Goal: Communication & Community: Answer question/provide support

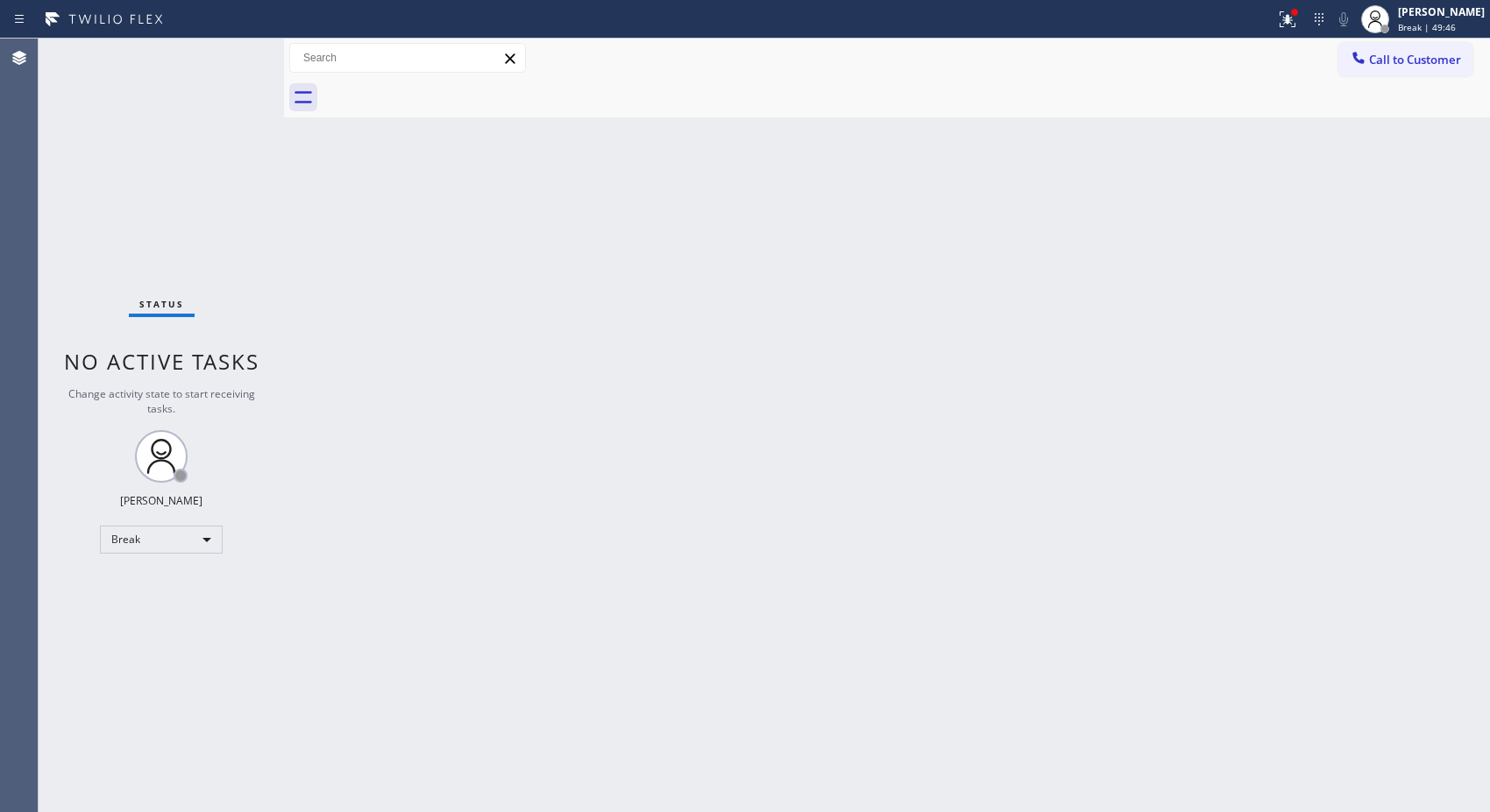
click at [860, 145] on div "Back to Dashboard Change Sender ID Customers Technicians Select a contact Outbo…" at bounding box center [887, 425] width 1206 height 773
click at [900, 440] on div "Back to Dashboard Change Sender ID Customers Technicians Select a contact Outbo…" at bounding box center [887, 425] width 1206 height 773
click at [1440, 19] on div "[PERSON_NAME] Break | 1h" at bounding box center [1442, 19] width 96 height 31
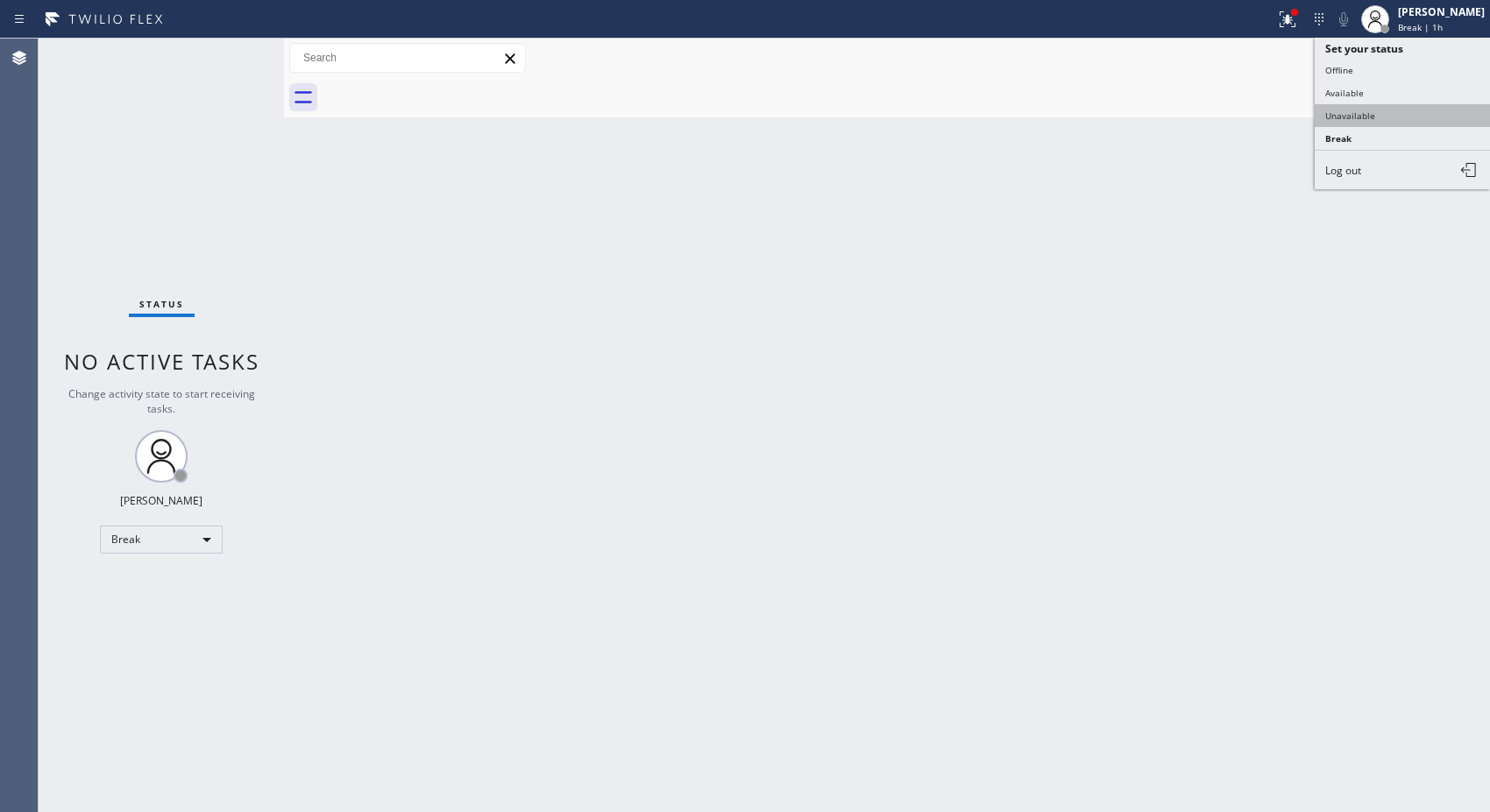
drag, startPoint x: 1382, startPoint y: 105, endPoint x: 1382, endPoint y: 116, distance: 11.0
click at [1382, 116] on button "Unavailable" at bounding box center [1401, 116] width 175 height 23
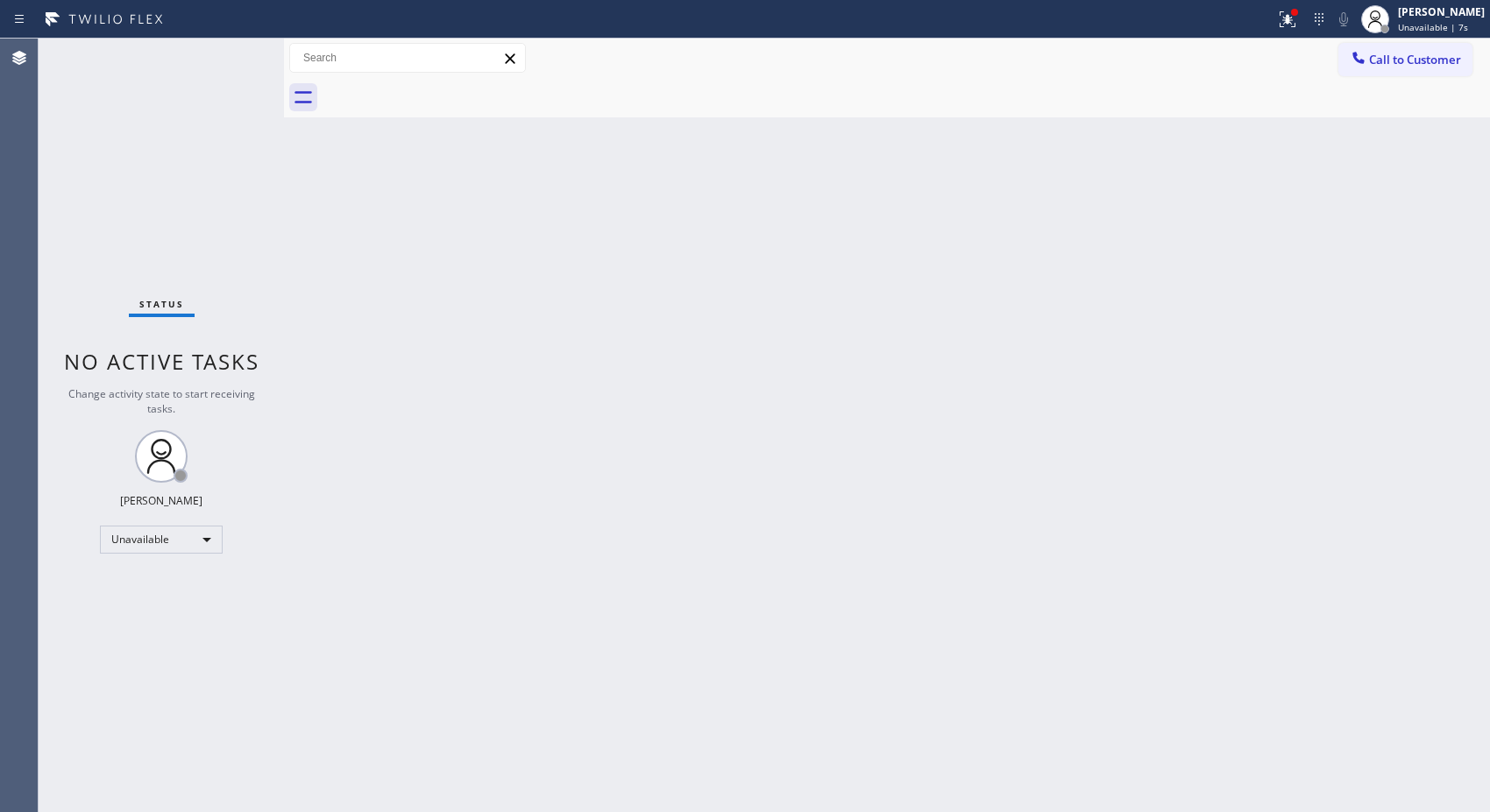
click at [1057, 344] on div "Back to Dashboard Change Sender ID Customers Technicians Select a contact Outbo…" at bounding box center [887, 425] width 1206 height 773
click at [1423, 22] on span "Unavailable | 21s" at bounding box center [1435, 27] width 75 height 13
click at [955, 296] on div "Back to Dashboard Change Sender ID Customers Technicians Select a contact Outbo…" at bounding box center [887, 425] width 1206 height 773
click at [774, 444] on div "Back to Dashboard Change Sender ID Customers Technicians Select a contact Outbo…" at bounding box center [887, 425] width 1206 height 773
click at [771, 347] on div "Back to Dashboard Change Sender ID Customers Technicians Select a contact Outbo…" at bounding box center [887, 425] width 1206 height 773
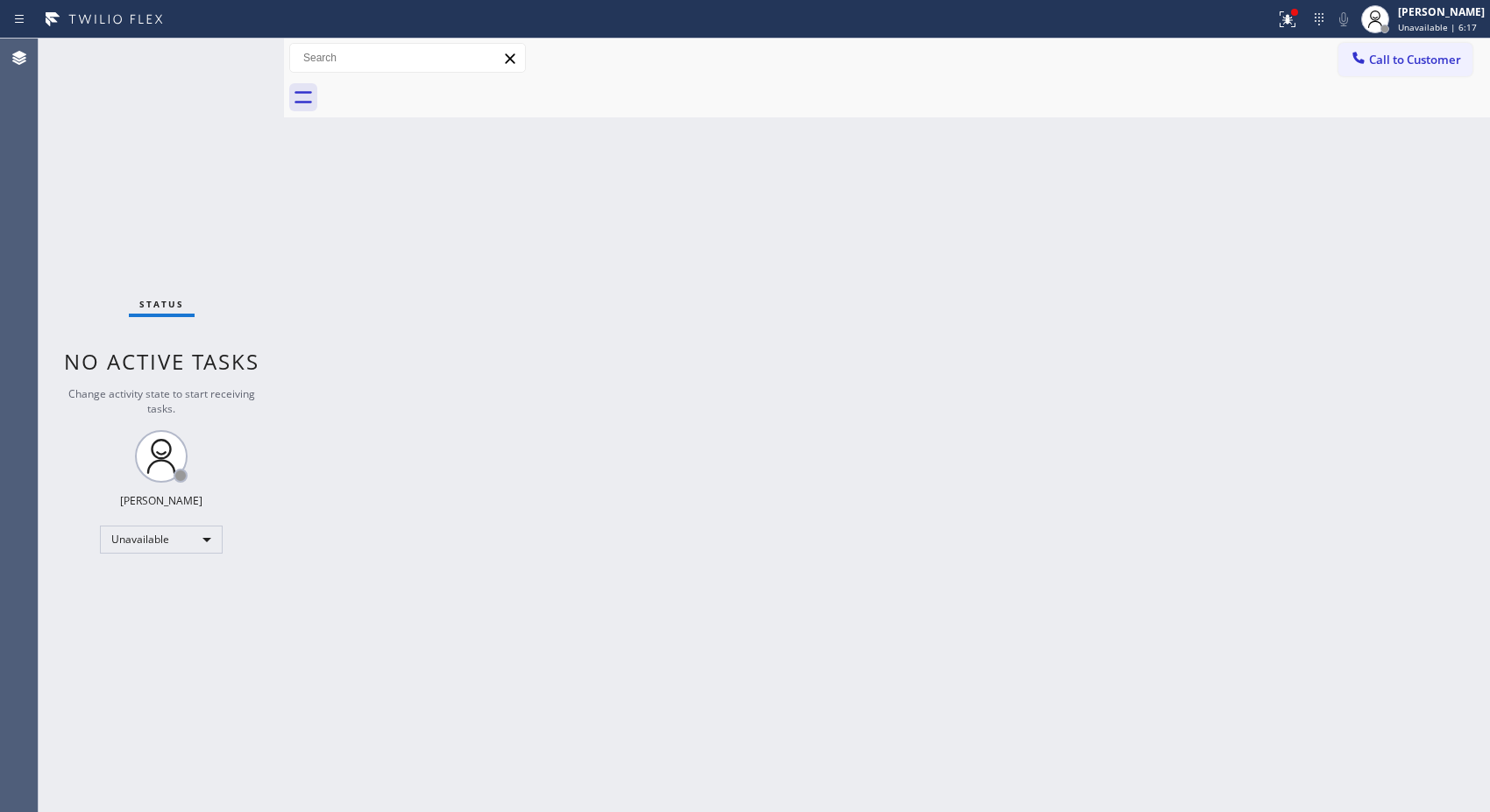
click at [970, 338] on div "Back to Dashboard Change Sender ID Customers Technicians Select a contact Outbo…" at bounding box center [887, 425] width 1206 height 773
click at [874, 250] on div "Back to Dashboard Change Sender ID Customers Technicians Select a contact Outbo…" at bounding box center [887, 425] width 1206 height 773
click at [690, 186] on div "Back to Dashboard Change Sender ID Customers Technicians Select a contact Outbo…" at bounding box center [887, 425] width 1206 height 773
click at [751, 356] on div "Back to Dashboard Change Sender ID Customers Technicians Select a contact Outbo…" at bounding box center [887, 425] width 1206 height 773
click at [713, 485] on div "Back to Dashboard Change Sender ID Customers Technicians Select a contact Outbo…" at bounding box center [887, 425] width 1206 height 773
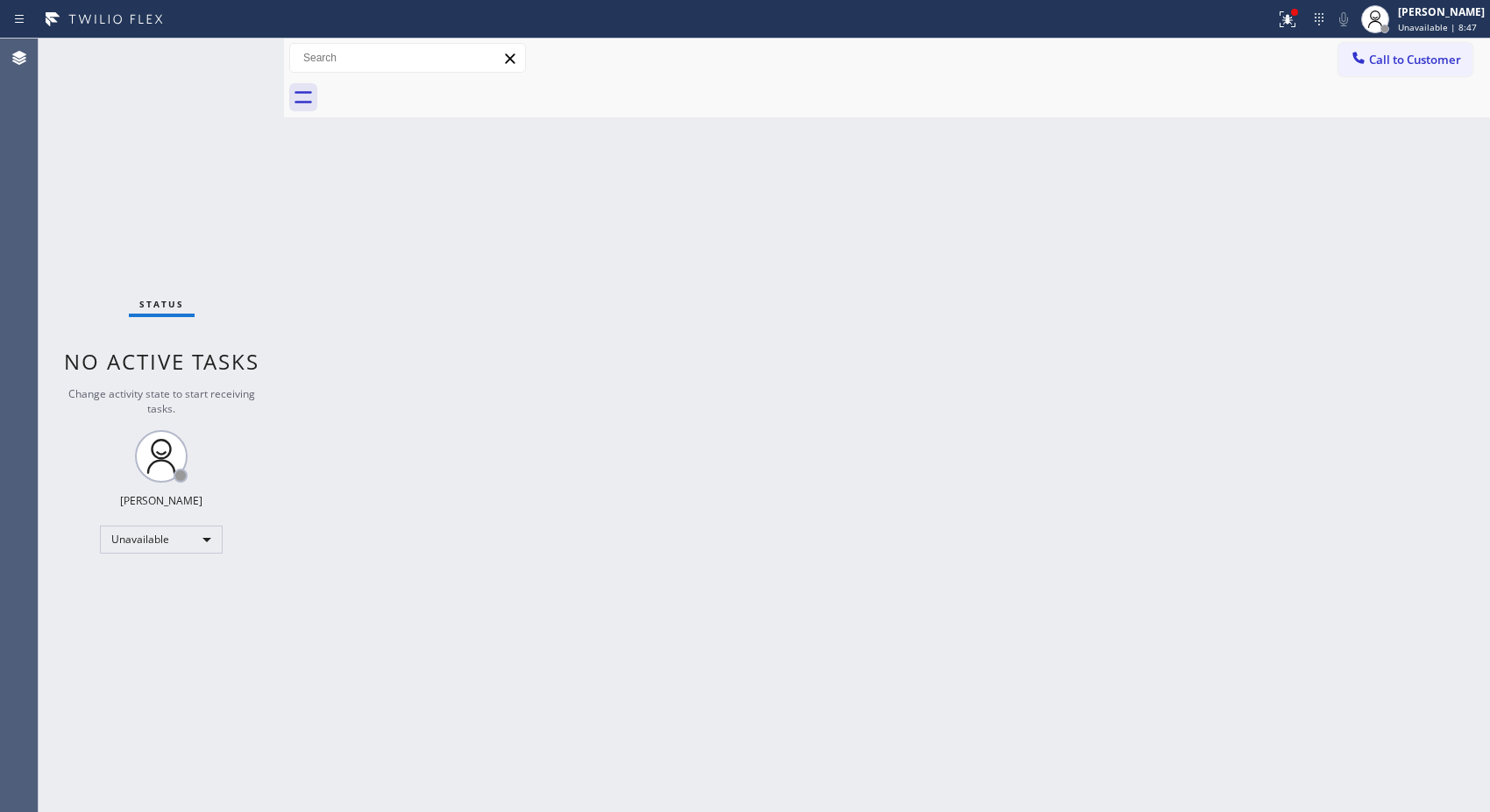
click at [919, 434] on div "Back to Dashboard Change Sender ID Customers Technicians Select a contact Outbo…" at bounding box center [887, 425] width 1206 height 773
click at [993, 397] on div "Back to Dashboard Change Sender ID Customers Technicians Select a contact Outbo…" at bounding box center [887, 425] width 1206 height 773
click at [704, 343] on div "Back to Dashboard Change Sender ID Customers Technicians Select a contact Outbo…" at bounding box center [887, 425] width 1206 height 773
click at [1334, 296] on div "Back to Dashboard Change Sender ID Customers Technicians Select a contact Outbo…" at bounding box center [887, 425] width 1206 height 773
click at [887, 266] on div "Back to Dashboard Change Sender ID Customers Technicians Select a contact Outbo…" at bounding box center [887, 425] width 1206 height 773
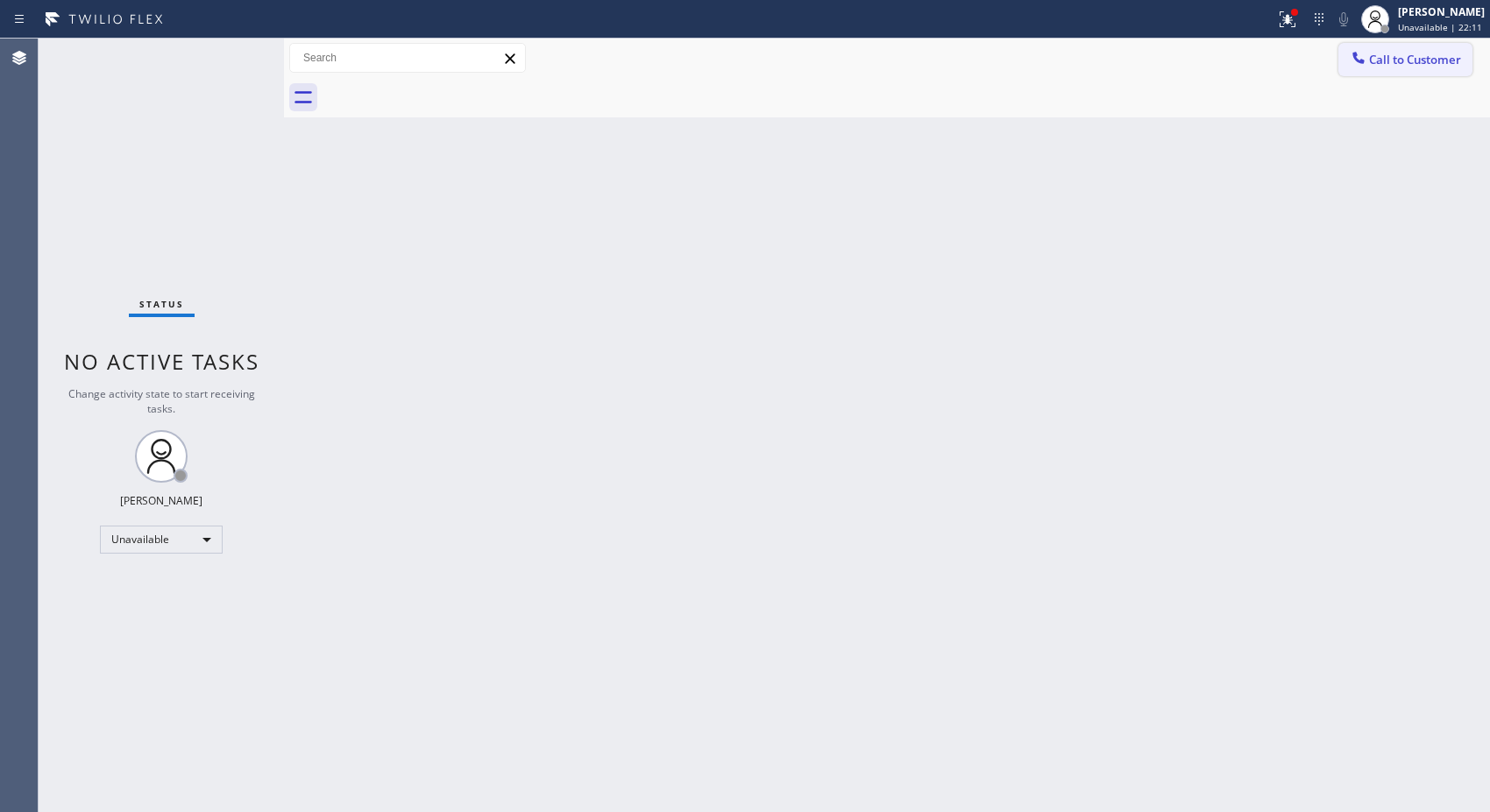
click at [1409, 49] on button "Call to Customer" at bounding box center [1405, 59] width 134 height 33
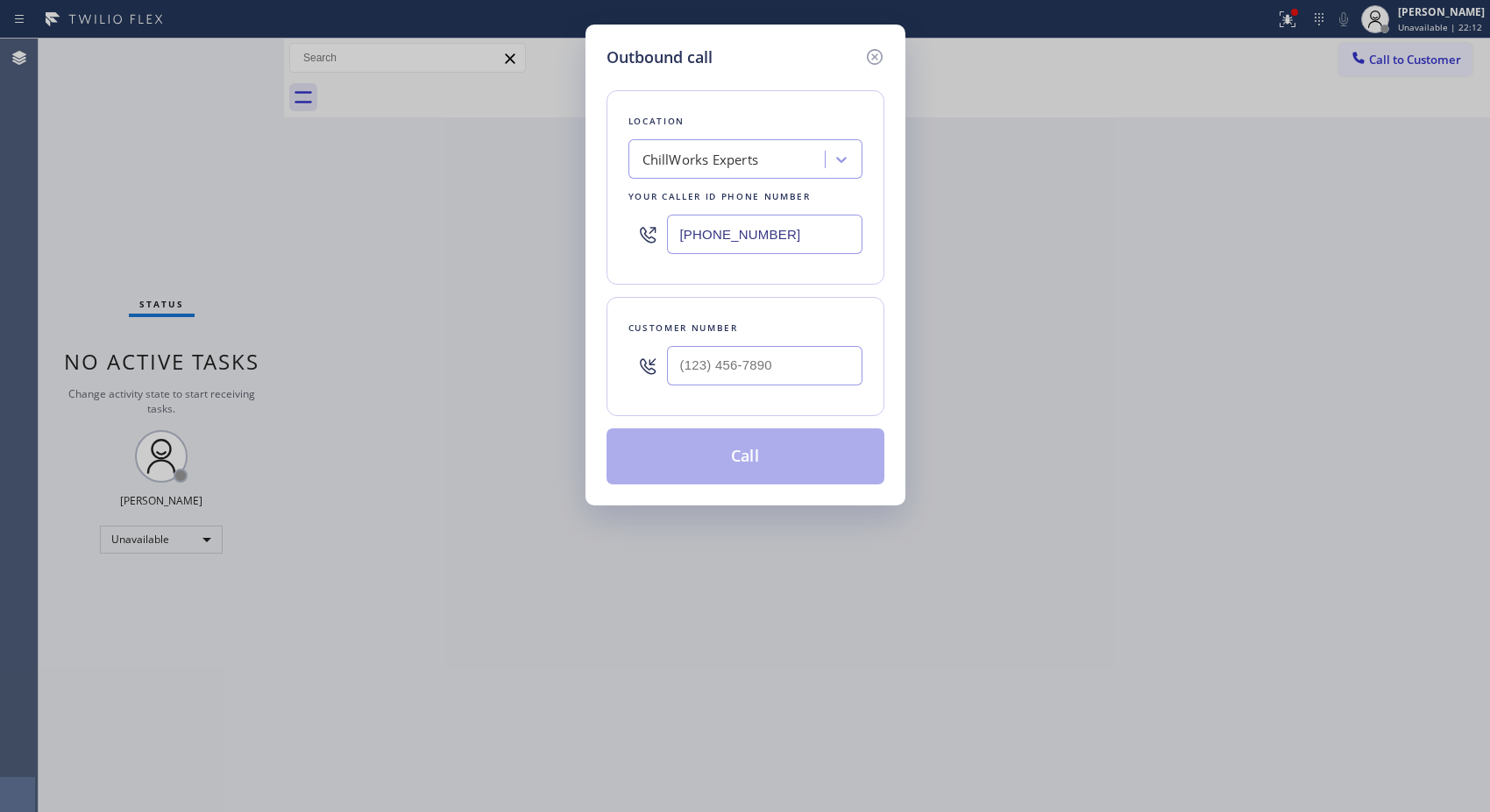
drag, startPoint x: 780, startPoint y: 224, endPoint x: 604, endPoint y: 193, distance: 178.7
click at [610, 210] on div "Location ChillWorks Experts Your caller id phone number [PHONE_NUMBER]" at bounding box center [745, 187] width 278 height 194
paste input "13) 547-6147"
type input "[PHONE_NUMBER]"
click at [732, 369] on input "(___) ___-____" at bounding box center [765, 365] width 195 height 40
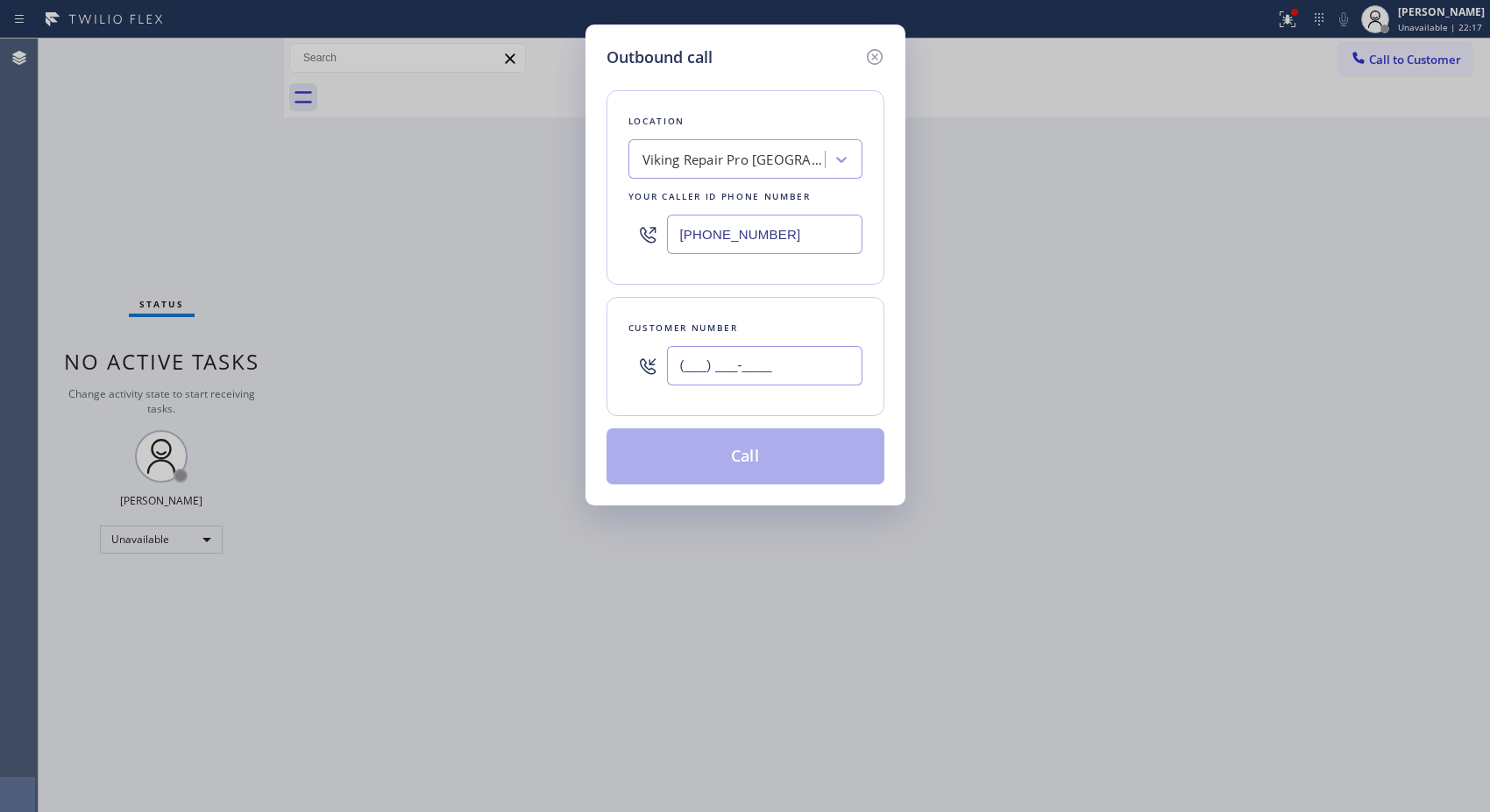
paste input "917) 656-4121"
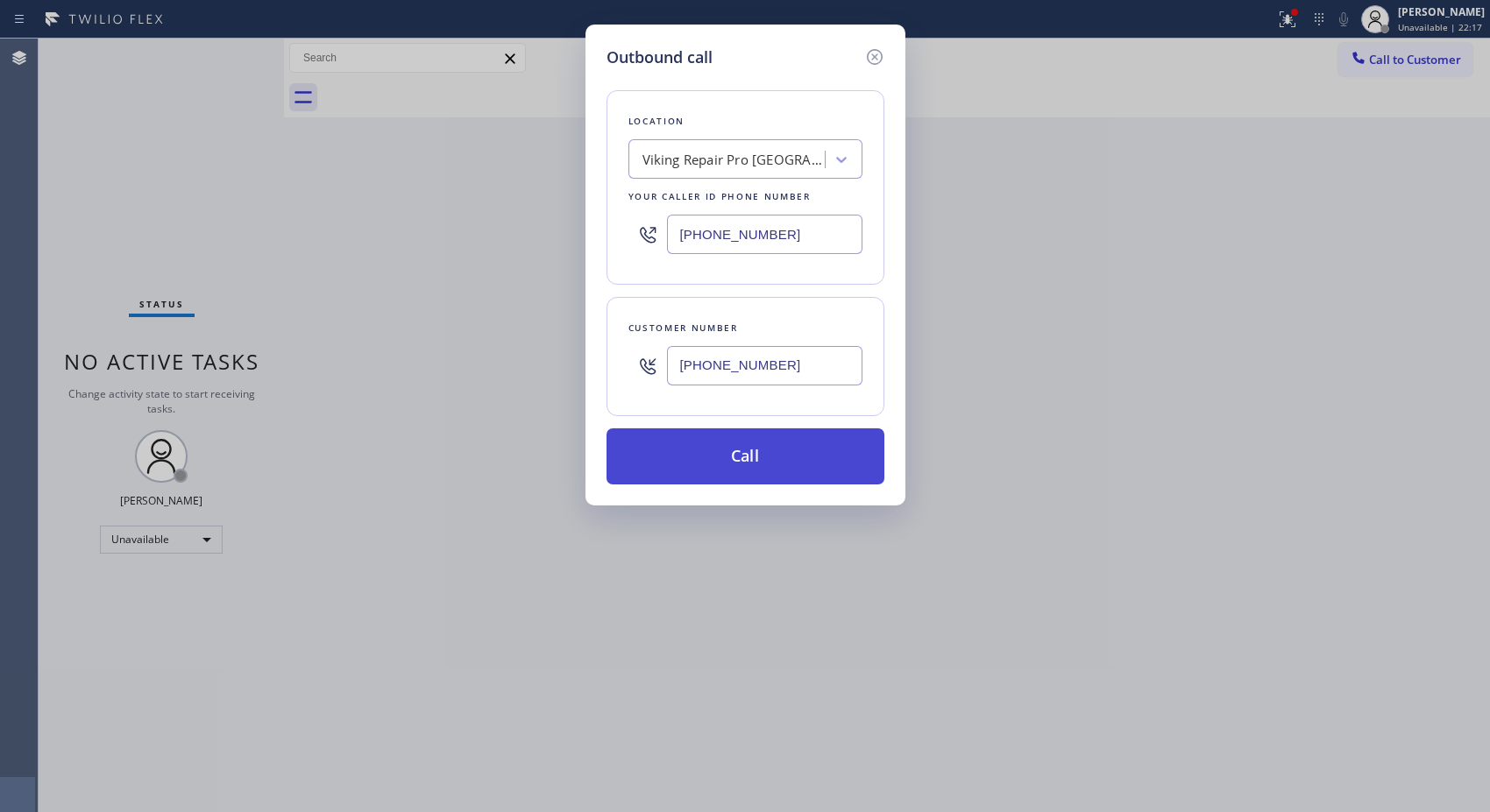
type input "[PHONE_NUMBER]"
click at [771, 458] on button "Call" at bounding box center [745, 456] width 278 height 56
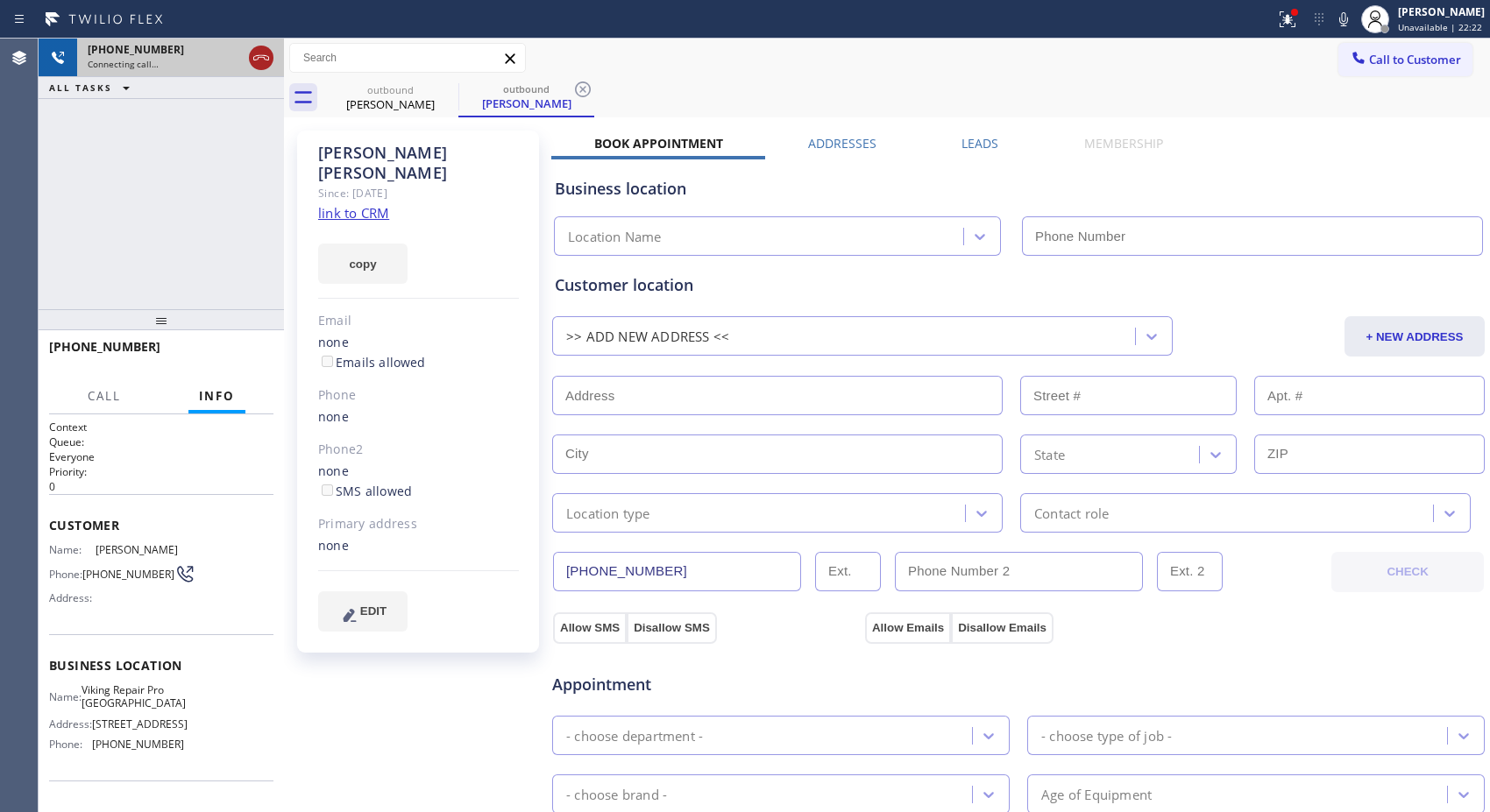
type input "[PHONE_NUMBER]"
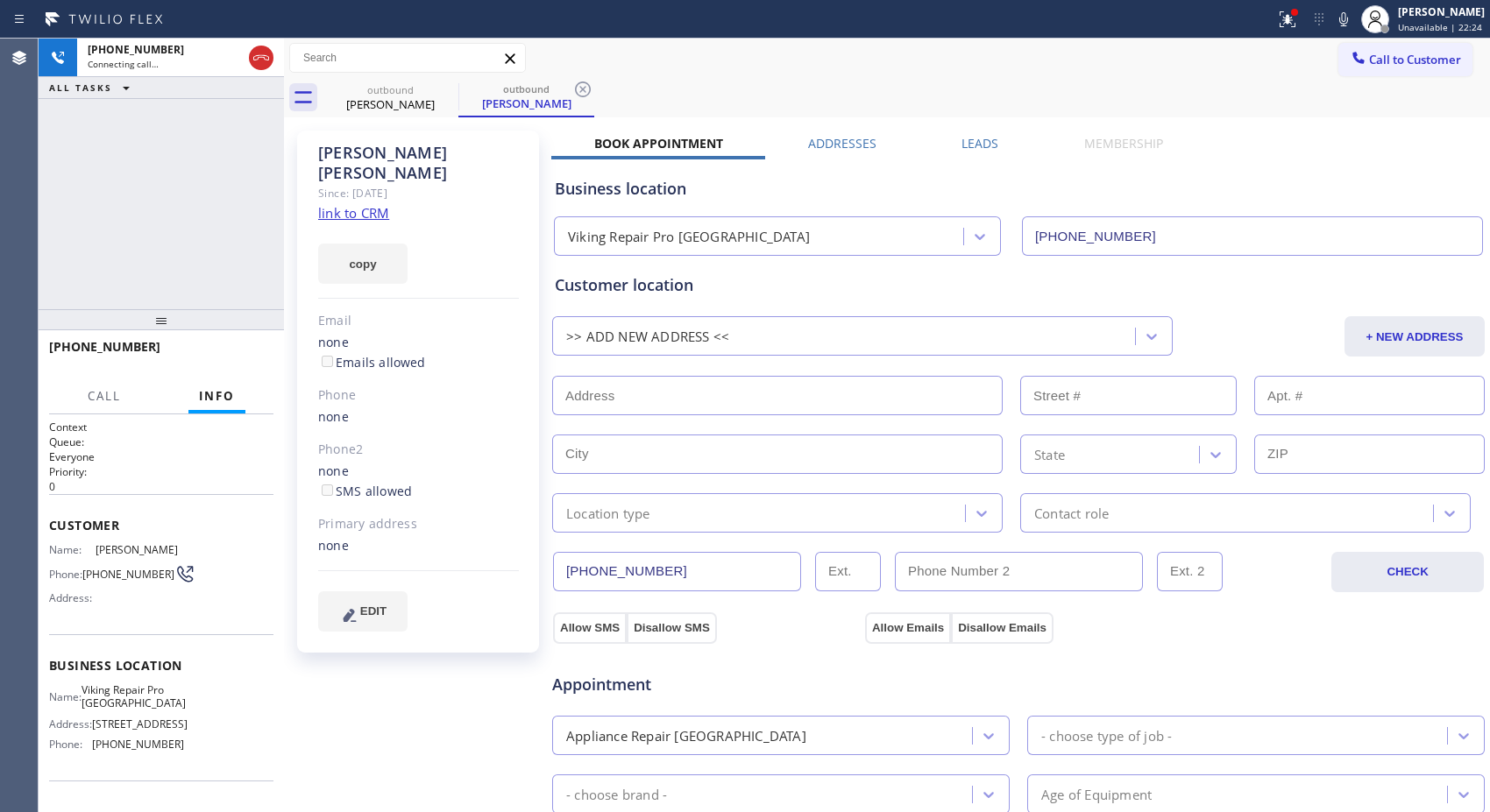
drag, startPoint x: 257, startPoint y: 52, endPoint x: 246, endPoint y: 151, distance: 99.6
click at [246, 151] on div "[PHONE_NUMBER] Connecting call… ALL TASKS ALL TASKS ACTIVE TASKS TASKS IN WRAP …" at bounding box center [161, 174] width 246 height 271
click at [266, 53] on icon at bounding box center [261, 58] width 21 height 21
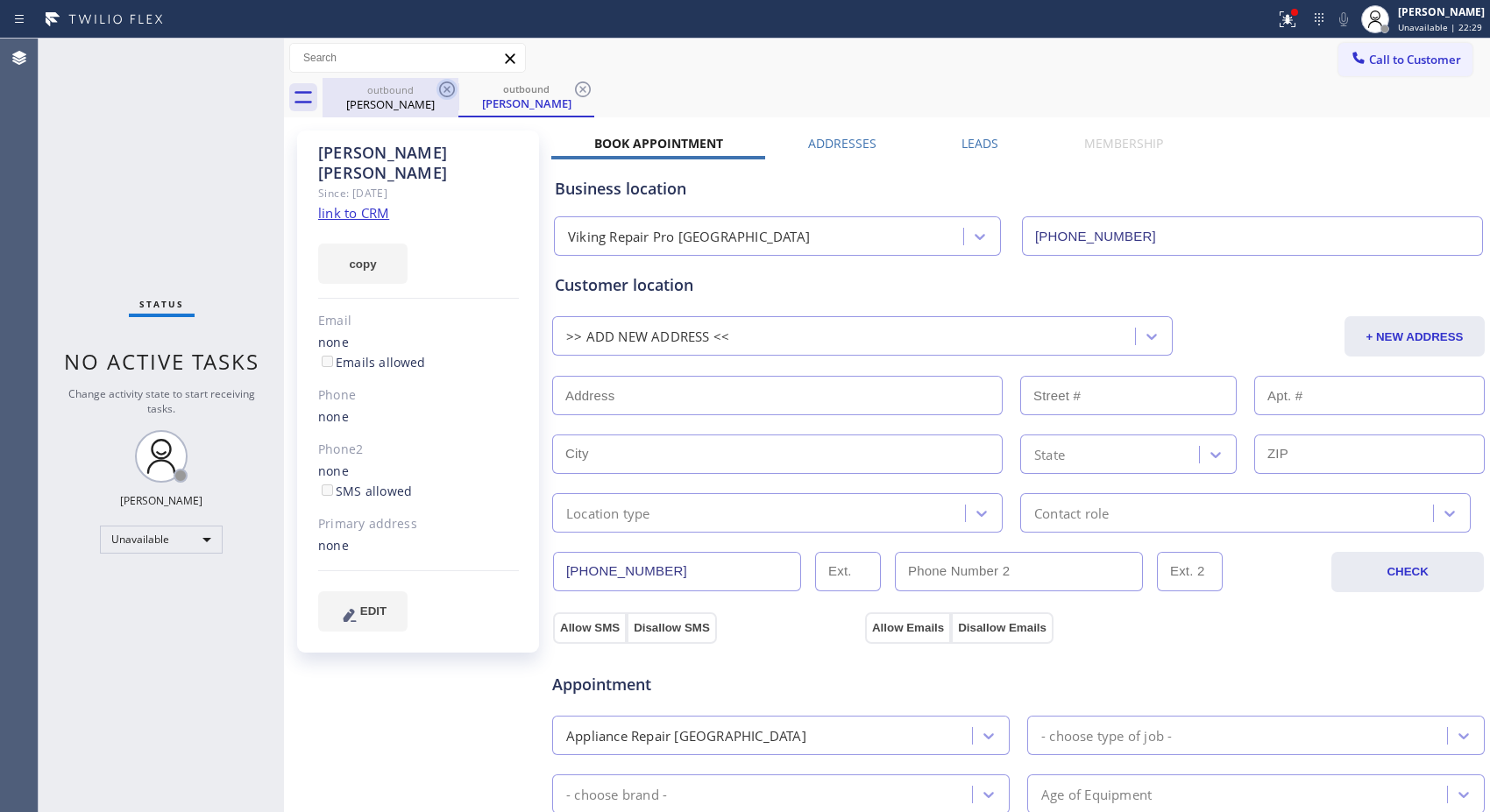
click at [451, 89] on icon at bounding box center [447, 90] width 21 height 21
click at [449, 88] on icon at bounding box center [447, 89] width 15 height 15
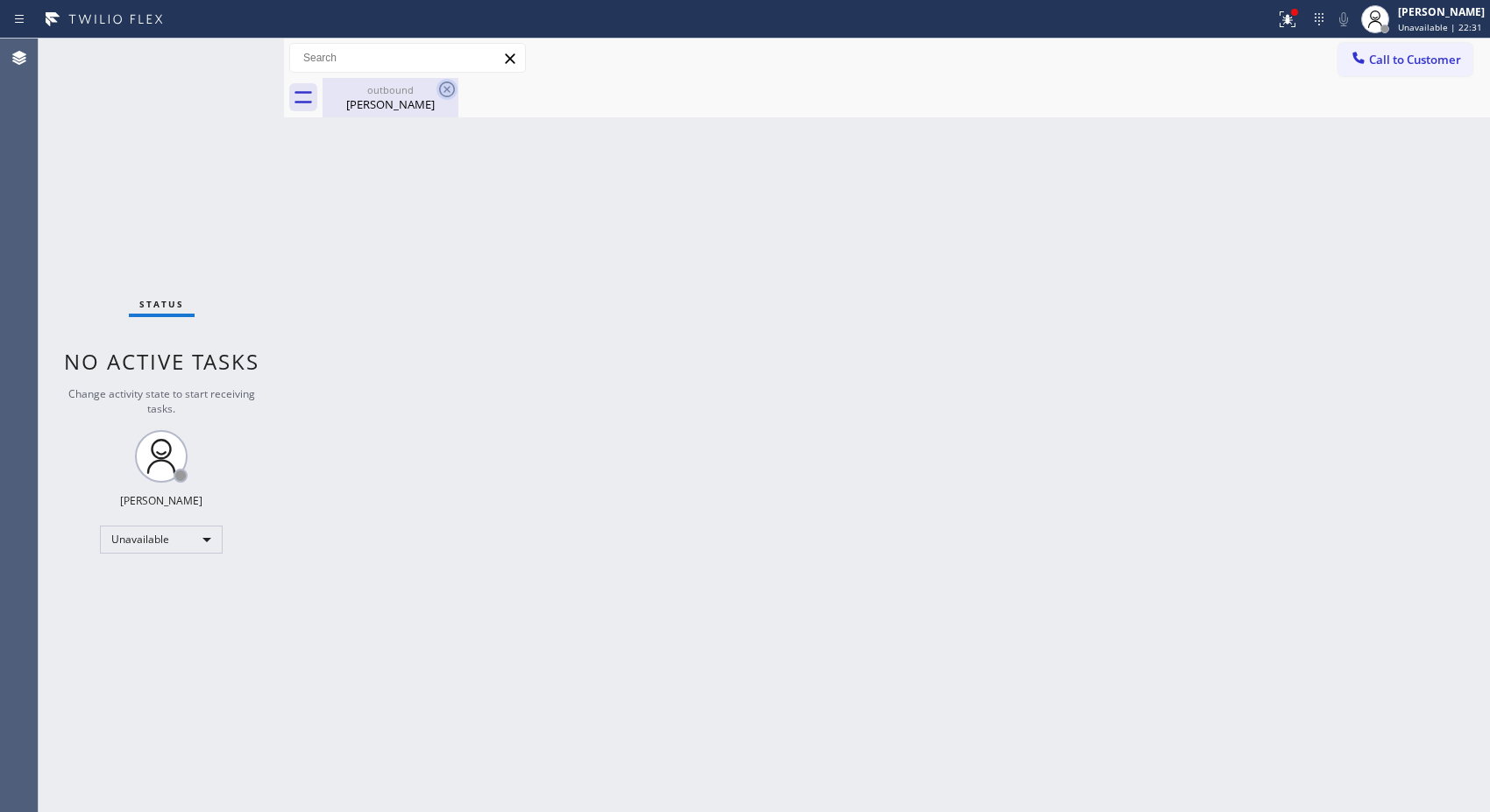
click at [447, 80] on icon at bounding box center [447, 90] width 21 height 21
click at [447, 88] on icon at bounding box center [447, 90] width 21 height 21
click at [405, 171] on div "Back to Dashboard Change Sender ID Customers Technicians Select a contact Outbo…" at bounding box center [887, 425] width 1206 height 773
click at [452, 89] on icon at bounding box center [447, 90] width 21 height 21
click at [445, 90] on icon at bounding box center [447, 89] width 15 height 15
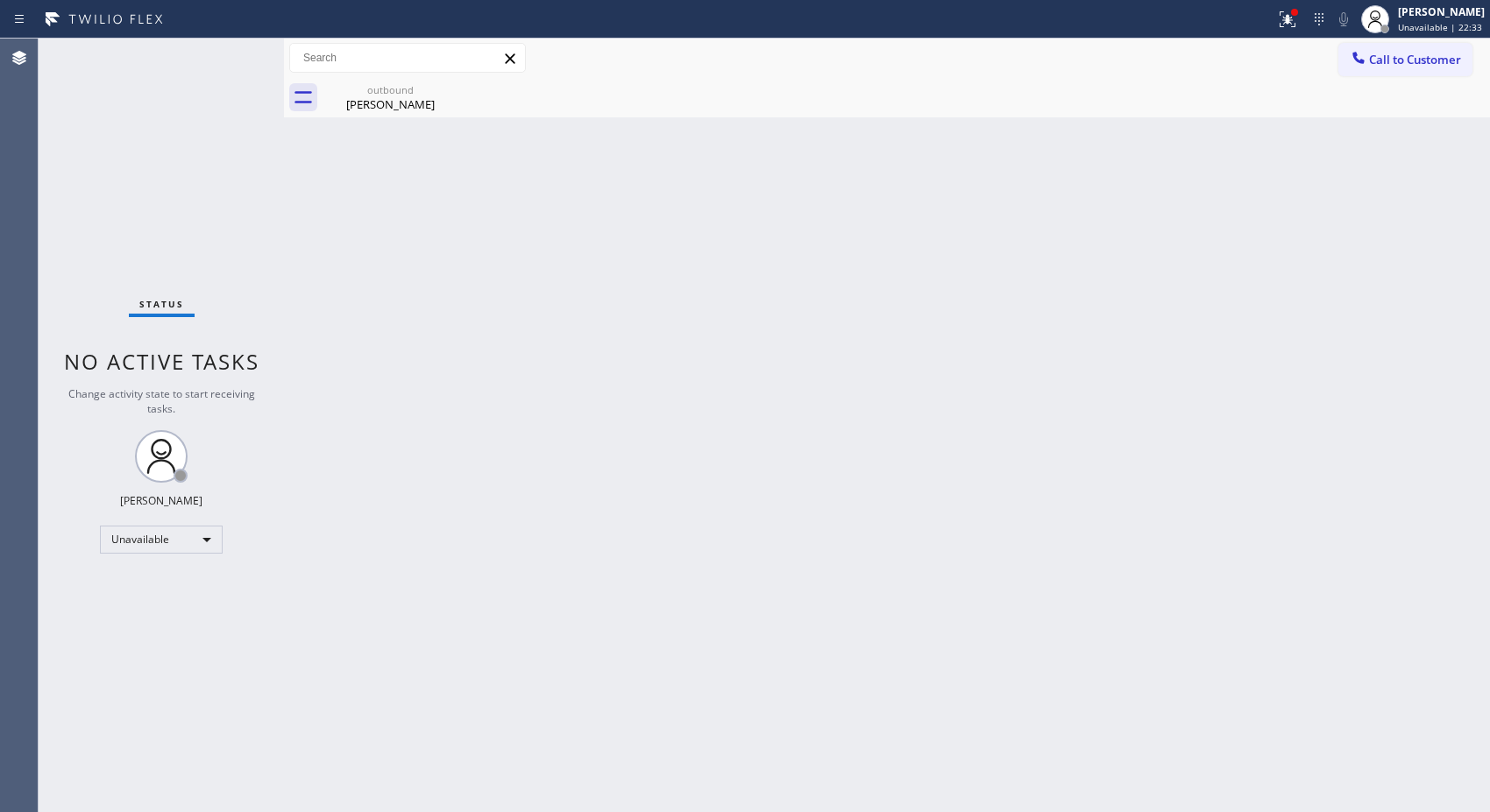
click at [390, 196] on div "Back to Dashboard Change Sender ID Customers Technicians Select a contact Outbo…" at bounding box center [887, 425] width 1206 height 773
click at [449, 88] on icon at bounding box center [447, 90] width 21 height 21
click at [444, 88] on icon at bounding box center [447, 90] width 21 height 21
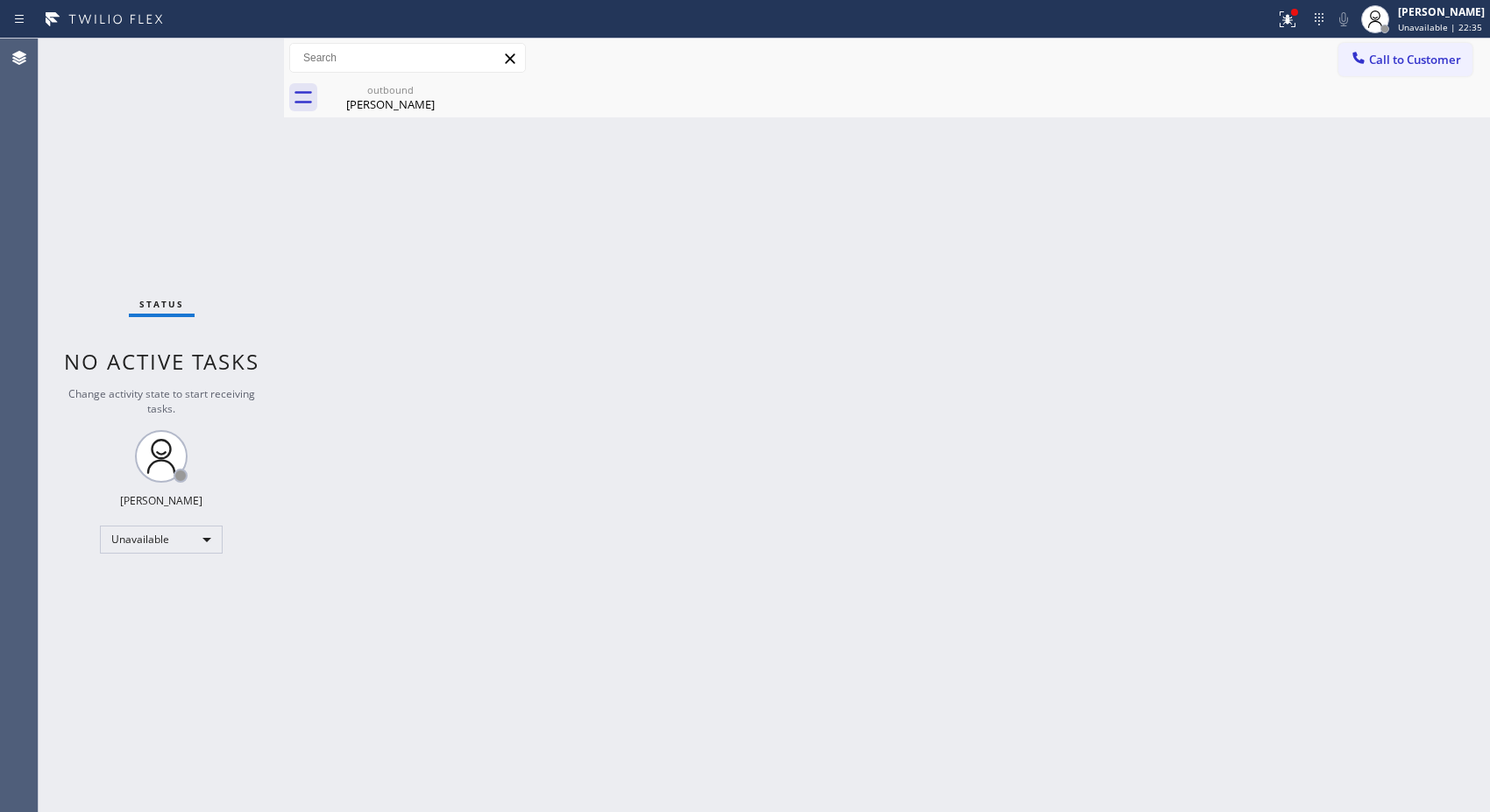
drag, startPoint x: 444, startPoint y: 88, endPoint x: 391, endPoint y: 219, distance: 141.3
click at [438, 110] on div "outbound [PERSON_NAME]" at bounding box center [390, 98] width 135 height 40
click at [391, 219] on div "Back to Dashboard Change Sender ID Customers Technicians Select a contact Outbo…" at bounding box center [887, 425] width 1206 height 773
drag, startPoint x: 1356, startPoint y: 59, endPoint x: 789, endPoint y: 218, distance: 588.9
click at [1348, 59] on div at bounding box center [1359, 60] width 21 height 21
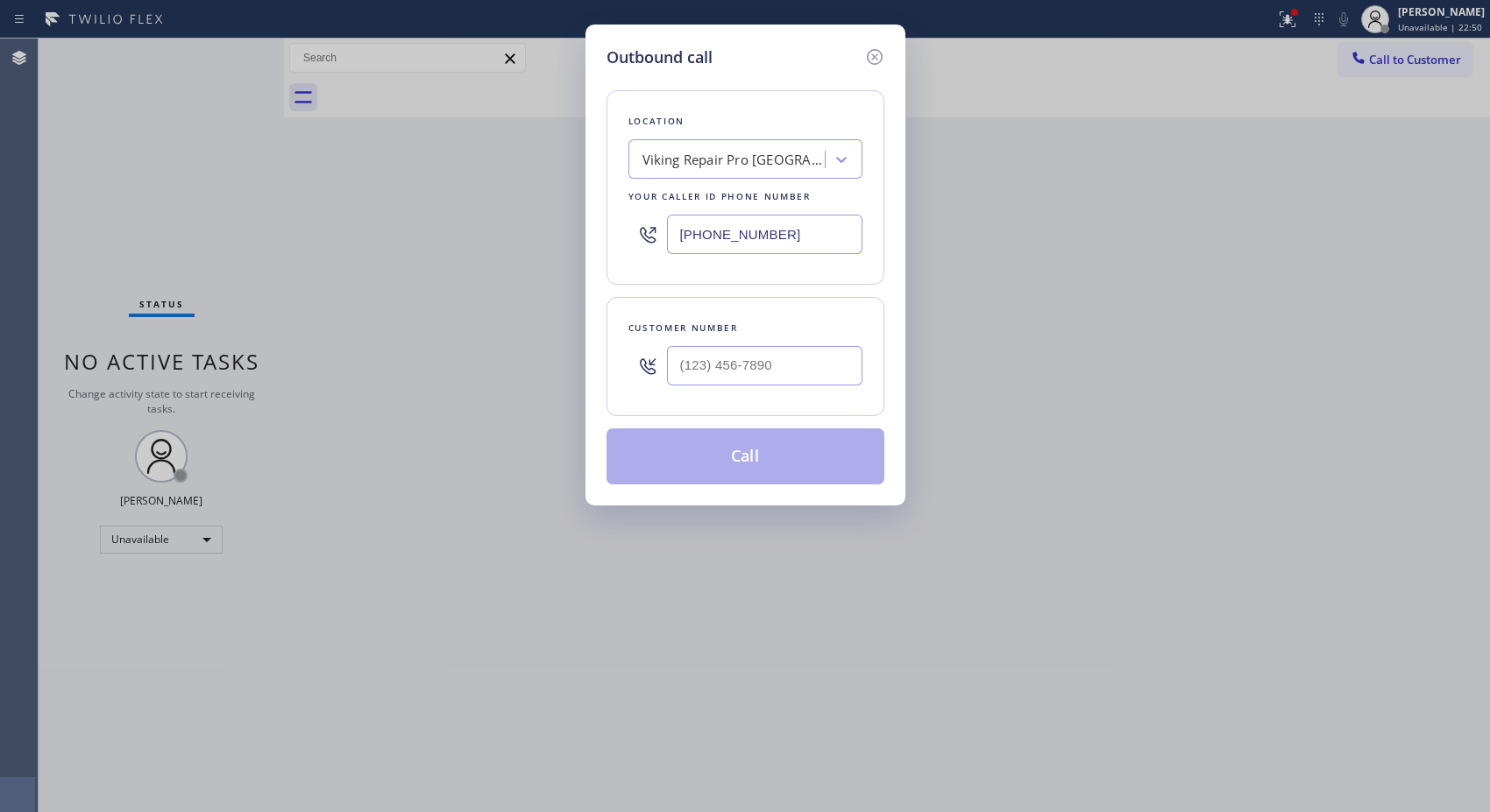
drag, startPoint x: 799, startPoint y: 365, endPoint x: 641, endPoint y: 405, distance: 163.0
click at [640, 406] on div "Customer number" at bounding box center [745, 356] width 278 height 119
drag, startPoint x: 784, startPoint y: 371, endPoint x: 669, endPoint y: 373, distance: 115.0
click at [669, 373] on input "(___) ___-____" at bounding box center [765, 365] width 195 height 40
paste input "917) 656-4121"
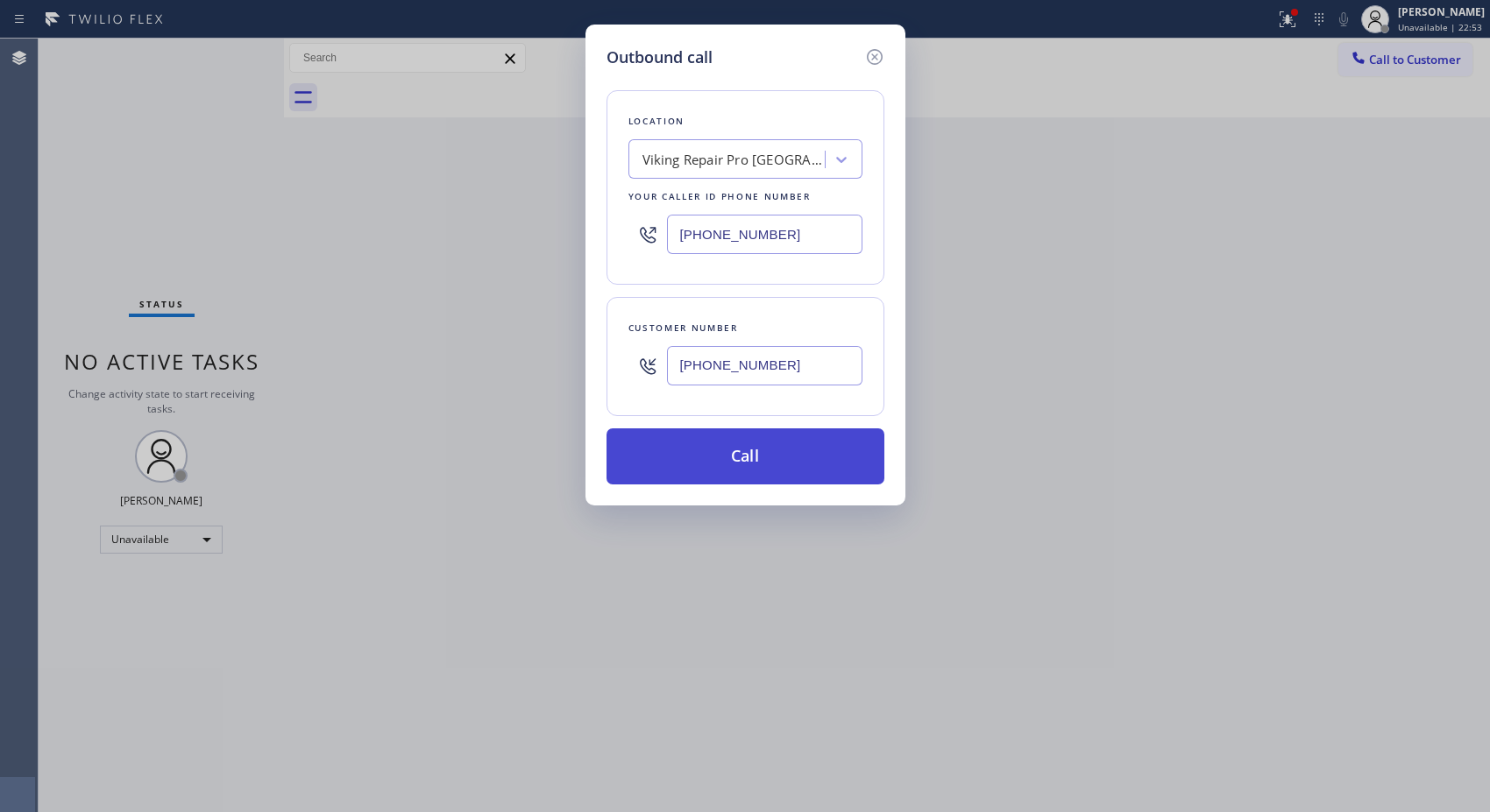
type input "[PHONE_NUMBER]"
click at [774, 453] on button "Call" at bounding box center [745, 456] width 278 height 56
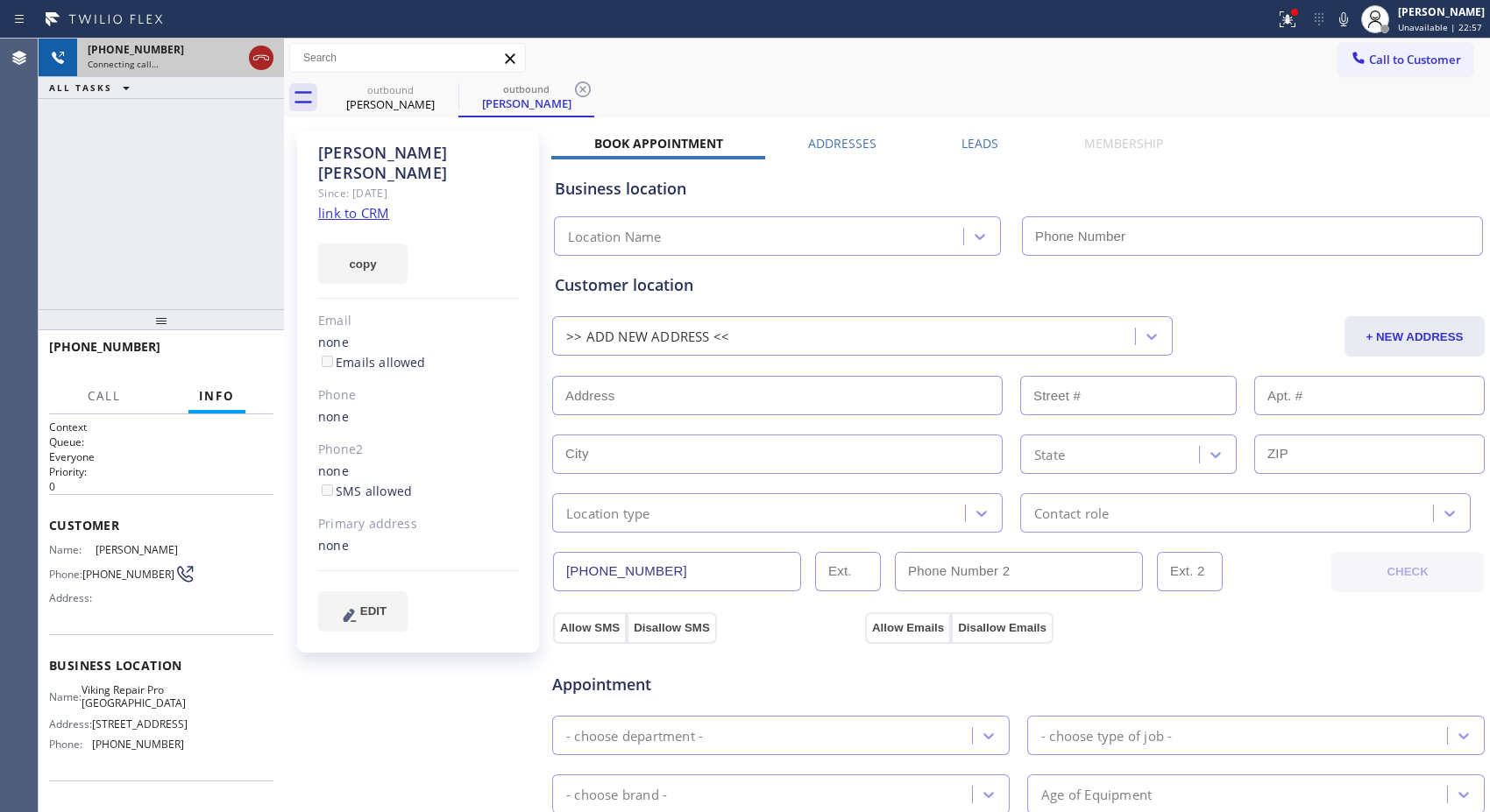
click at [264, 55] on icon at bounding box center [261, 57] width 15 height 5
type input "[PHONE_NUMBER]"
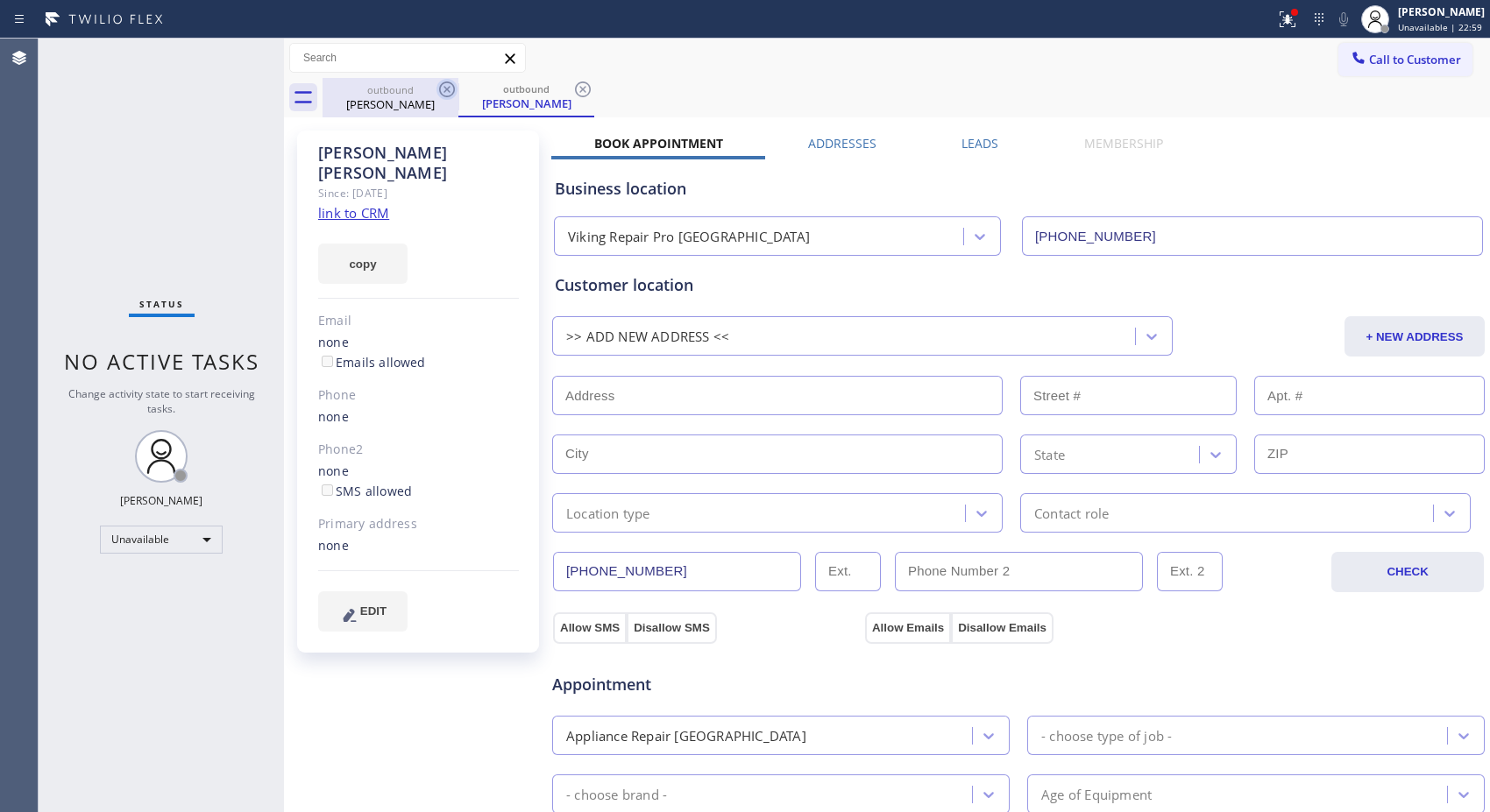
click at [452, 84] on icon at bounding box center [447, 89] width 15 height 15
click at [448, 89] on icon at bounding box center [447, 89] width 15 height 15
click at [574, 91] on icon at bounding box center [582, 89] width 15 height 15
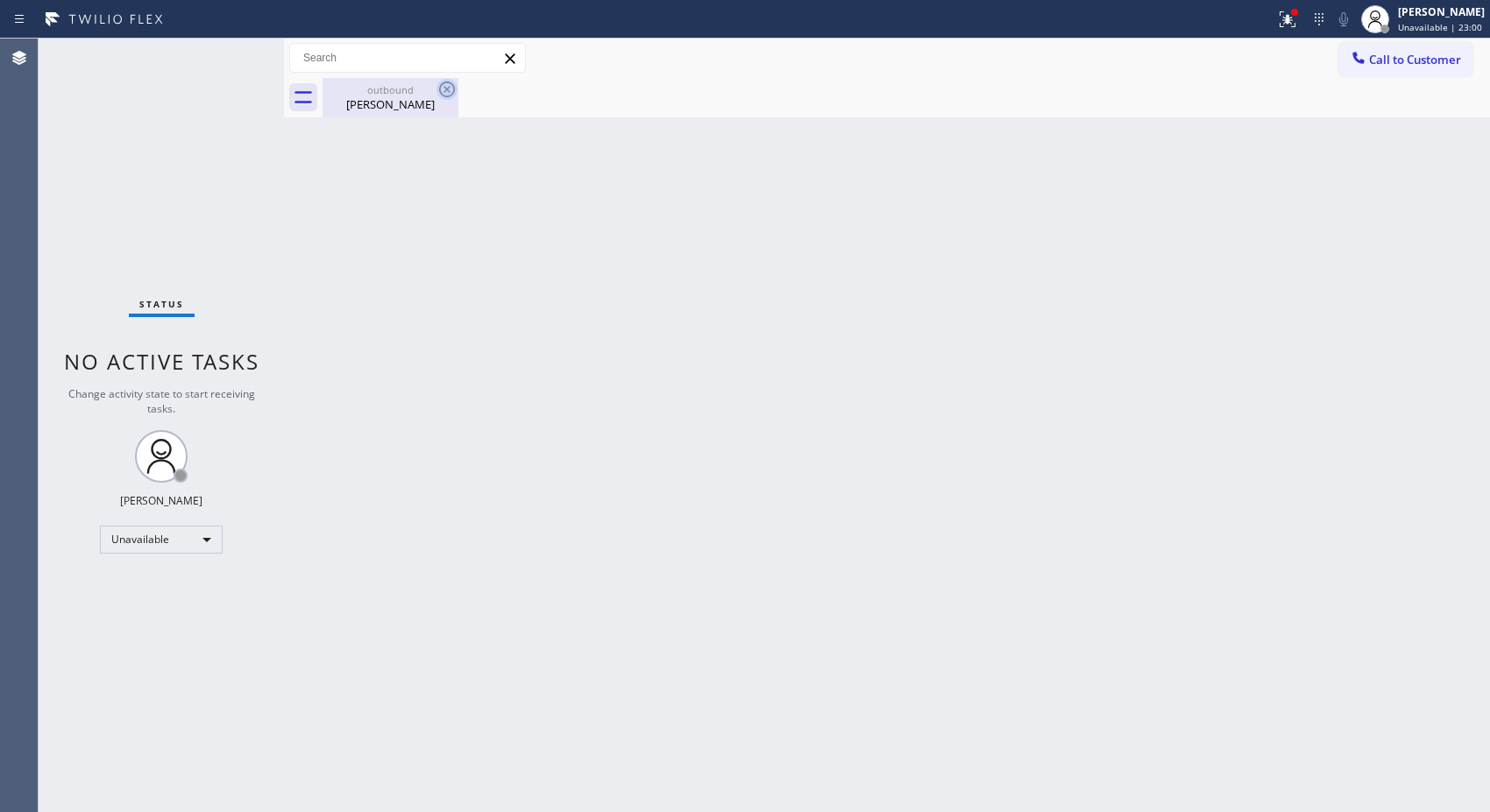
click at [444, 91] on icon at bounding box center [447, 89] width 15 height 15
click at [412, 93] on div "outbound" at bounding box center [390, 90] width 132 height 14
drag, startPoint x: 932, startPoint y: 475, endPoint x: 975, endPoint y: 414, distance: 74.6
click at [933, 474] on div "Back to Dashboard Change Sender ID Customers Technicians Select a contact Outbo…" at bounding box center [887, 425] width 1206 height 773
click at [1443, 14] on div "[PERSON_NAME]" at bounding box center [1441, 12] width 87 height 14
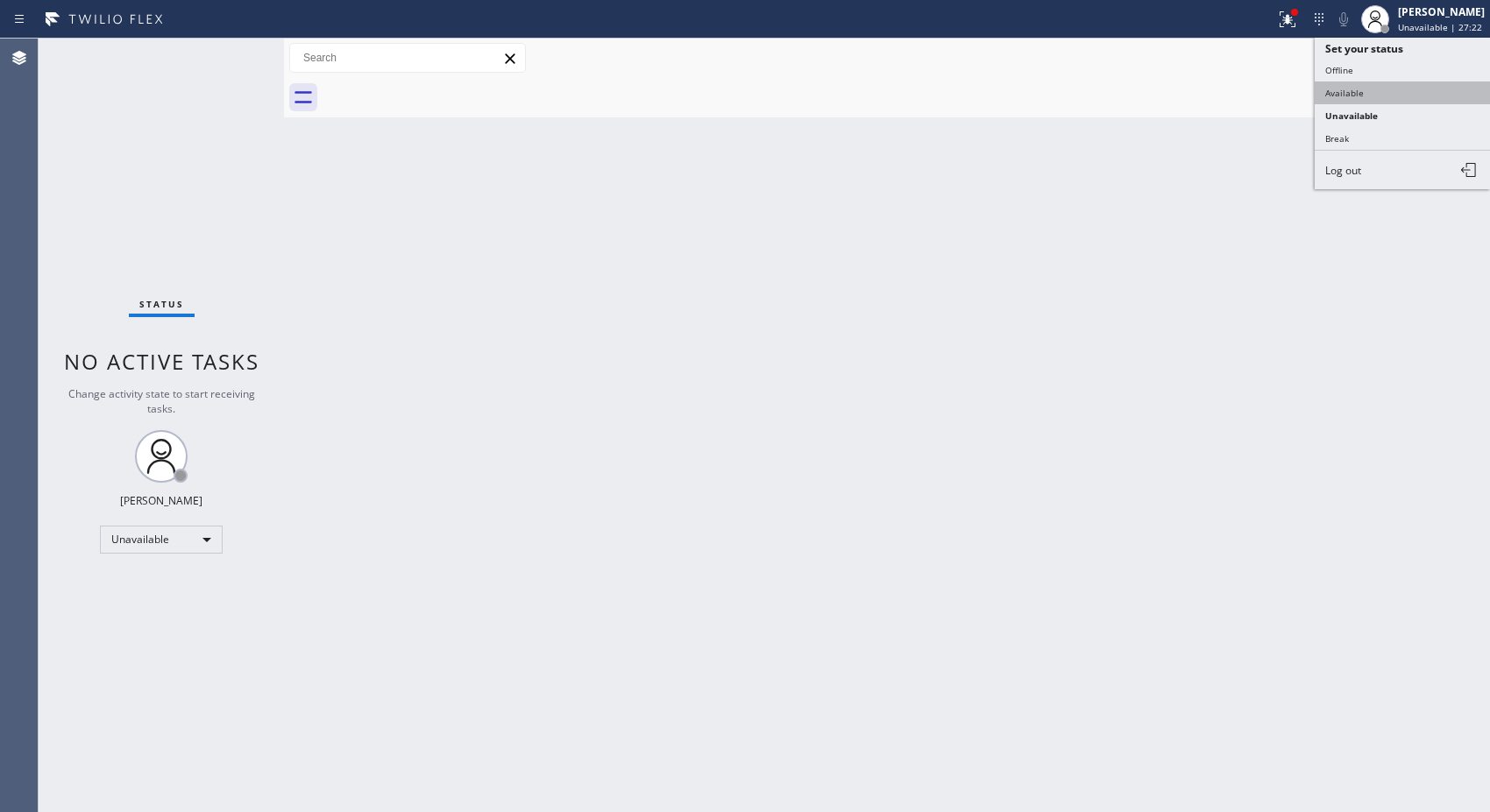
click at [1342, 93] on button "Available" at bounding box center [1401, 93] width 175 height 23
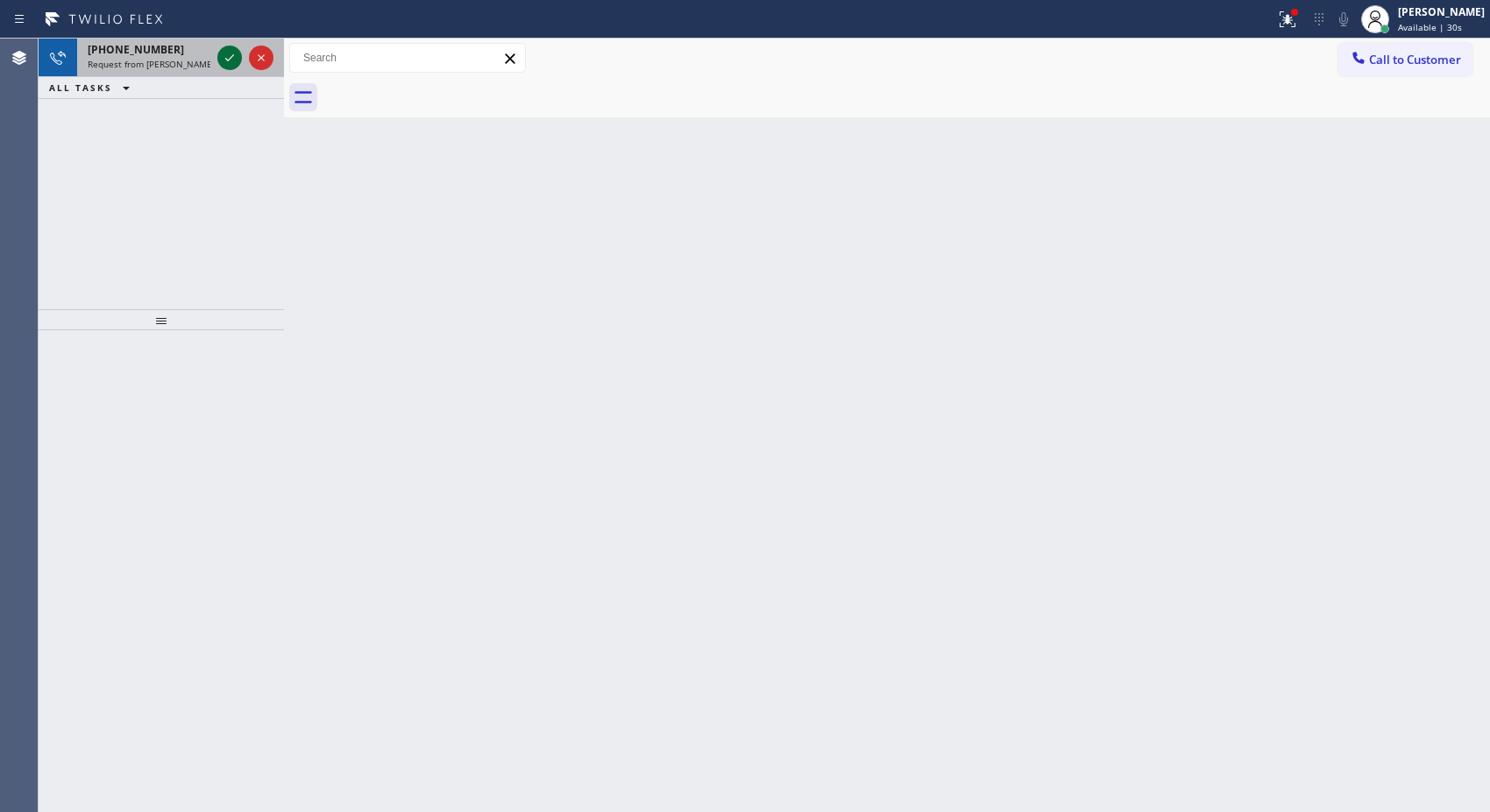
click at [231, 52] on icon at bounding box center [230, 58] width 21 height 21
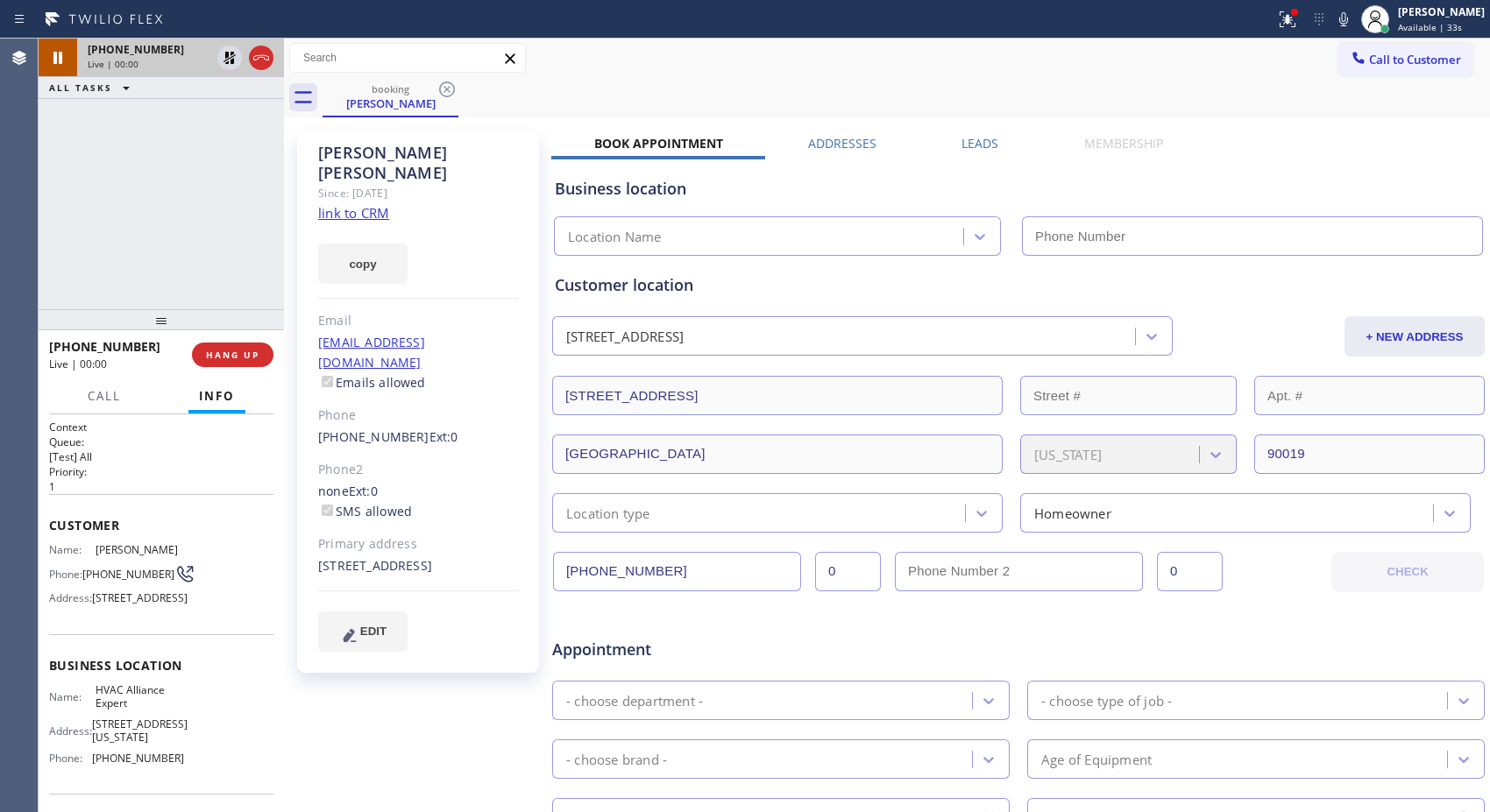
type input "[PHONE_NUMBER]"
click at [815, 78] on div "booking [PERSON_NAME]" at bounding box center [905, 98] width 1167 height 40
click at [254, 355] on span "HANG UP" at bounding box center [232, 355] width 53 height 13
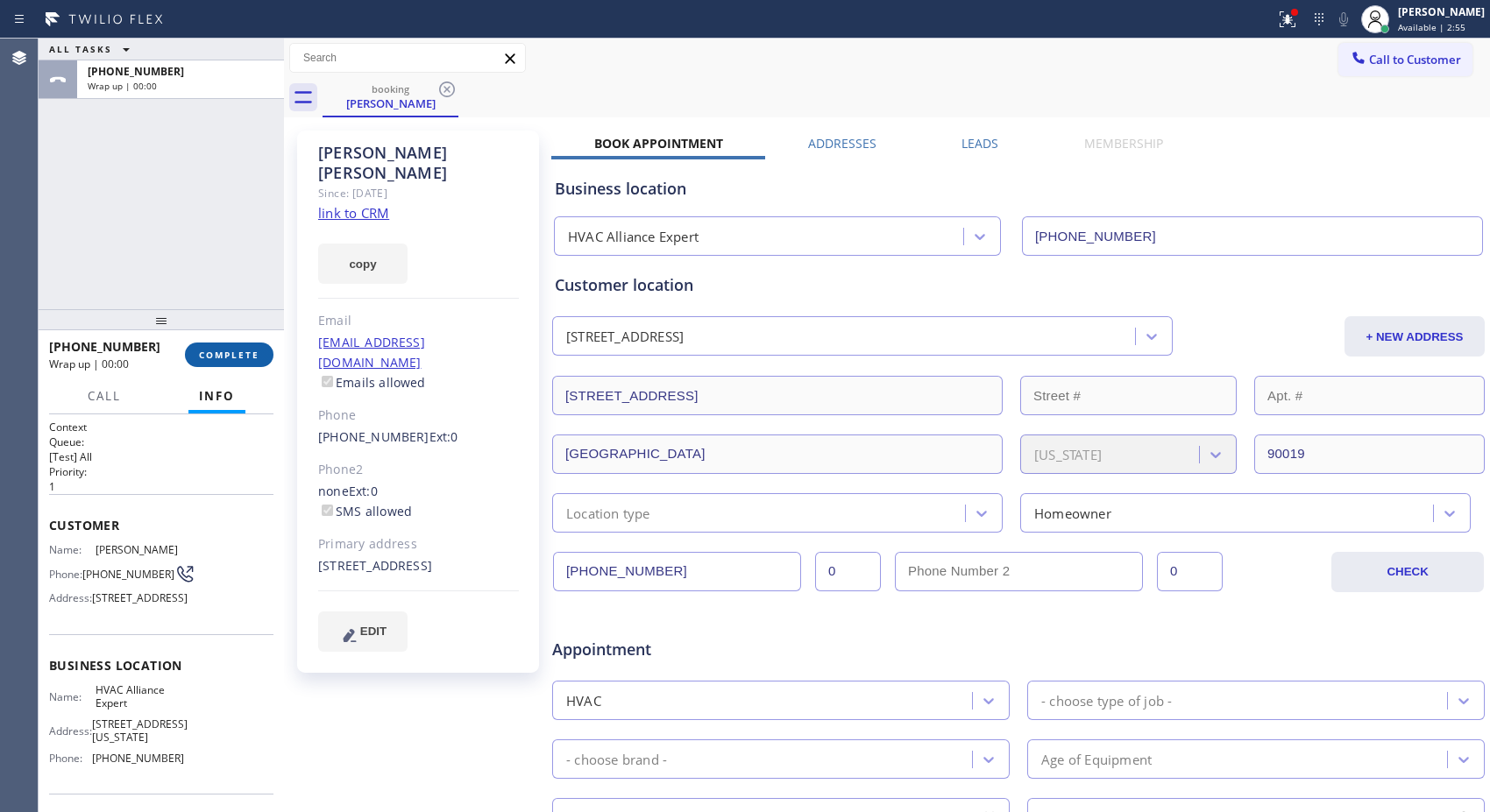
click at [223, 352] on span "COMPLETE" at bounding box center [229, 355] width 61 height 13
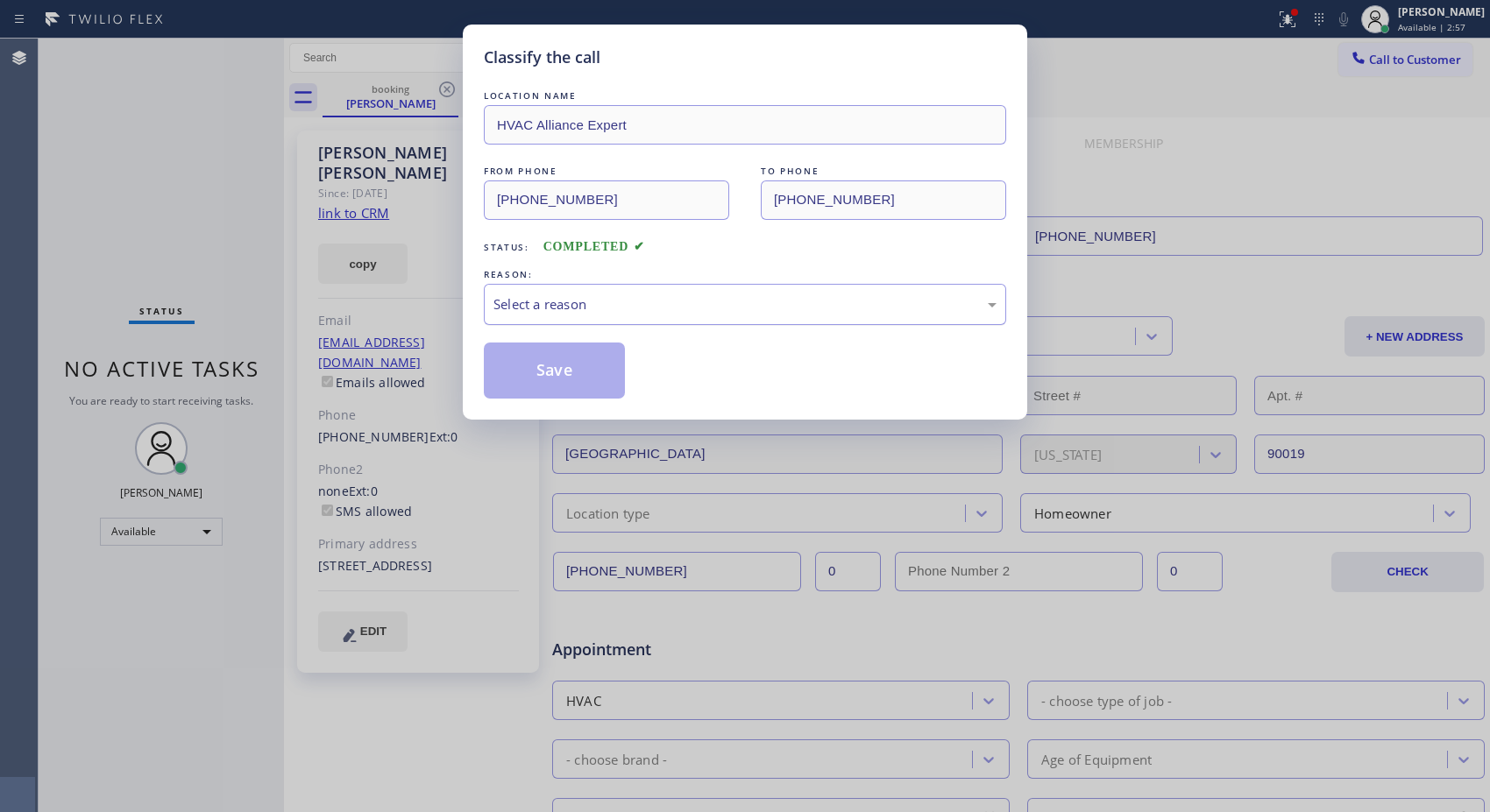
click at [719, 310] on div "Select a reason" at bounding box center [745, 304] width 503 height 20
click at [535, 371] on button "Save" at bounding box center [554, 370] width 141 height 56
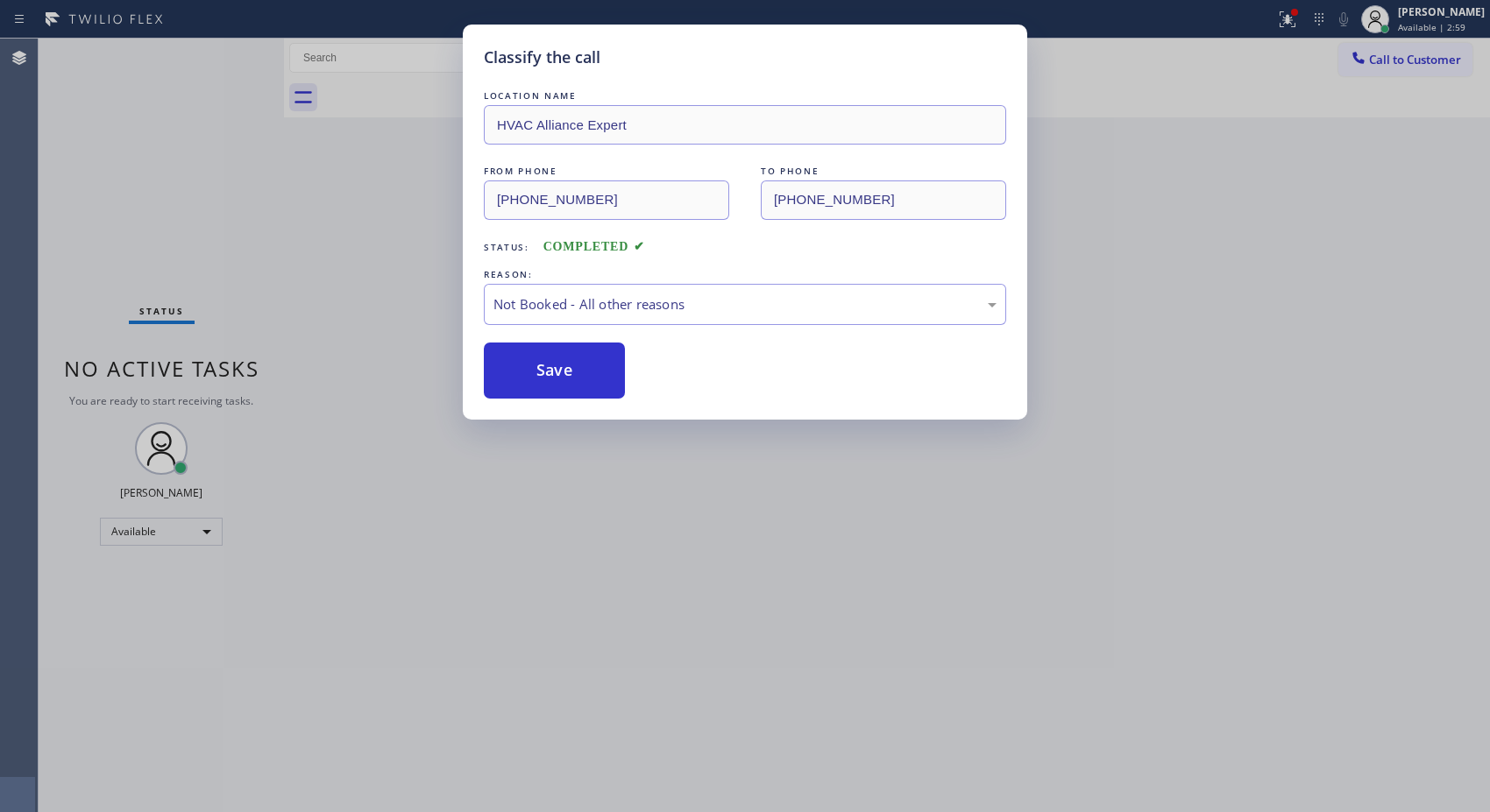
click at [1432, 14] on div "Classify the call LOCATION NAME HVAC Alliance Expert FROM PHONE [PHONE_NUMBER] …" at bounding box center [745, 406] width 1490 height 812
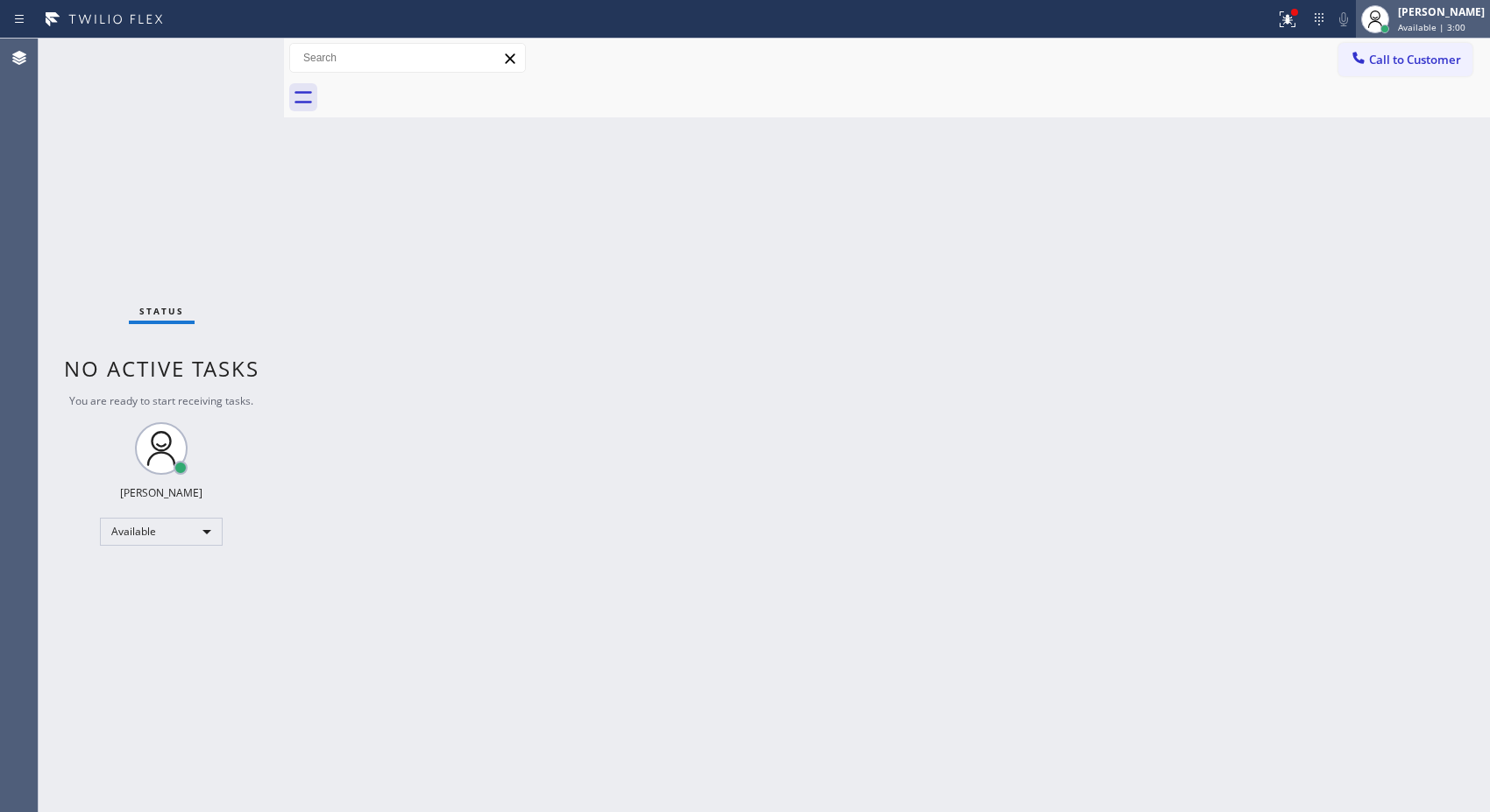
click at [1462, 22] on span "Available | 3:00" at bounding box center [1431, 27] width 68 height 13
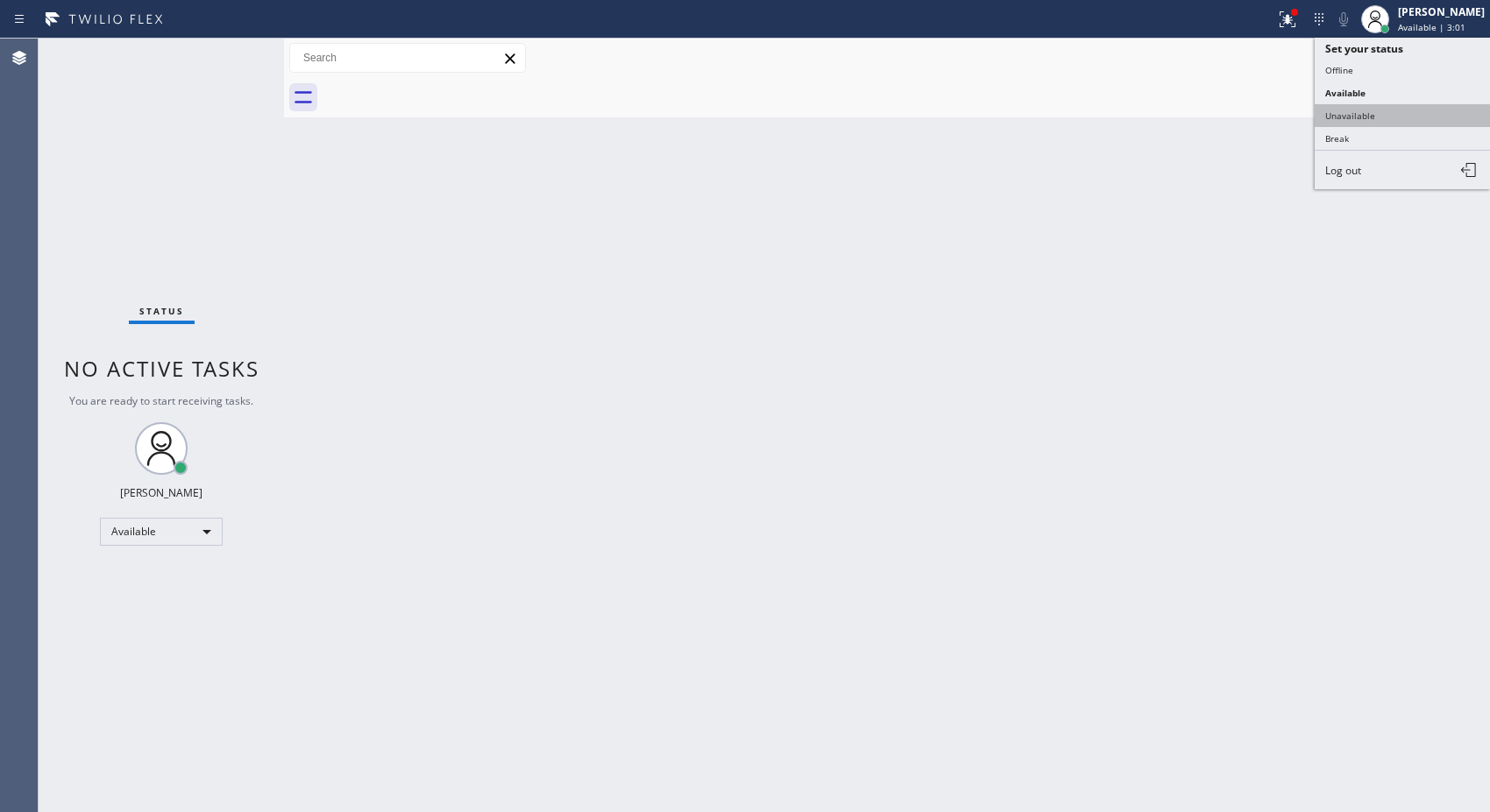
click at [1339, 114] on button "Unavailable" at bounding box center [1401, 116] width 175 height 23
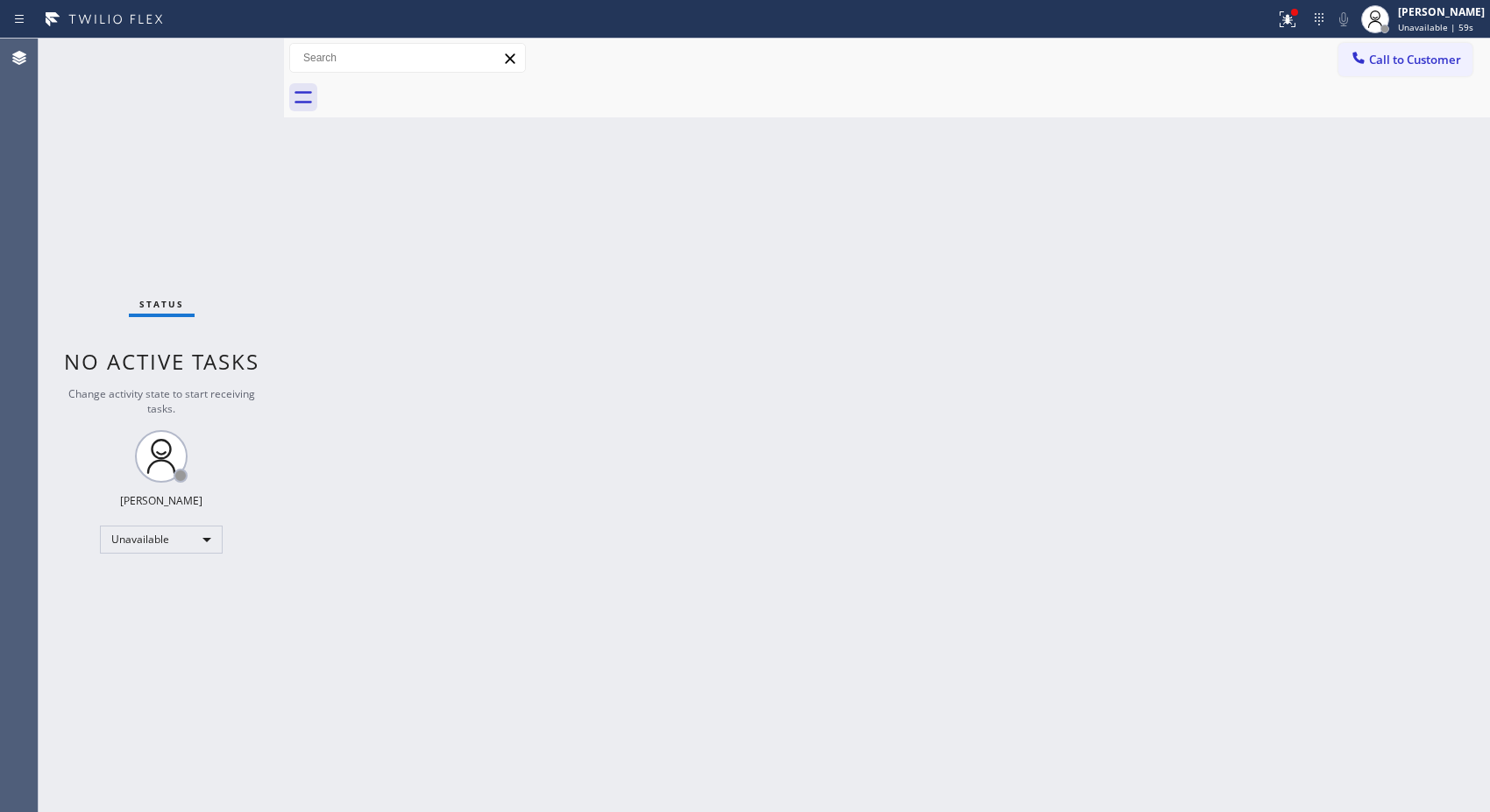
click at [943, 358] on div "Back to Dashboard Change Sender ID Customers Technicians Select a contact Outbo…" at bounding box center [887, 425] width 1206 height 773
drag, startPoint x: 1435, startPoint y: 58, endPoint x: 986, endPoint y: 162, distance: 460.9
click at [1435, 58] on span "Call to Customer" at bounding box center [1415, 59] width 92 height 15
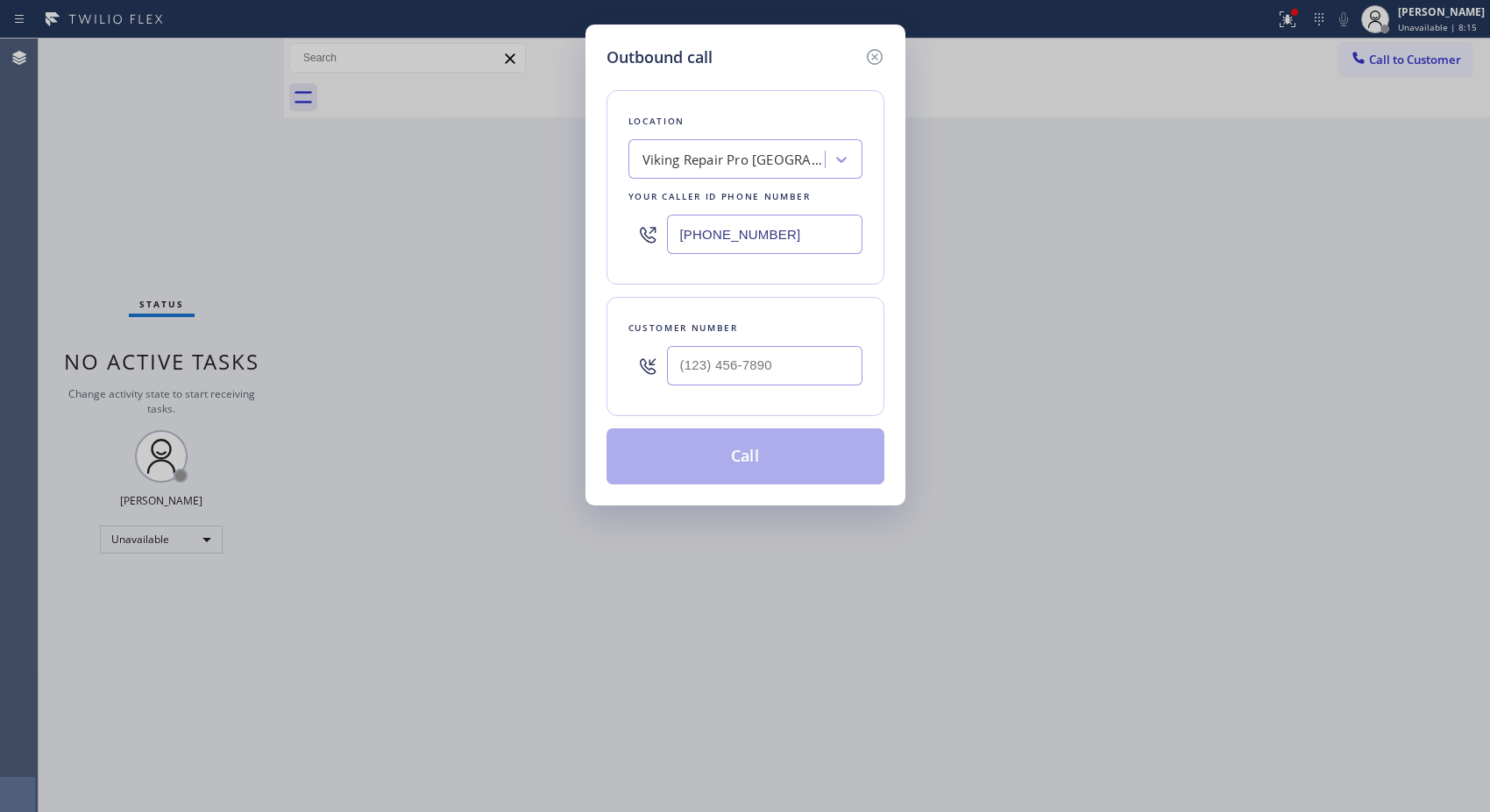
drag, startPoint x: 799, startPoint y: 234, endPoint x: 541, endPoint y: 242, distance: 258.1
click at [541, 242] on div "Outbound call Location Viking Repair Pro [GEOGRAPHIC_DATA] Your caller id phone…" at bounding box center [745, 406] width 1490 height 812
paste input "text"
type input "[PHONE_NUMBER]"
drag, startPoint x: 824, startPoint y: 362, endPoint x: 596, endPoint y: 347, distance: 228.5
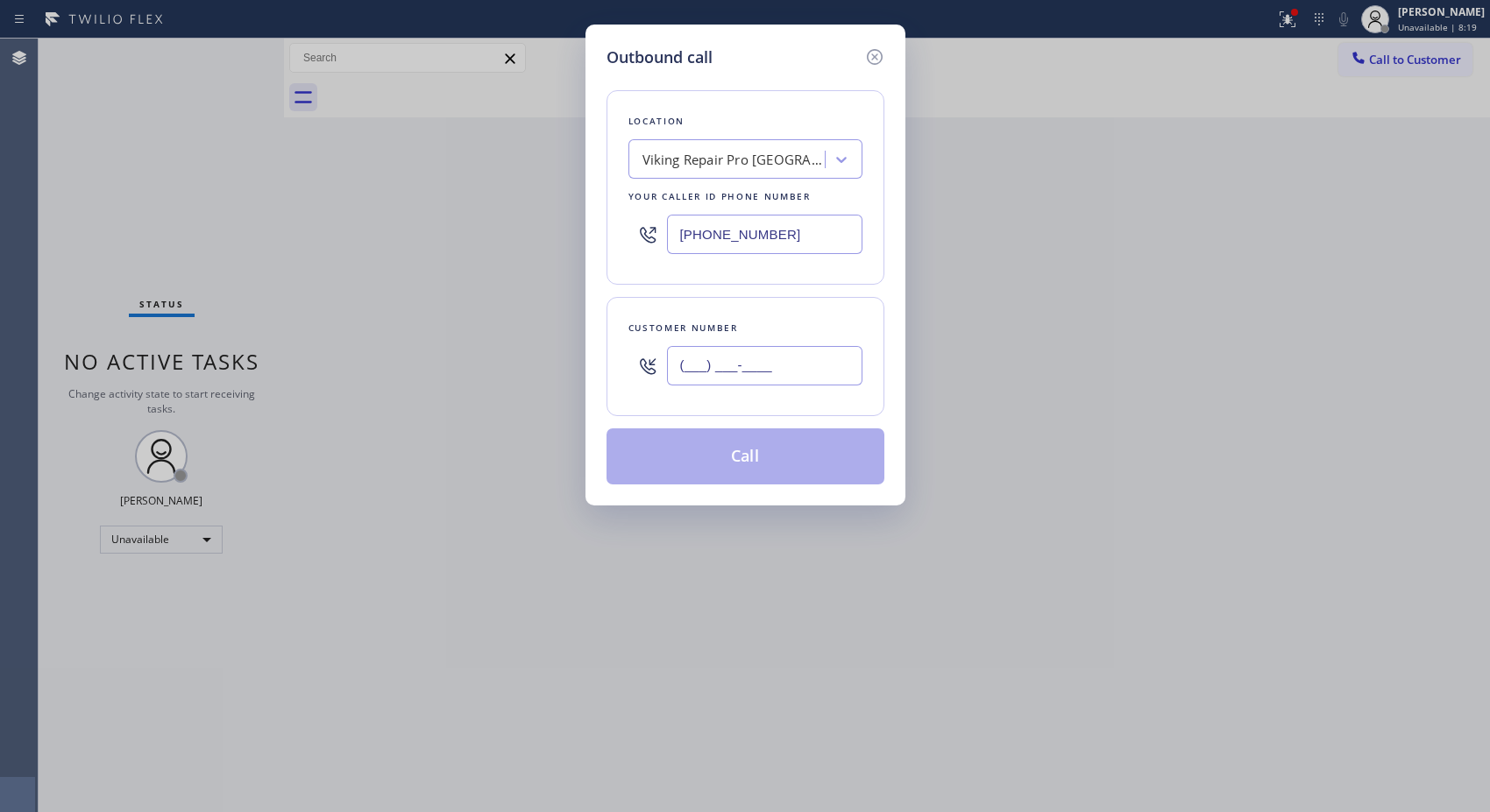
click at [596, 347] on div "Outbound call Location Viking Repair Pro [GEOGRAPHIC_DATA] Your caller id phone…" at bounding box center [745, 265] width 320 height 481
paste input "917) 656-4121"
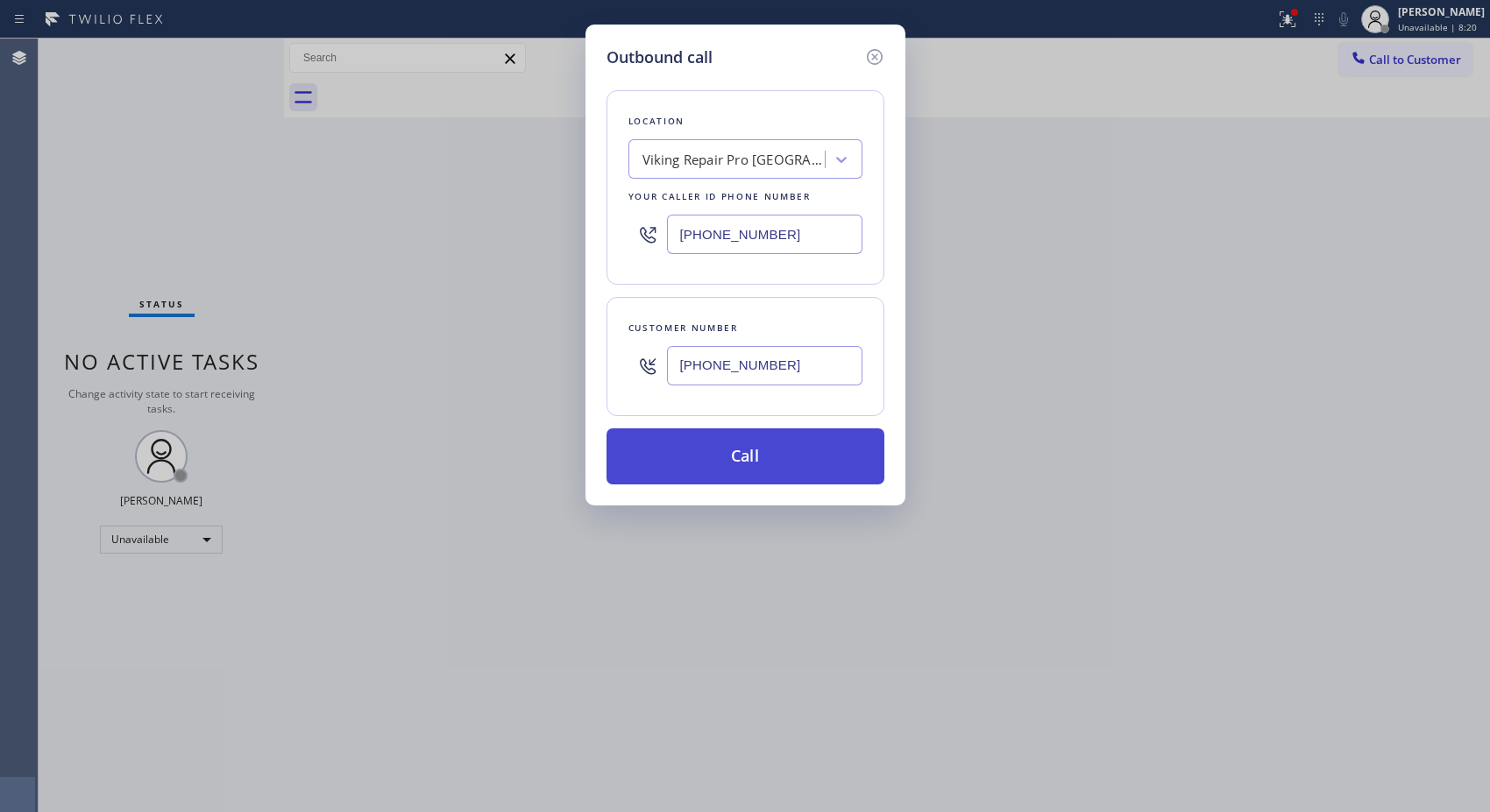
type input "[PHONE_NUMBER]"
click at [848, 451] on button "Call" at bounding box center [745, 456] width 278 height 56
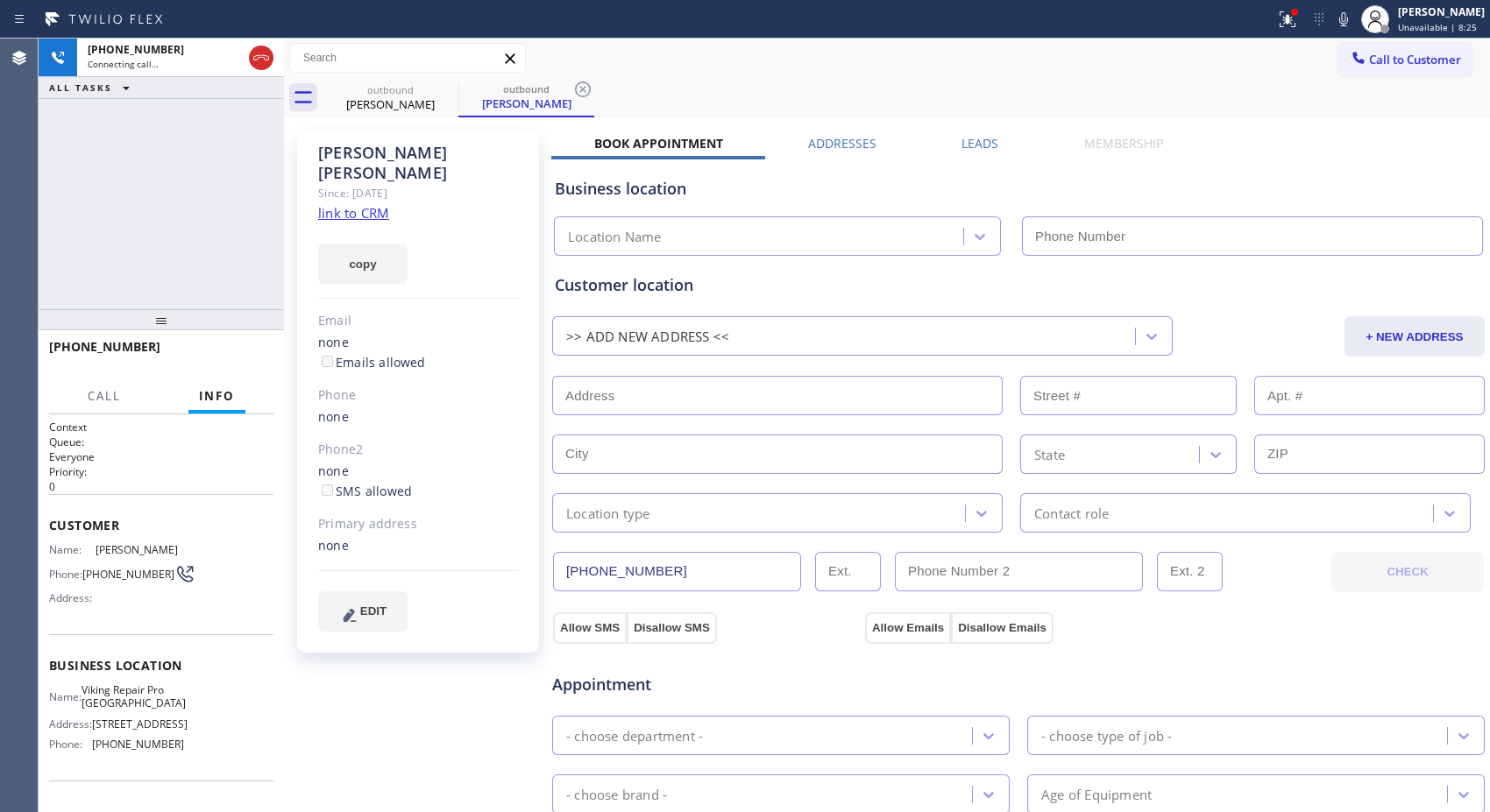
type input "[PHONE_NUMBER]"
click at [588, 80] on icon at bounding box center [583, 90] width 21 height 21
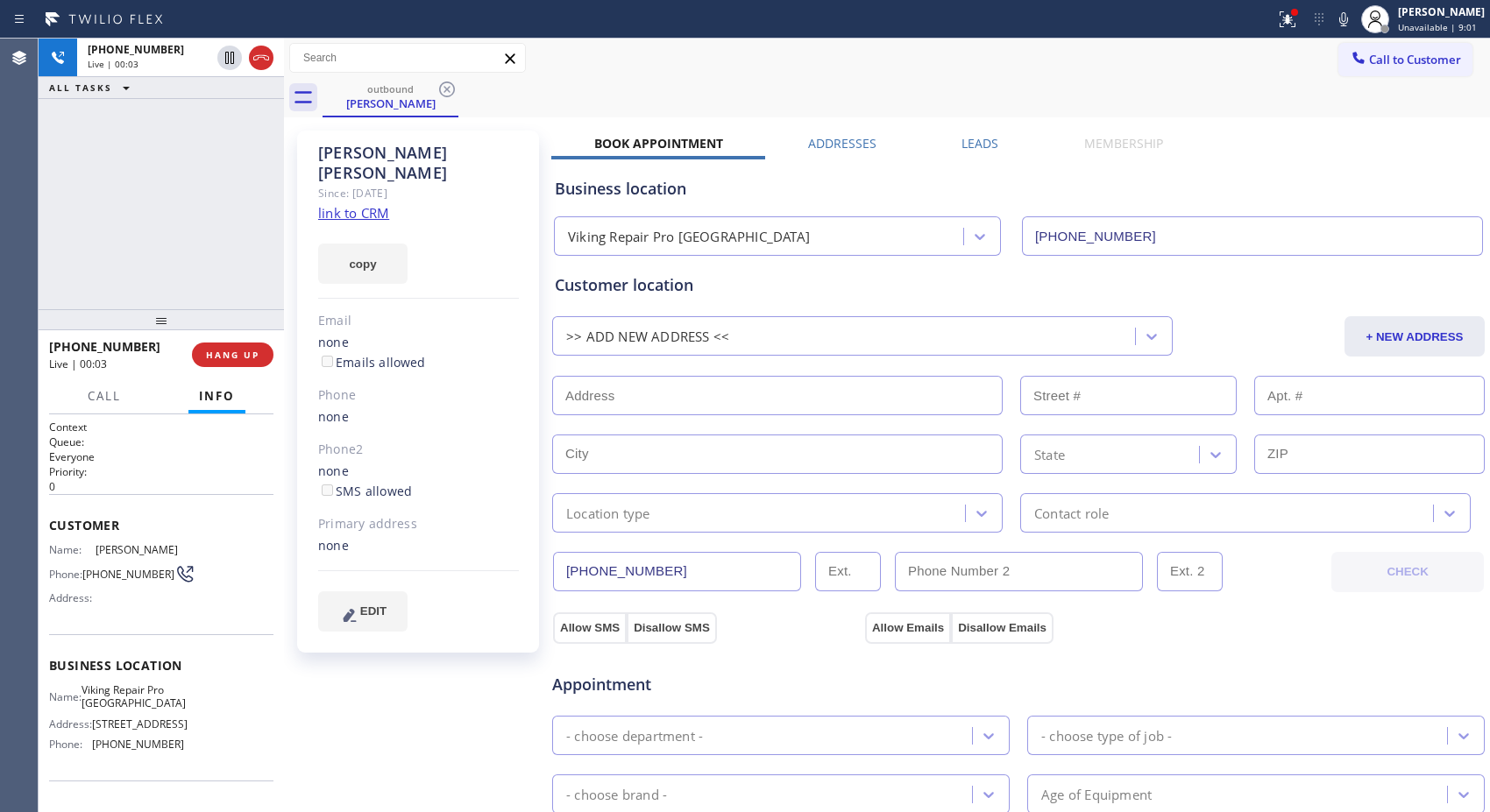
drag, startPoint x: 250, startPoint y: 353, endPoint x: 213, endPoint y: 226, distance: 132.3
click at [213, 226] on div "[PHONE_NUMBER] Live | 00:03 ALL TASKS ALL TASKS ACTIVE TASKS TASKS IN WRAP UP […" at bounding box center [161, 425] width 246 height 773
click at [213, 226] on div "[PHONE_NUMBER] Live | 00:07 ALL TASKS ALL TASKS ACTIVE TASKS TASKS IN WRAP UP" at bounding box center [161, 174] width 246 height 271
click at [650, 81] on div "outbound [PERSON_NAME]" at bounding box center [905, 98] width 1167 height 40
click at [716, 74] on div "Call to Customer Outbound call Location Viking Repair Pro [GEOGRAPHIC_DATA] You…" at bounding box center [887, 58] width 1206 height 40
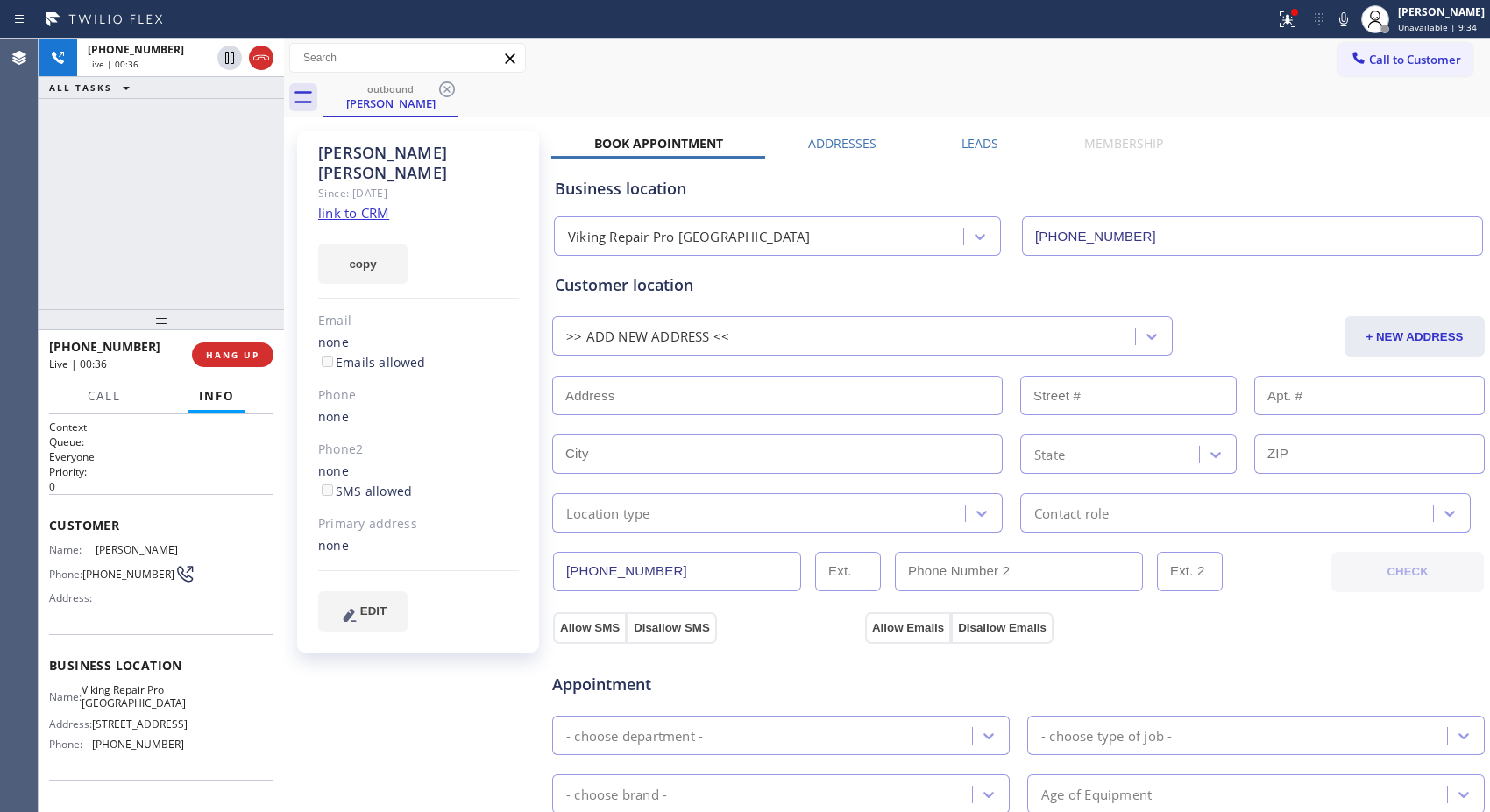
click at [185, 187] on div "[PHONE_NUMBER] Live | 00:36 ALL TASKS ALL TASKS ACTIVE TASKS TASKS IN WRAP UP" at bounding box center [161, 174] width 246 height 271
click at [239, 352] on span "HANG UP" at bounding box center [232, 355] width 53 height 13
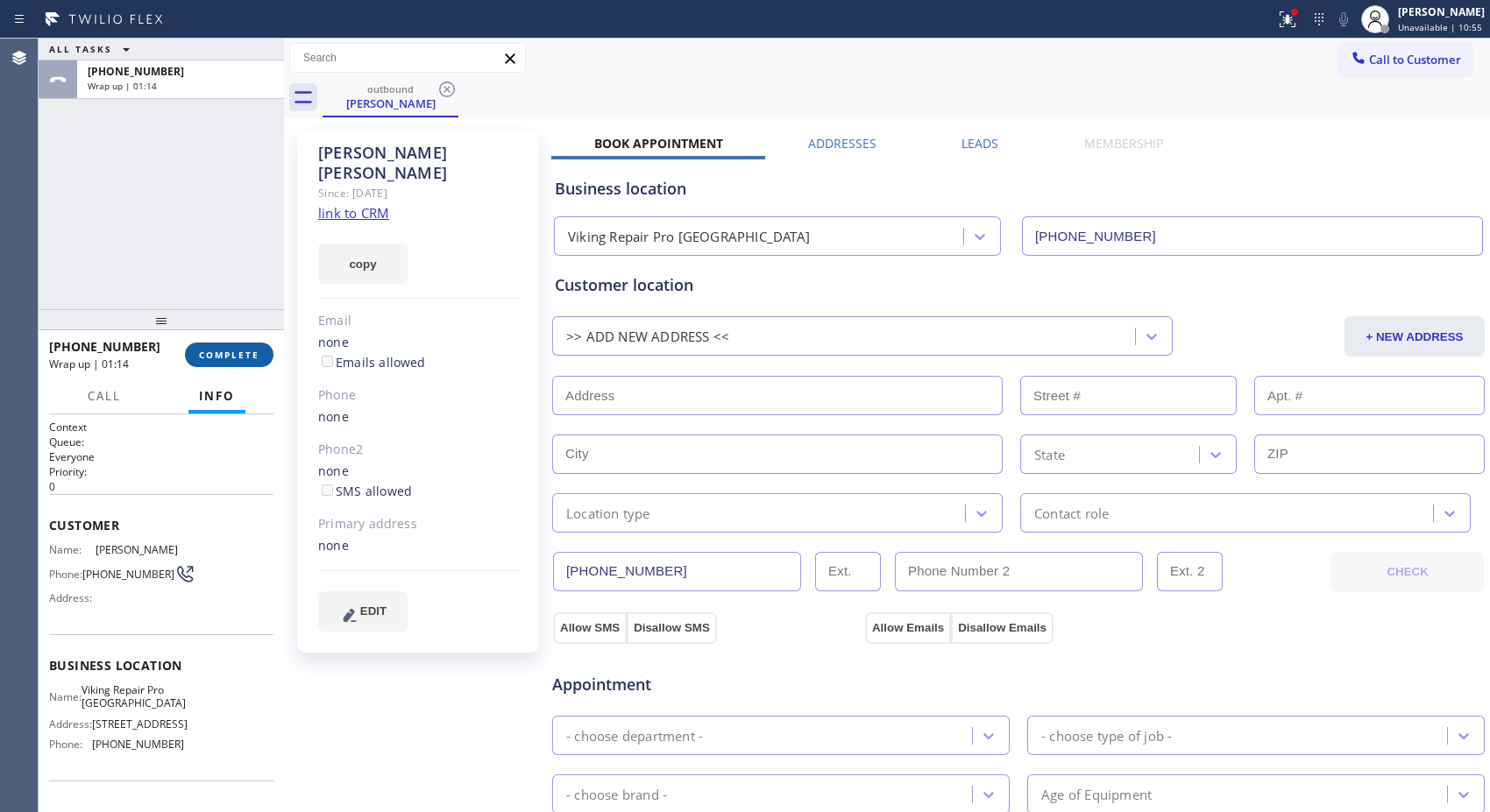
click at [222, 357] on span "COMPLETE" at bounding box center [229, 355] width 61 height 13
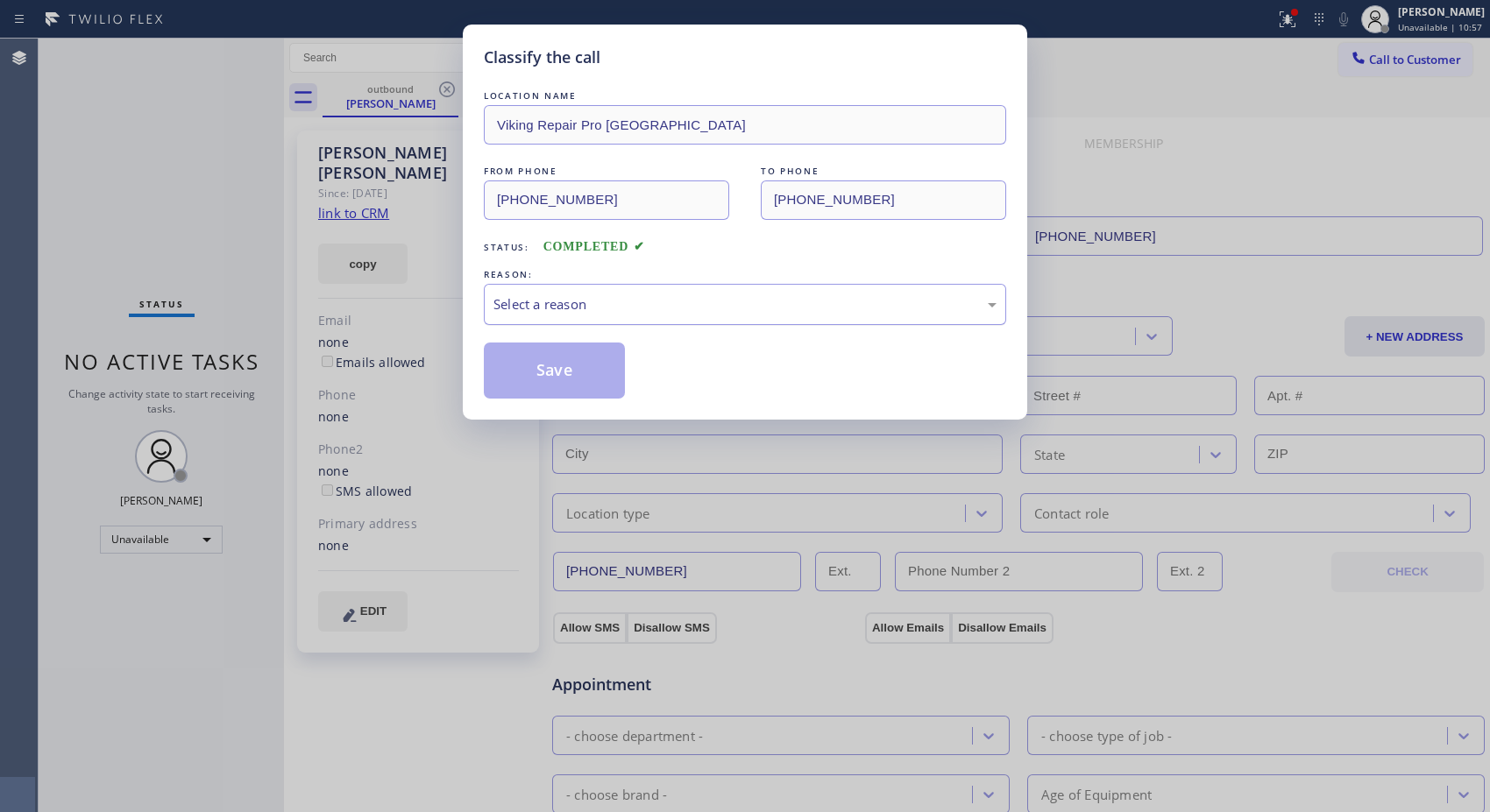
click at [680, 311] on div "Select a reason" at bounding box center [745, 304] width 503 height 20
click at [567, 378] on button "Save" at bounding box center [554, 370] width 141 height 56
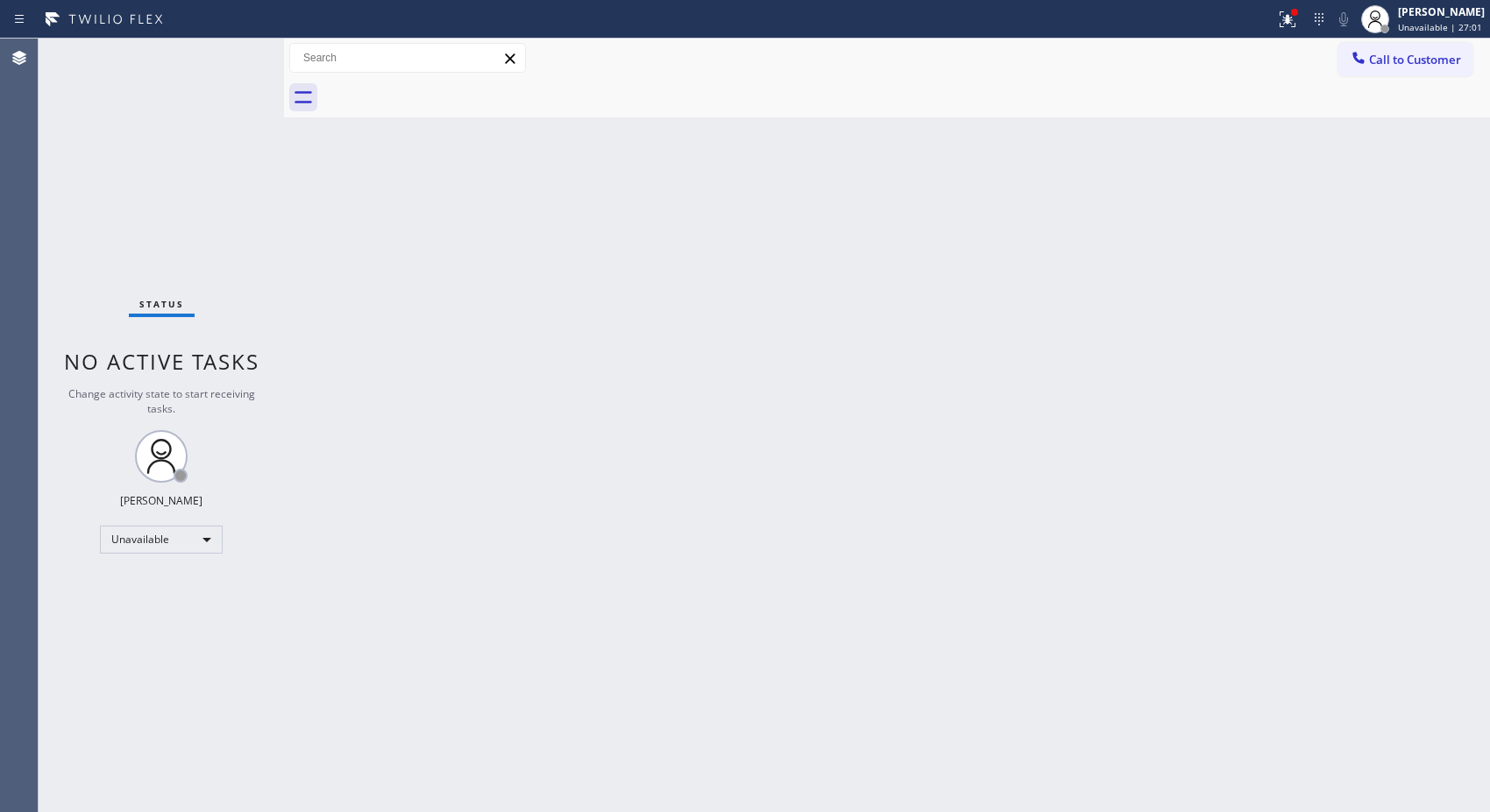
drag, startPoint x: 1411, startPoint y: 65, endPoint x: 855, endPoint y: 334, distance: 617.7
click at [1398, 66] on span "Call to Customer" at bounding box center [1415, 59] width 92 height 15
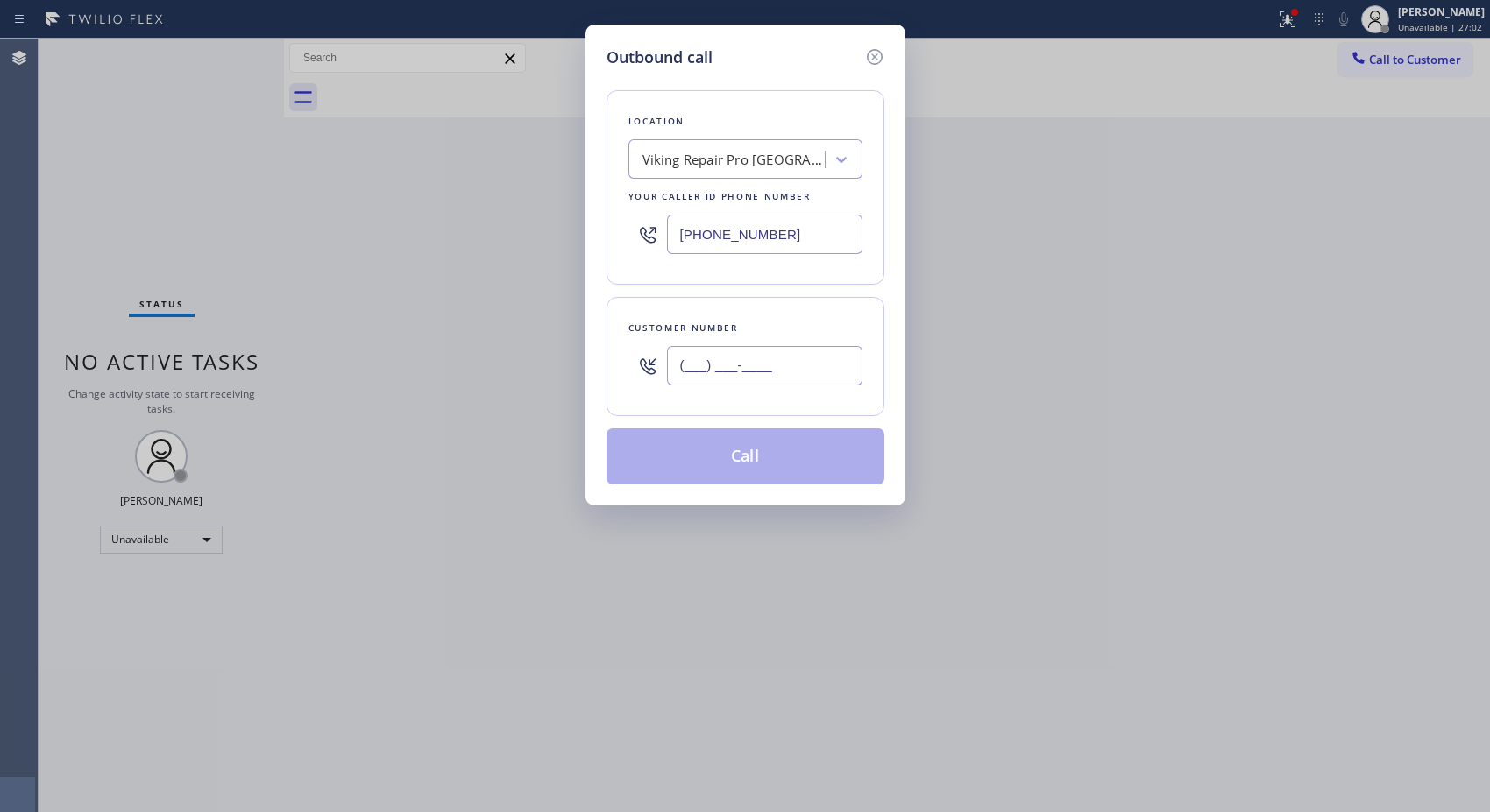
click at [818, 356] on input "(___) ___-____" at bounding box center [765, 365] width 195 height 40
paste input "949) 433-7639"
type input "[PHONE_NUMBER]"
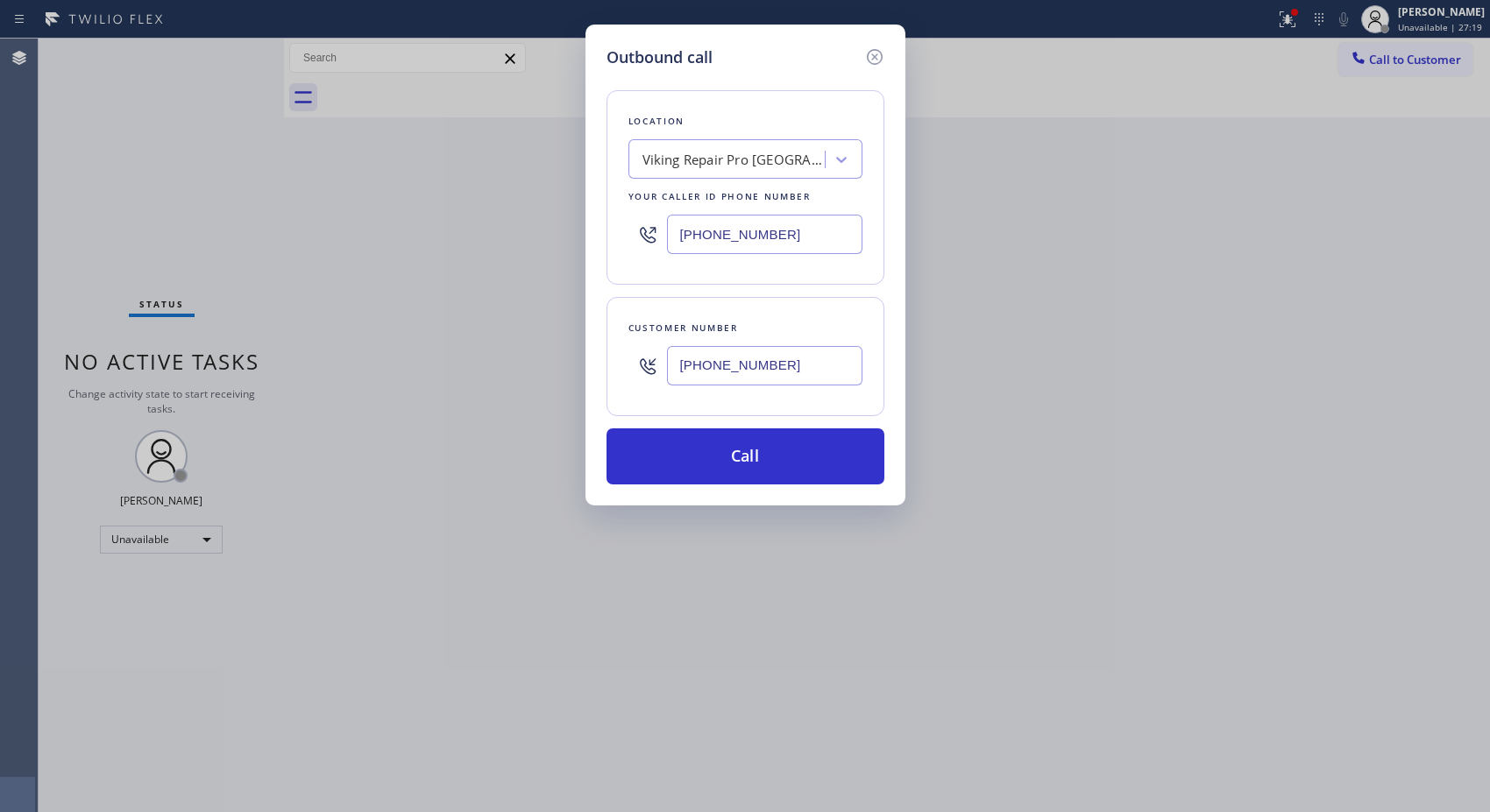
click at [670, 161] on div "Viking Repair Pro [GEOGRAPHIC_DATA]" at bounding box center [734, 160] width 184 height 20
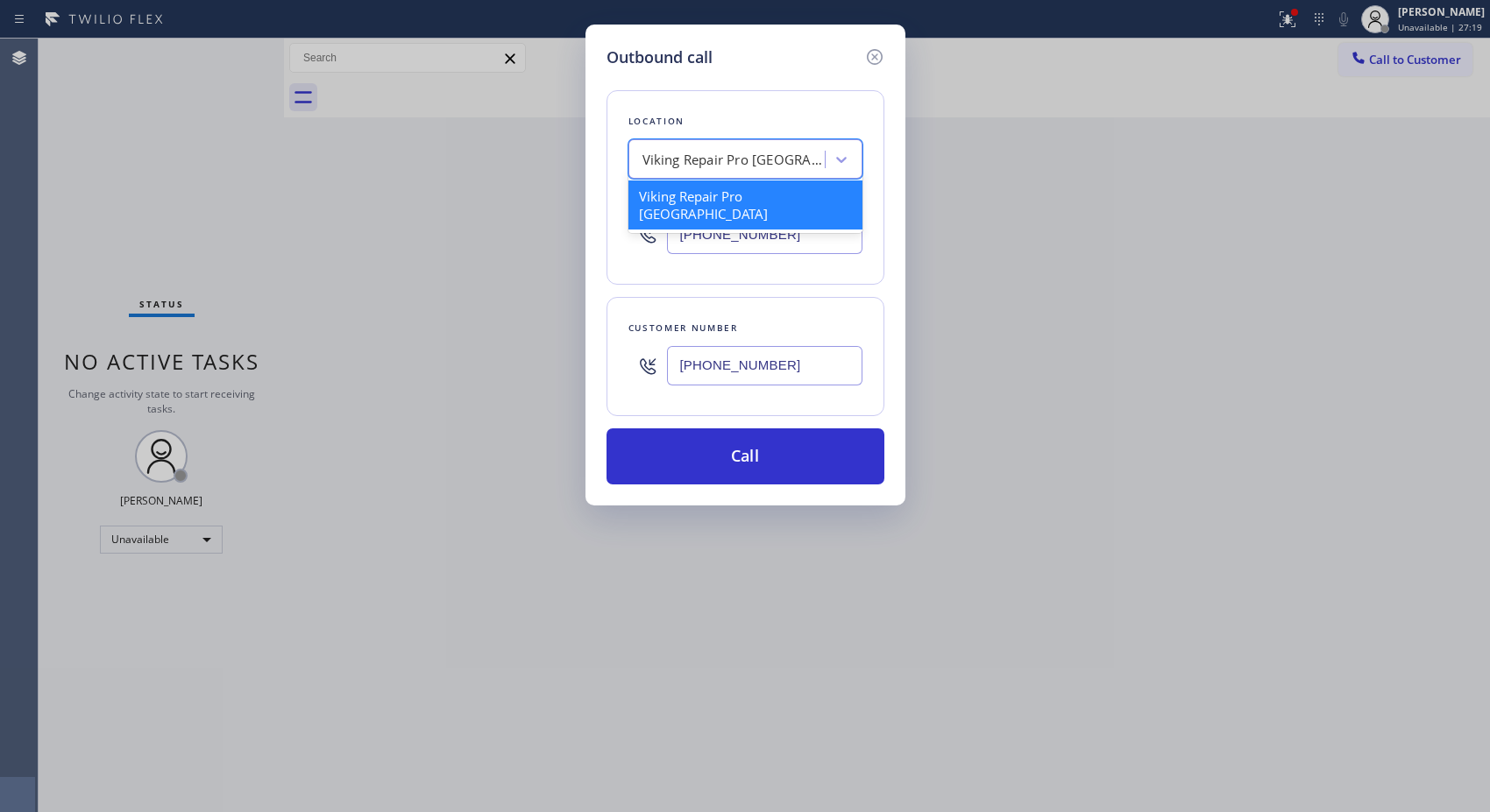
click at [670, 161] on div "Viking Repair Pro [GEOGRAPHIC_DATA]" at bounding box center [734, 160] width 184 height 20
paste input "Sub Zero Appliance Wizard Costa Mesa"
type input "Sub Zero Appliance Wizard Costa Mesa"
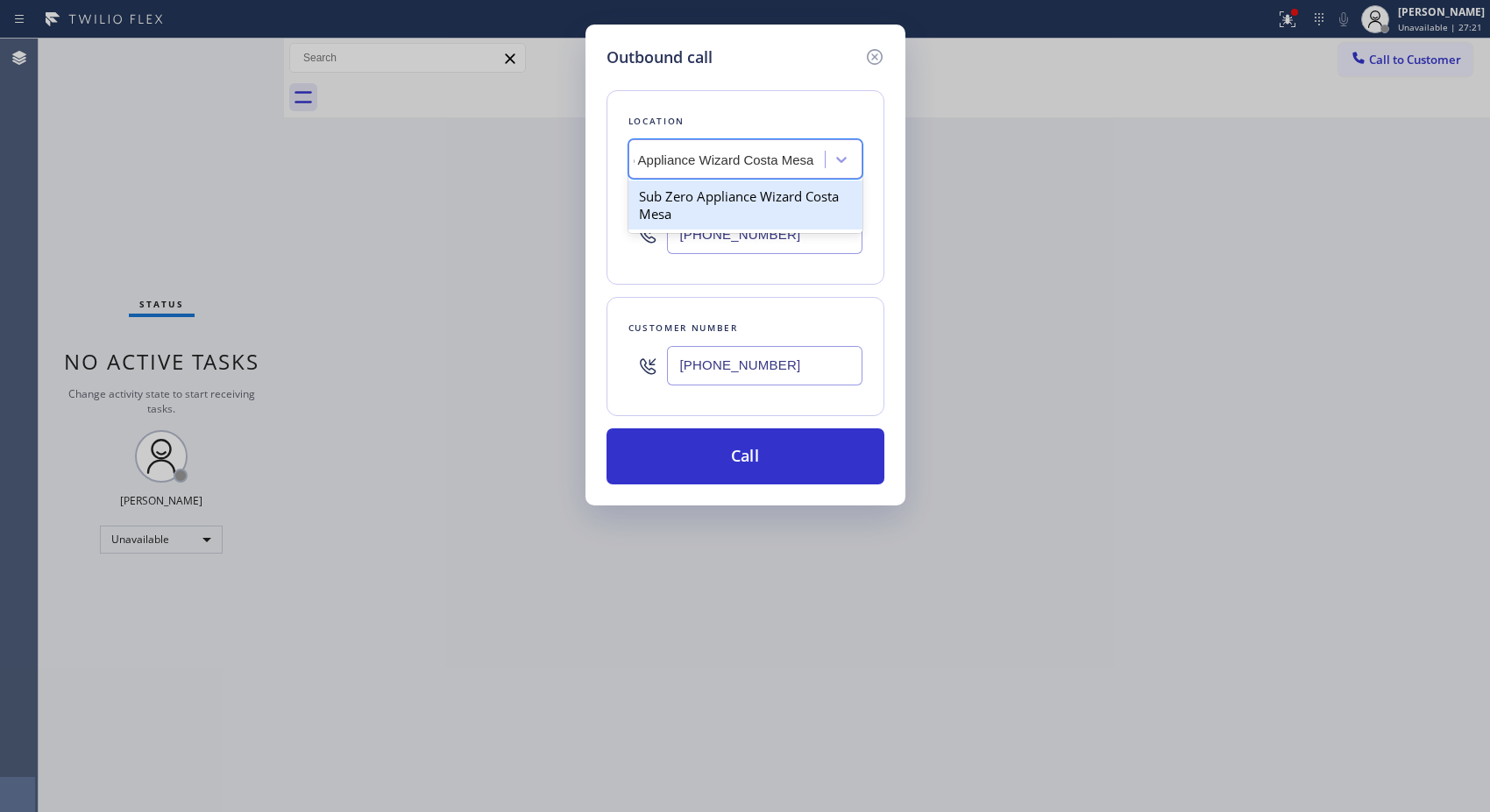
click at [715, 195] on div "Sub Zero Appliance Wizard Costa Mesa" at bounding box center [745, 205] width 234 height 49
type input "[PHONE_NUMBER]"
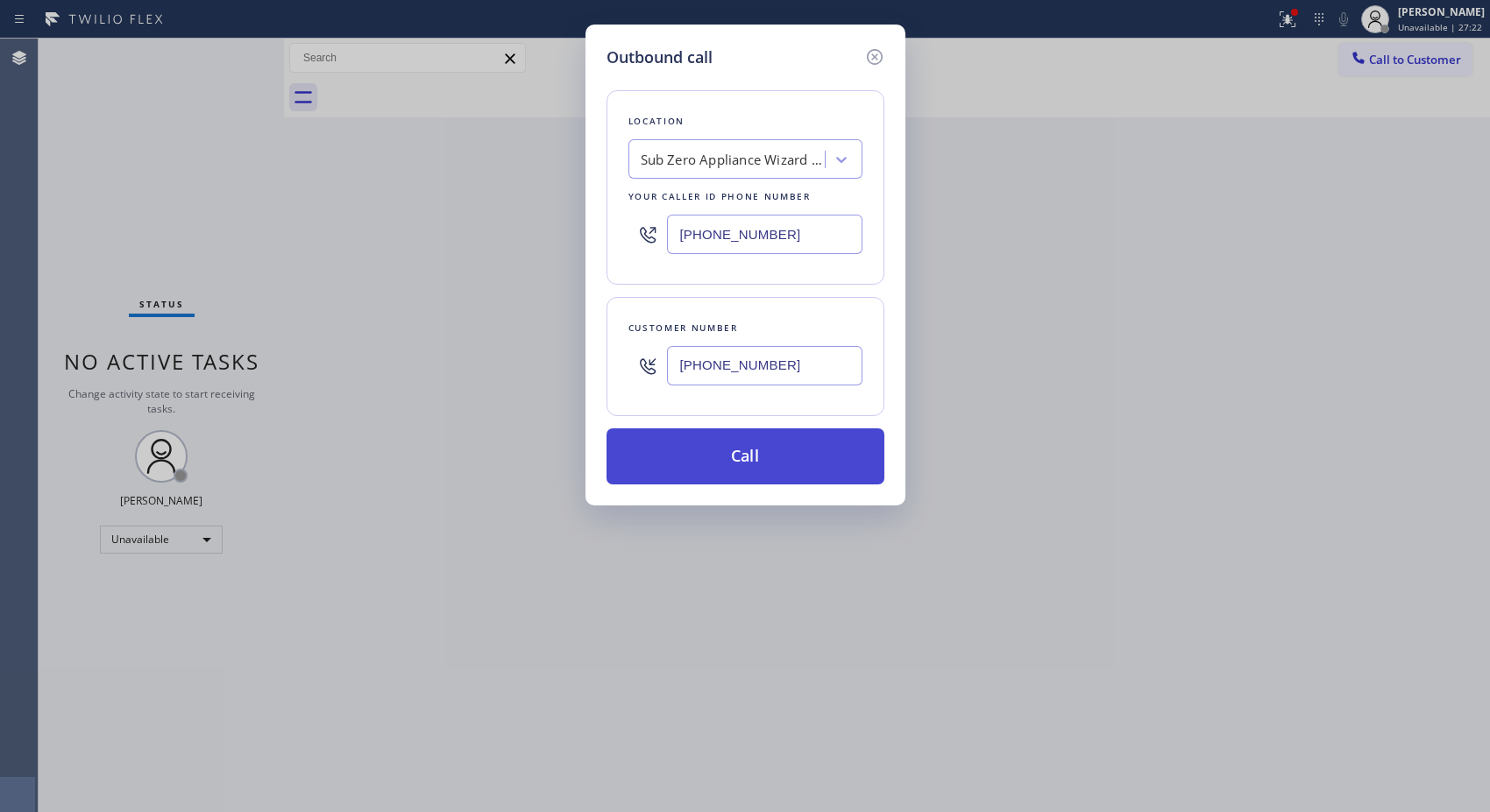
click at [739, 465] on button "Call" at bounding box center [745, 456] width 278 height 56
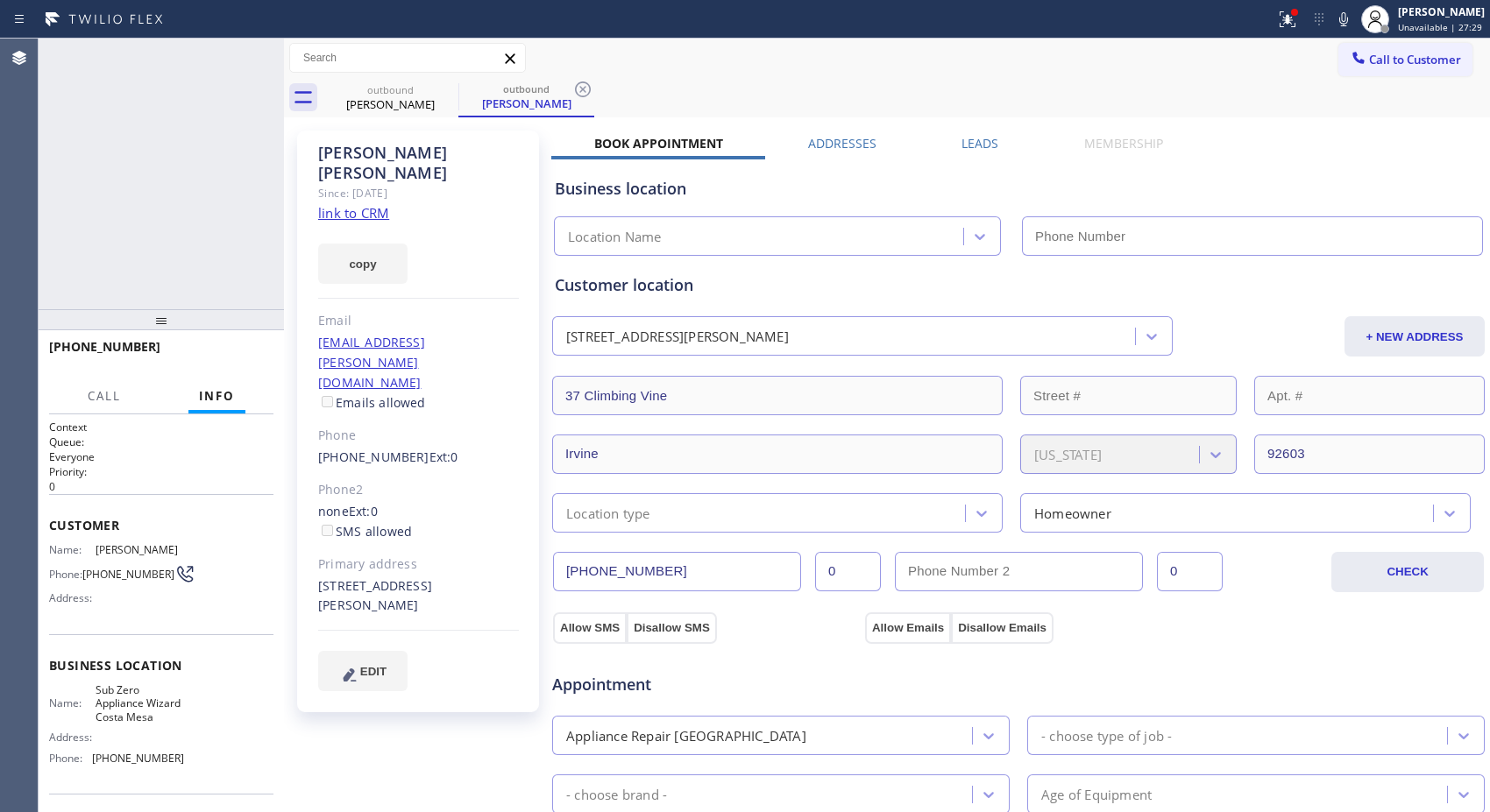
type input "[PHONE_NUMBER]"
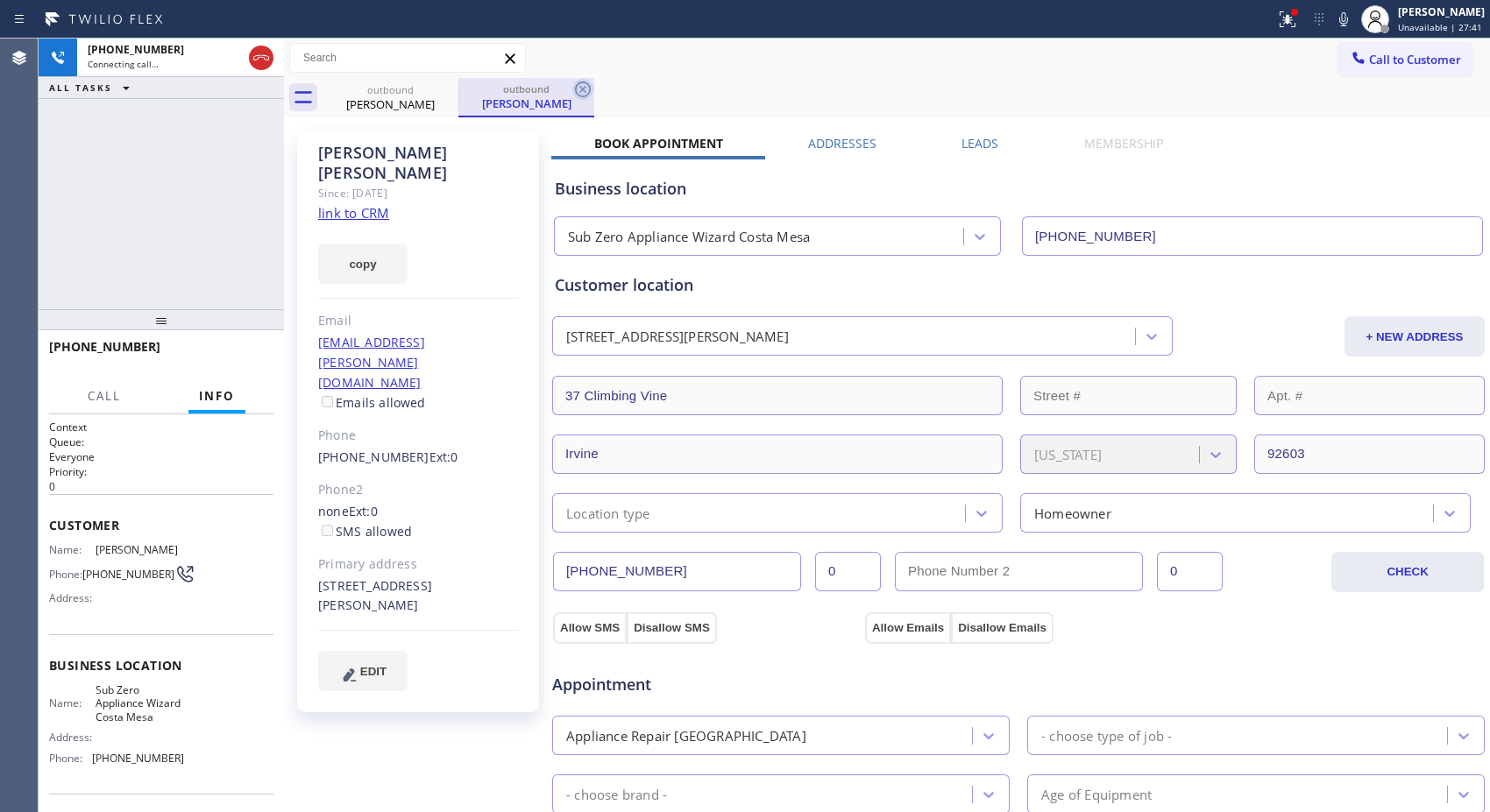
click at [580, 89] on icon at bounding box center [583, 90] width 21 height 21
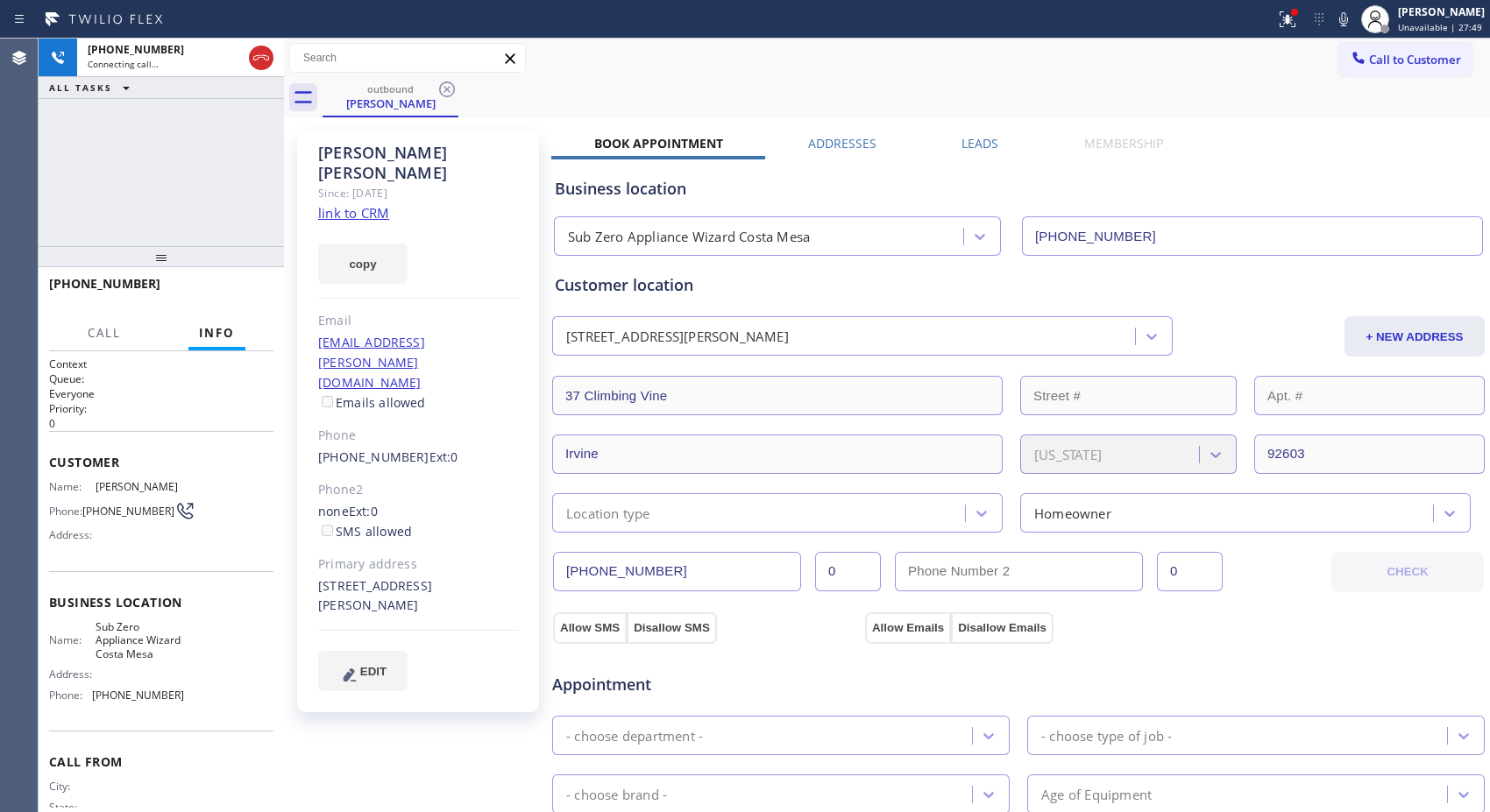
drag, startPoint x: 154, startPoint y: 298, endPoint x: 159, endPoint y: 266, distance: 32.4
click at [159, 266] on div at bounding box center [161, 257] width 246 height 21
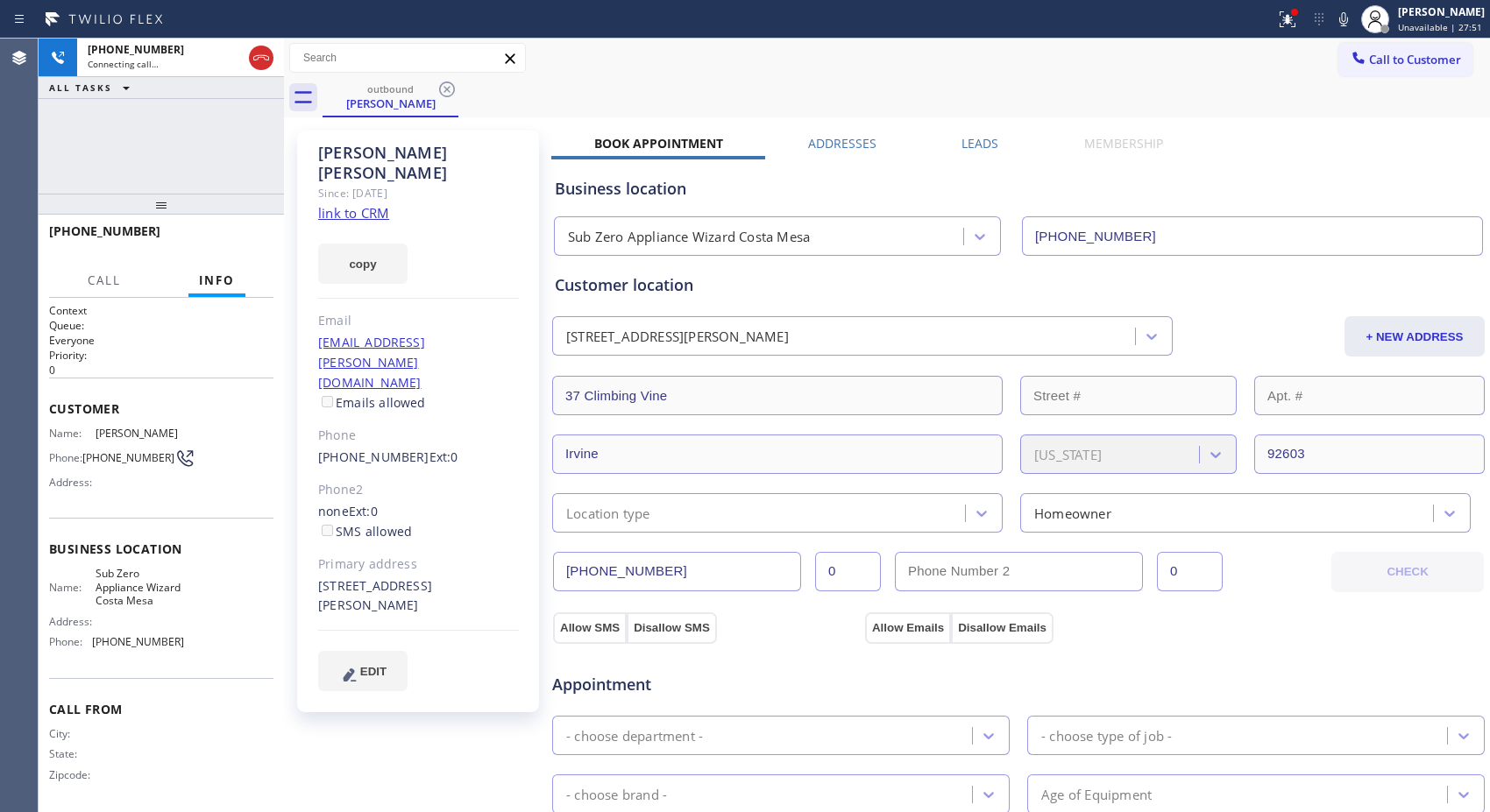
drag, startPoint x: 164, startPoint y: 266, endPoint x: 164, endPoint y: 106, distance: 160.0
click at [164, 106] on div "[PHONE_NUMBER] Connecting call… ALL TASKS ALL TASKS ACTIVE TASKS TASKS IN WRAP …" at bounding box center [161, 425] width 246 height 773
click at [819, 93] on div "outbound [PERSON_NAME]" at bounding box center [905, 98] width 1167 height 40
click at [257, 238] on span "HANG UP" at bounding box center [232, 239] width 53 height 13
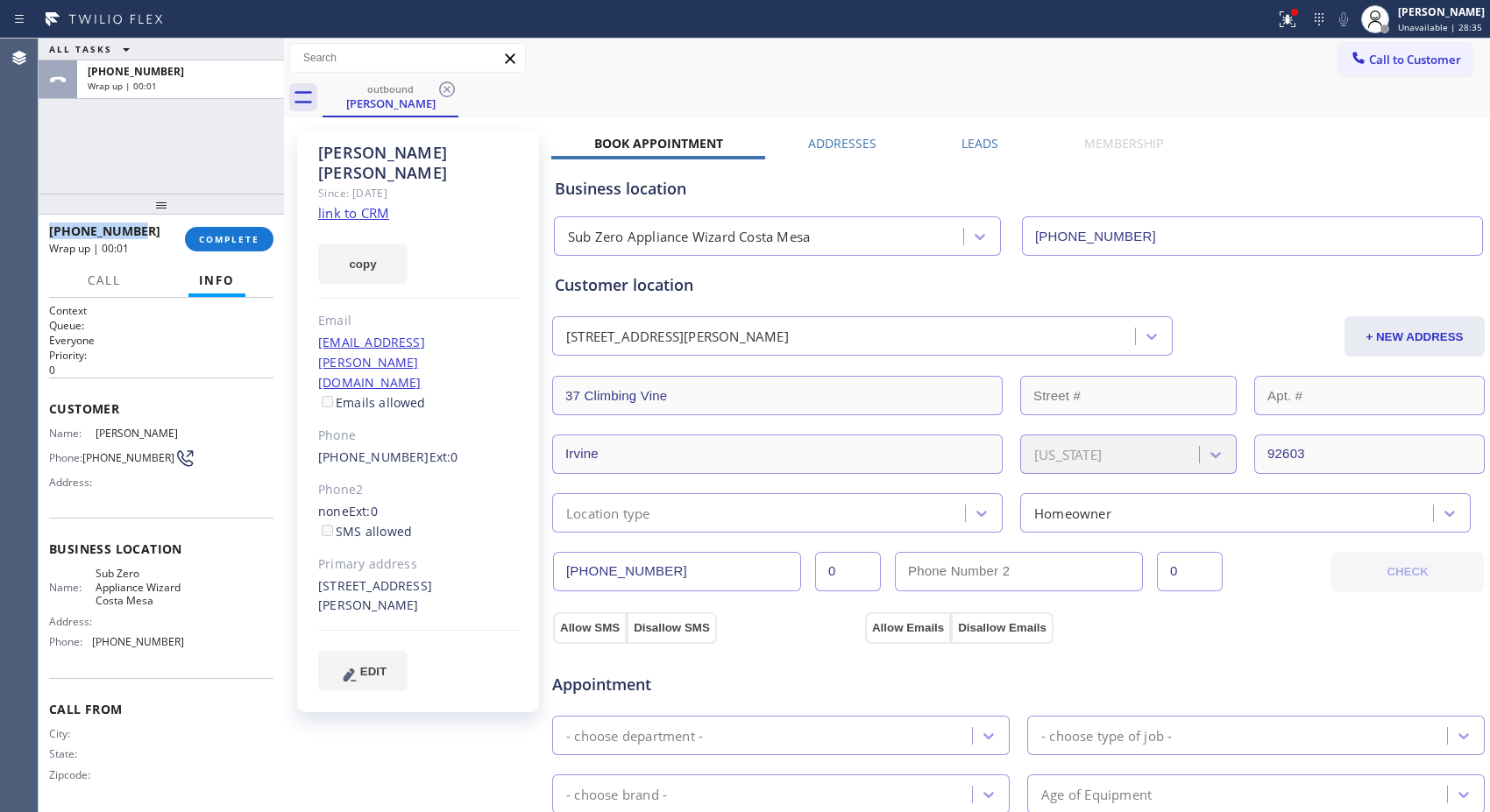
drag, startPoint x: 76, startPoint y: 238, endPoint x: 45, endPoint y: 232, distance: 31.6
click at [45, 232] on div "[PHONE_NUMBER] Wrap up | 00:01 COMPLETE" at bounding box center [161, 239] width 246 height 49
click at [203, 209] on div at bounding box center [161, 204] width 246 height 21
drag, startPoint x: 153, startPoint y: 238, endPoint x: 48, endPoint y: 226, distance: 105.7
click at [49, 226] on div "[PHONE_NUMBER]" at bounding box center [111, 230] width 124 height 16
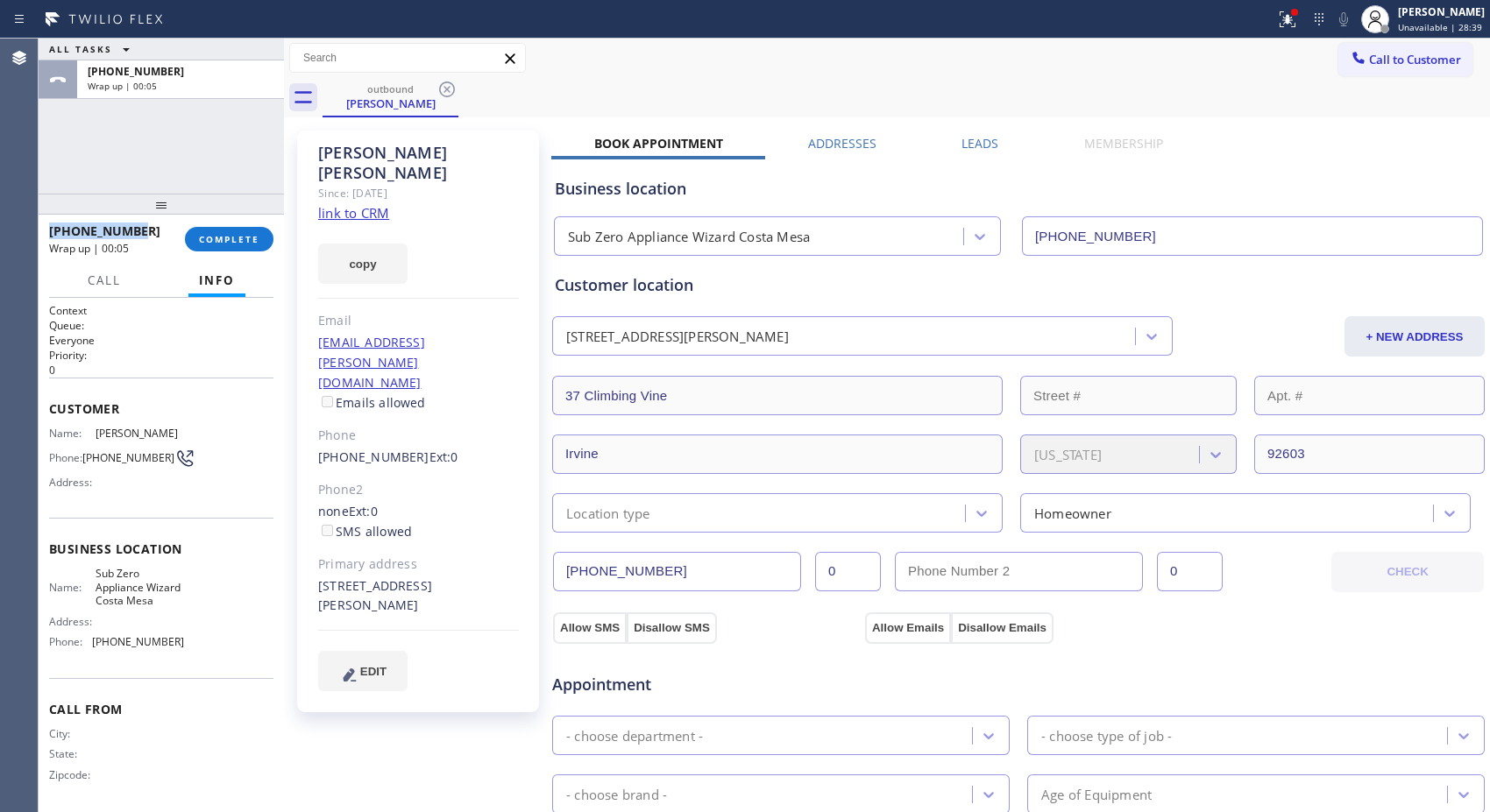
copy span "[PHONE_NUMBER]"
click at [249, 235] on span "COMPLETE" at bounding box center [229, 239] width 61 height 13
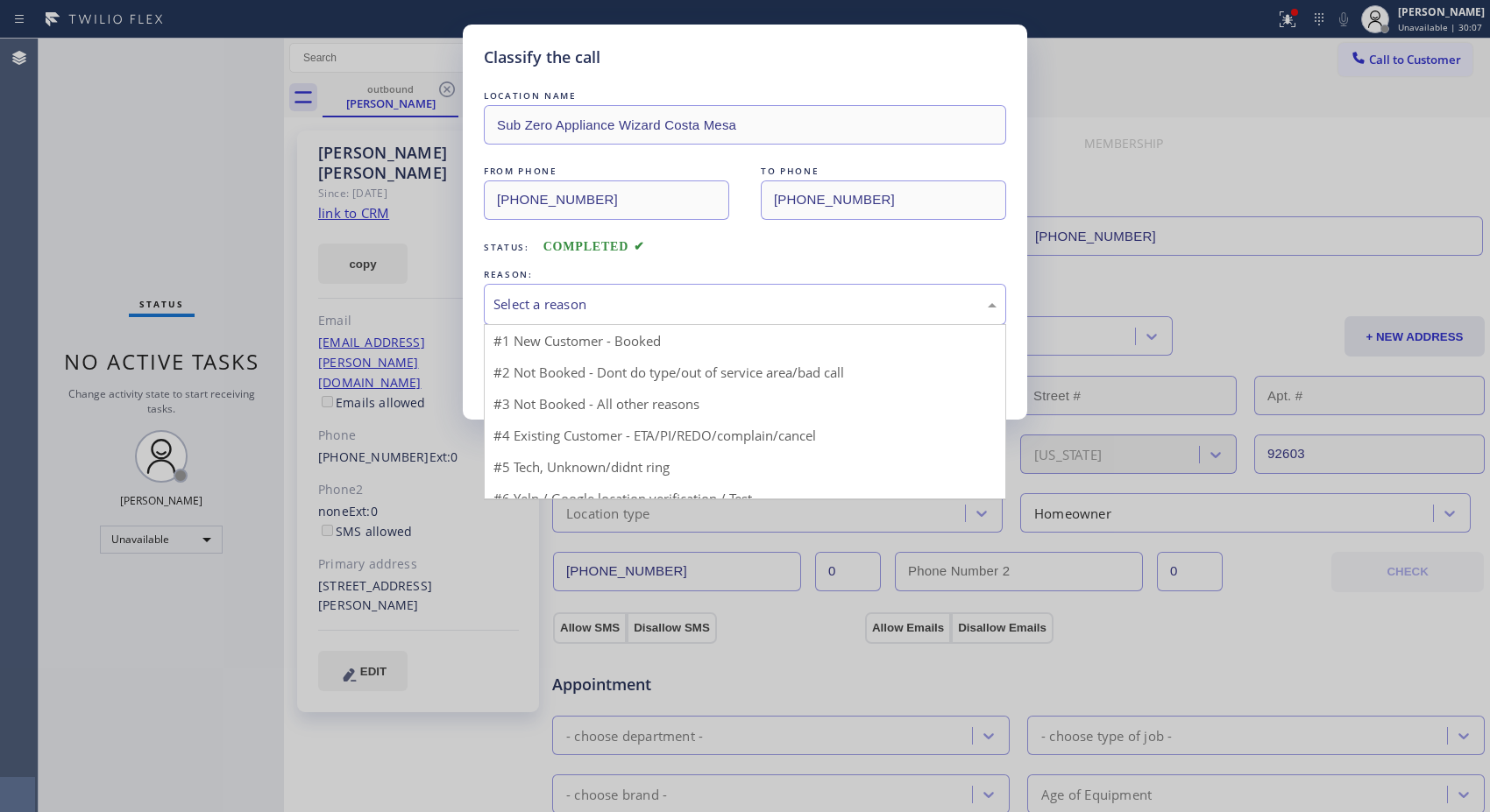
click at [790, 308] on div "Select a reason" at bounding box center [745, 304] width 503 height 20
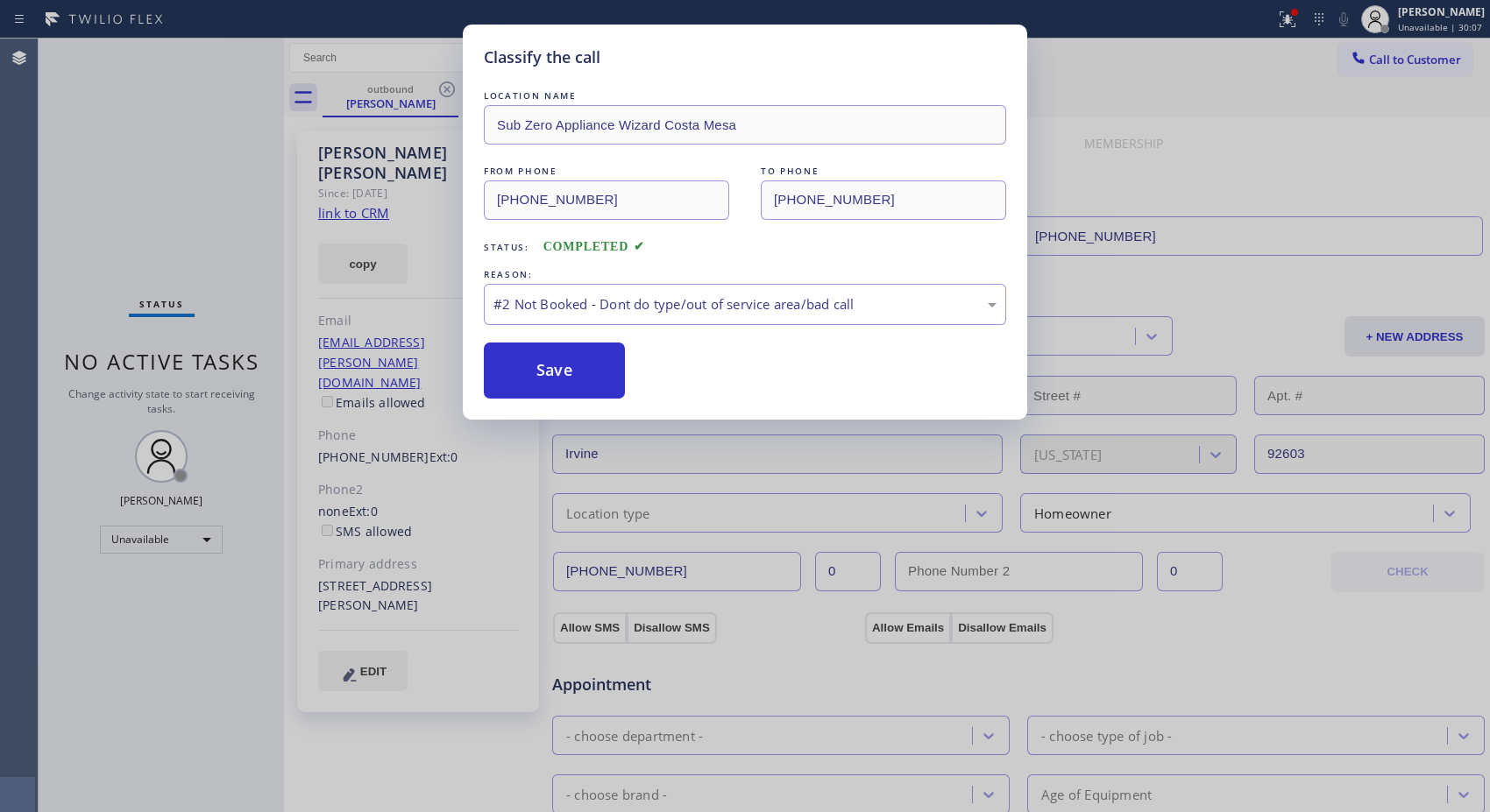
click at [574, 381] on button "Save" at bounding box center [554, 370] width 141 height 56
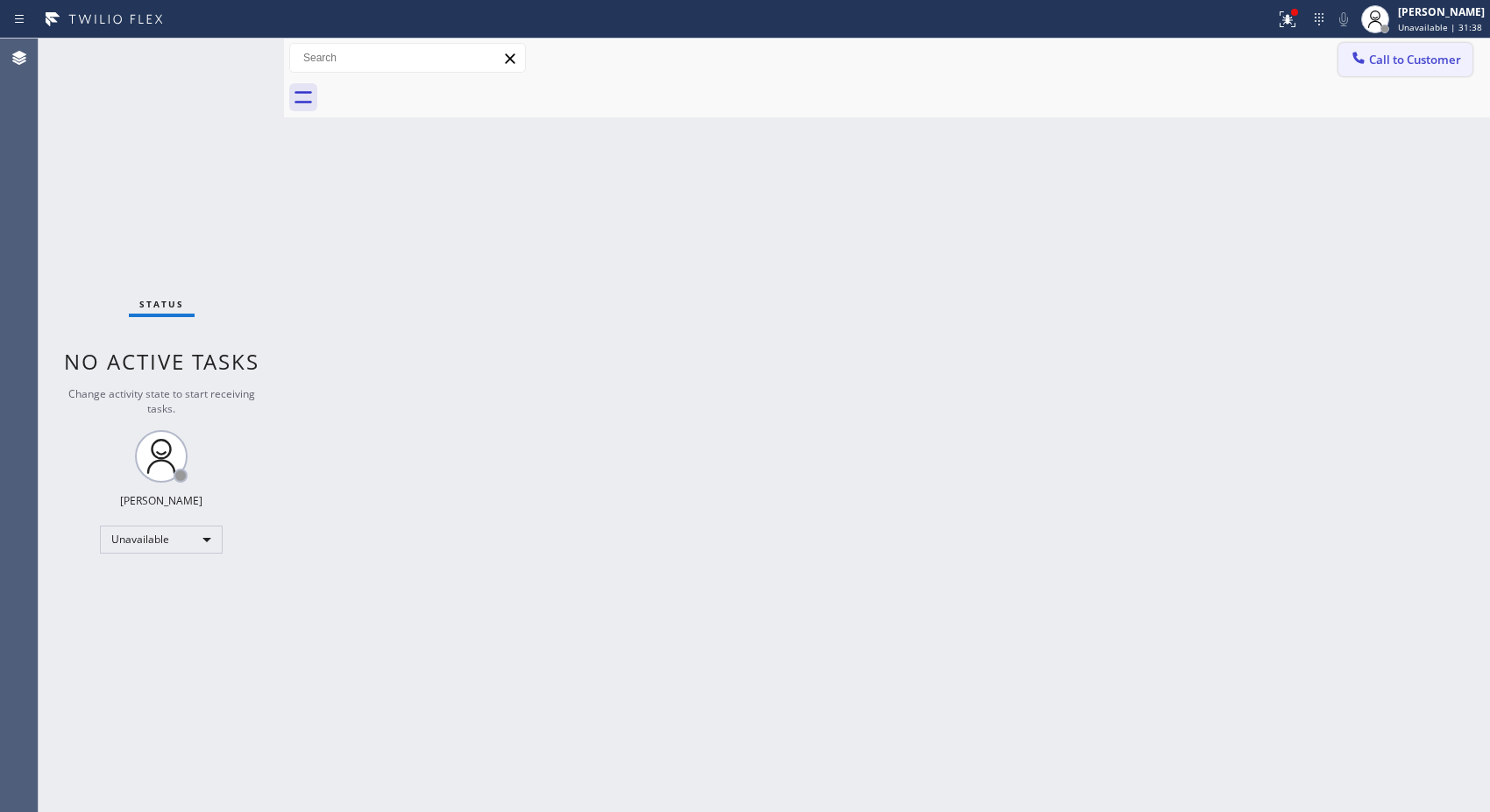
click at [1430, 68] on button "Call to Customer" at bounding box center [1405, 59] width 134 height 33
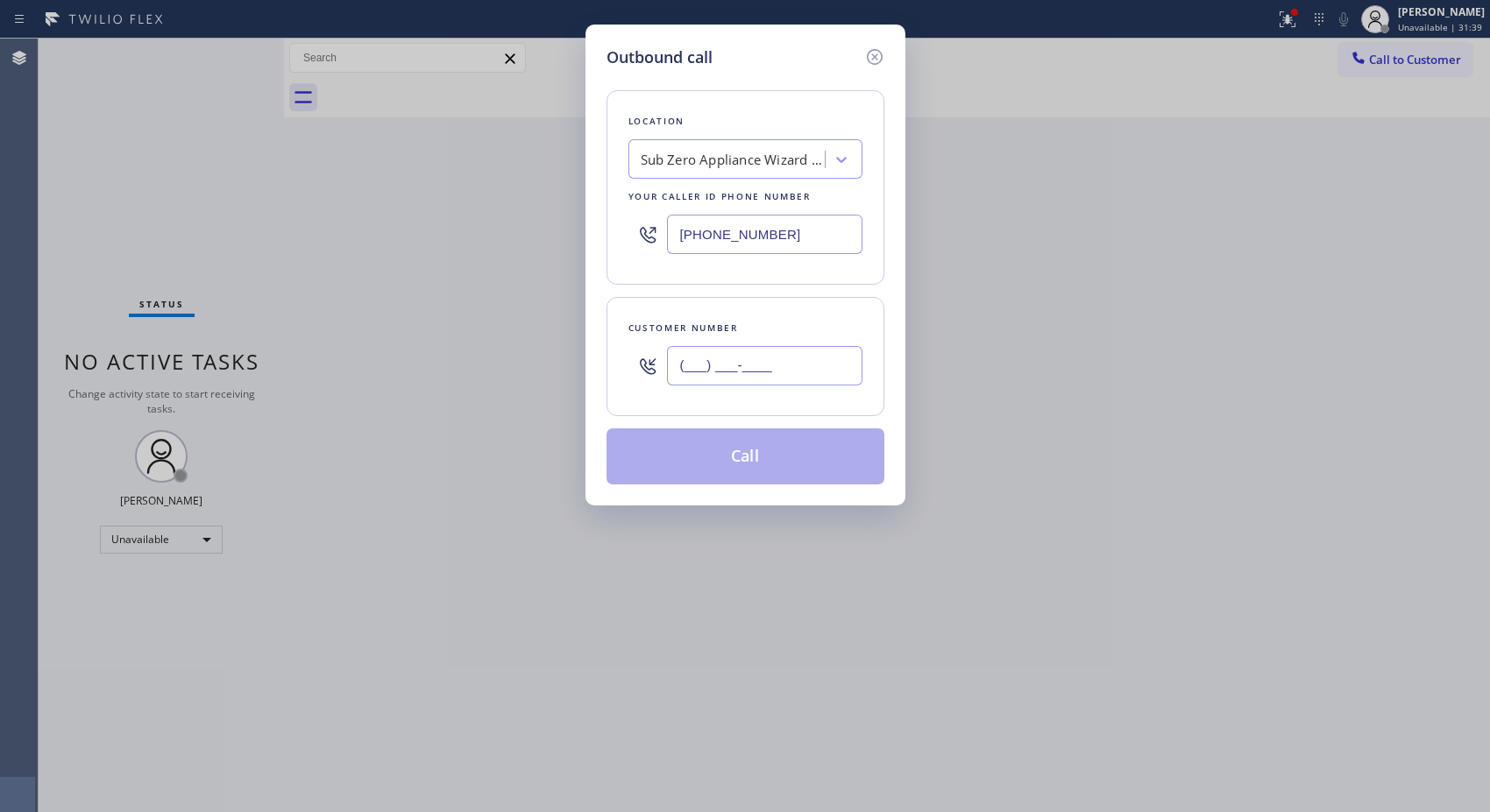
drag, startPoint x: 820, startPoint y: 361, endPoint x: 659, endPoint y: 366, distance: 161.1
click at [659, 366] on div "(___) ___-____" at bounding box center [745, 365] width 234 height 57
paste input "949) 433-7639"
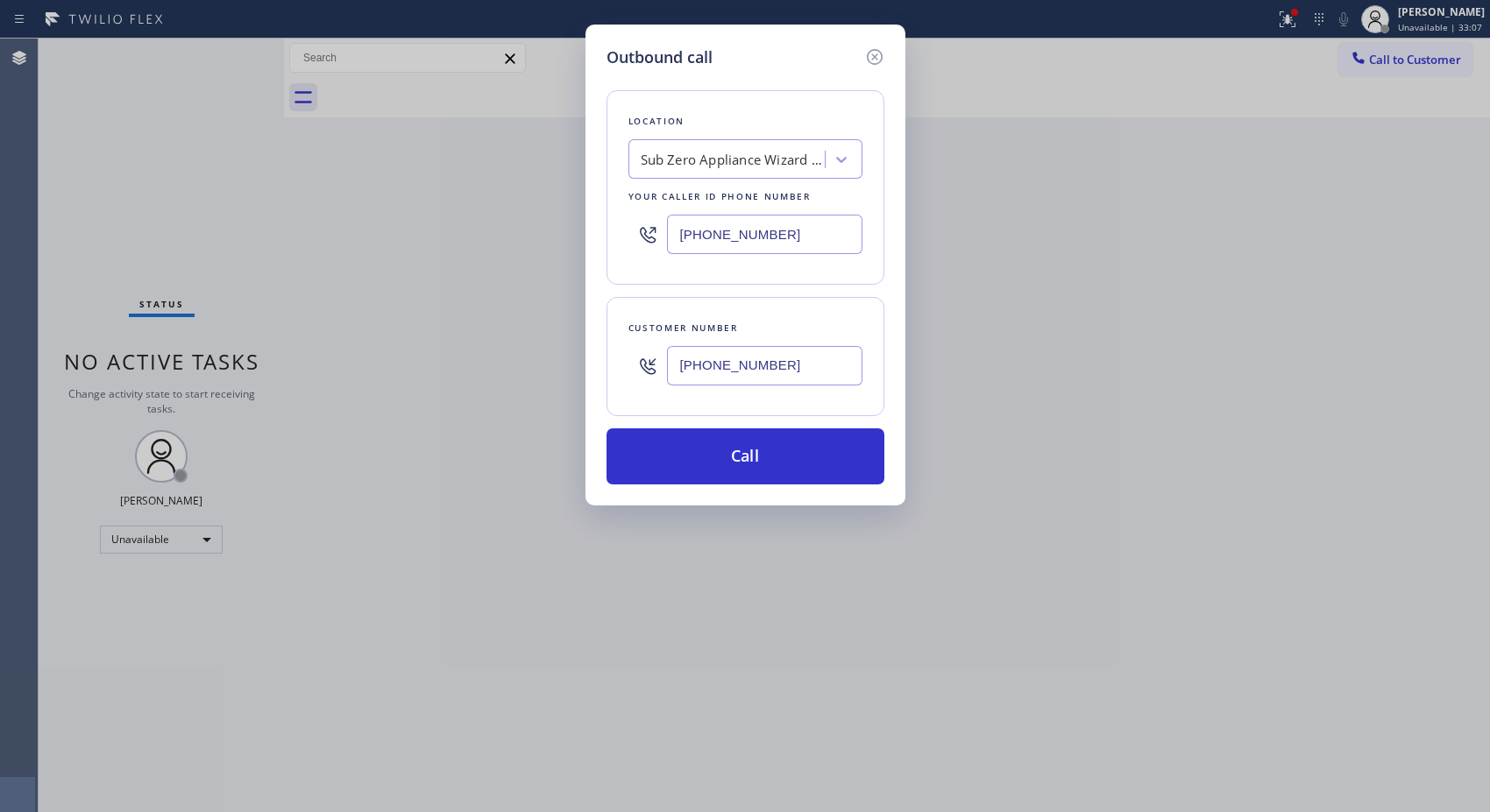
drag, startPoint x: 808, startPoint y: 358, endPoint x: 623, endPoint y: 370, distance: 185.4
click at [623, 370] on div "Customer number [PHONE_NUMBER]" at bounding box center [745, 356] width 278 height 119
paste input "text"
type input "[PHONE_NUMBER]"
click at [711, 449] on button "Call" at bounding box center [745, 456] width 278 height 56
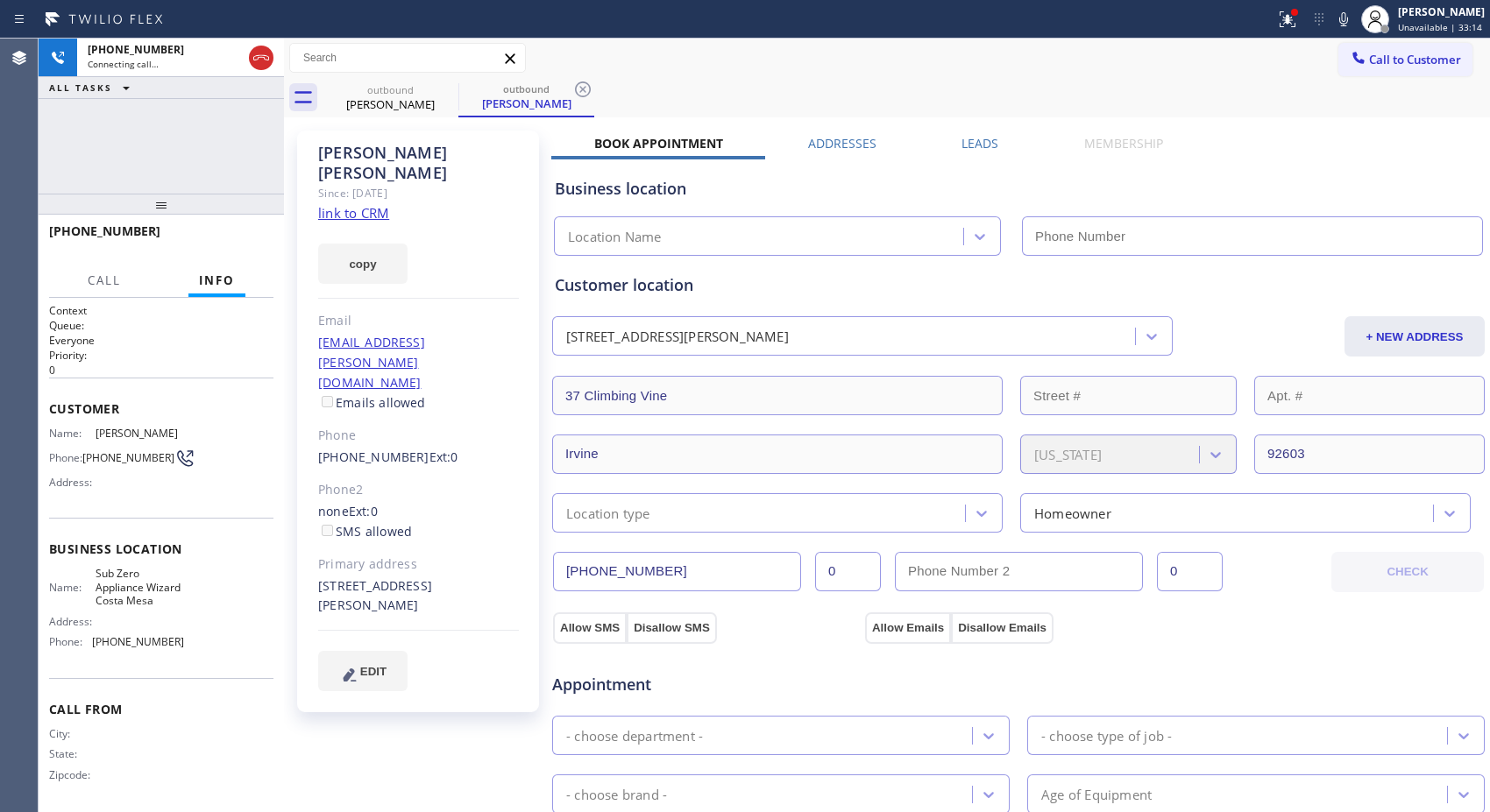
type input "[PHONE_NUMBER]"
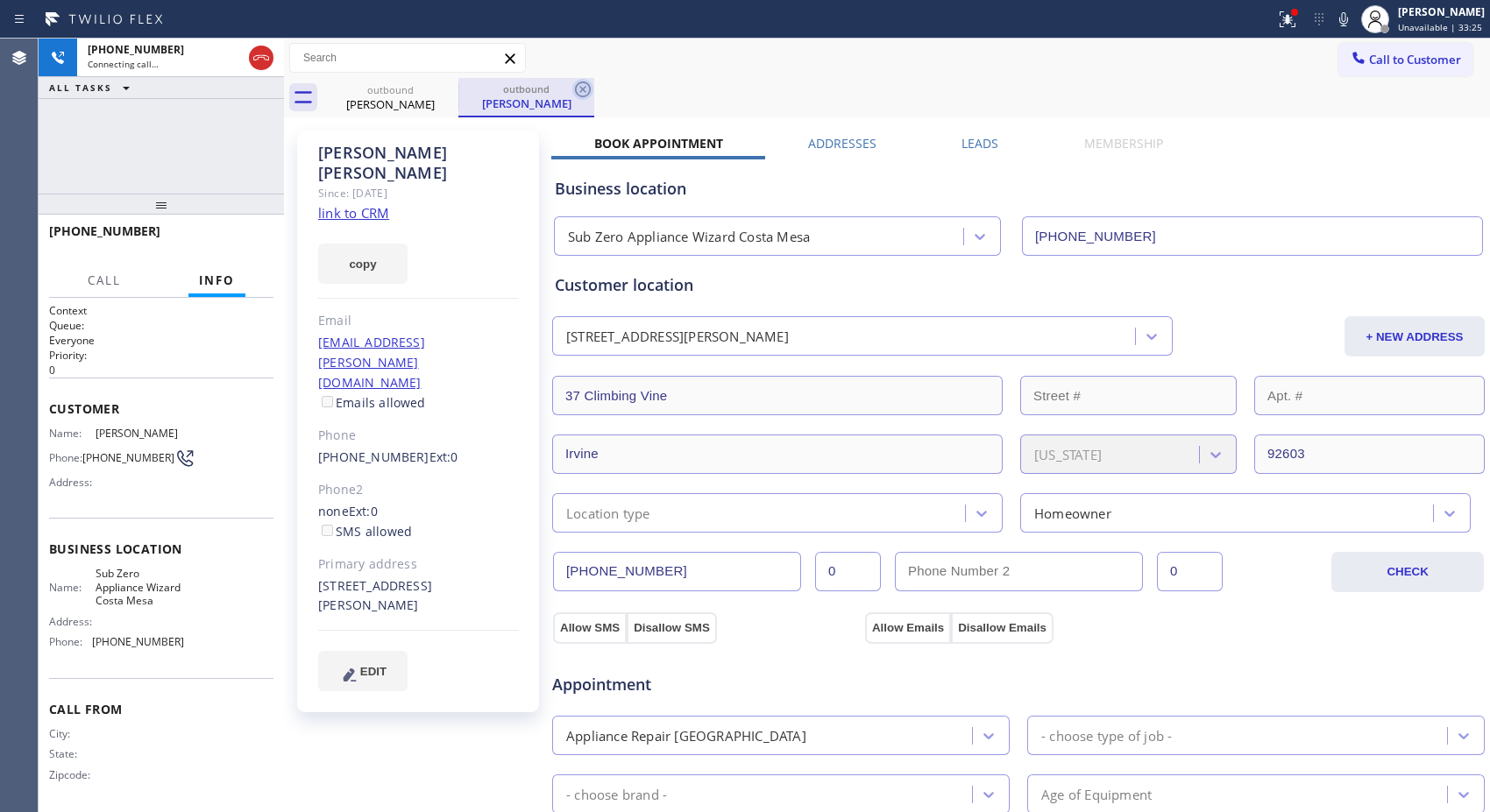
click at [580, 91] on icon at bounding box center [582, 89] width 15 height 15
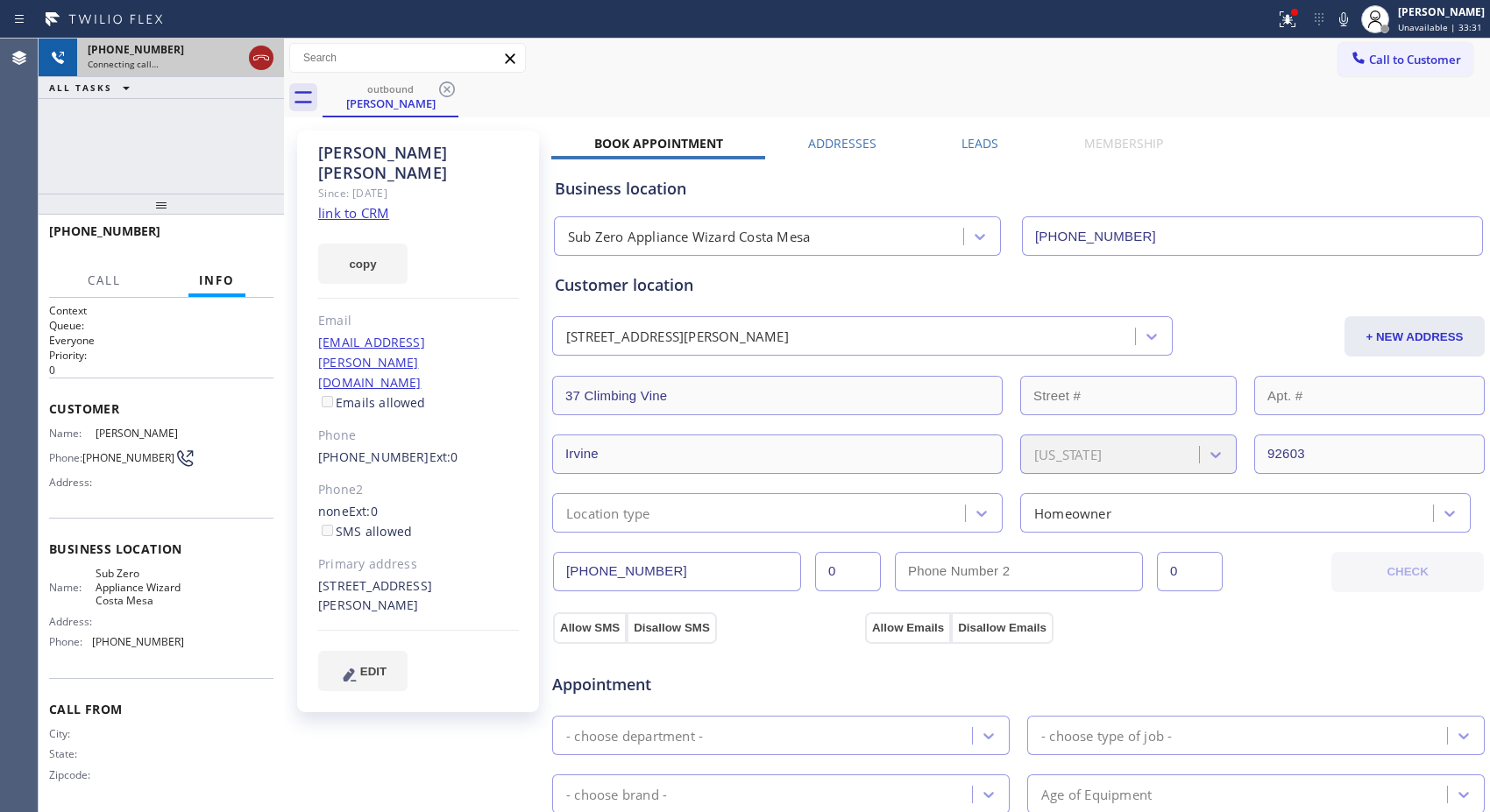
click at [258, 58] on icon at bounding box center [261, 58] width 21 height 21
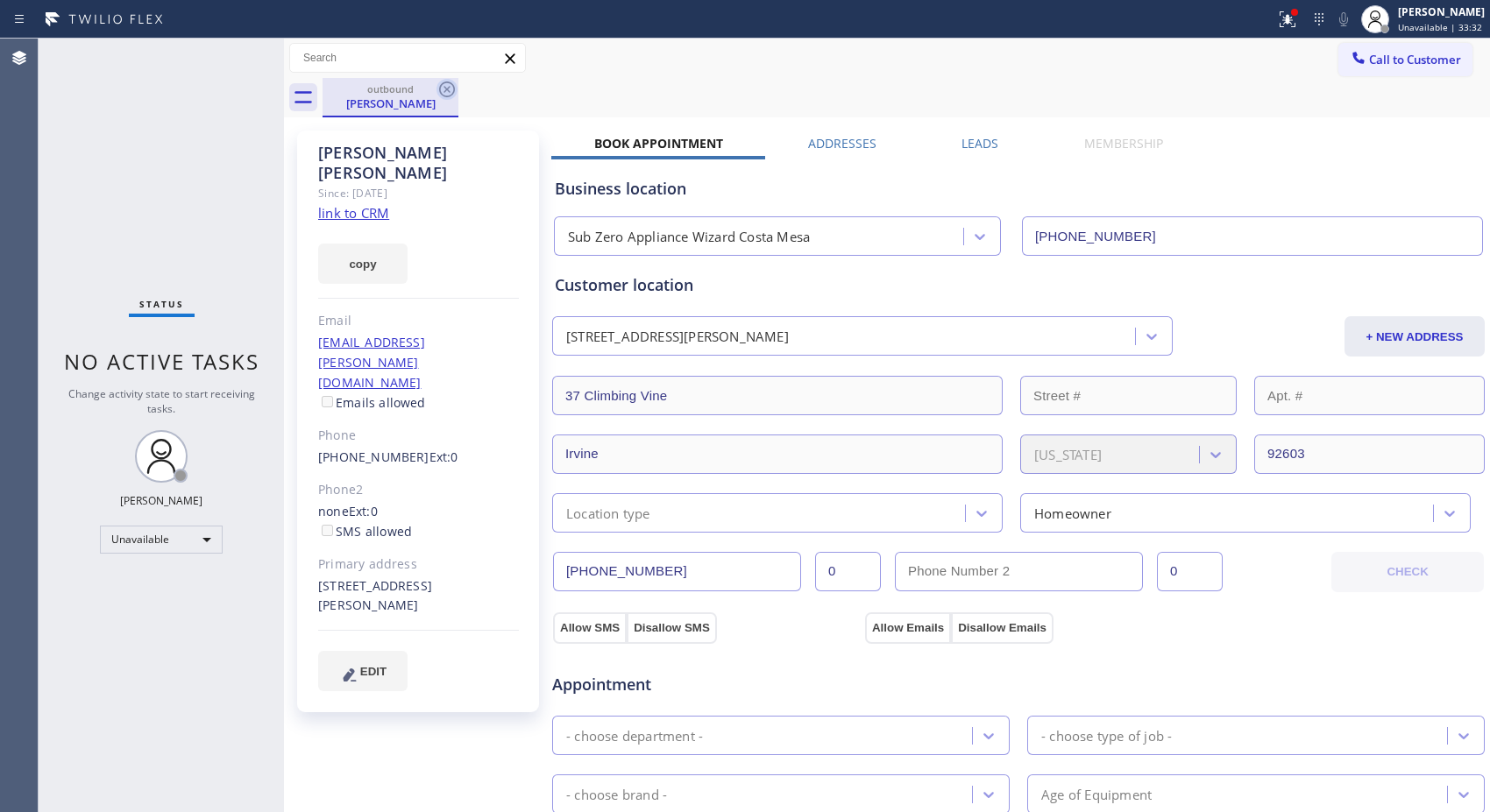
click at [448, 89] on icon at bounding box center [447, 89] width 15 height 15
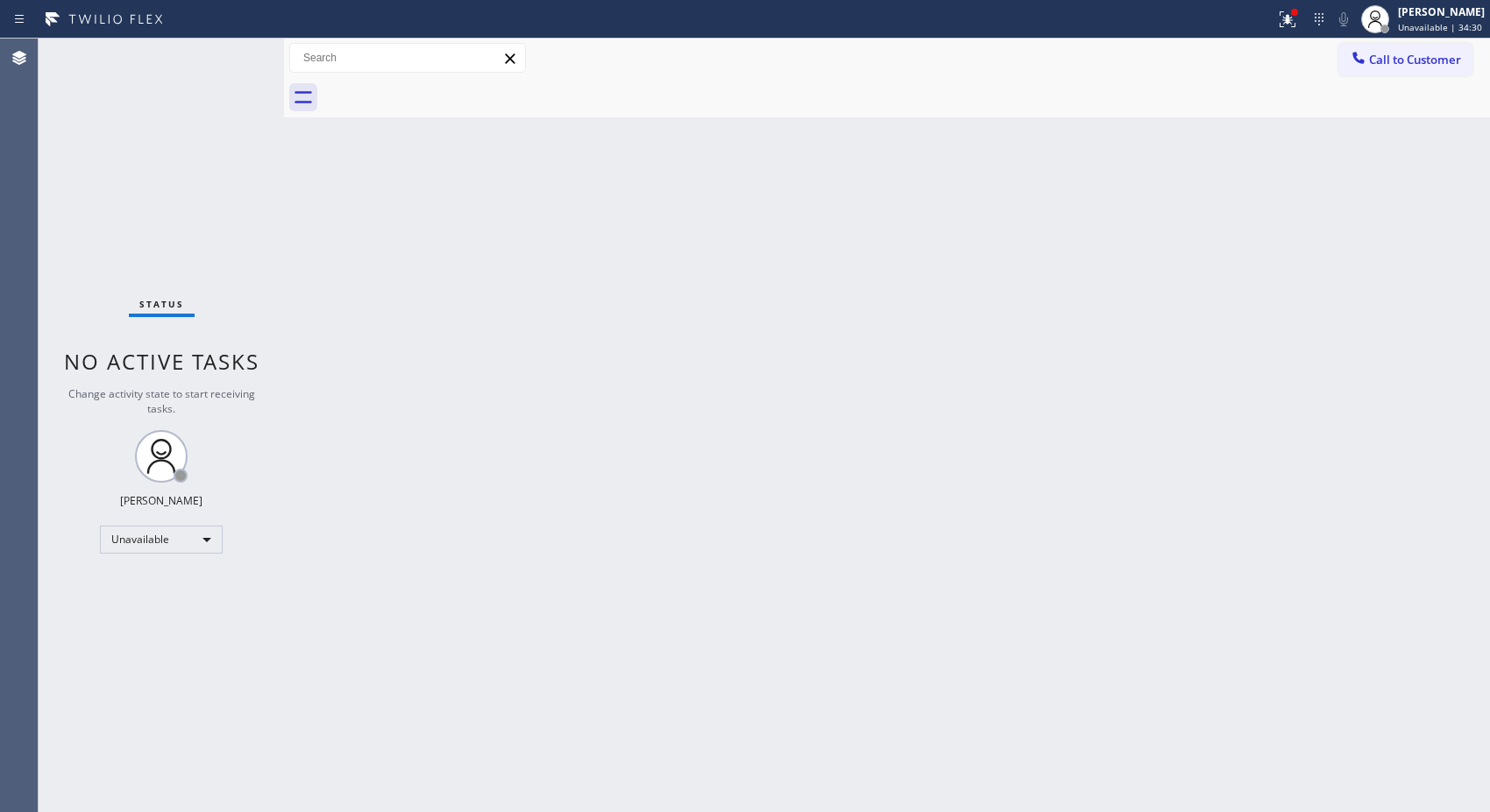
drag, startPoint x: 1393, startPoint y: 63, endPoint x: 872, endPoint y: 204, distance: 539.7
click at [1385, 63] on span "Call to Customer" at bounding box center [1415, 59] width 92 height 15
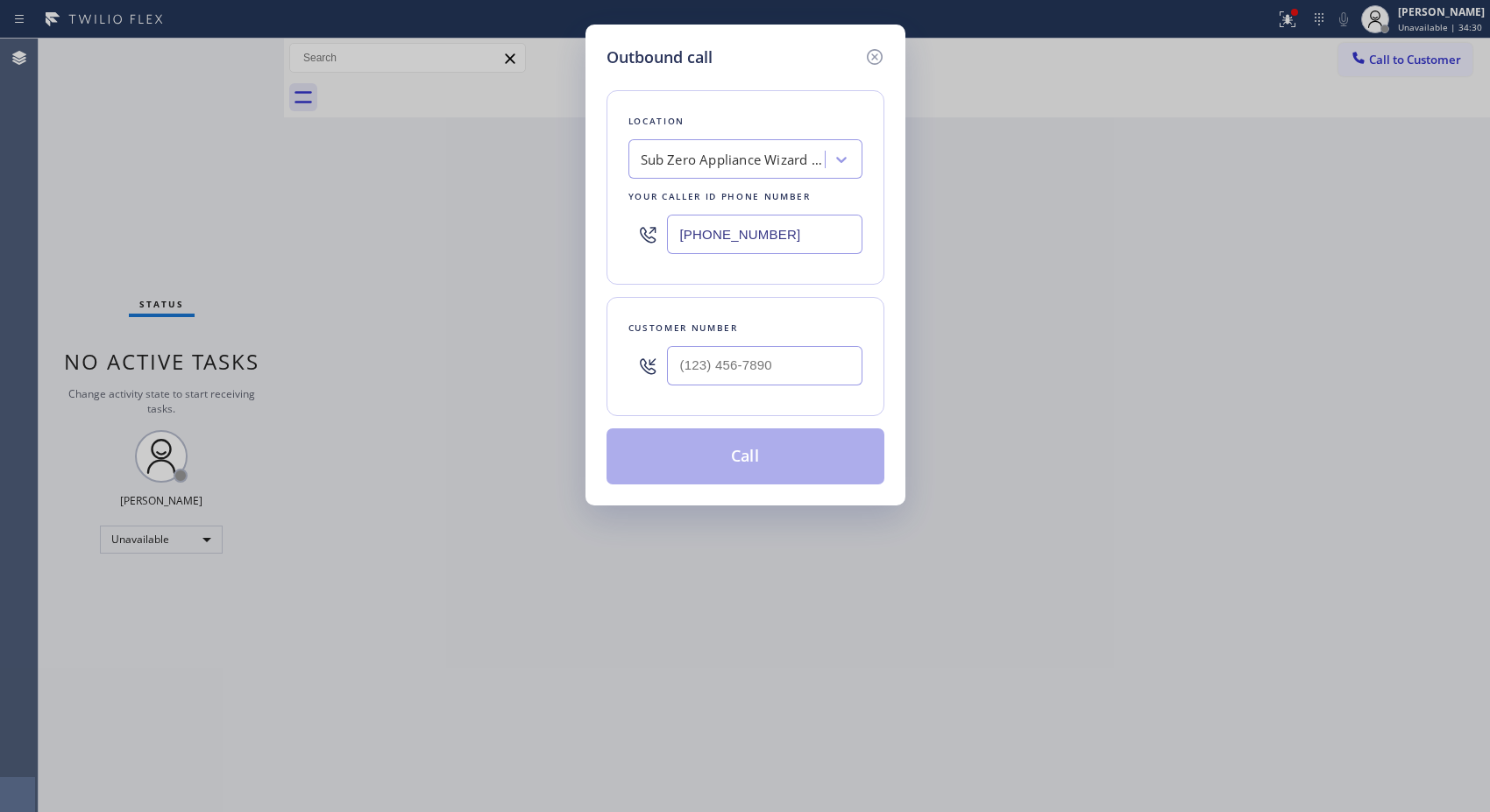
drag, startPoint x: 850, startPoint y: 224, endPoint x: 545, endPoint y: 211, distance: 305.3
click at [547, 223] on div "Outbound call Location Sub Zero Appliance Wizard [GEOGRAPHIC_DATA] Your caller …" at bounding box center [745, 406] width 1490 height 812
paste input "650) 203-6417"
type input "[PHONE_NUMBER]"
click at [757, 408] on div "Customer number" at bounding box center [745, 356] width 278 height 119
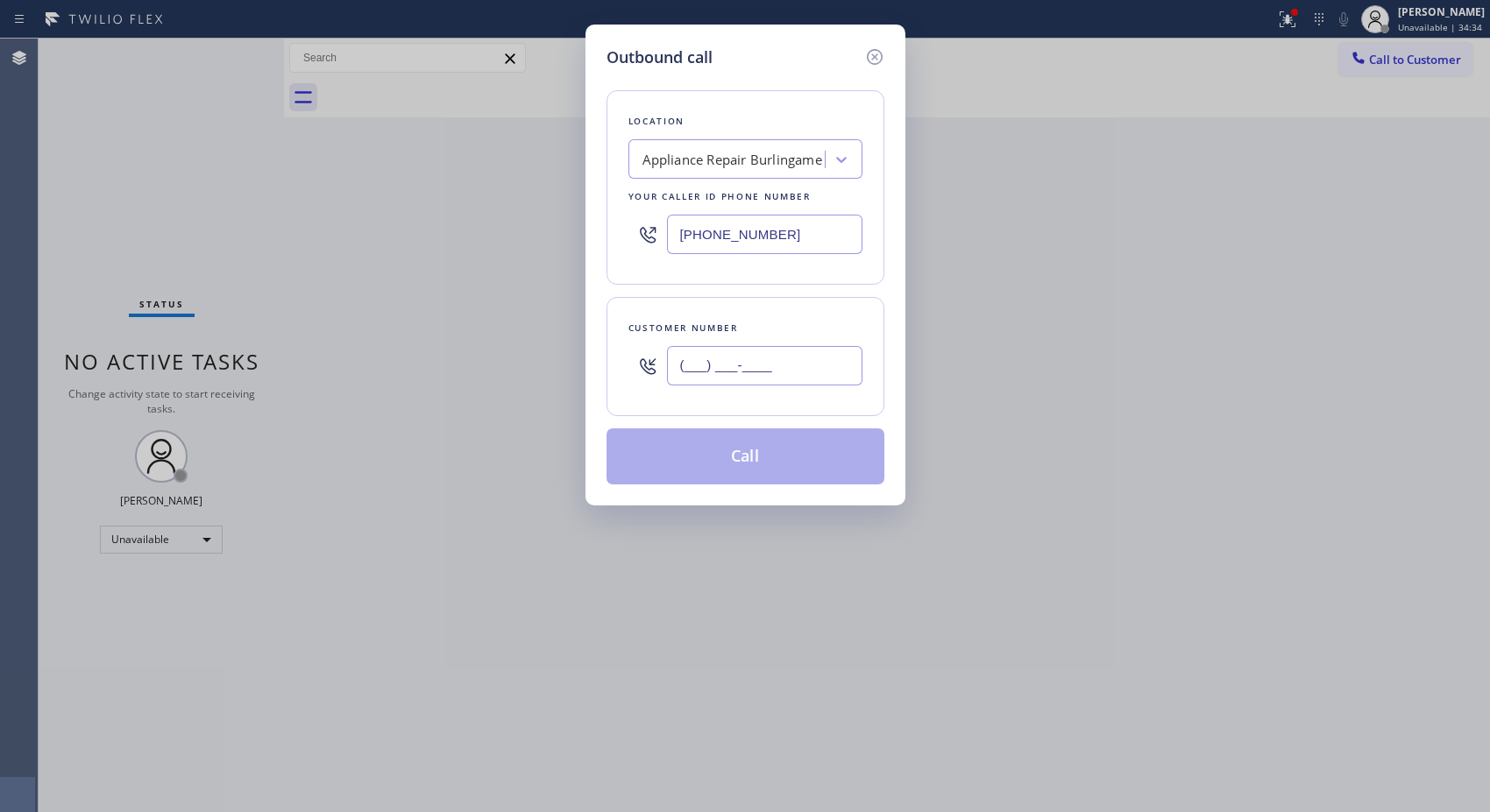
click at [748, 354] on input "(___) ___-____" at bounding box center [765, 365] width 195 height 40
paste input "973) 271-2901"
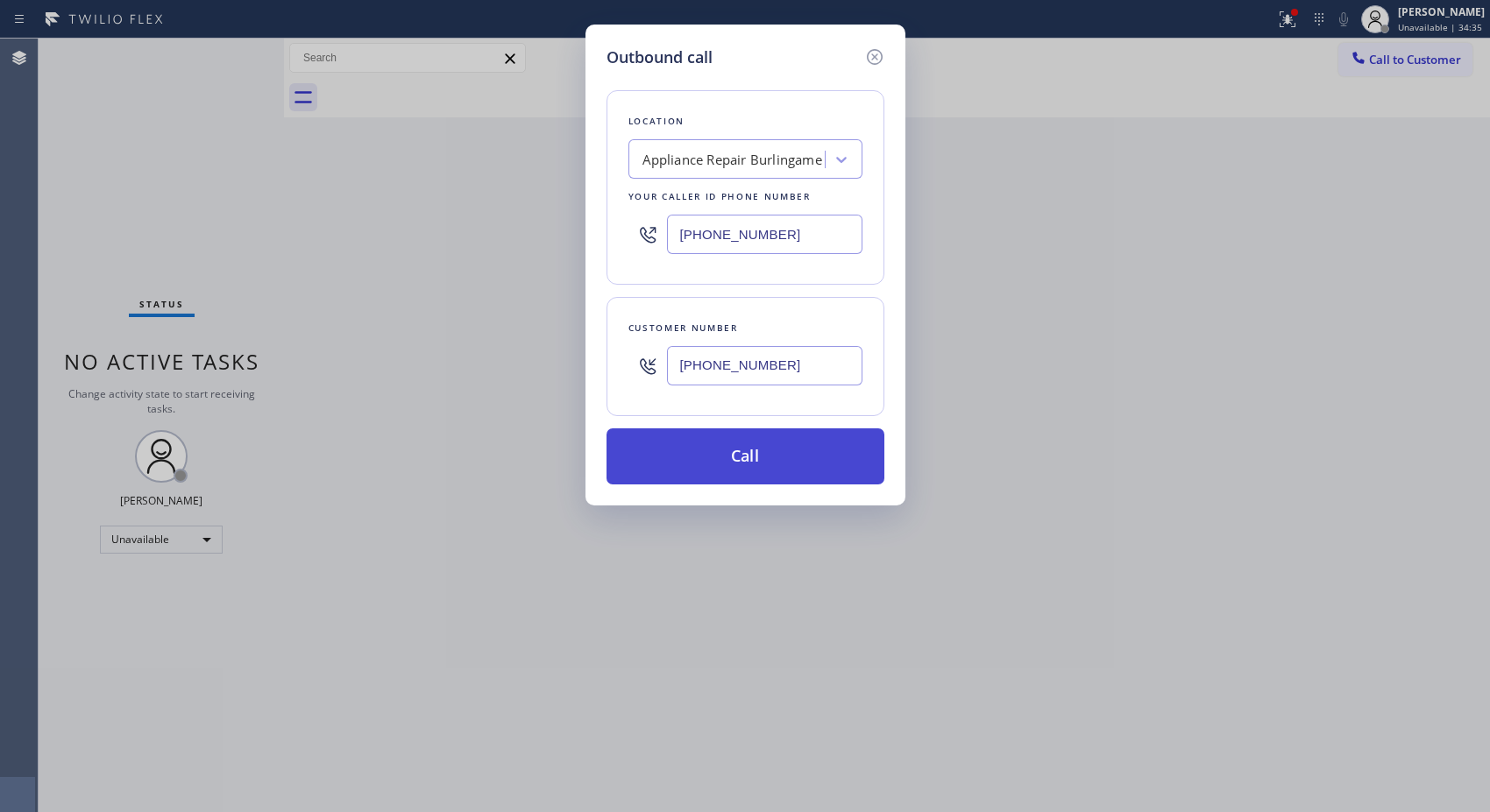
type input "[PHONE_NUMBER]"
click at [794, 456] on button "Call" at bounding box center [745, 456] width 278 height 56
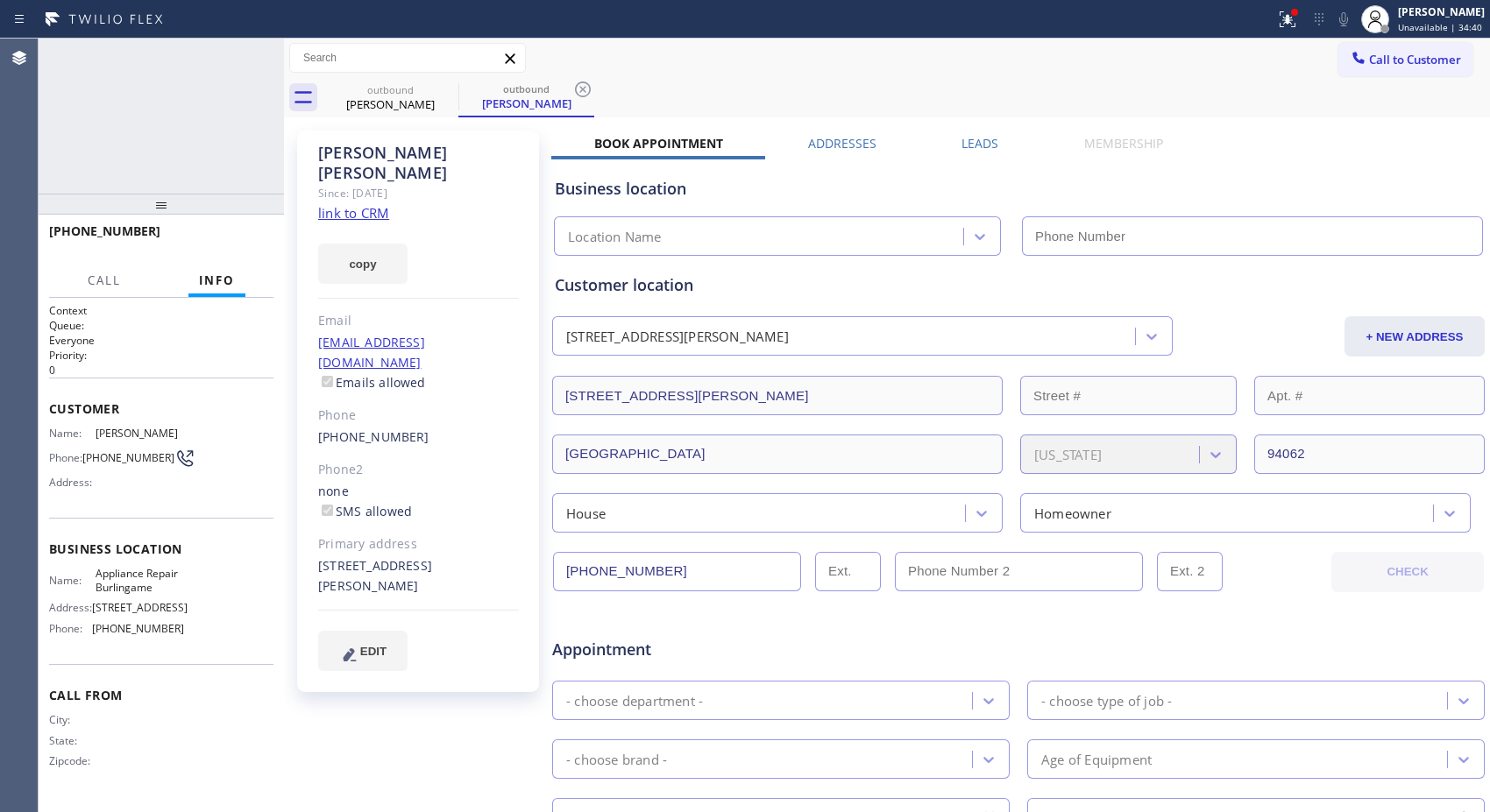
type input "[PHONE_NUMBER]"
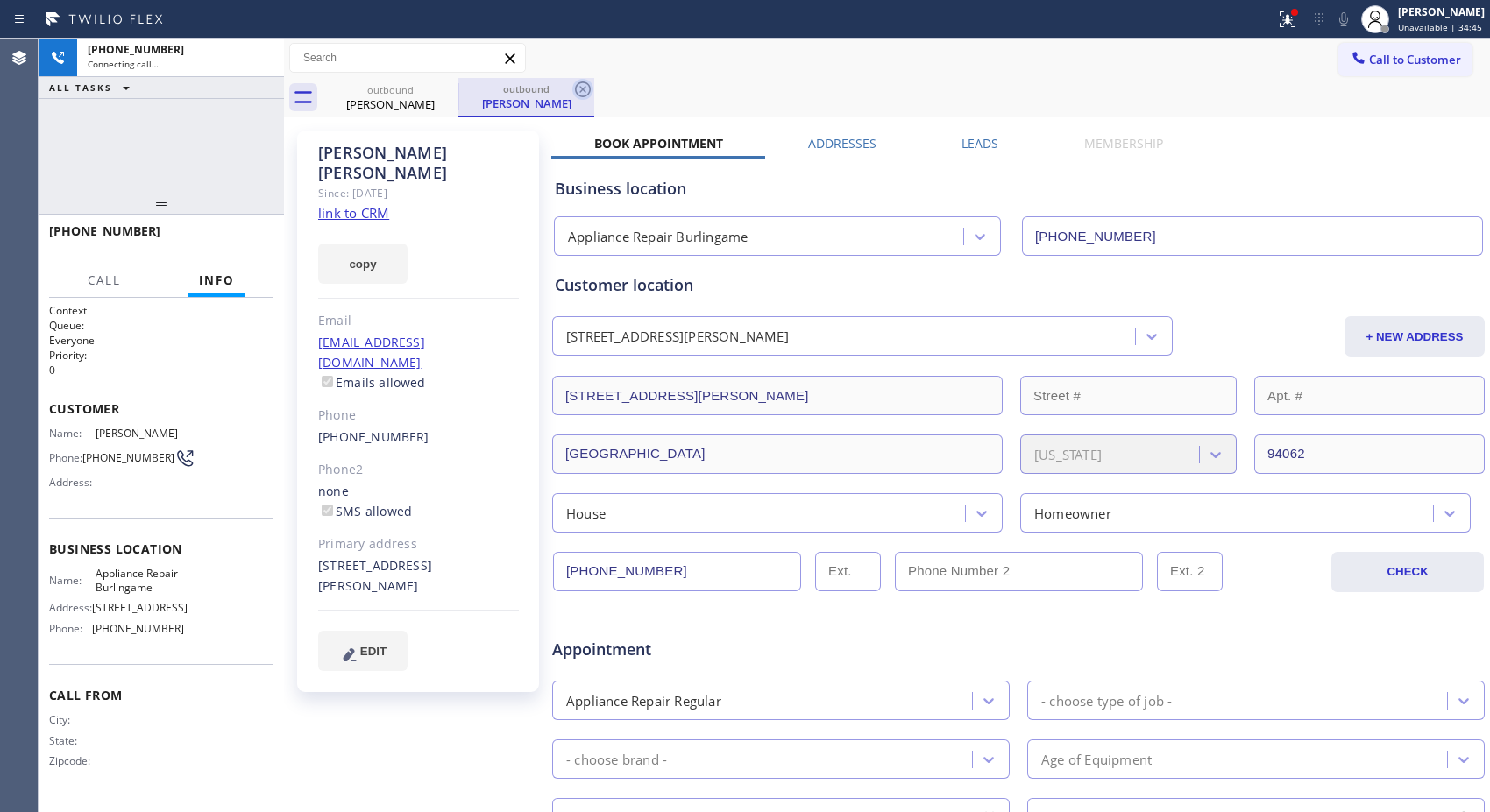
click at [590, 90] on icon at bounding box center [582, 89] width 15 height 15
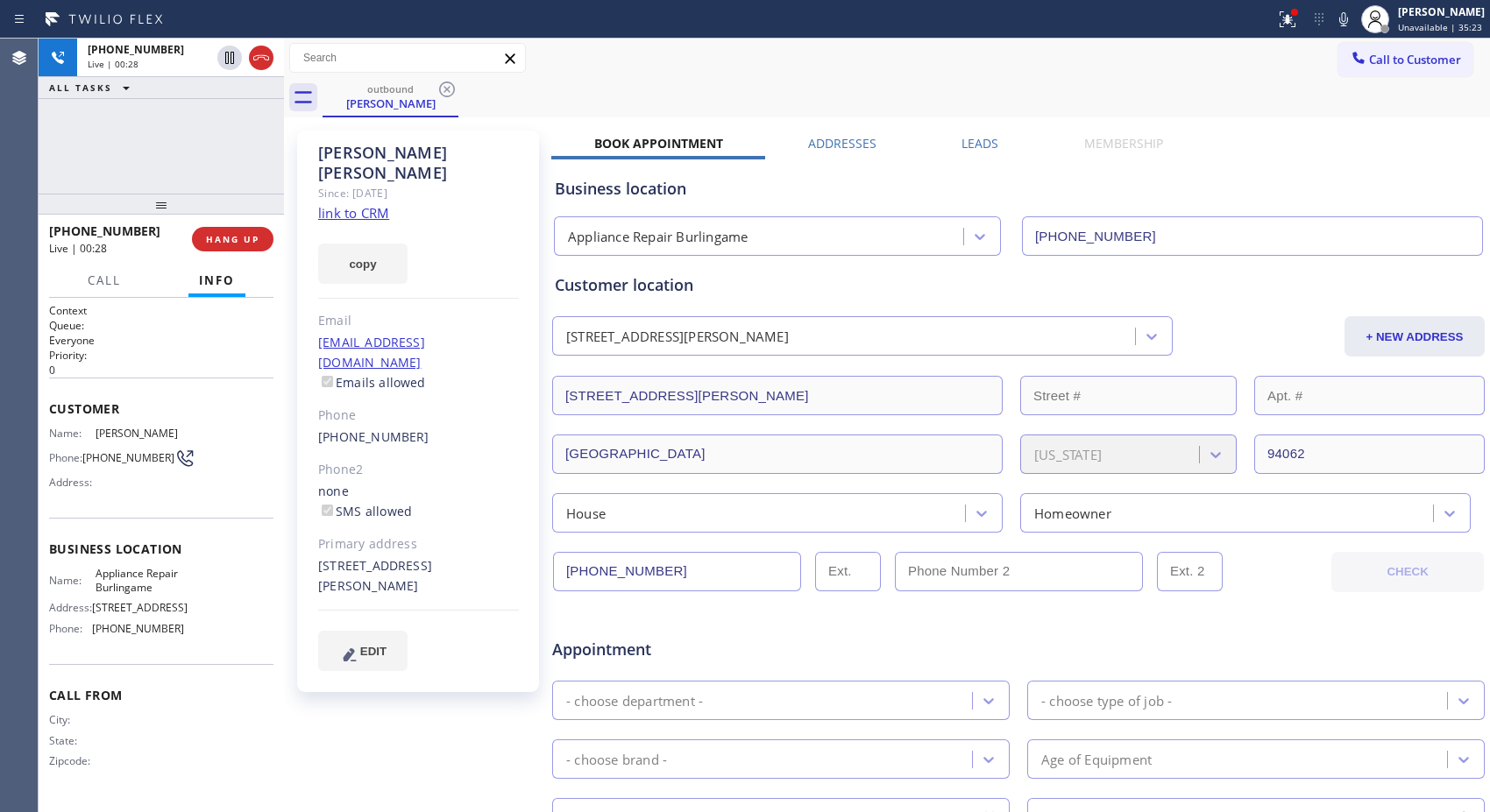
click at [249, 137] on div "[PHONE_NUMBER] Live | 00:28 ALL TASKS ALL TASKS ACTIVE TASKS TASKS IN WRAP UP" at bounding box center [161, 116] width 246 height 155
click at [1146, 109] on div "outbound [PERSON_NAME]" at bounding box center [905, 98] width 1167 height 40
click at [240, 238] on span "HANG UP" at bounding box center [232, 239] width 53 height 13
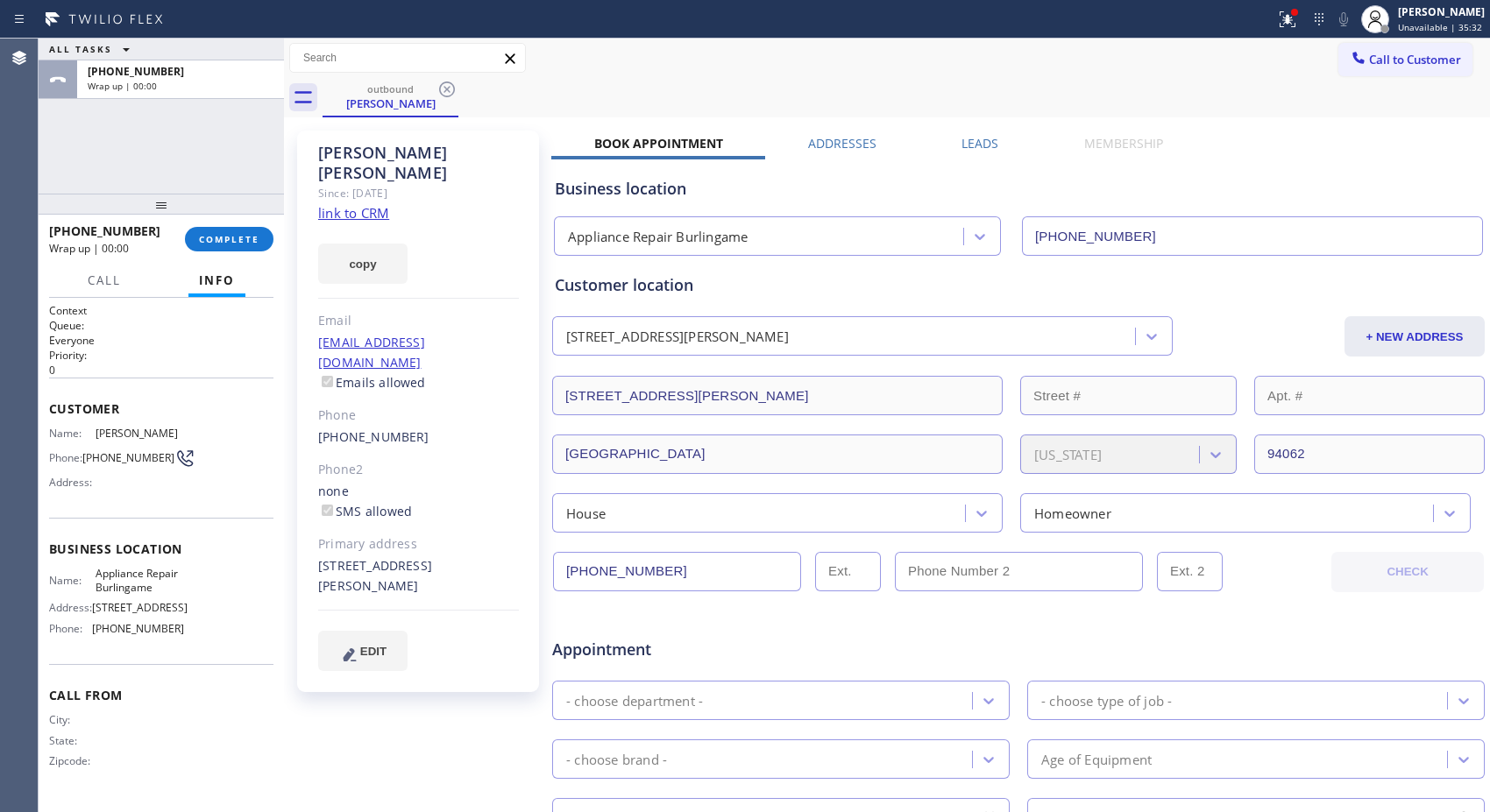
drag, startPoint x: 254, startPoint y: 239, endPoint x: 494, endPoint y: 453, distance: 321.6
click at [257, 246] on button "COMPLETE" at bounding box center [229, 239] width 89 height 24
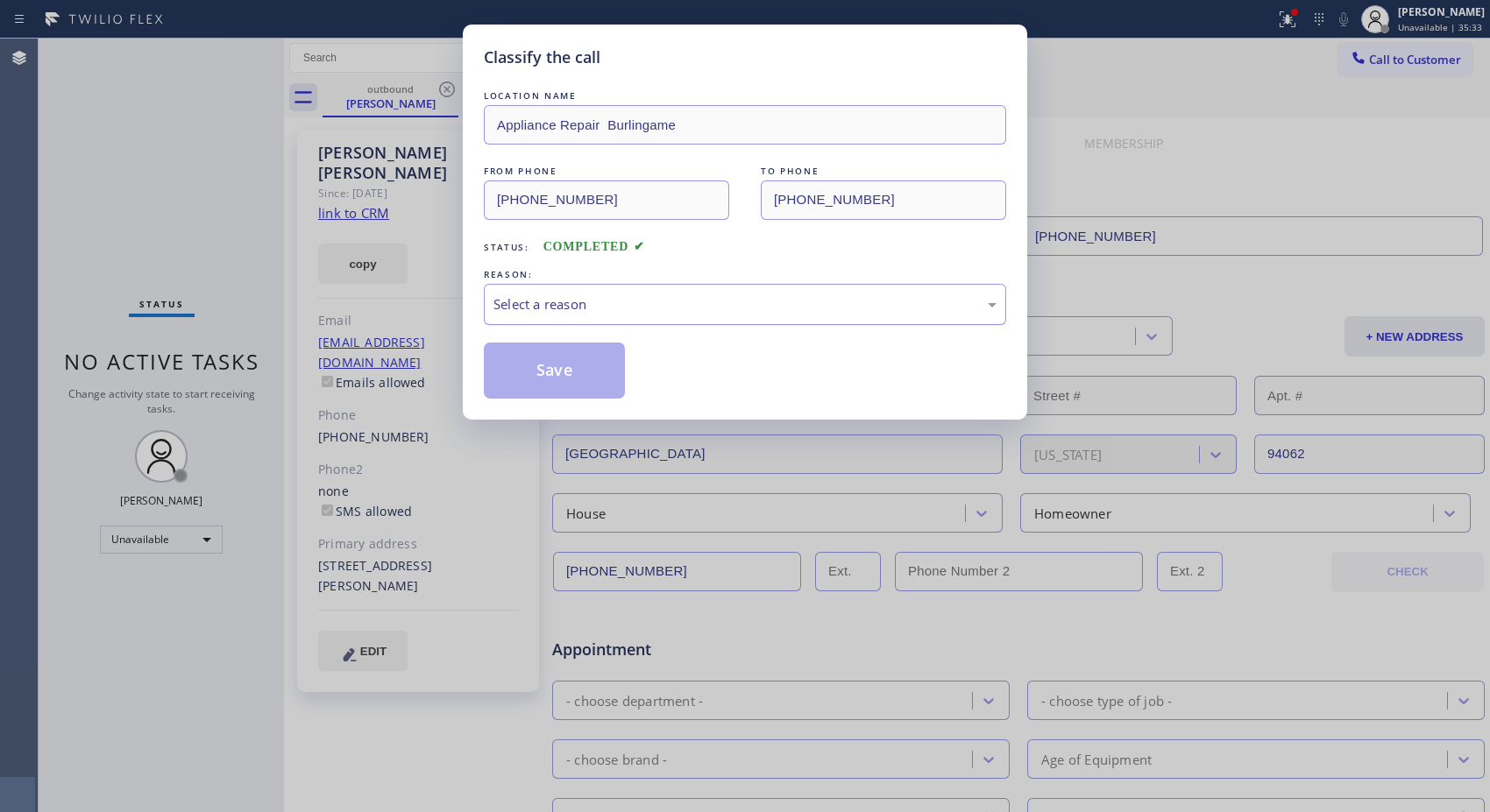
drag, startPoint x: 746, startPoint y: 308, endPoint x: 698, endPoint y: 315, distance: 48.5
click at [723, 307] on div "Select a reason" at bounding box center [745, 304] width 503 height 20
click at [556, 387] on button "Save" at bounding box center [554, 370] width 141 height 56
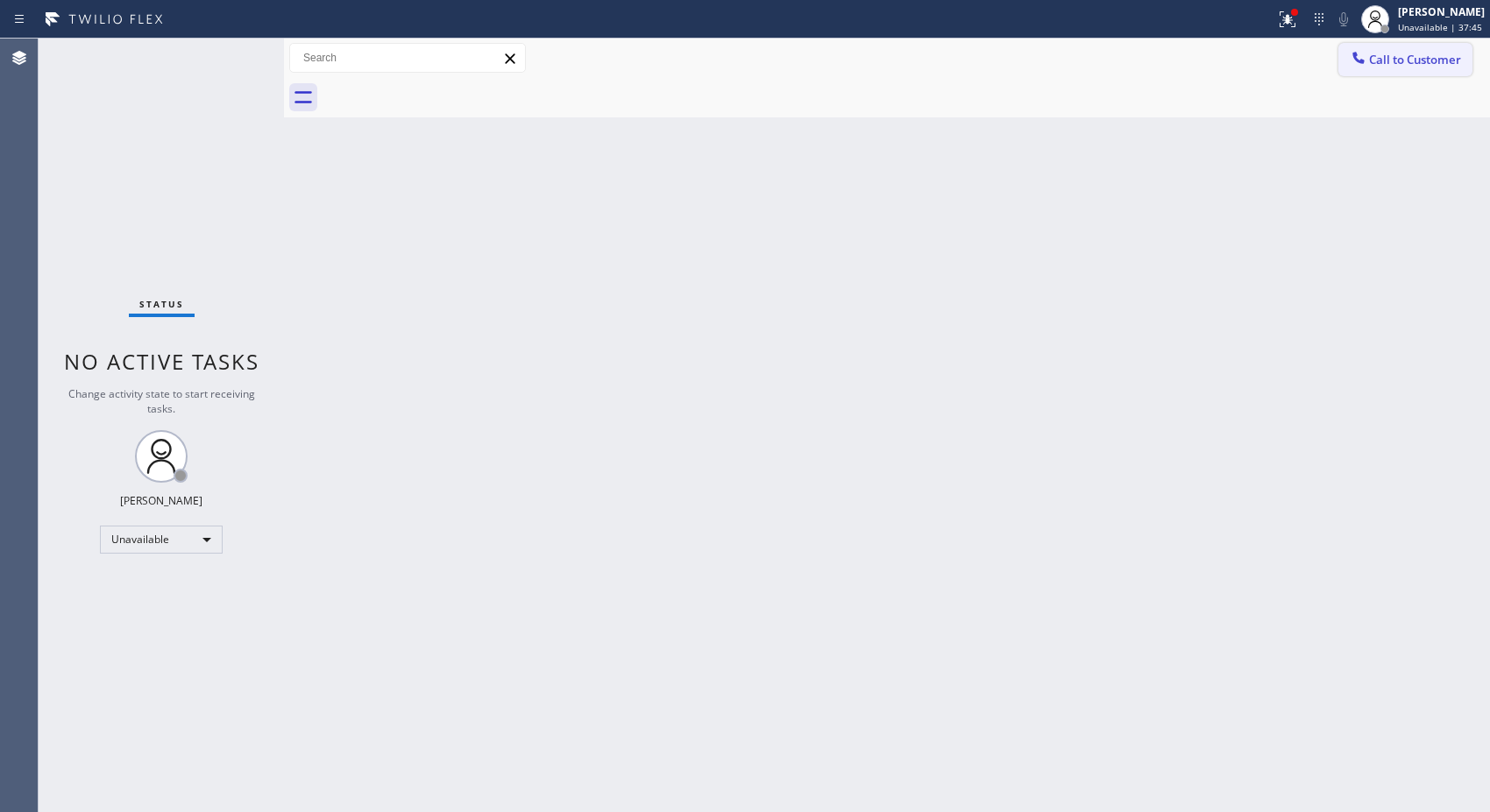
click at [1425, 69] on button "Call to Customer" at bounding box center [1405, 59] width 134 height 33
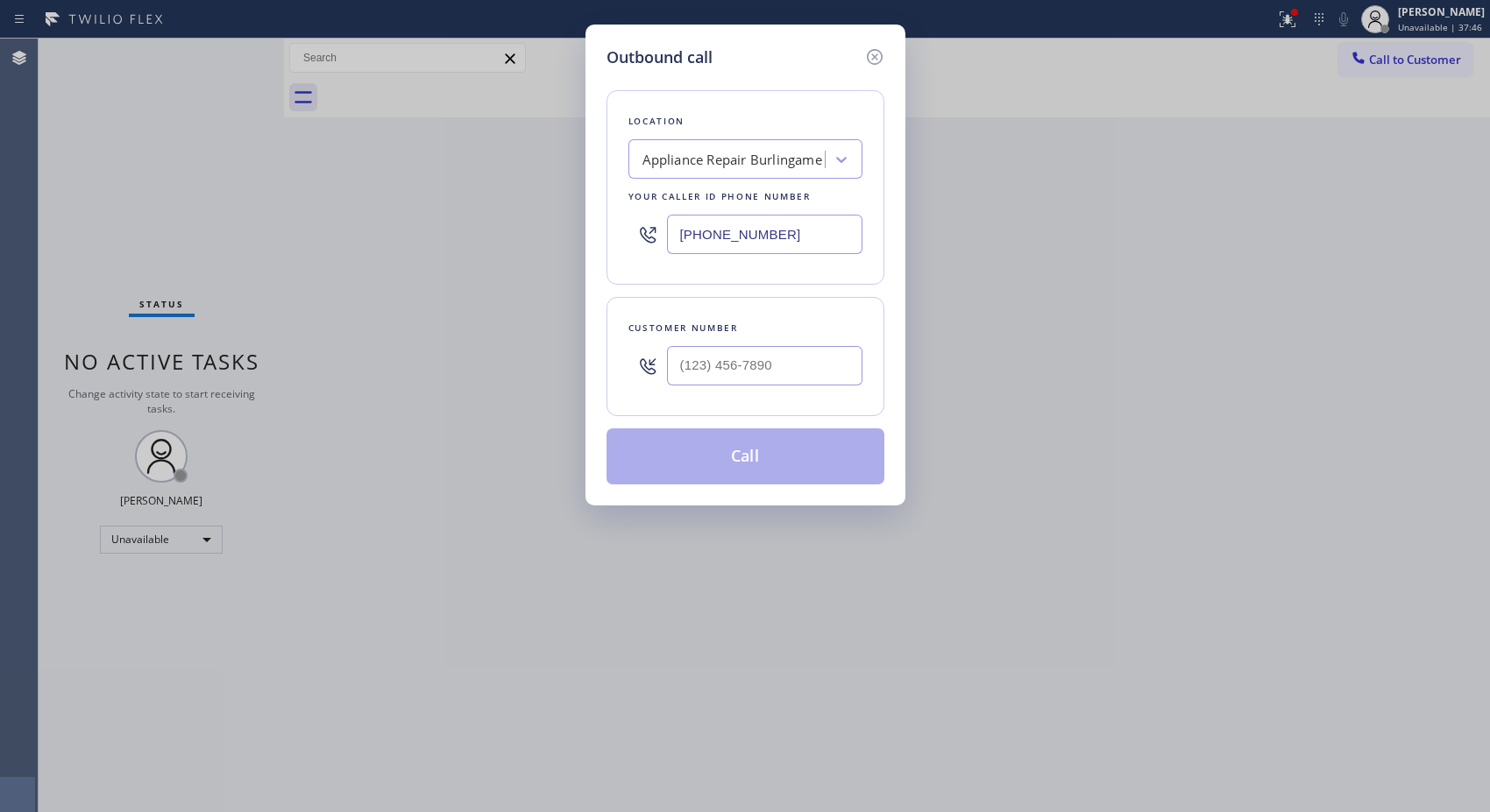
drag, startPoint x: 829, startPoint y: 234, endPoint x: 585, endPoint y: 223, distance: 244.2
click at [596, 228] on div "Outbound call Location Appliance Repair Burlingame Your caller id phone number …" at bounding box center [745, 265] width 320 height 481
paste input "949) 998-4239"
type input "[PHONE_NUMBER]"
drag, startPoint x: 794, startPoint y: 370, endPoint x: 625, endPoint y: 369, distance: 169.0
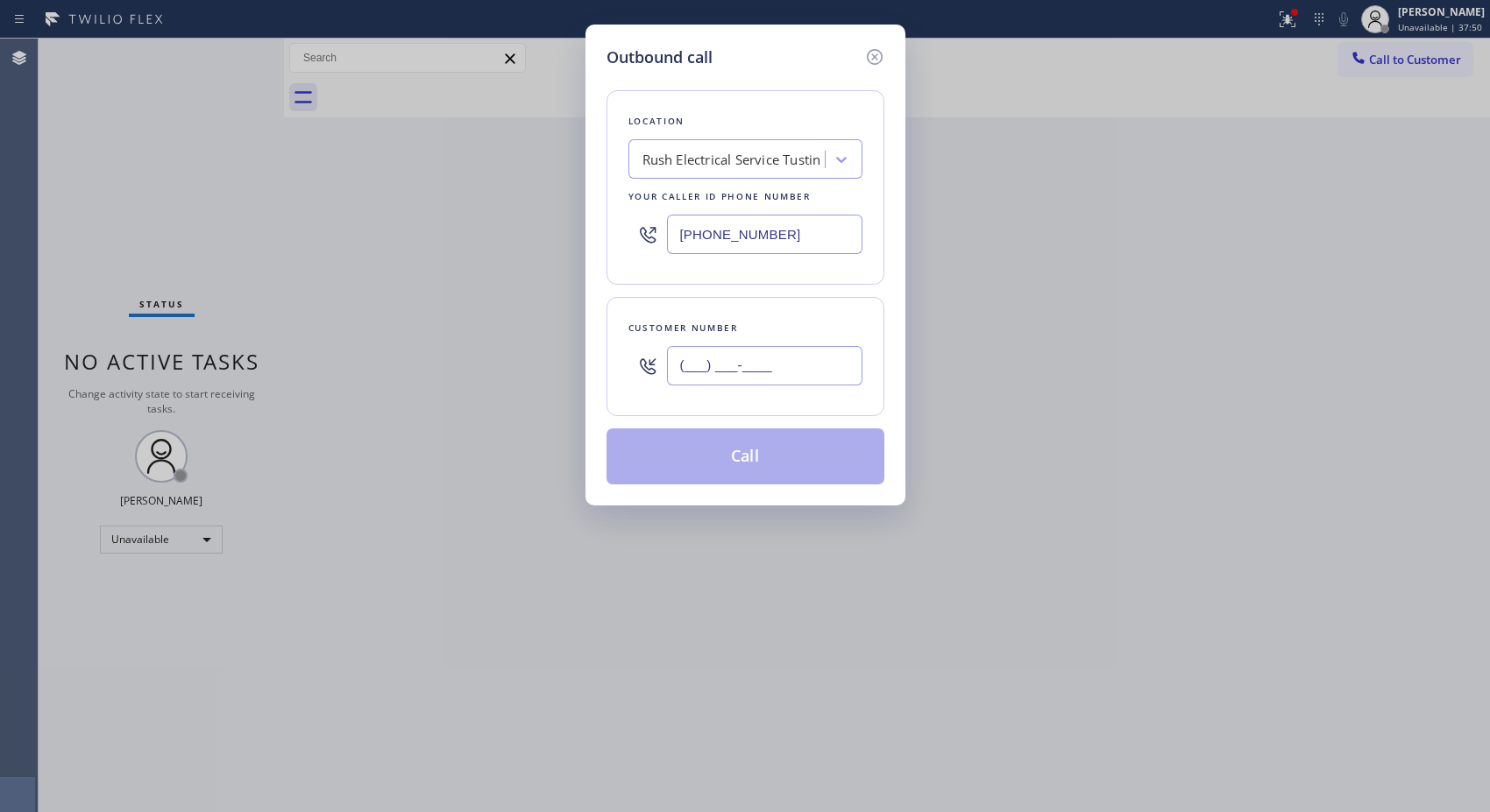
click at [625, 369] on div "Customer number (___) ___-____" at bounding box center [745, 356] width 278 height 119
paste input "714) 350-4592"
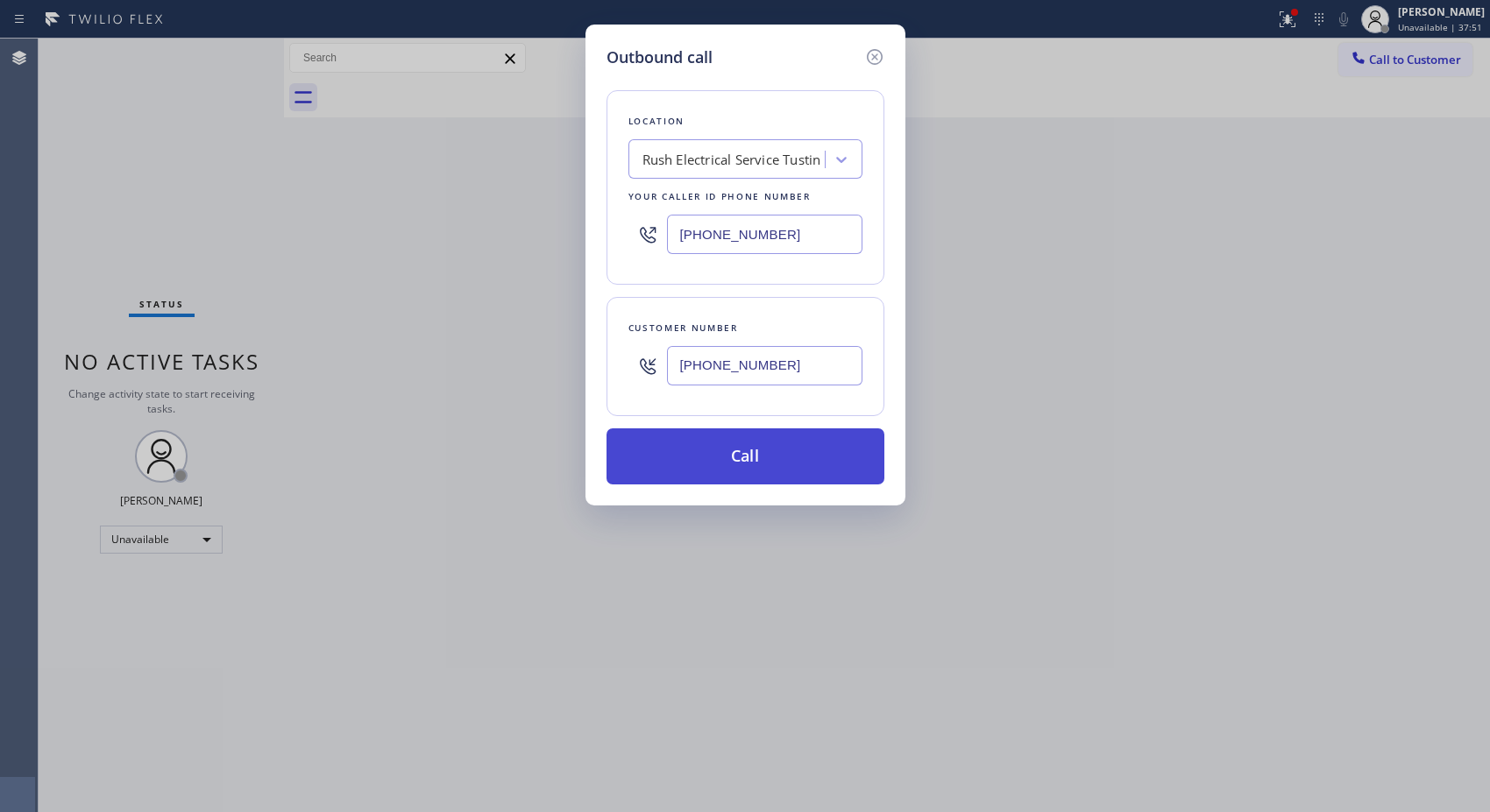
type input "[PHONE_NUMBER]"
click at [773, 461] on button "Call" at bounding box center [745, 456] width 278 height 56
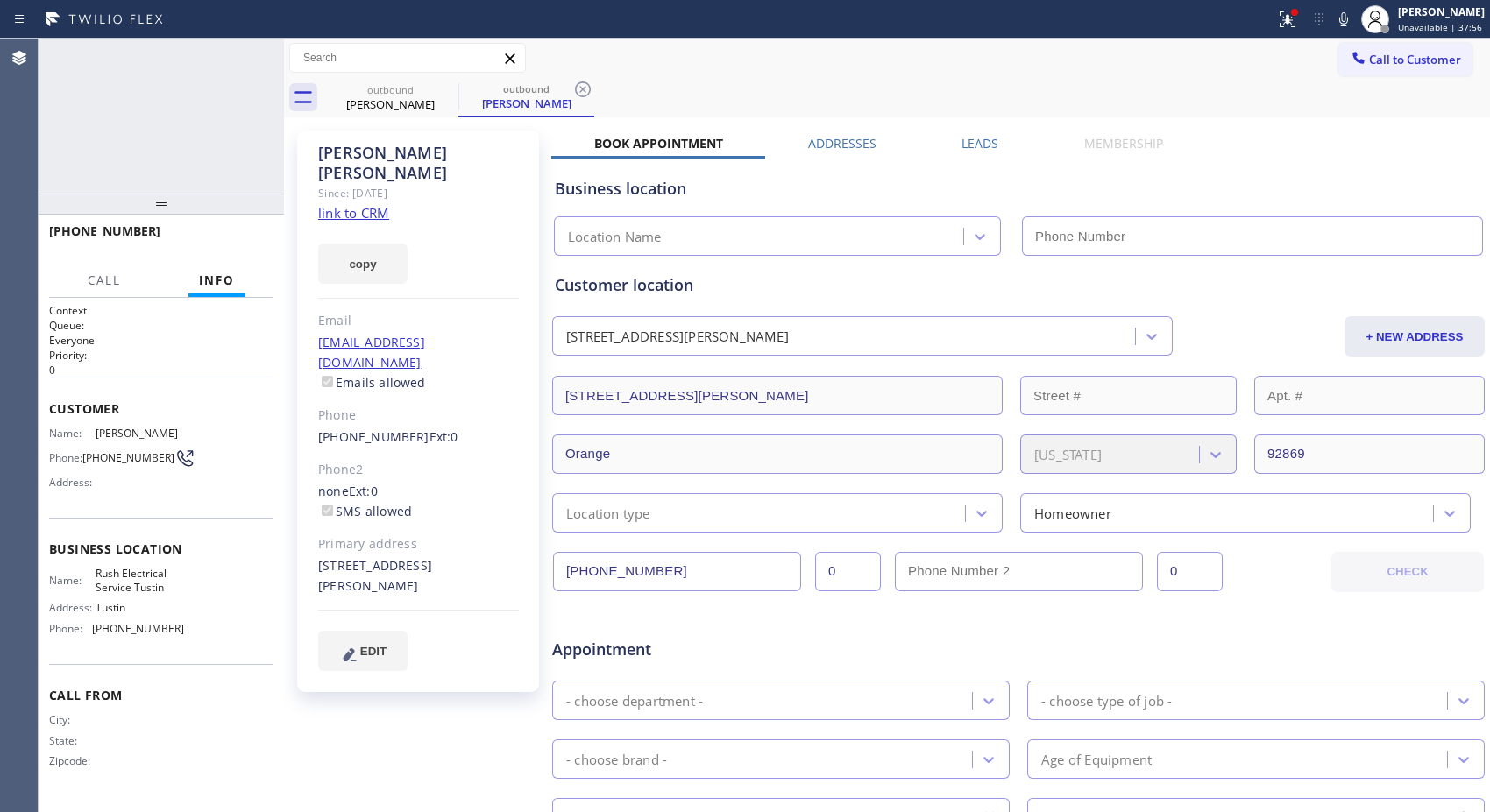
type input "[PHONE_NUMBER]"
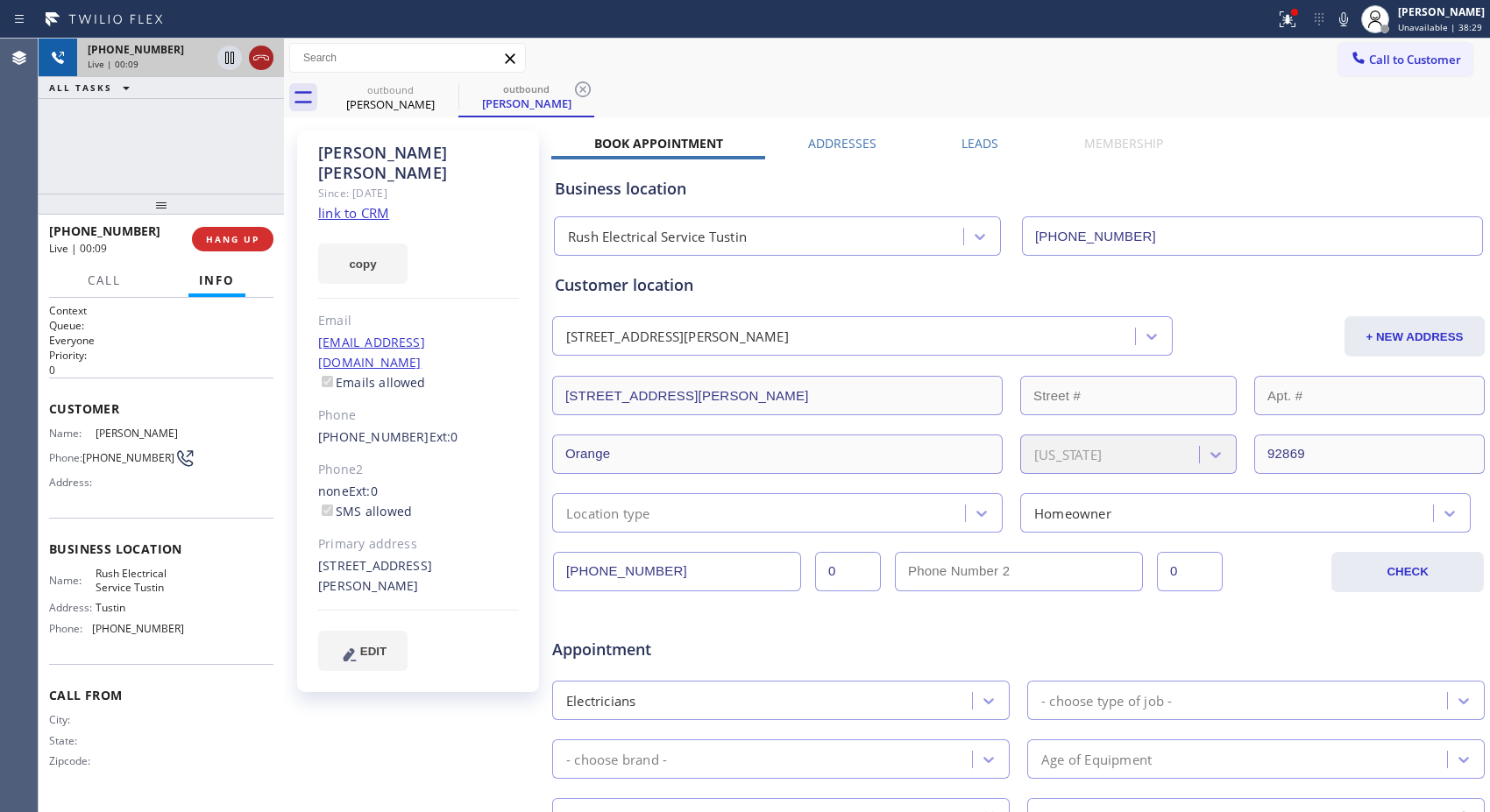
click at [259, 64] on icon at bounding box center [261, 58] width 21 height 21
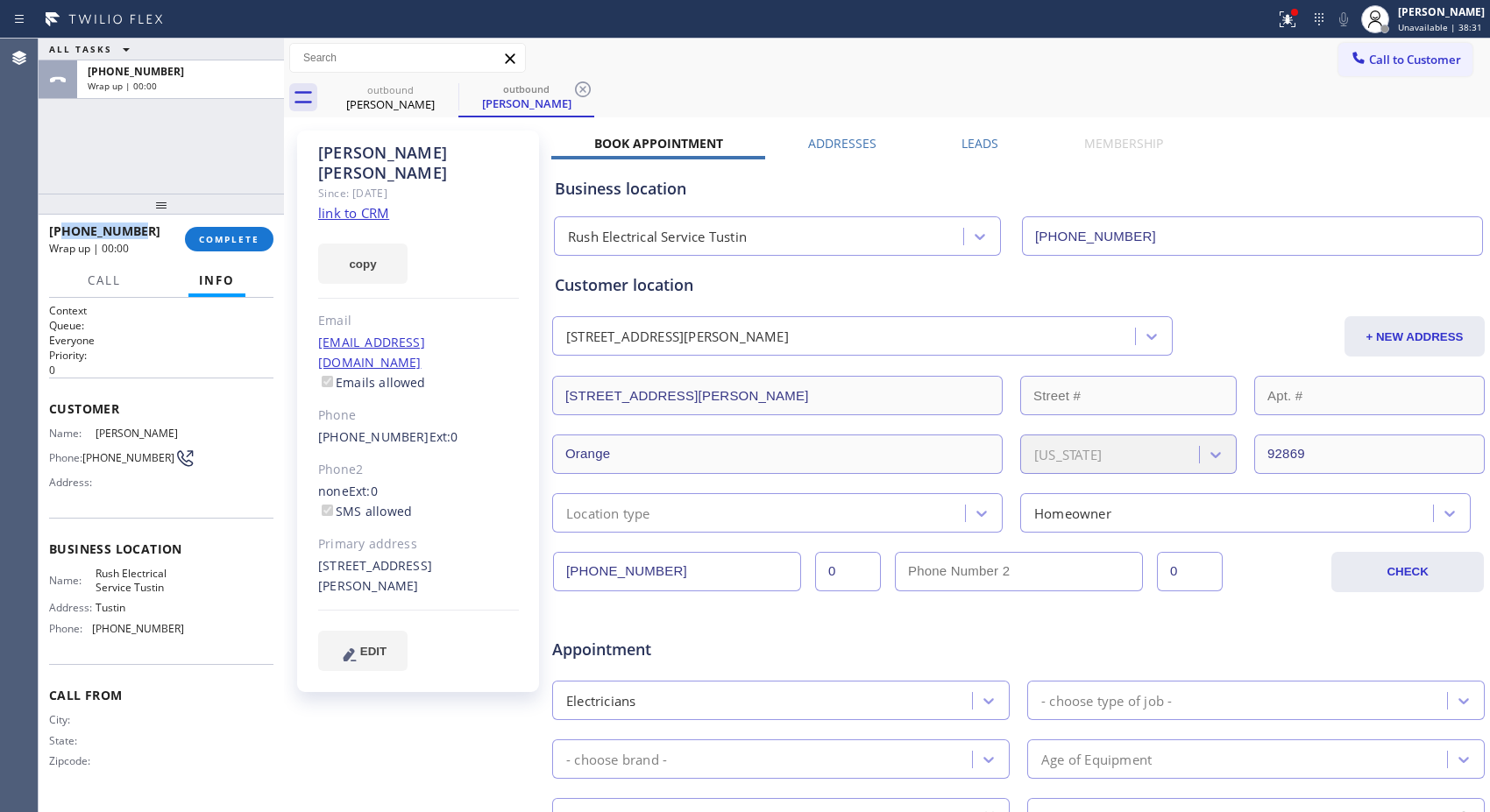
drag, startPoint x: 117, startPoint y: 242, endPoint x: 61, endPoint y: 233, distance: 56.7
click at [61, 233] on div "[PHONE_NUMBER]" at bounding box center [111, 230] width 124 height 16
copy span "7143504592"
click at [1397, 40] on div "Call to Customer Outbound call Location Rush Electrical Service Tustin Your cal…" at bounding box center [887, 58] width 1206 height 40
click at [1407, 67] on span "Call to Customer" at bounding box center [1415, 59] width 92 height 15
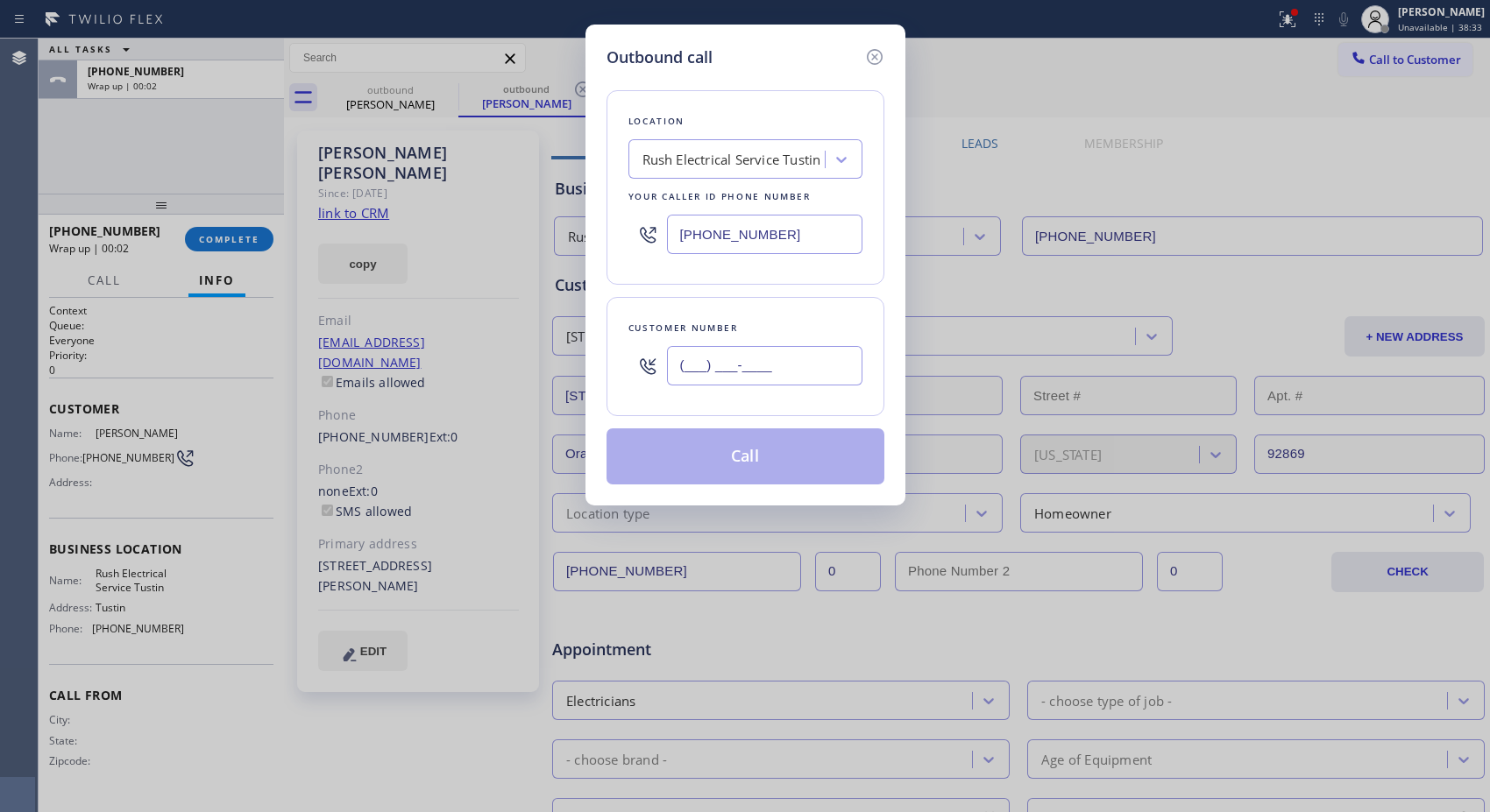
drag, startPoint x: 792, startPoint y: 366, endPoint x: 675, endPoint y: 378, distance: 117.6
click at [675, 378] on input "(___) ___-____" at bounding box center [765, 365] width 195 height 40
paste input "714) 350-4592"
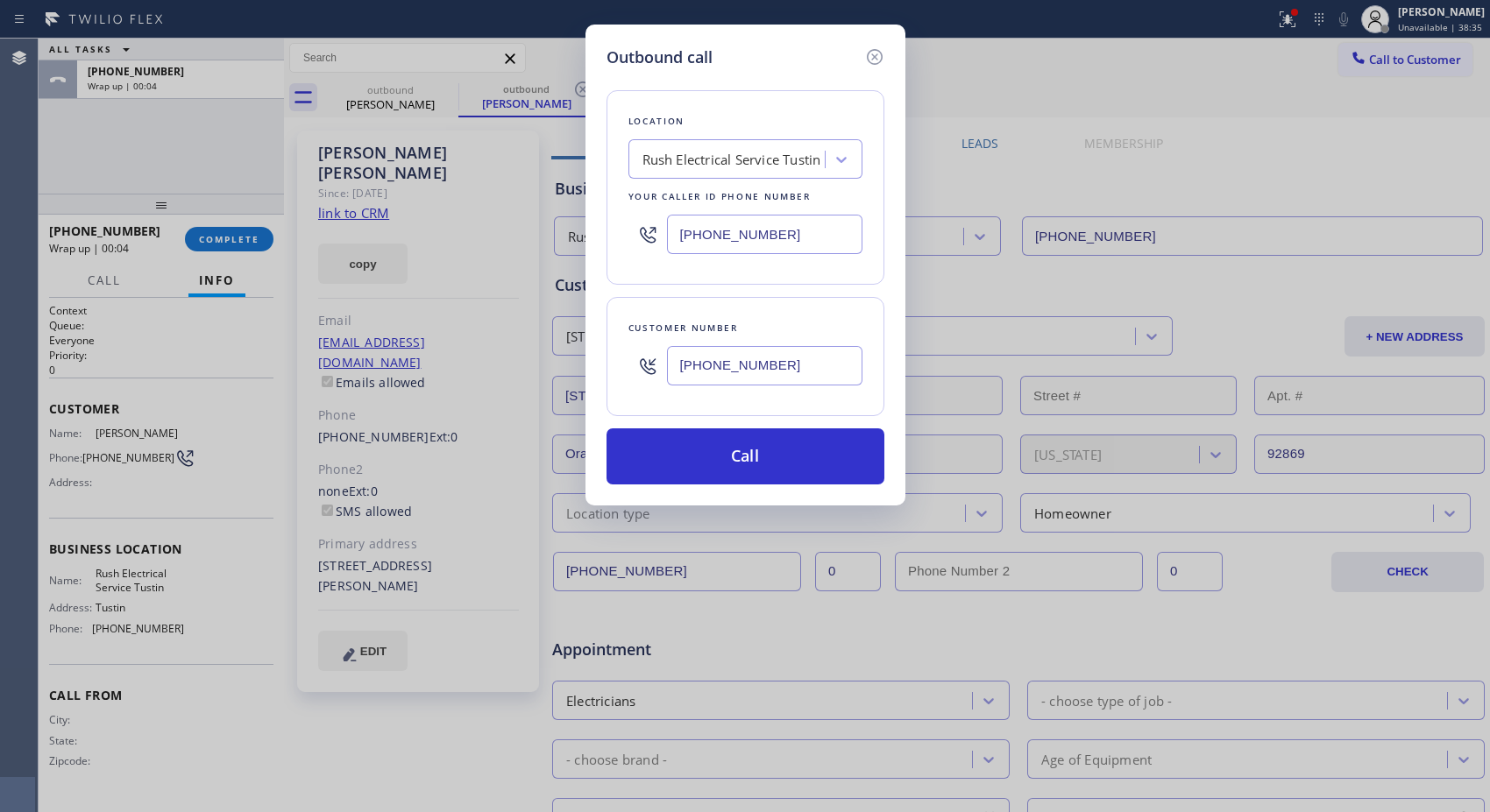
type input "[PHONE_NUMBER]"
drag, startPoint x: 785, startPoint y: 453, endPoint x: 790, endPoint y: 409, distance: 44.3
click at [785, 453] on button "Call" at bounding box center [745, 456] width 278 height 56
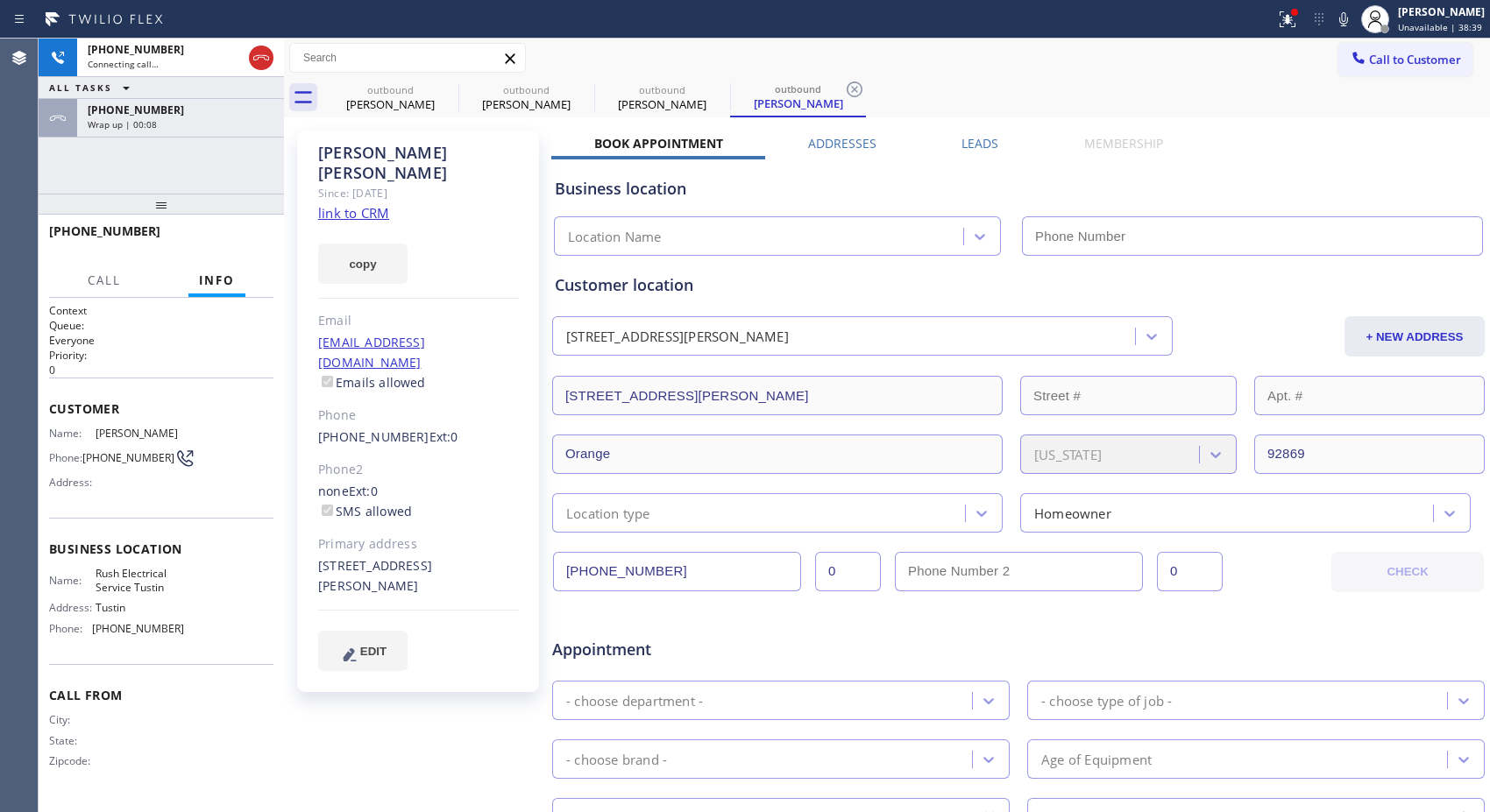
type input "[PHONE_NUMBER]"
click at [0, 0] on icon at bounding box center [0, 0] width 0 height 0
click at [582, 90] on icon at bounding box center [582, 89] width 15 height 15
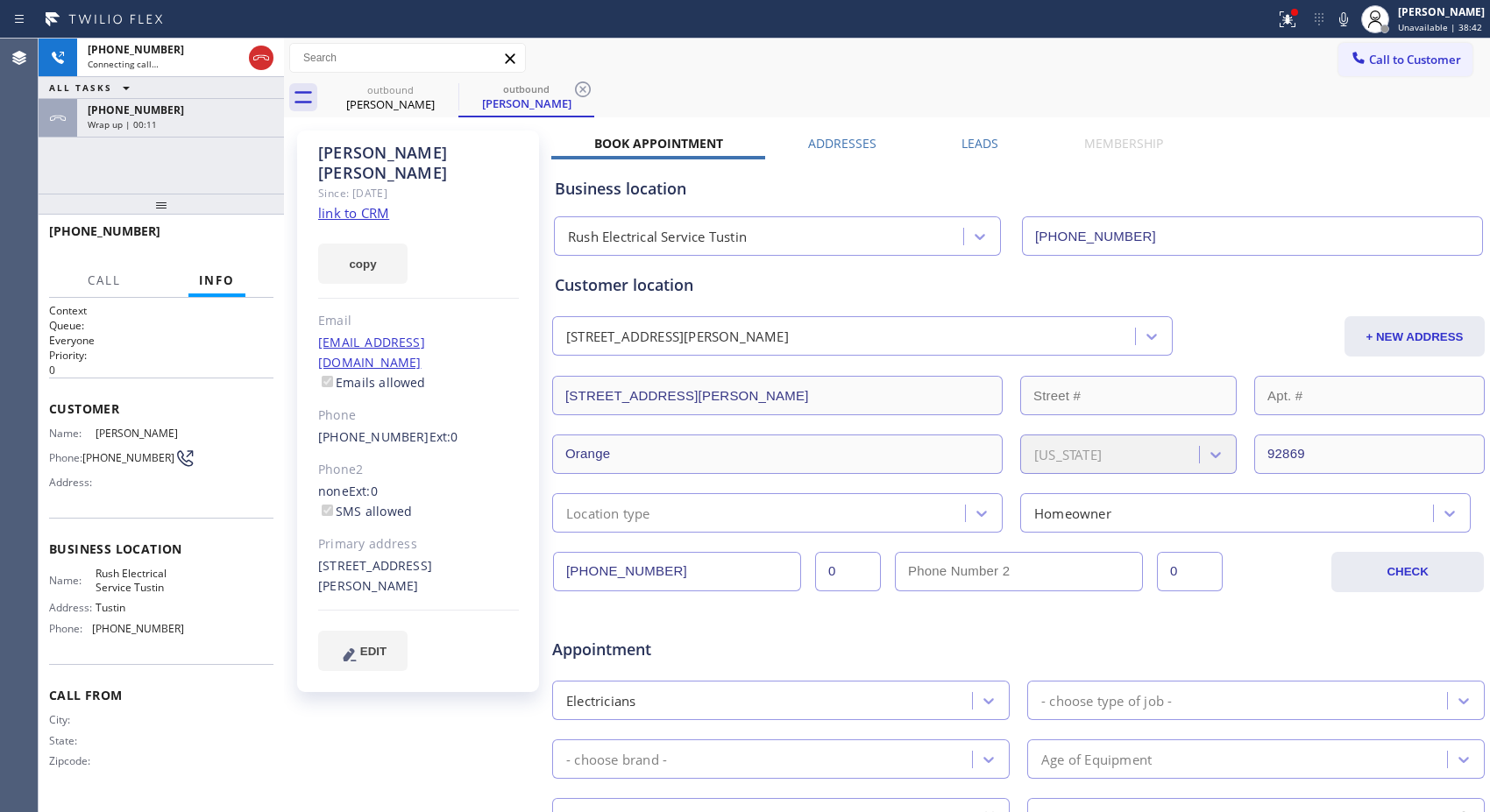
click at [582, 90] on icon at bounding box center [582, 89] width 15 height 15
drag, startPoint x: 142, startPoint y: 230, endPoint x: 44, endPoint y: 233, distance: 98.0
click at [44, 233] on div "[PHONE_NUMBER]" at bounding box center [161, 239] width 246 height 49
copy span "[PHONE_NUMBER]"
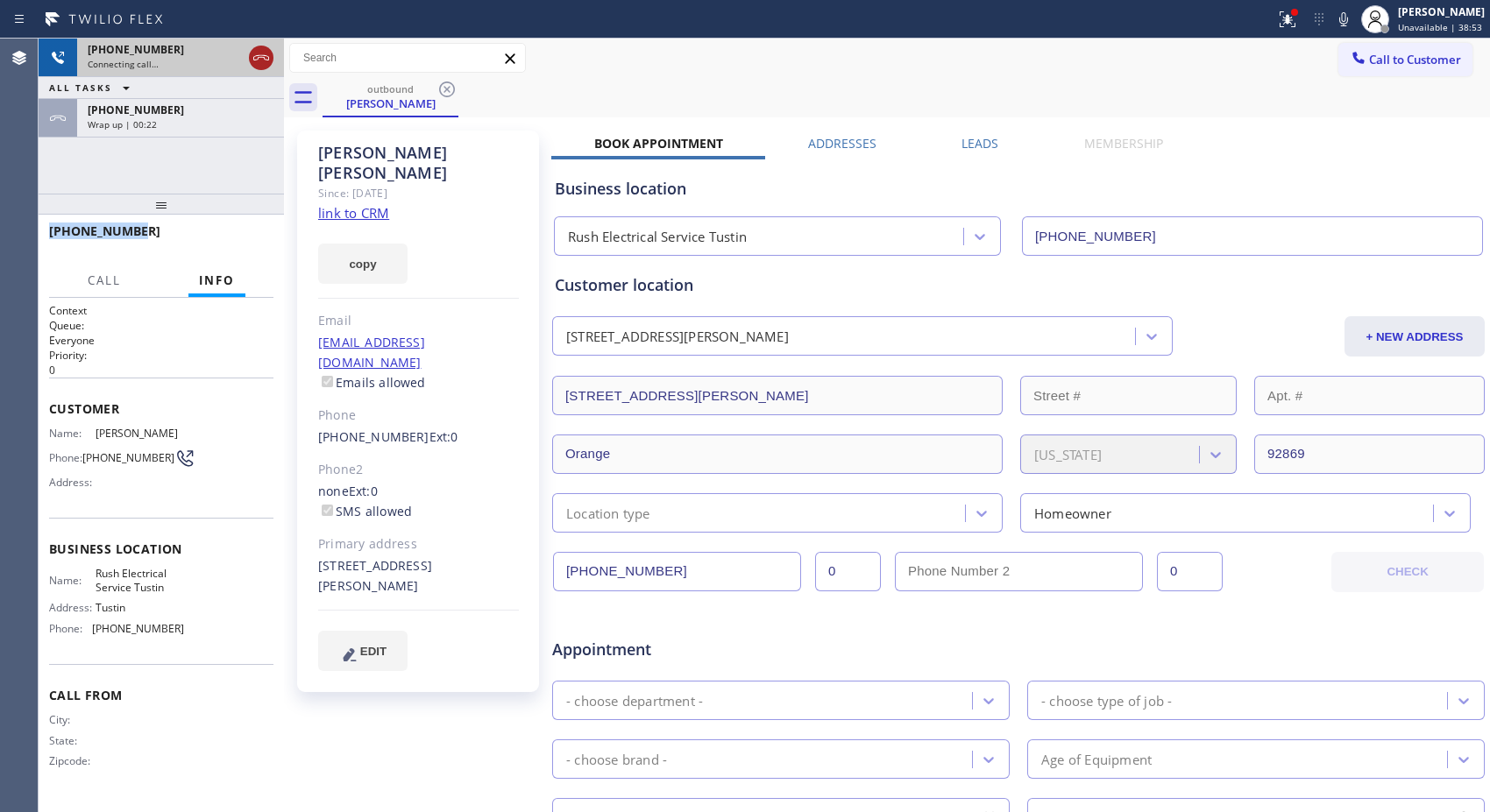
click at [266, 60] on icon at bounding box center [261, 58] width 21 height 21
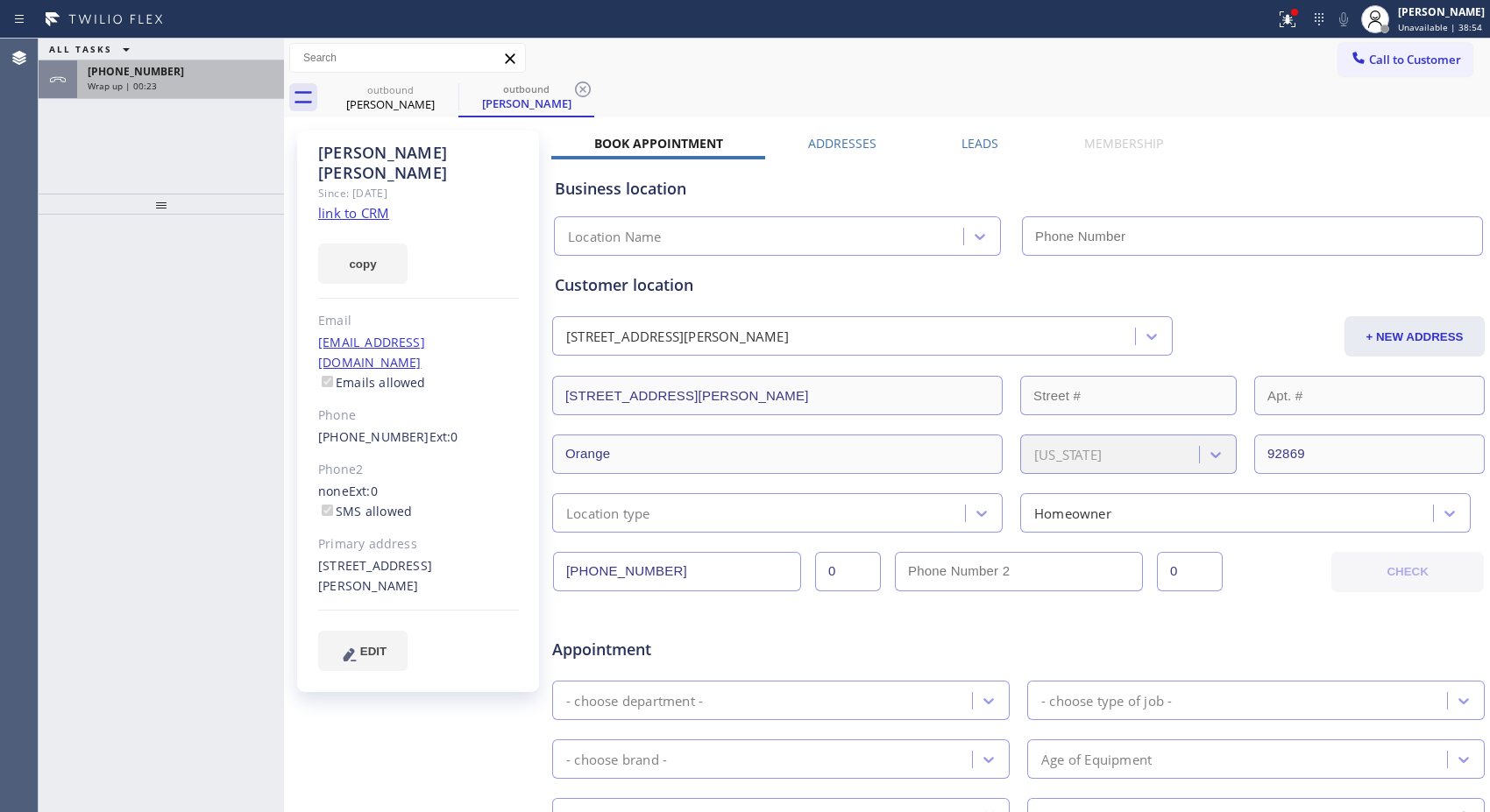
type input "[PHONE_NUMBER]"
click at [207, 85] on div "Wrap up | 01:02" at bounding box center [181, 85] width 186 height 13
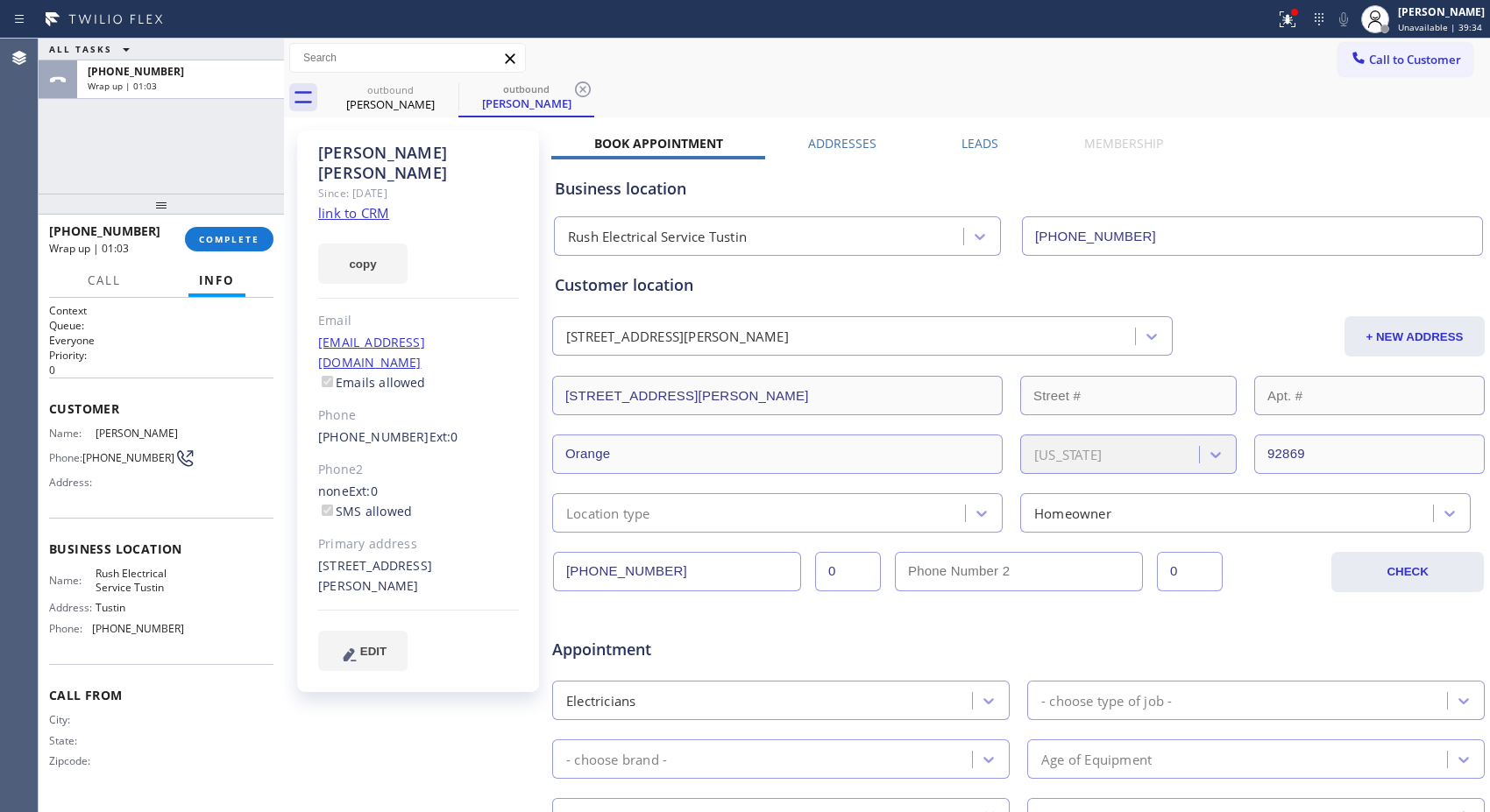
click at [145, 238] on div "[PHONE_NUMBER]" at bounding box center [111, 230] width 124 height 16
drag, startPoint x: 151, startPoint y: 238, endPoint x: 56, endPoint y: 241, distance: 95.0
click at [44, 239] on div "[PHONE_NUMBER] Wrap up | 01:04 COMPLETE" at bounding box center [161, 239] width 246 height 49
copy span
click at [145, 235] on div "[PHONE_NUMBER]" at bounding box center [111, 230] width 124 height 16
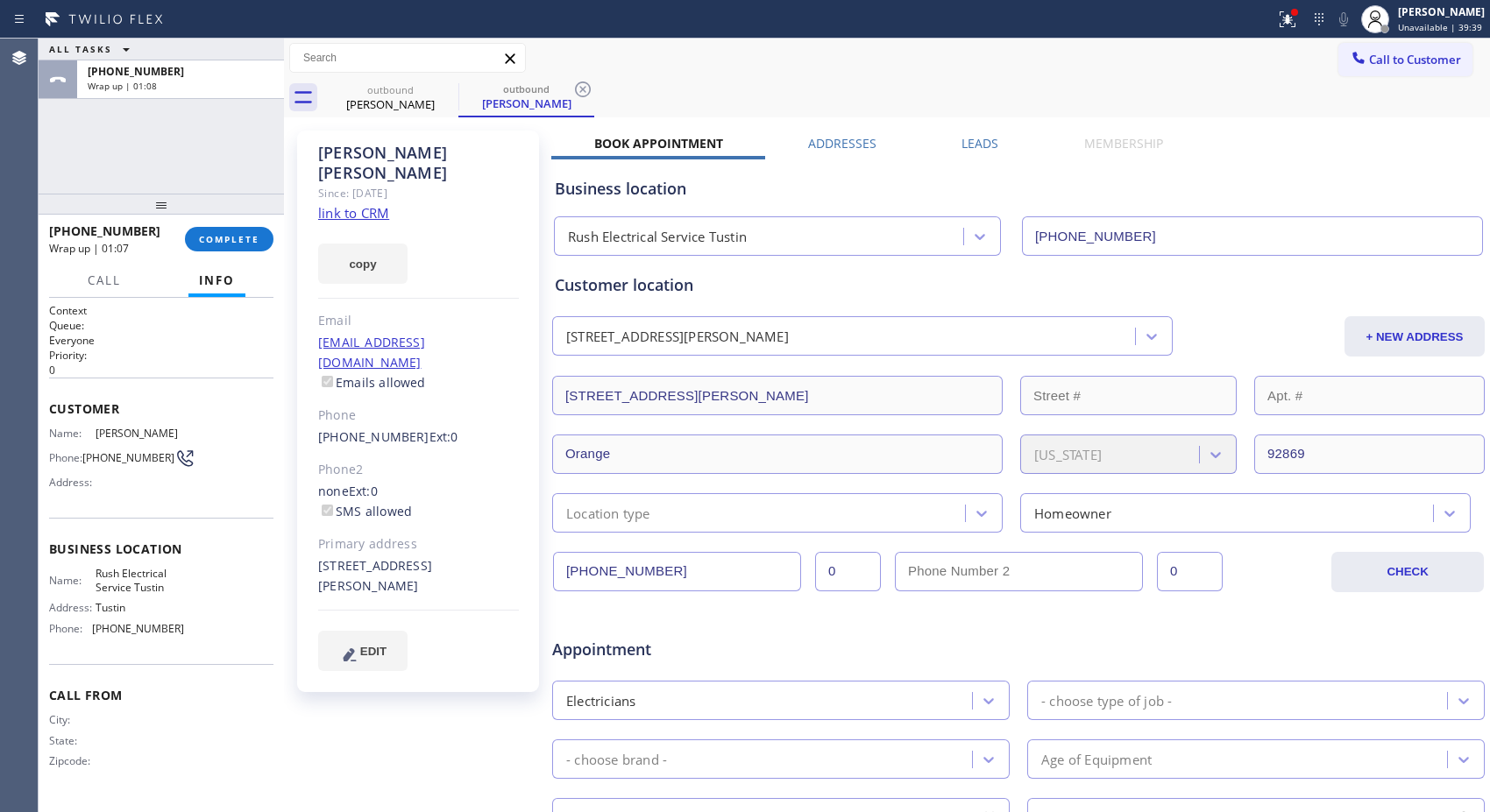
click at [145, 231] on div "[PHONE_NUMBER]" at bounding box center [111, 230] width 124 height 16
drag, startPoint x: 145, startPoint y: 231, endPoint x: 45, endPoint y: 231, distance: 100.0
click at [45, 231] on div "[PHONE_NUMBER] Wrap up | 01:08 COMPLETE" at bounding box center [161, 239] width 246 height 49
copy span "[PHONE_NUMBER]"
click at [248, 227] on button "COMPLETE" at bounding box center [229, 239] width 89 height 24
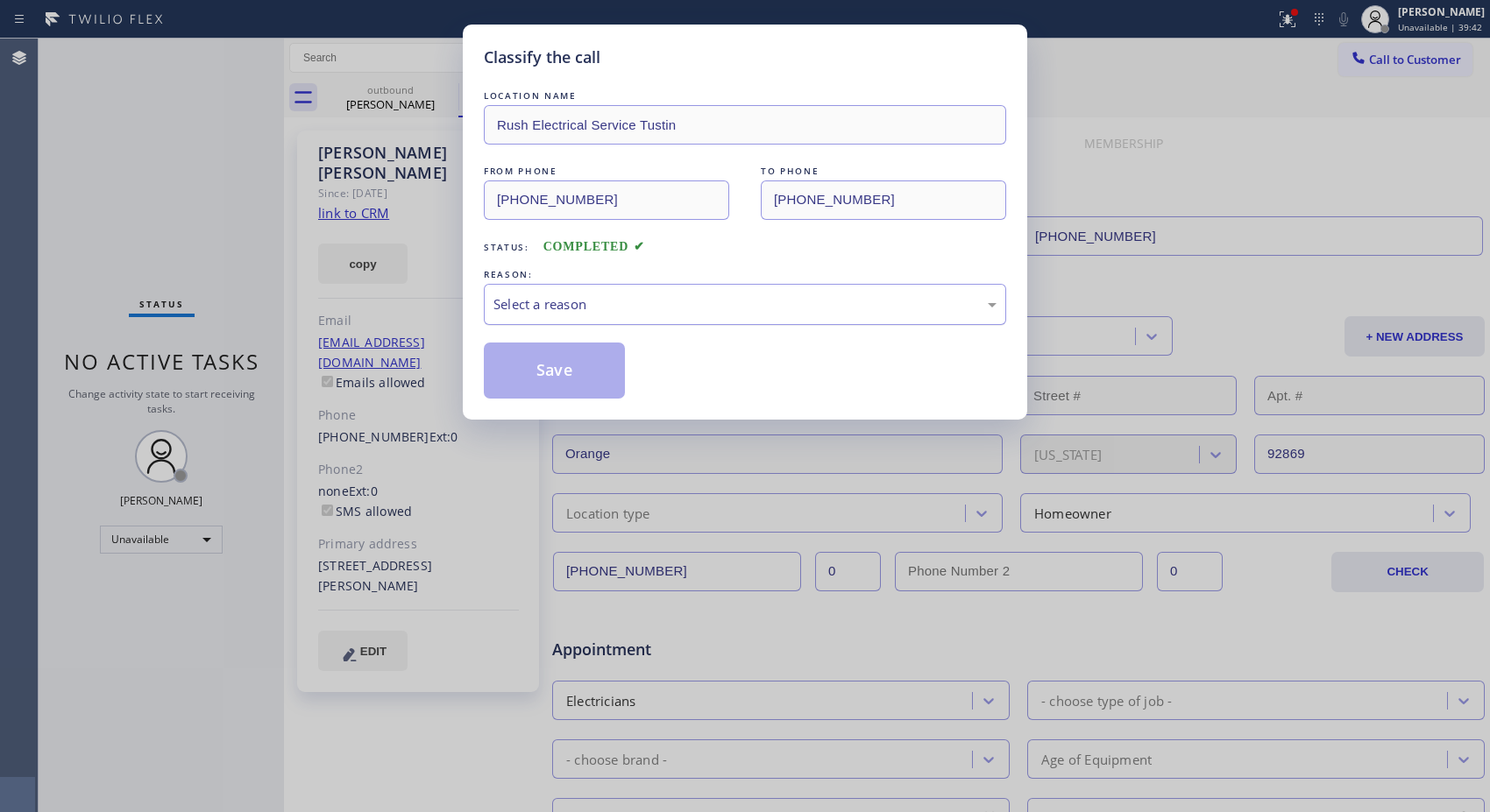
drag, startPoint x: 606, startPoint y: 304, endPoint x: 584, endPoint y: 321, distance: 27.8
click at [596, 312] on div "Select a reason" at bounding box center [745, 304] width 503 height 20
click at [566, 362] on button "Save" at bounding box center [554, 370] width 141 height 56
click at [203, 195] on div "Classify the call LOCATION NAME Rush Electrical Service Tustin FROM PHONE [PHON…" at bounding box center [745, 406] width 1490 height 812
click at [460, 107] on div "[PERSON_NAME]" at bounding box center [526, 103] width 132 height 15
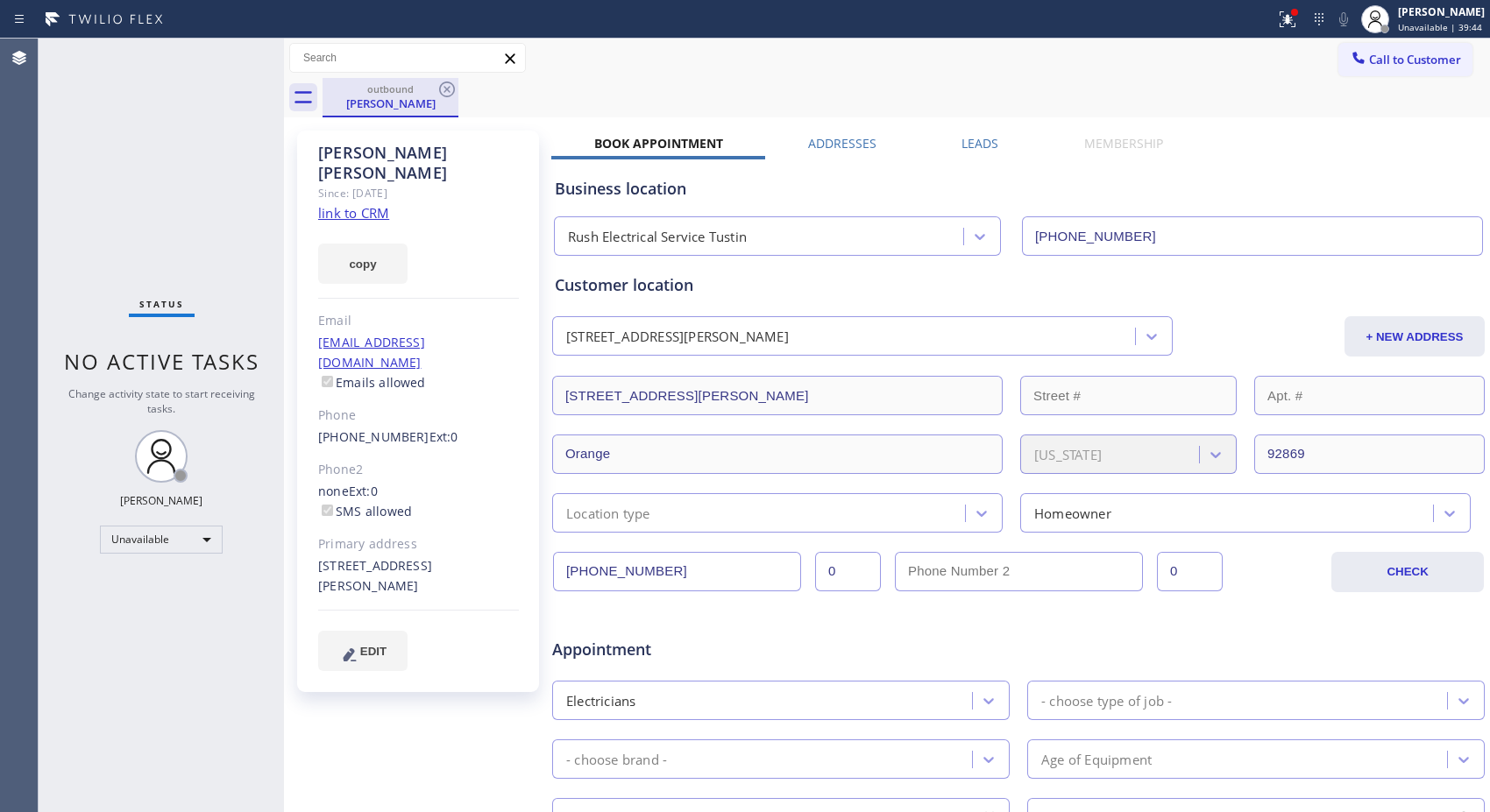
click at [406, 103] on div "[PERSON_NAME]" at bounding box center [390, 103] width 132 height 15
click at [455, 84] on icon at bounding box center [447, 90] width 21 height 21
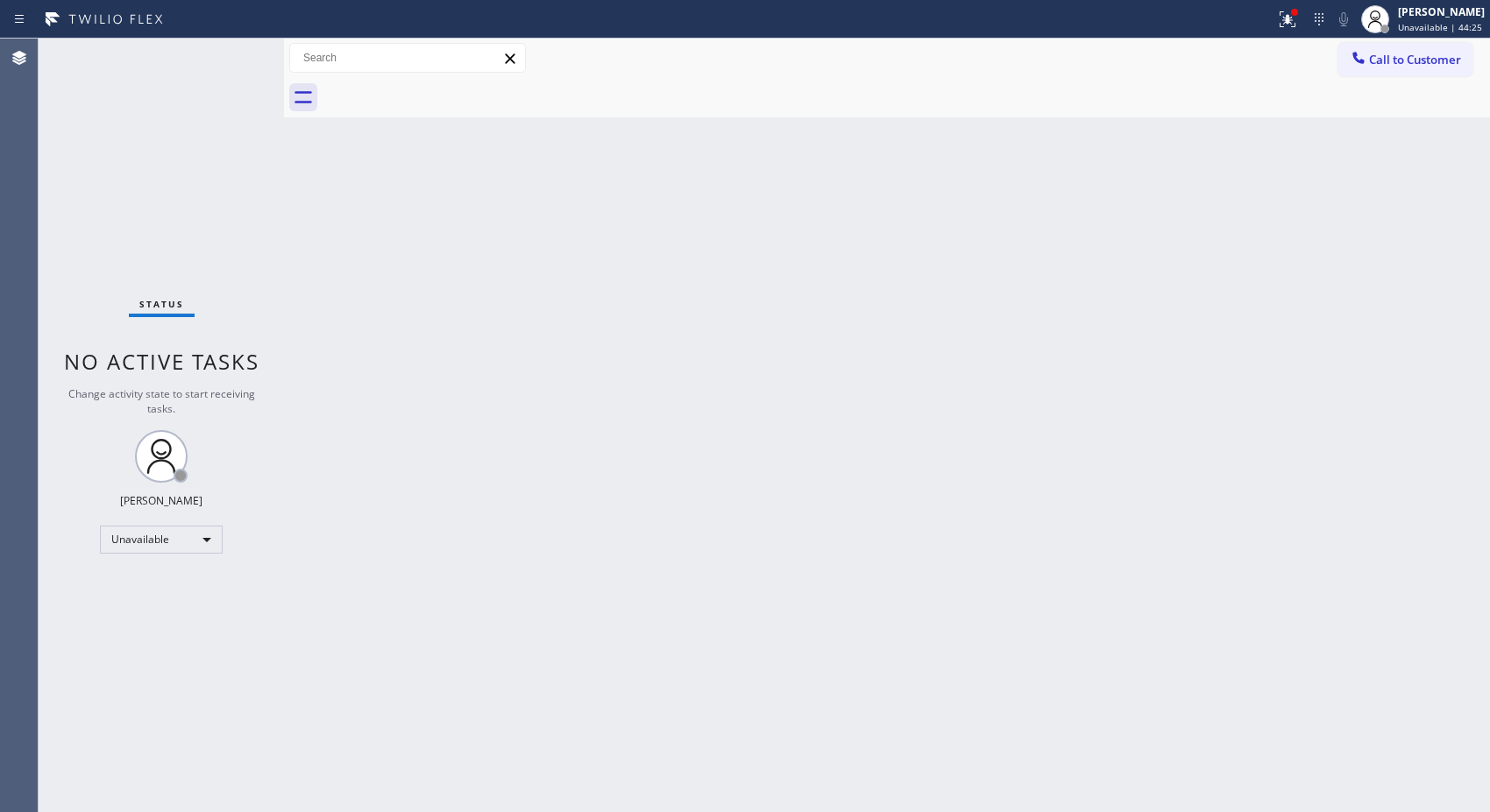
drag, startPoint x: 1429, startPoint y: 56, endPoint x: 950, endPoint y: 240, distance: 513.1
click at [1403, 56] on span "Call to Customer" at bounding box center [1415, 59] width 92 height 15
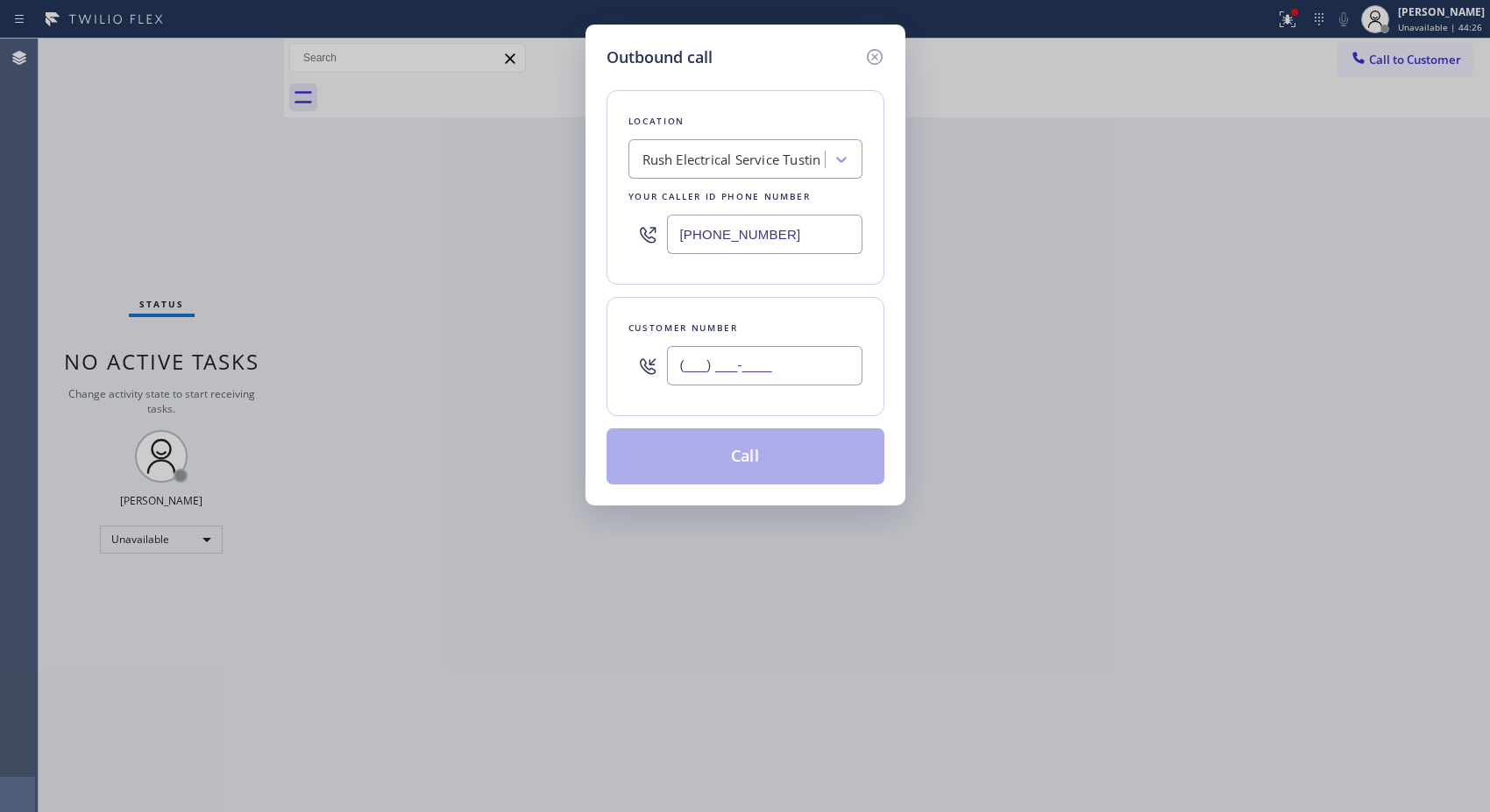
drag, startPoint x: 808, startPoint y: 378, endPoint x: 447, endPoint y: 180, distance: 411.7
click at [575, 348] on div "Outbound call Location Rush Electrical Service Tustin Your caller id phone numb…" at bounding box center [745, 406] width 1490 height 812
paste input "480) 980-8905"
type input "[PHONE_NUMBER]"
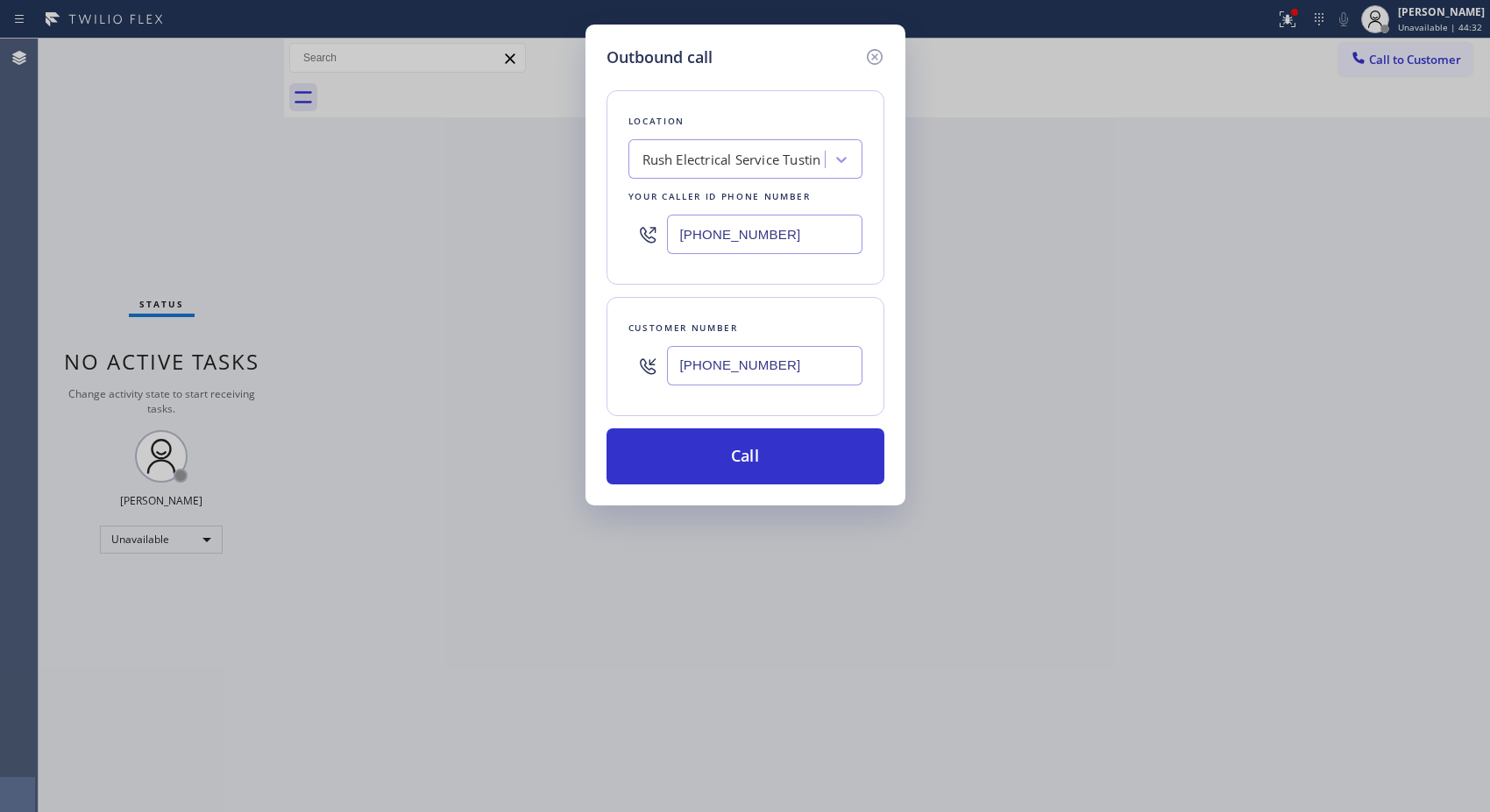
drag, startPoint x: 817, startPoint y: 234, endPoint x: 630, endPoint y: 231, distance: 187.0
click at [630, 231] on div "[PHONE_NUMBER]" at bounding box center [745, 234] width 234 height 57
paste input "480) 613-4808"
type input "[PHONE_NUMBER]"
click at [768, 453] on button "Call" at bounding box center [745, 456] width 278 height 56
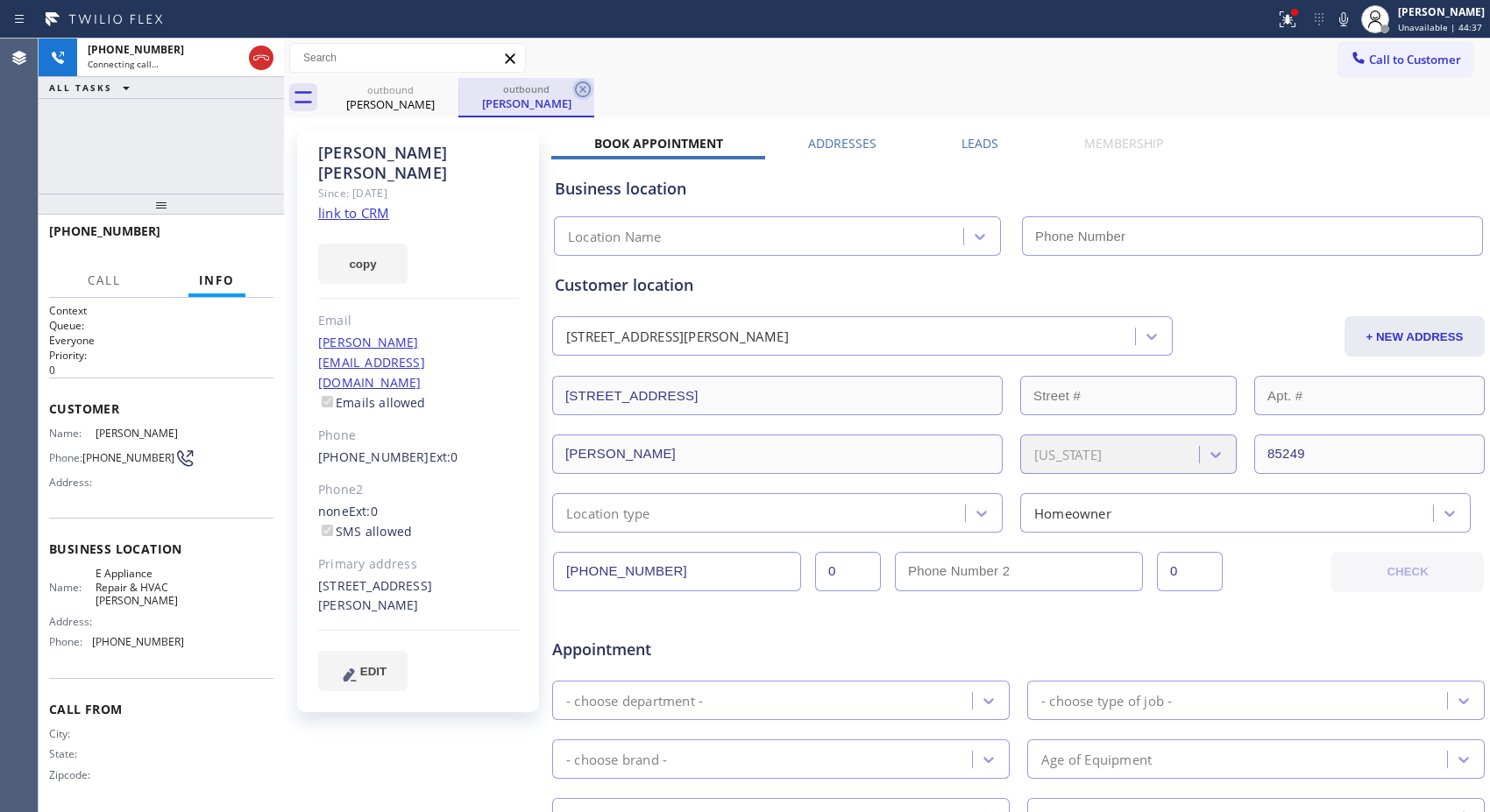
click at [582, 93] on icon at bounding box center [583, 90] width 21 height 21
type input "[PHONE_NUMBER]"
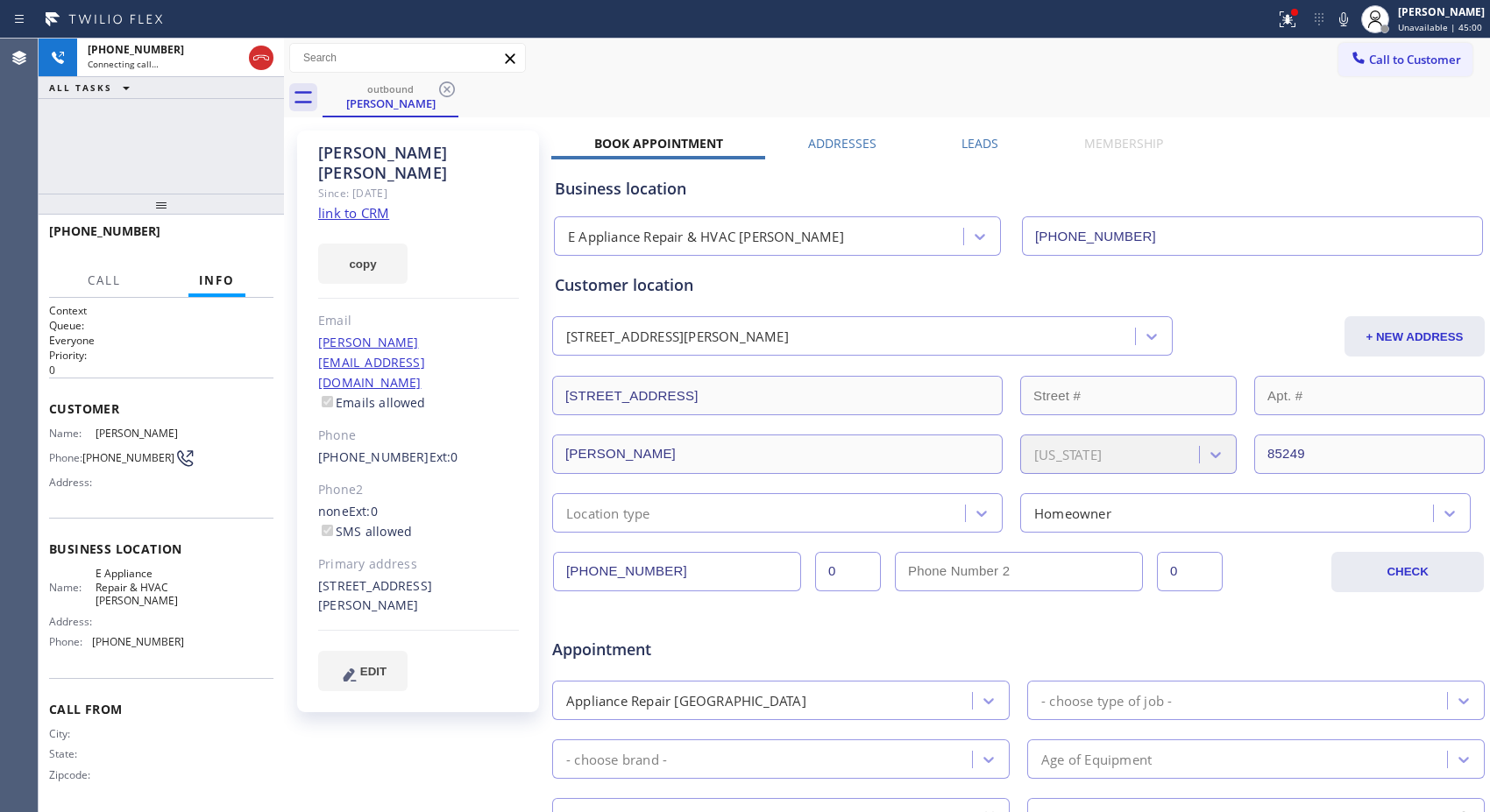
drag, startPoint x: 173, startPoint y: 188, endPoint x: 170, endPoint y: 163, distance: 25.2
click at [170, 163] on div "[PHONE_NUMBER] Connecting call… ALL TASKS ALL TASKS ACTIVE TASKS TASKS IN WRAP …" at bounding box center [161, 425] width 246 height 773
click at [546, 133] on div "[PERSON_NAME] Since: [DATE] link to CRM copy Email [PERSON_NAME][EMAIL_ADDRESS]…" at bounding box center [420, 689] width 263 height 1135
drag, startPoint x: 233, startPoint y: 241, endPoint x: 300, endPoint y: 135, distance: 125.4
click at [235, 239] on span "HANG UP" at bounding box center [232, 239] width 53 height 13
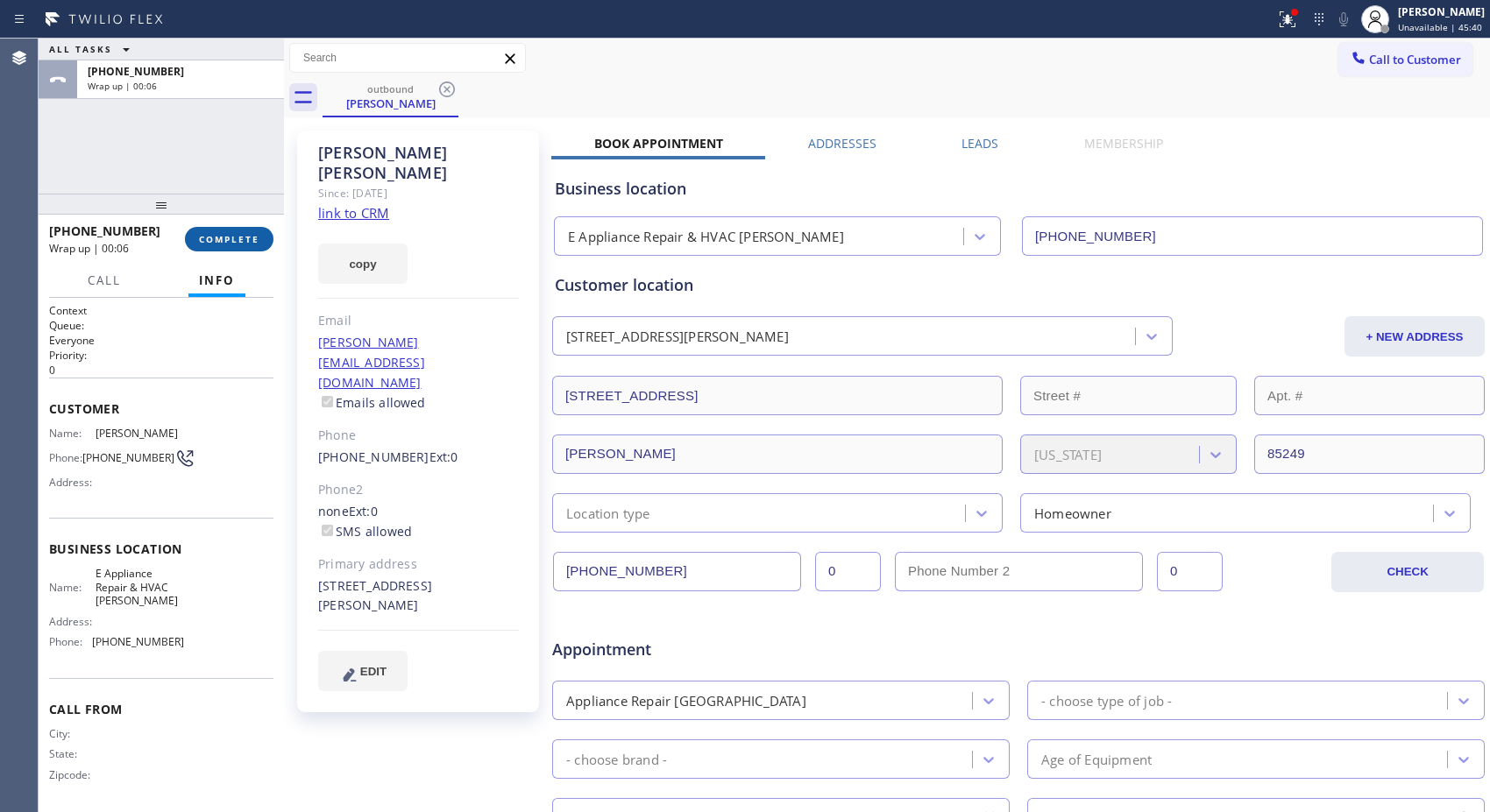
click at [220, 238] on span "COMPLETE" at bounding box center [229, 239] width 61 height 13
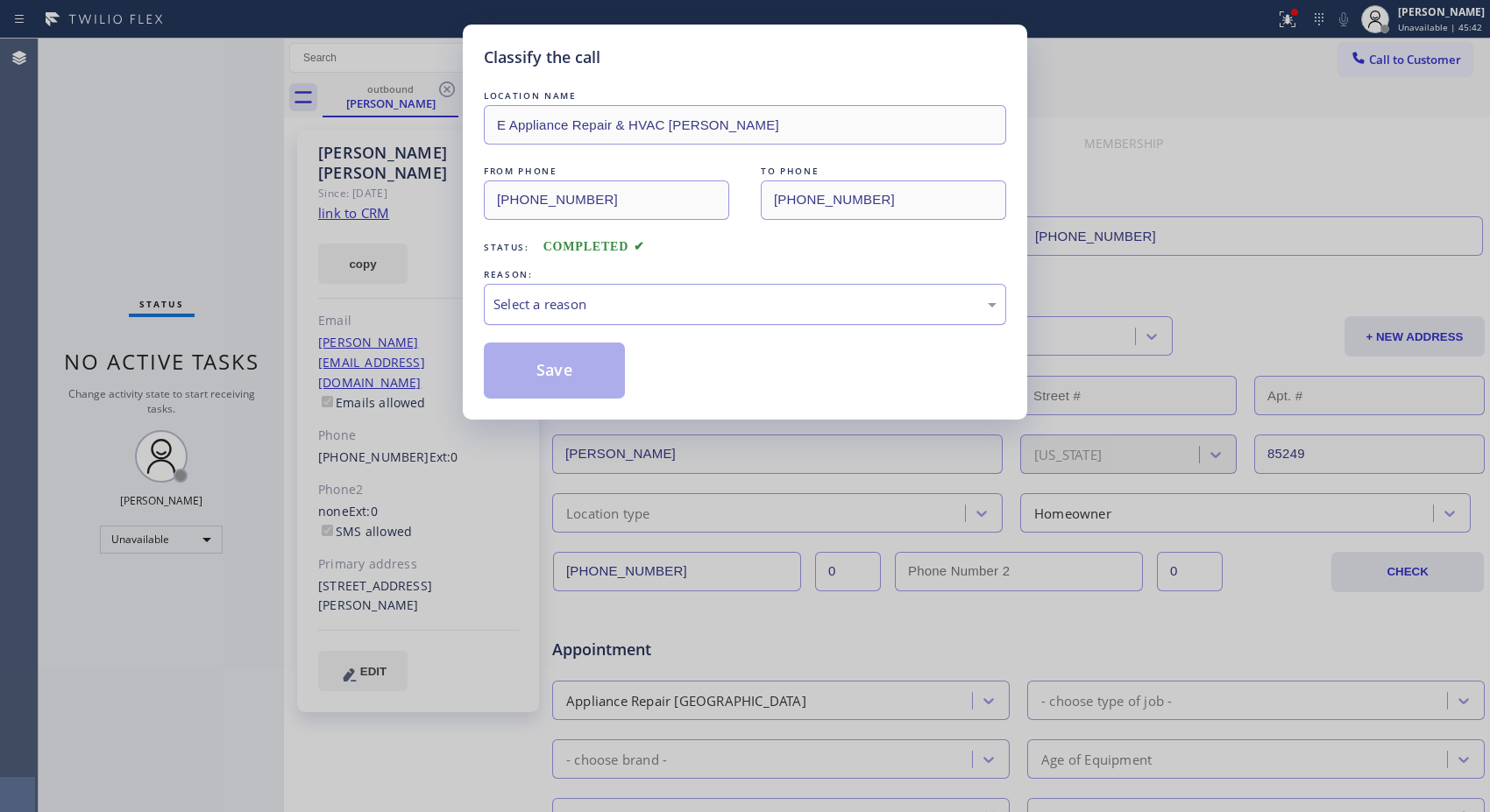
drag, startPoint x: 713, startPoint y: 321, endPoint x: 695, endPoint y: 322, distance: 18.0
click at [706, 321] on div "Select a reason" at bounding box center [745, 304] width 522 height 42
click at [580, 383] on button "Save" at bounding box center [554, 370] width 141 height 56
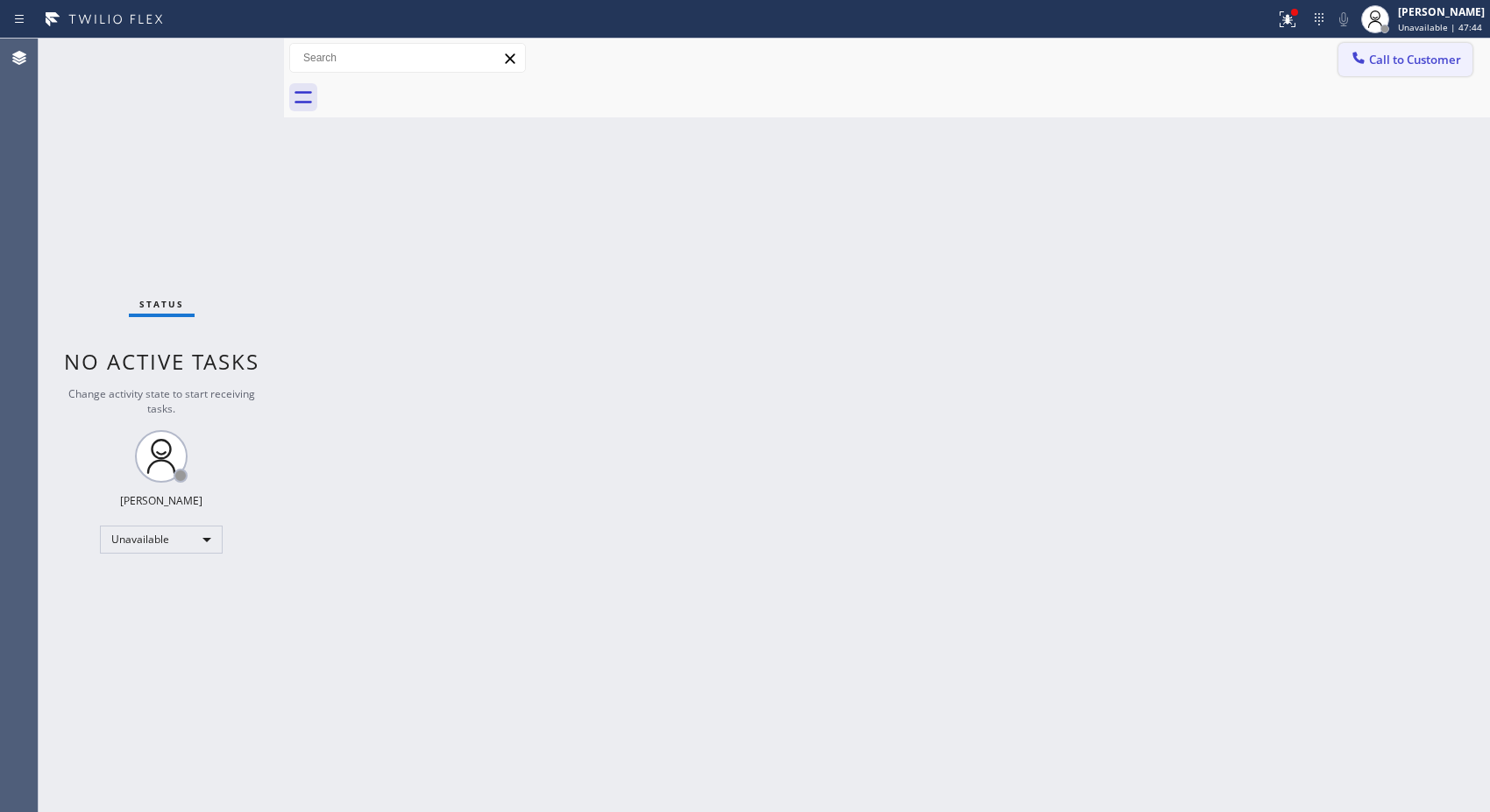
click at [1431, 52] on span "Call to Customer" at bounding box center [1415, 59] width 92 height 15
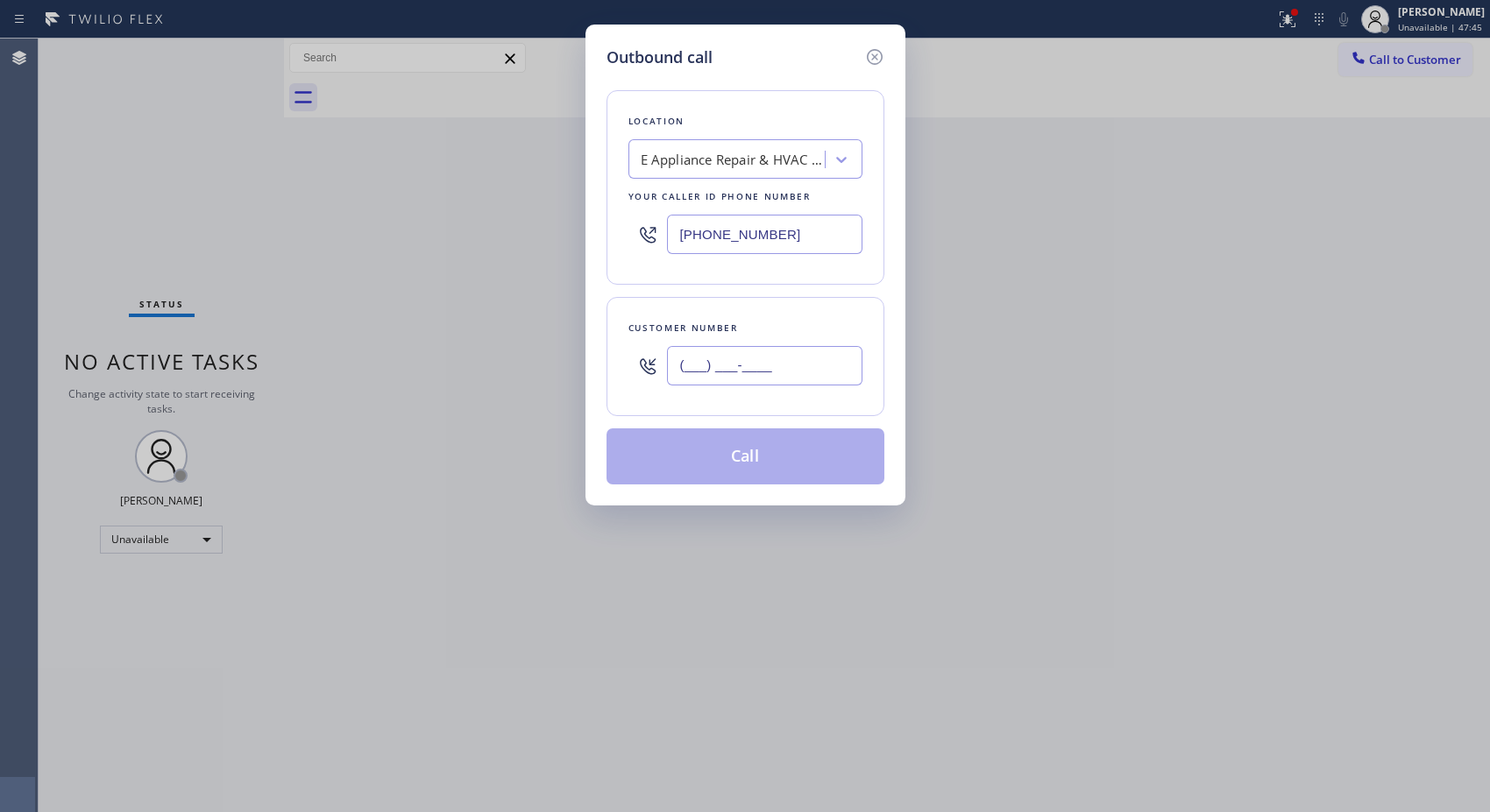
click at [769, 377] on input "(___) ___-____" at bounding box center [765, 365] width 195 height 40
paste input "626) 617-1038"
type input "[PHONE_NUMBER]"
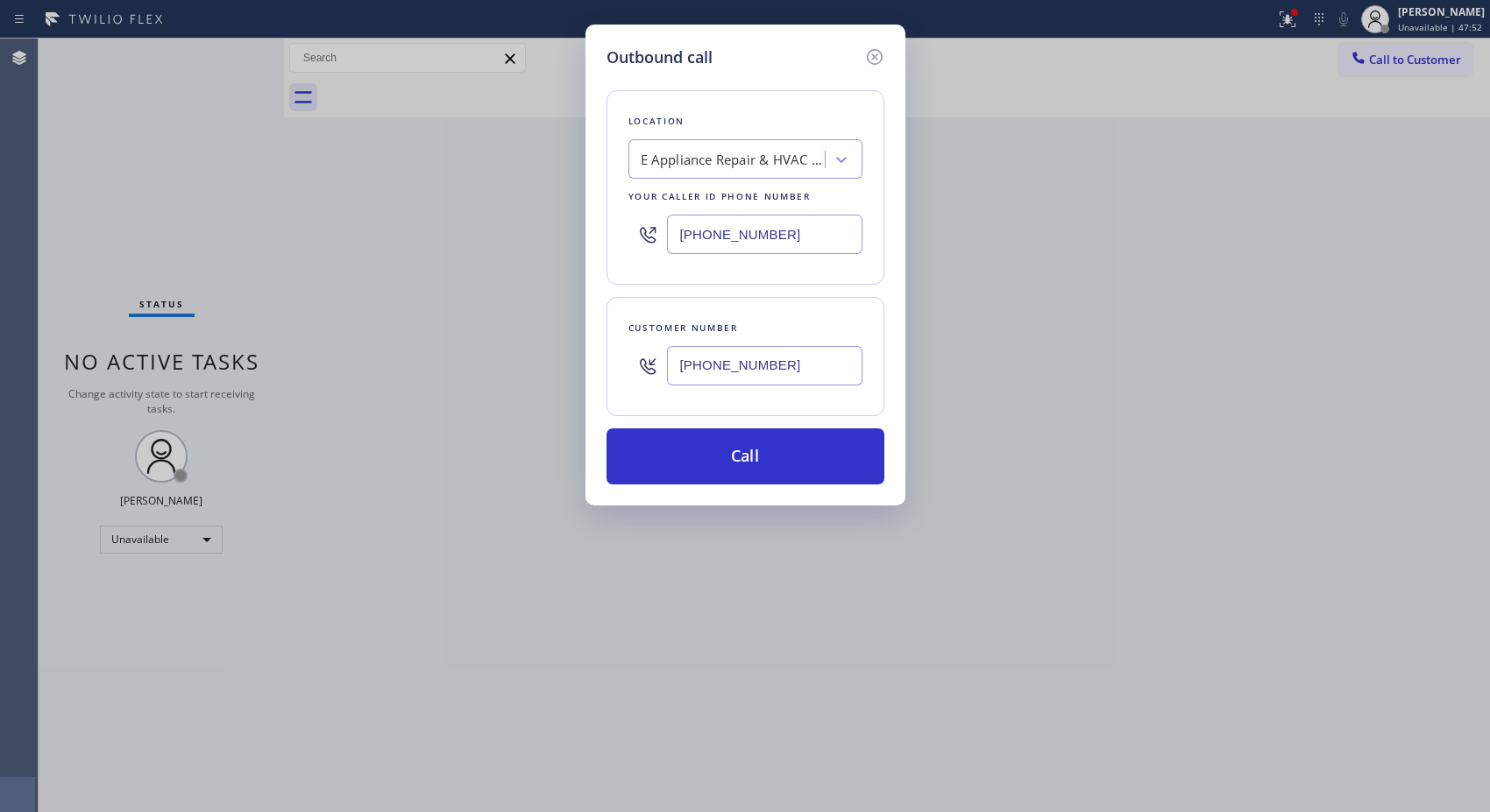
drag, startPoint x: 824, startPoint y: 234, endPoint x: 611, endPoint y: 215, distance: 213.8
click at [611, 215] on div "Location E Appliance Repair & HVAC [PERSON_NAME] Your caller id phone number [P…" at bounding box center [745, 187] width 278 height 194
paste input "714) 790-9403"
type input "[PHONE_NUMBER]"
click at [772, 453] on button "Call" at bounding box center [745, 456] width 278 height 56
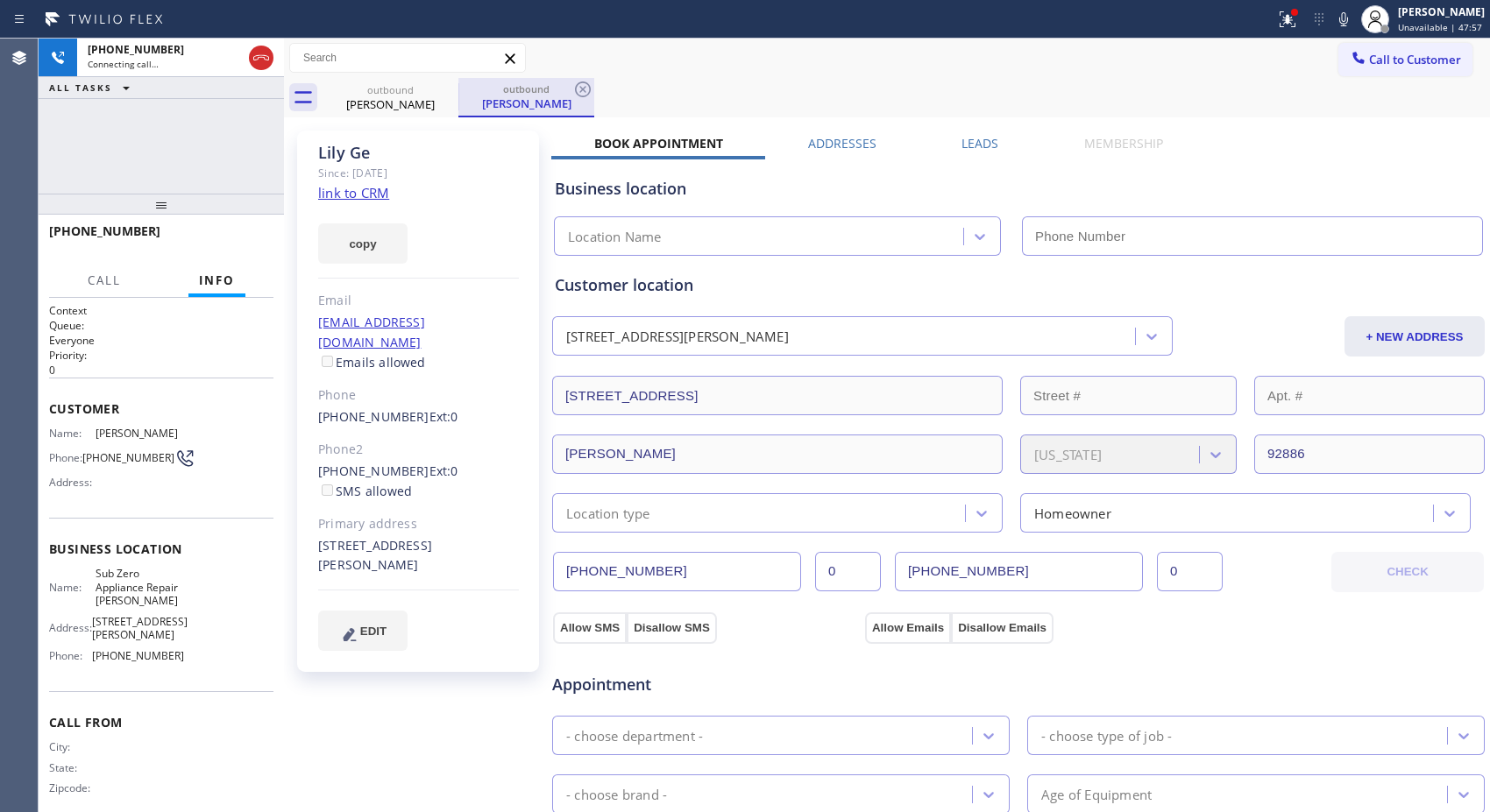
type input "[PHONE_NUMBER]"
click at [581, 89] on icon at bounding box center [583, 90] width 21 height 21
drag, startPoint x: 156, startPoint y: 211, endPoint x: 188, endPoint y: 95, distance: 120.3
click at [188, 95] on div "[PHONE_NUMBER] Connecting call… ALL TASKS ALL TASKS ACTIVE TASKS TASKS IN WRAP …" at bounding box center [161, 425] width 246 height 773
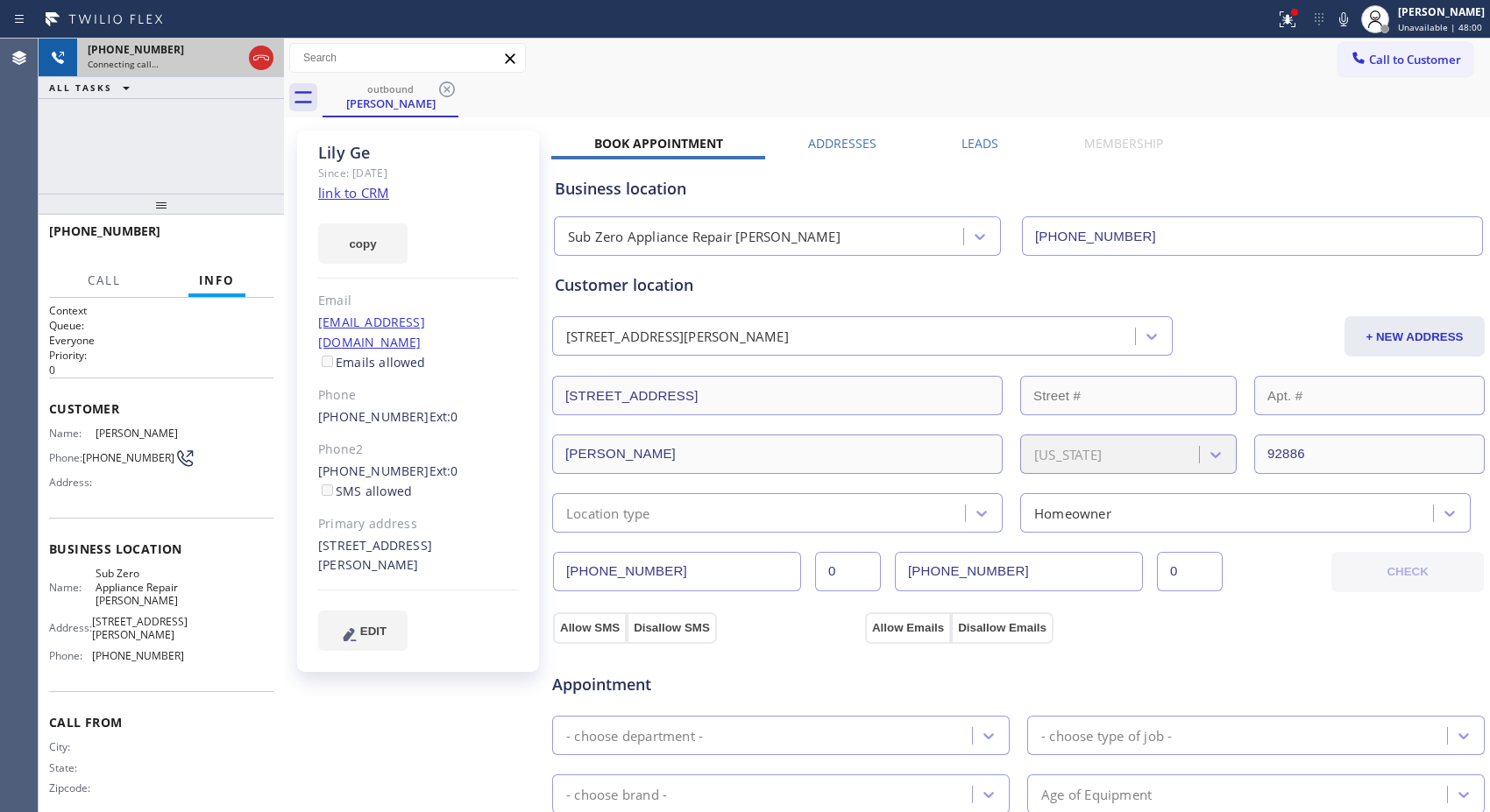
drag, startPoint x: 168, startPoint y: 212, endPoint x: 154, endPoint y: 47, distance: 165.6
click at [154, 47] on div "[PHONE_NUMBER] Connecting call… ALL TASKS ALL TASKS ACTIVE TASKS TASKS IN WRAP …" at bounding box center [161, 425] width 246 height 773
click at [250, 57] on icon at bounding box center [261, 58] width 21 height 21
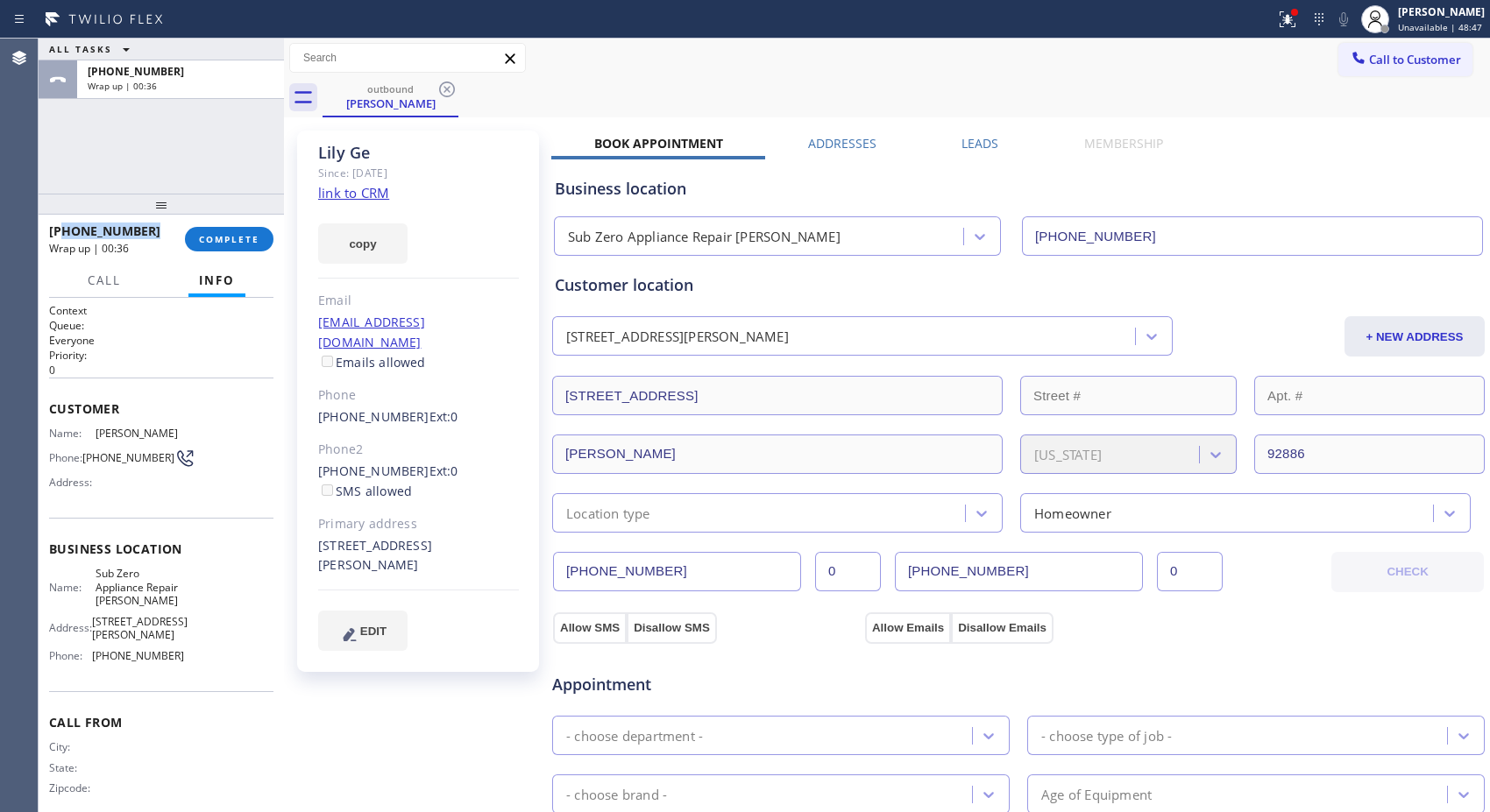
drag, startPoint x: 86, startPoint y: 233, endPoint x: 63, endPoint y: 233, distance: 23.0
click at [63, 233] on div "[PHONE_NUMBER] Wrap up | 00:36" at bounding box center [117, 239] width 135 height 45
click at [212, 247] on button "COMPLETE" at bounding box center [229, 239] width 89 height 24
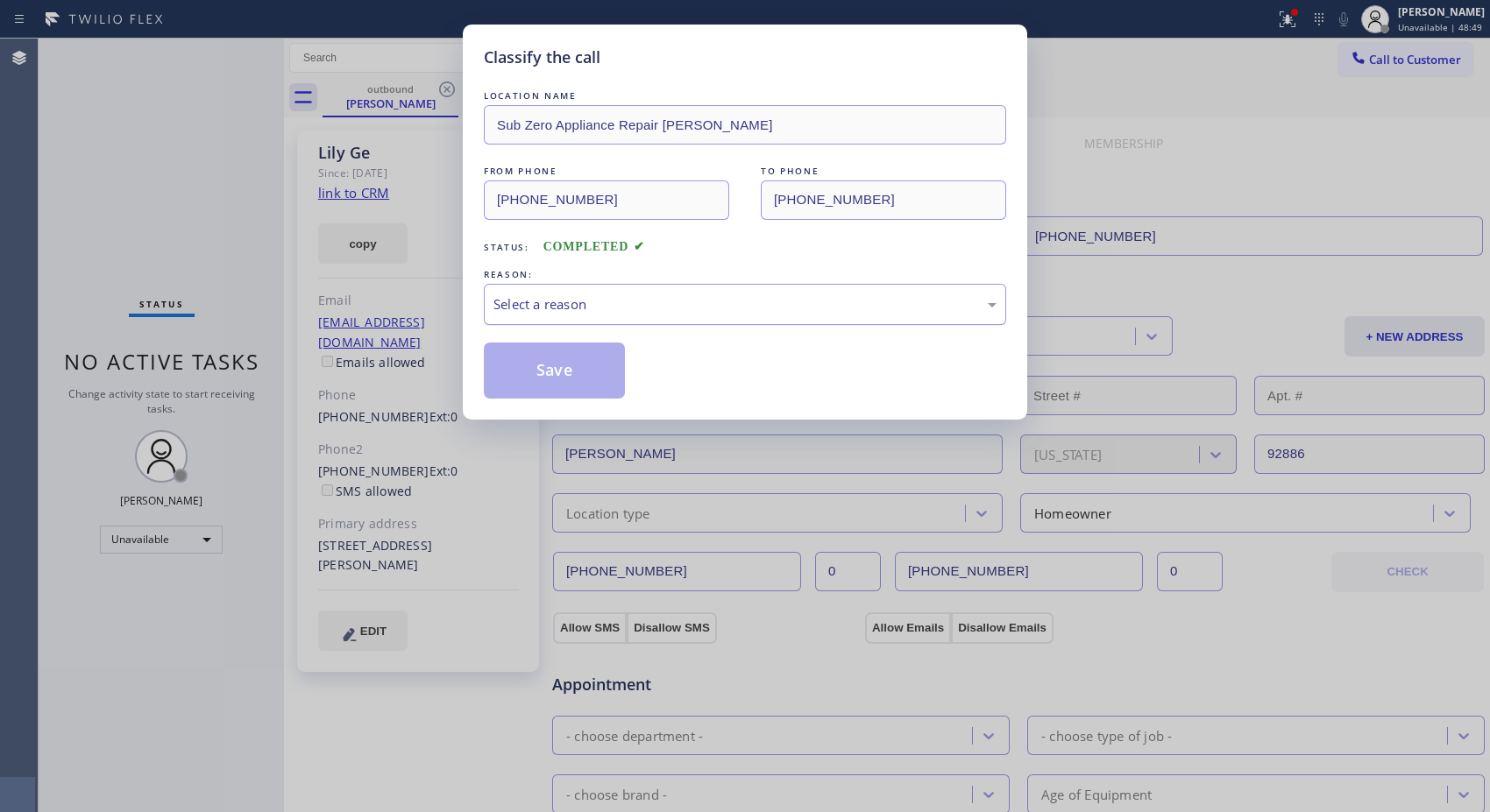
click at [714, 299] on div "Select a reason" at bounding box center [745, 304] width 503 height 20
click at [547, 371] on button "Save" at bounding box center [554, 370] width 141 height 56
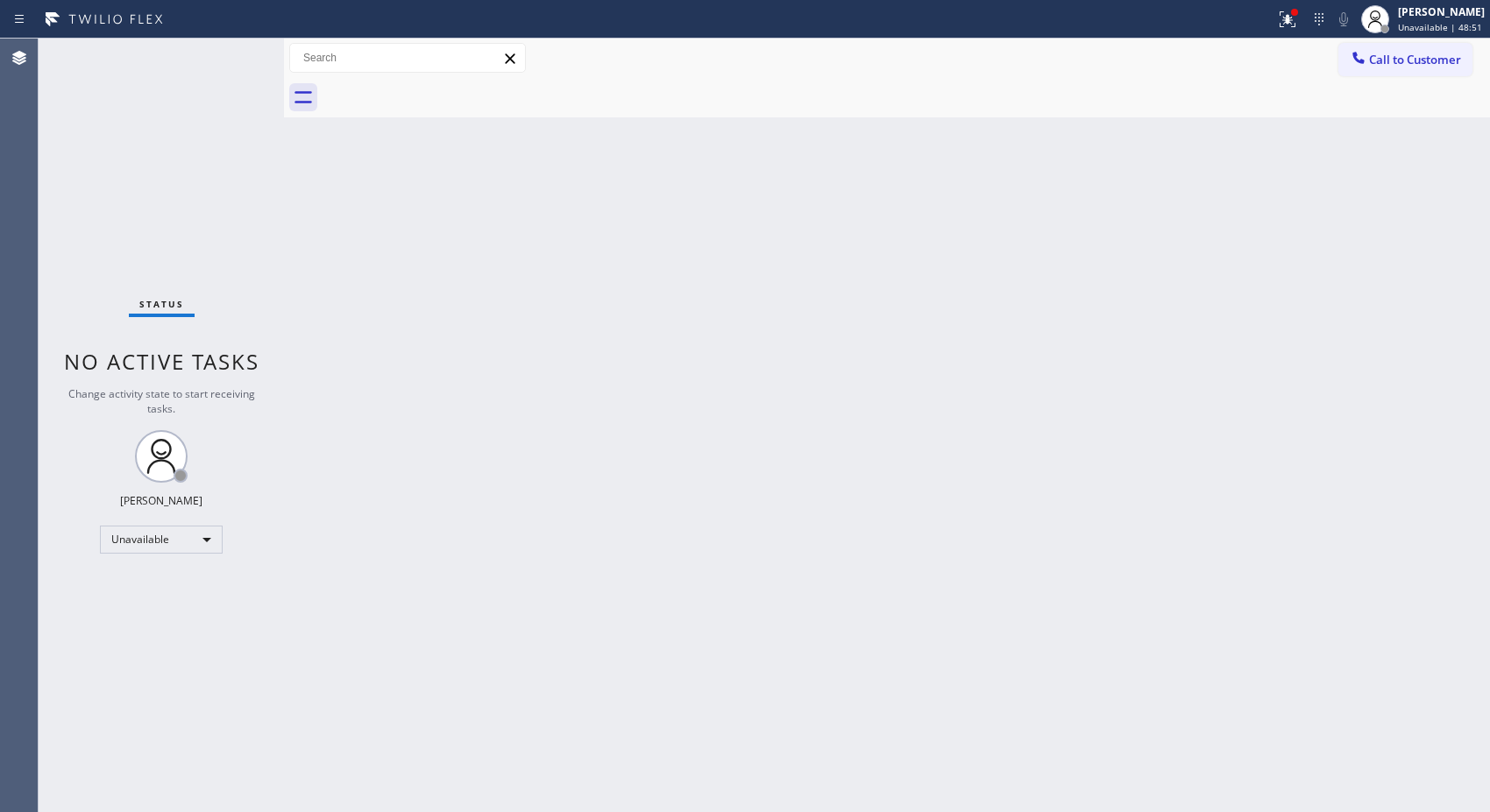
click at [1417, 68] on button "Call to Customer" at bounding box center [1405, 59] width 134 height 33
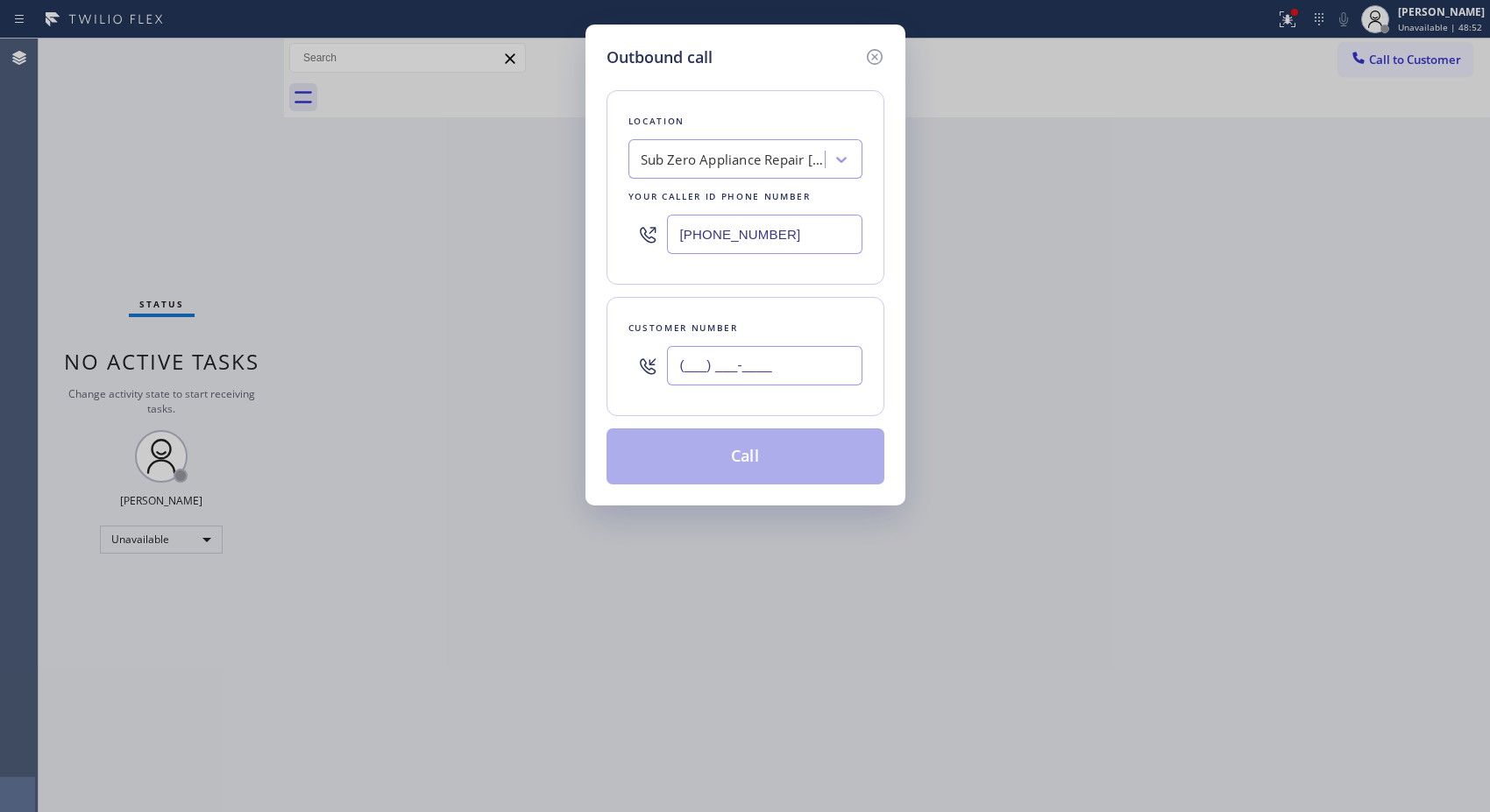
drag, startPoint x: 828, startPoint y: 372, endPoint x: 647, endPoint y: 371, distance: 181.0
click at [647, 371] on div "(___) ___-____" at bounding box center [745, 365] width 234 height 57
paste input "626) 617-1038"
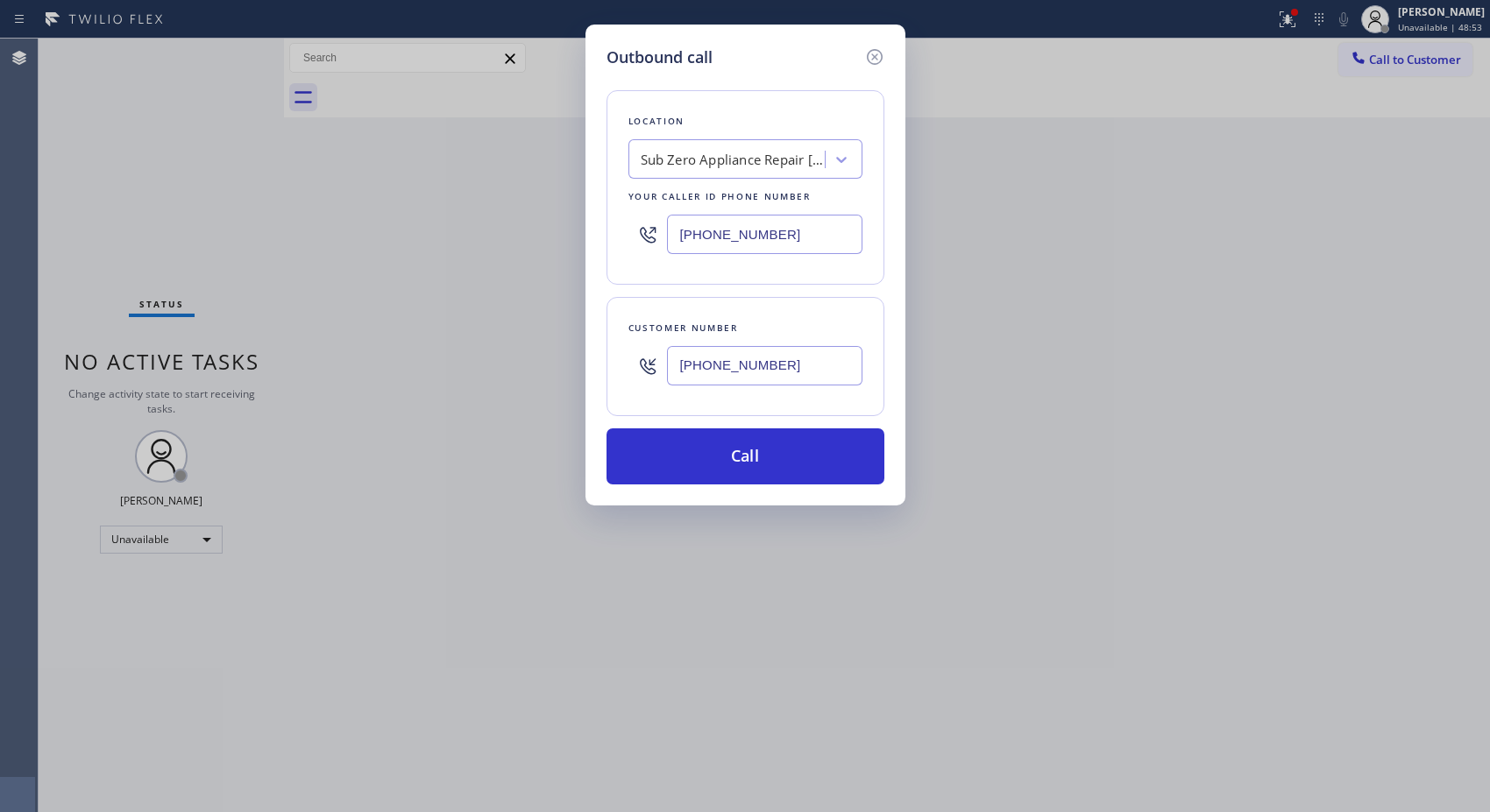
type input "[PHONE_NUMBER]"
click at [786, 451] on button "Call" at bounding box center [745, 456] width 278 height 56
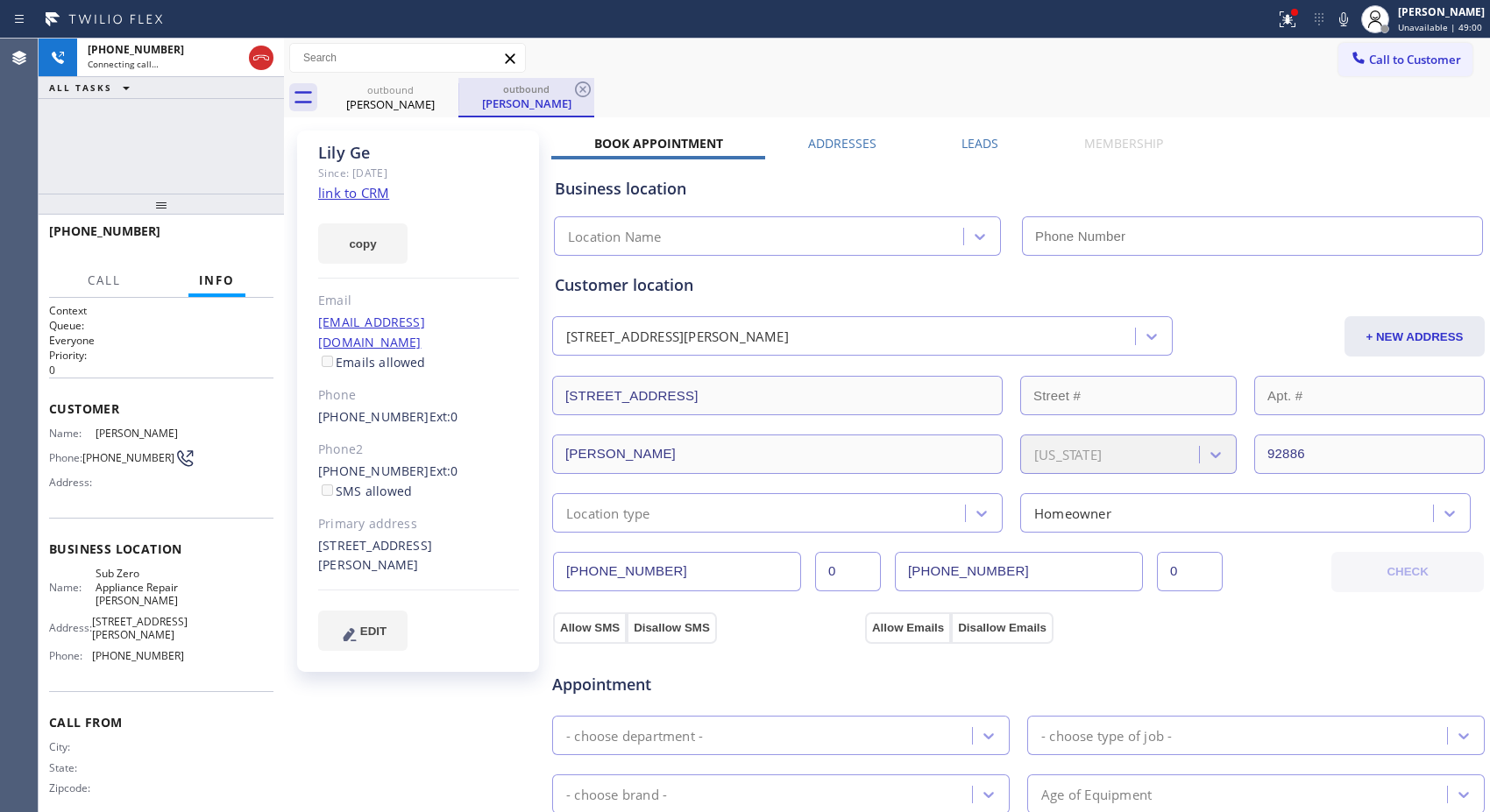
type input "[PHONE_NUMBER]"
click at [585, 81] on icon at bounding box center [583, 90] width 21 height 21
drag, startPoint x: 166, startPoint y: 209, endPoint x: 161, endPoint y: 145, distance: 64.2
click at [161, 145] on div "[PHONE_NUMBER] Connecting call… ALL TASKS ALL TASKS ACTIVE TASKS TASKS IN WRAP …" at bounding box center [161, 425] width 246 height 773
drag, startPoint x: 151, startPoint y: 178, endPoint x: 146, endPoint y: 129, distance: 49.3
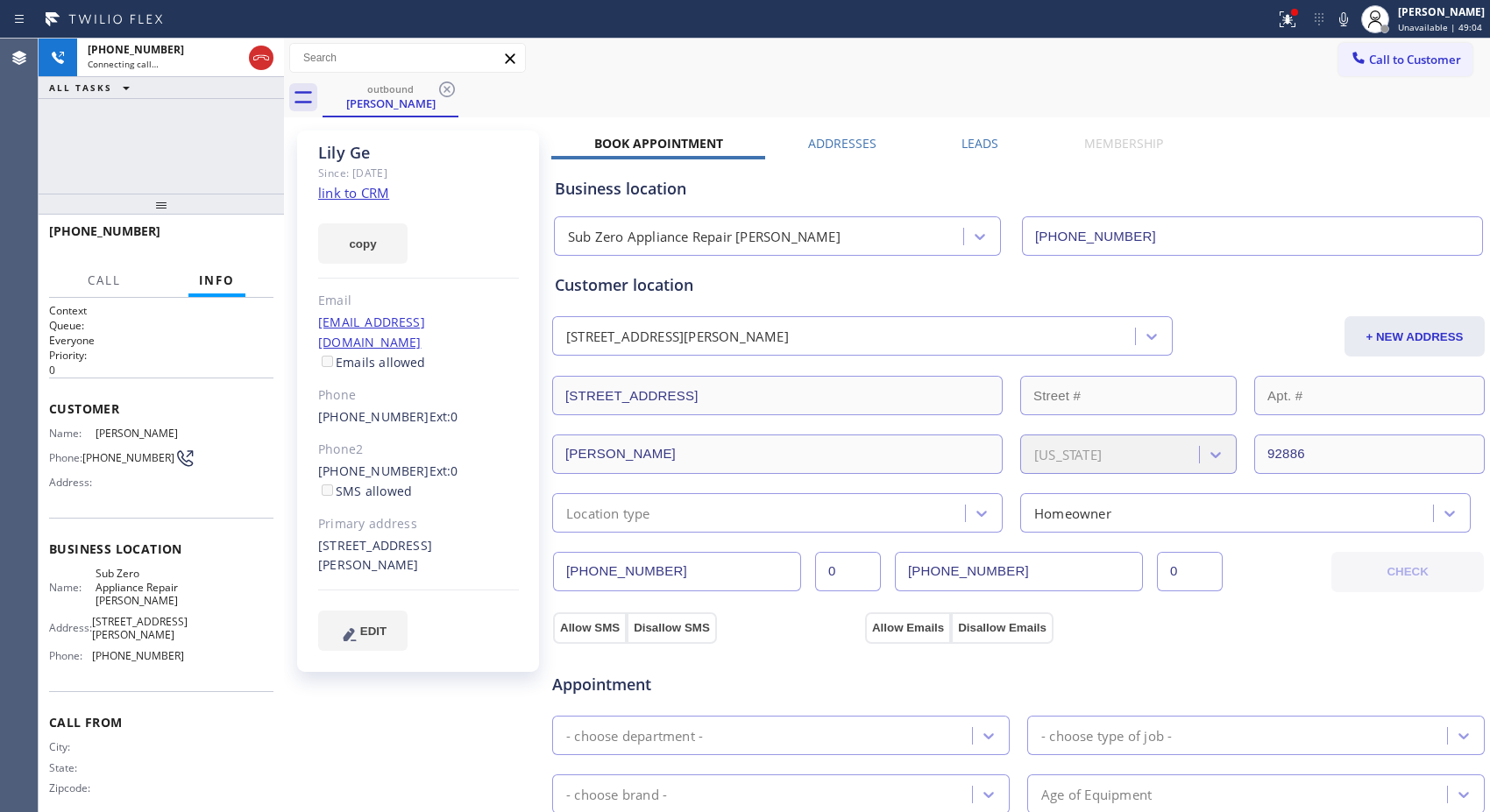
click at [146, 129] on div "[PHONE_NUMBER] Connecting call… ALL TASKS ALL TASKS ACTIVE TASKS TASKS IN WRAP …" at bounding box center [161, 425] width 246 height 773
drag, startPoint x: 159, startPoint y: 212, endPoint x: 154, endPoint y: 118, distance: 94.1
click at [154, 118] on div "[PHONE_NUMBER] Connecting call… ALL TASKS ALL TASKS ACTIVE TASKS TASKS IN WRAP …" at bounding box center [161, 425] width 246 height 773
click at [225, 235] on span "HANG UP" at bounding box center [232, 239] width 53 height 13
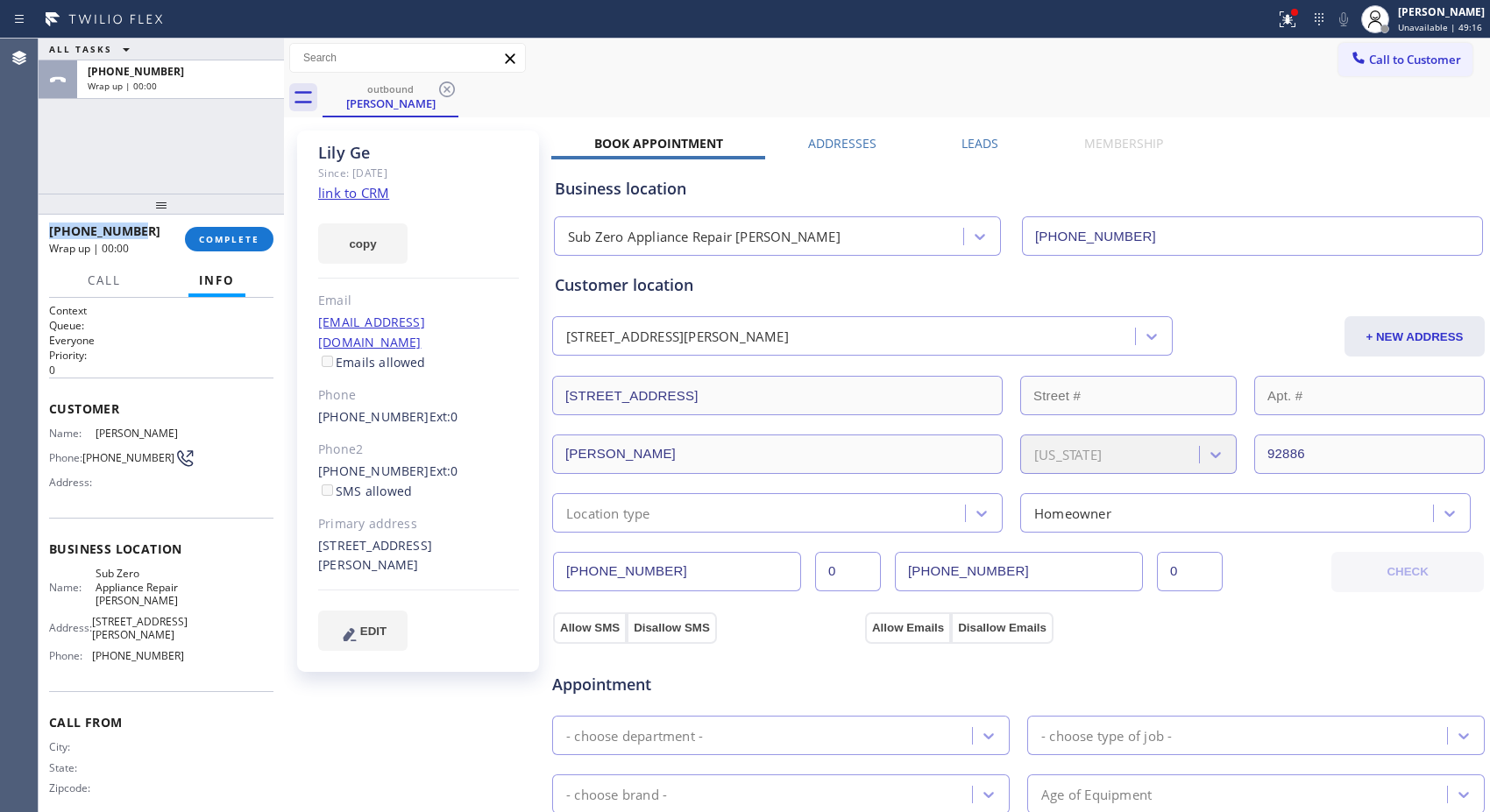
drag, startPoint x: 137, startPoint y: 229, endPoint x: 40, endPoint y: 225, distance: 97.1
click at [40, 225] on div "[PHONE_NUMBER] Wrap up | 00:00 COMPLETE" at bounding box center [161, 239] width 246 height 49
copy span "[PHONE_NUMBER]"
click at [235, 240] on span "COMPLETE" at bounding box center [229, 239] width 61 height 13
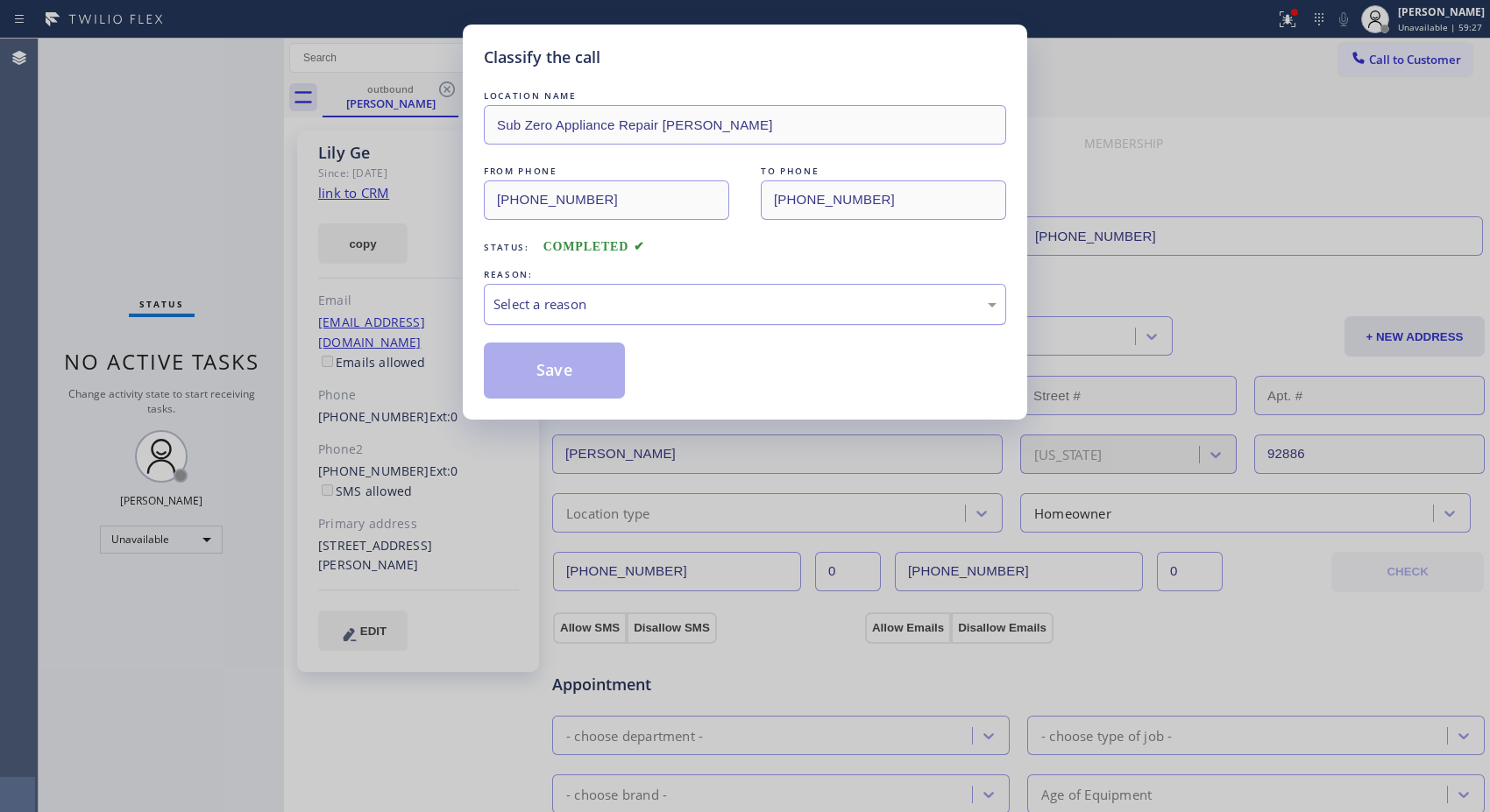
click at [668, 298] on div "Select a reason" at bounding box center [745, 304] width 503 height 20
click at [575, 380] on button "Save" at bounding box center [554, 370] width 141 height 56
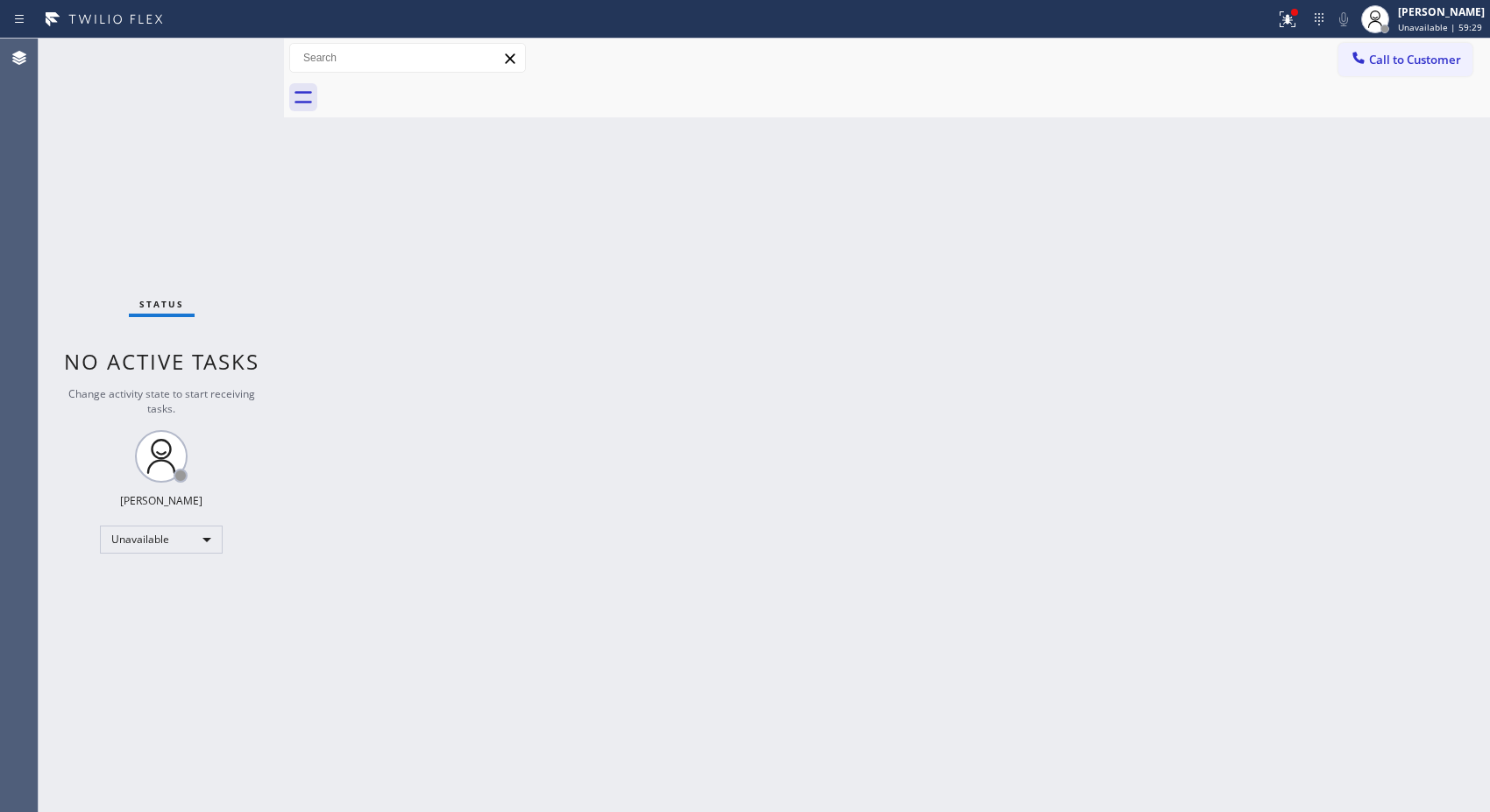
click at [1414, 62] on span "Call to Customer" at bounding box center [1415, 59] width 92 height 15
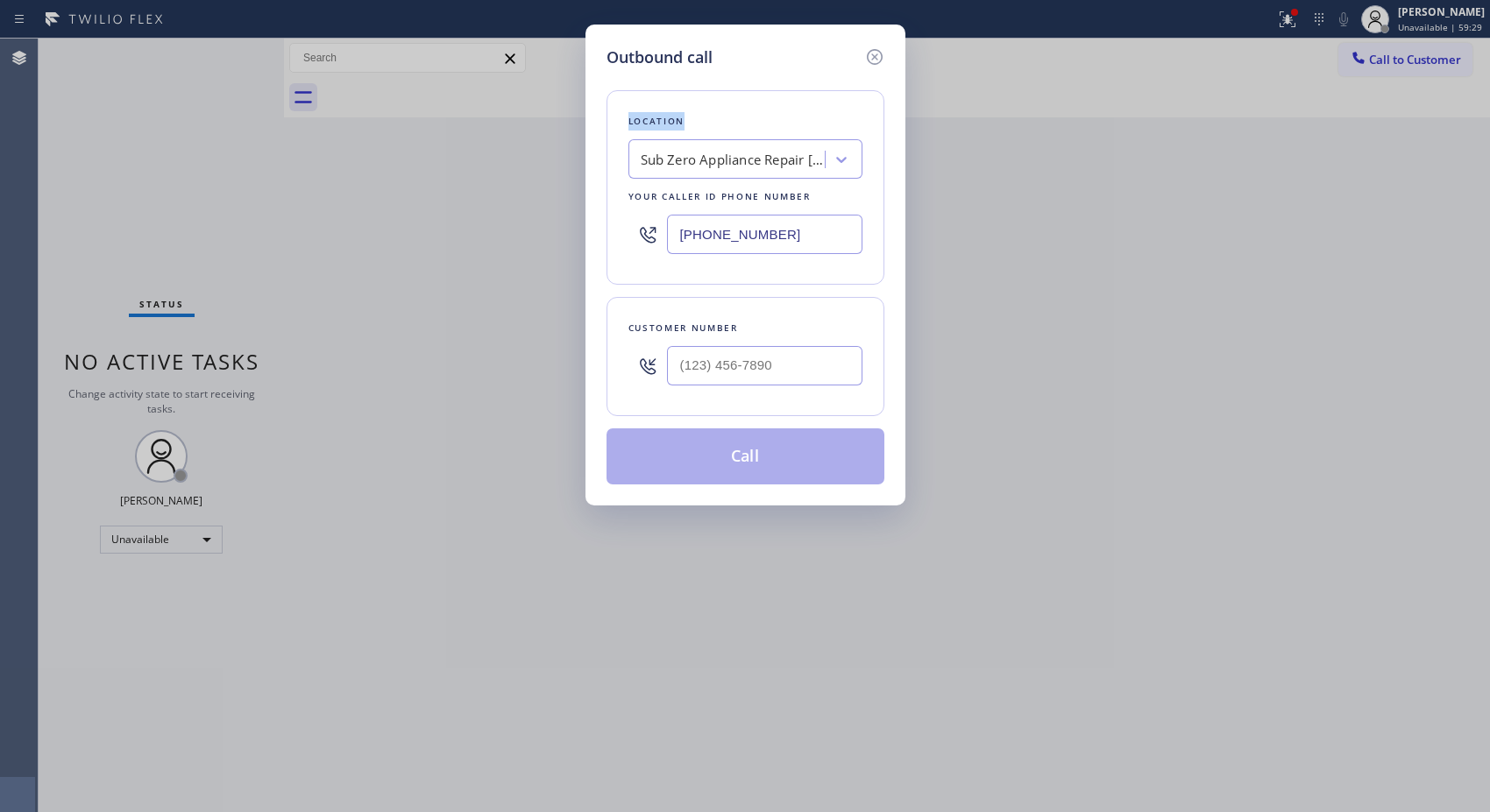
click at [1414, 62] on div "Outbound call Location Sub Zero Appliance Repair [PERSON_NAME] Your caller id p…" at bounding box center [745, 406] width 1490 height 812
drag, startPoint x: 746, startPoint y: 360, endPoint x: 574, endPoint y: 160, distance: 263.8
click at [670, 360] on input "(___) ___-____" at bounding box center [765, 365] width 195 height 40
paste input "818) 371-0595"
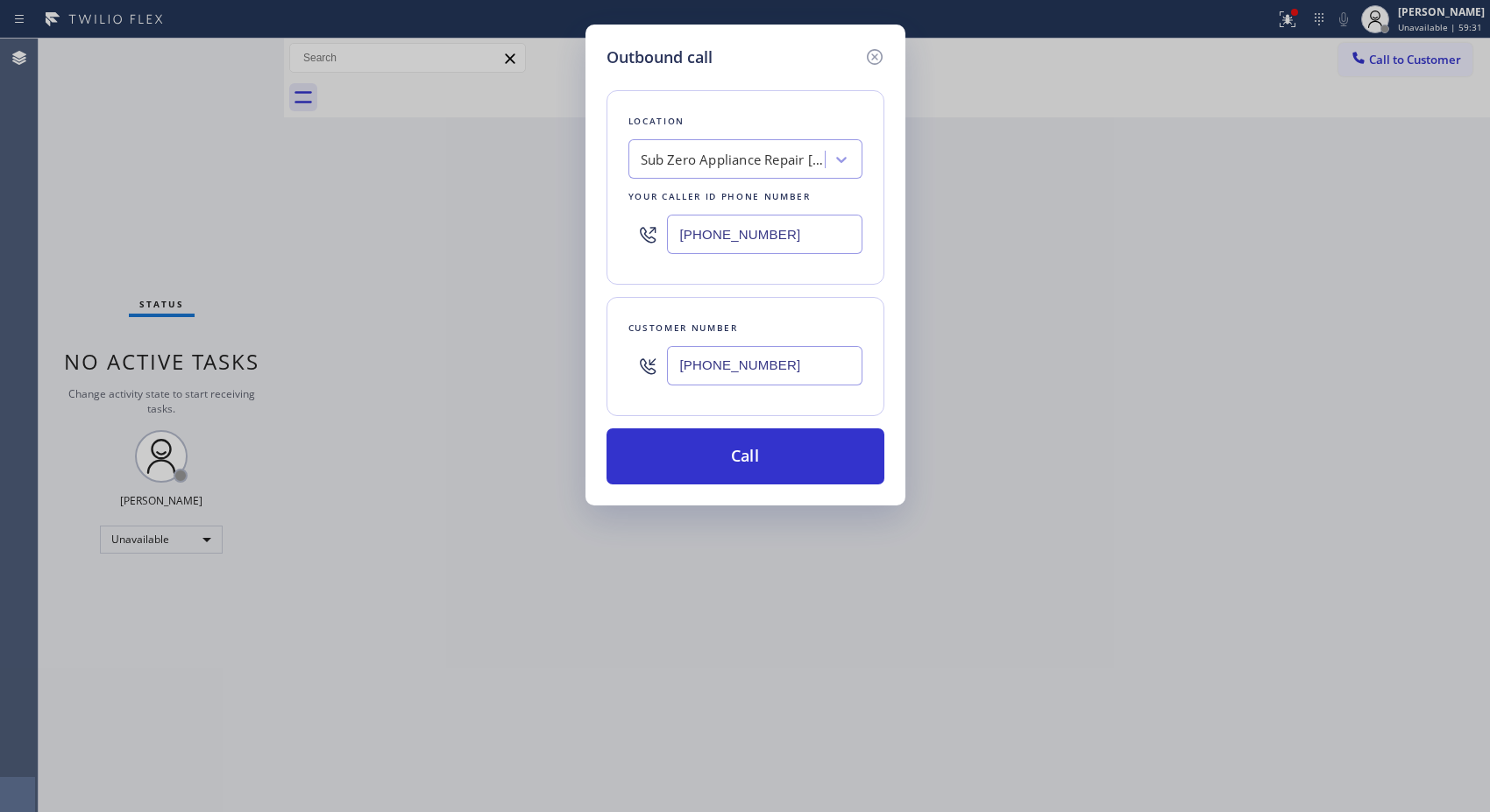
type input "[PHONE_NUMBER]"
paste input "323) 416-2342"
drag, startPoint x: 808, startPoint y: 232, endPoint x: 622, endPoint y: 217, distance: 186.6
click at [622, 217] on div "Location Sub Zero Appliance Repair [PERSON_NAME] Your caller id phone number [P…" at bounding box center [745, 187] width 278 height 194
type input "[PHONE_NUMBER]"
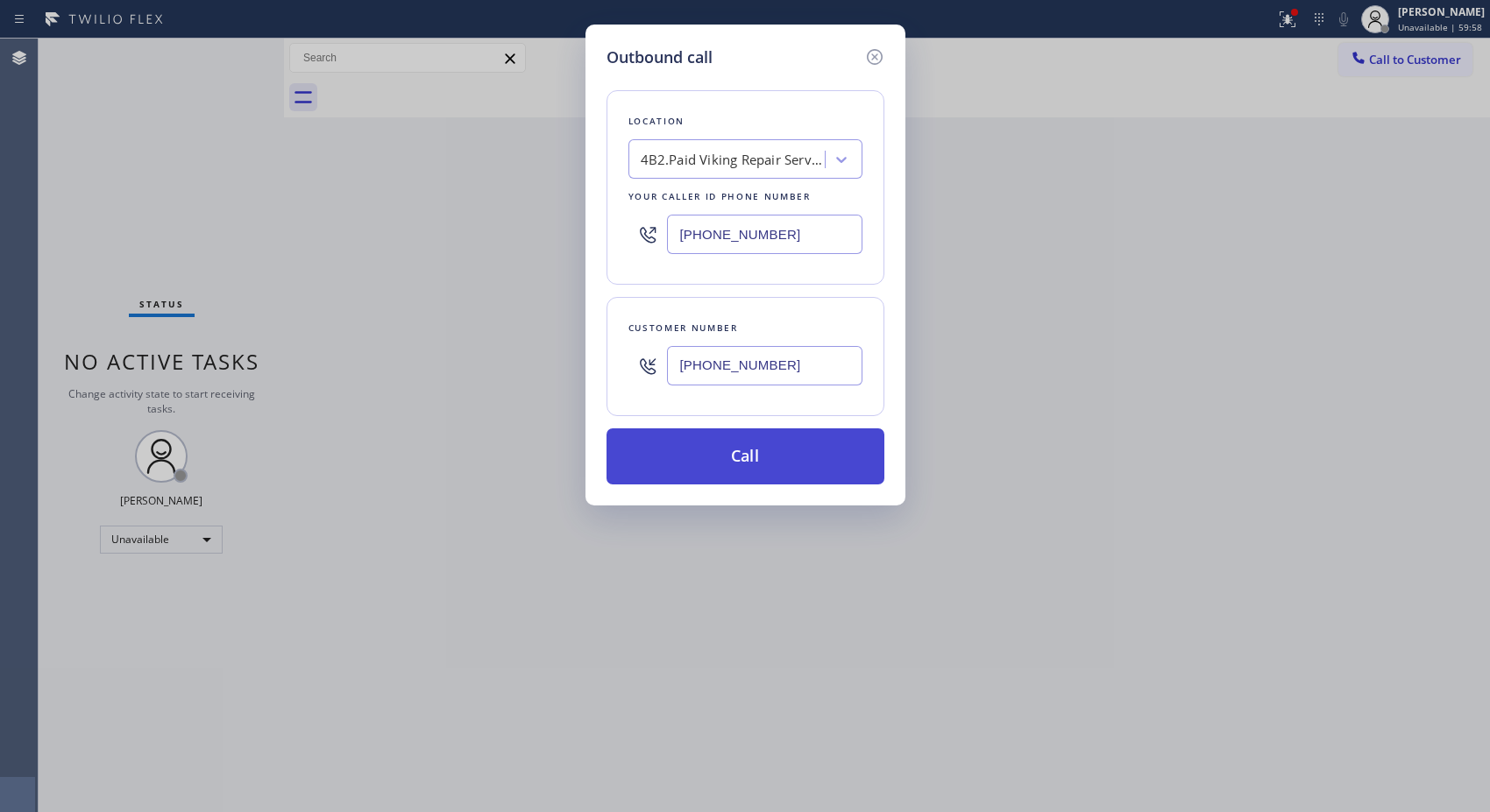
click at [836, 456] on button "Call" at bounding box center [745, 456] width 278 height 56
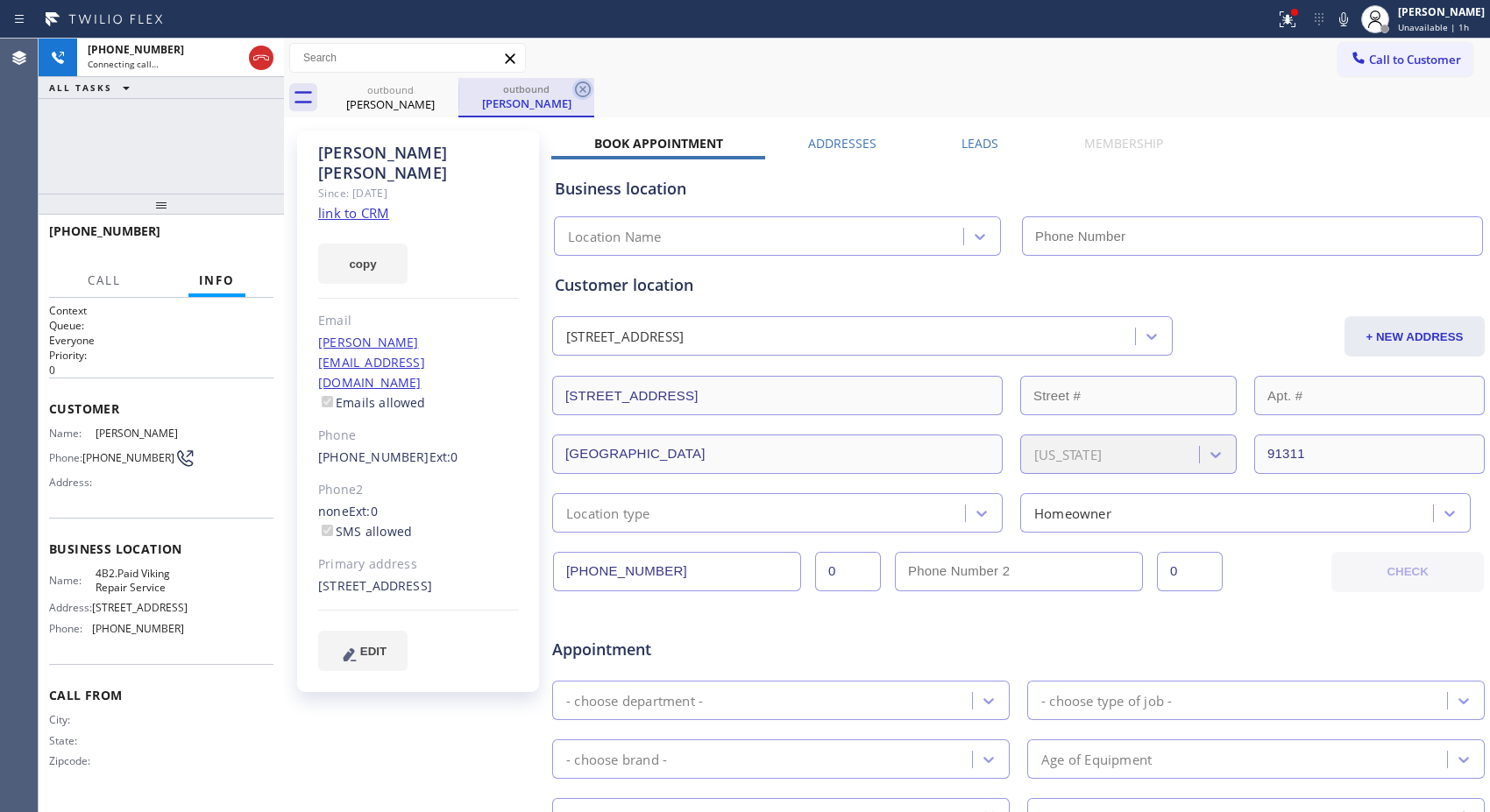
click at [581, 91] on icon at bounding box center [582, 89] width 15 height 15
type input "[PHONE_NUMBER]"
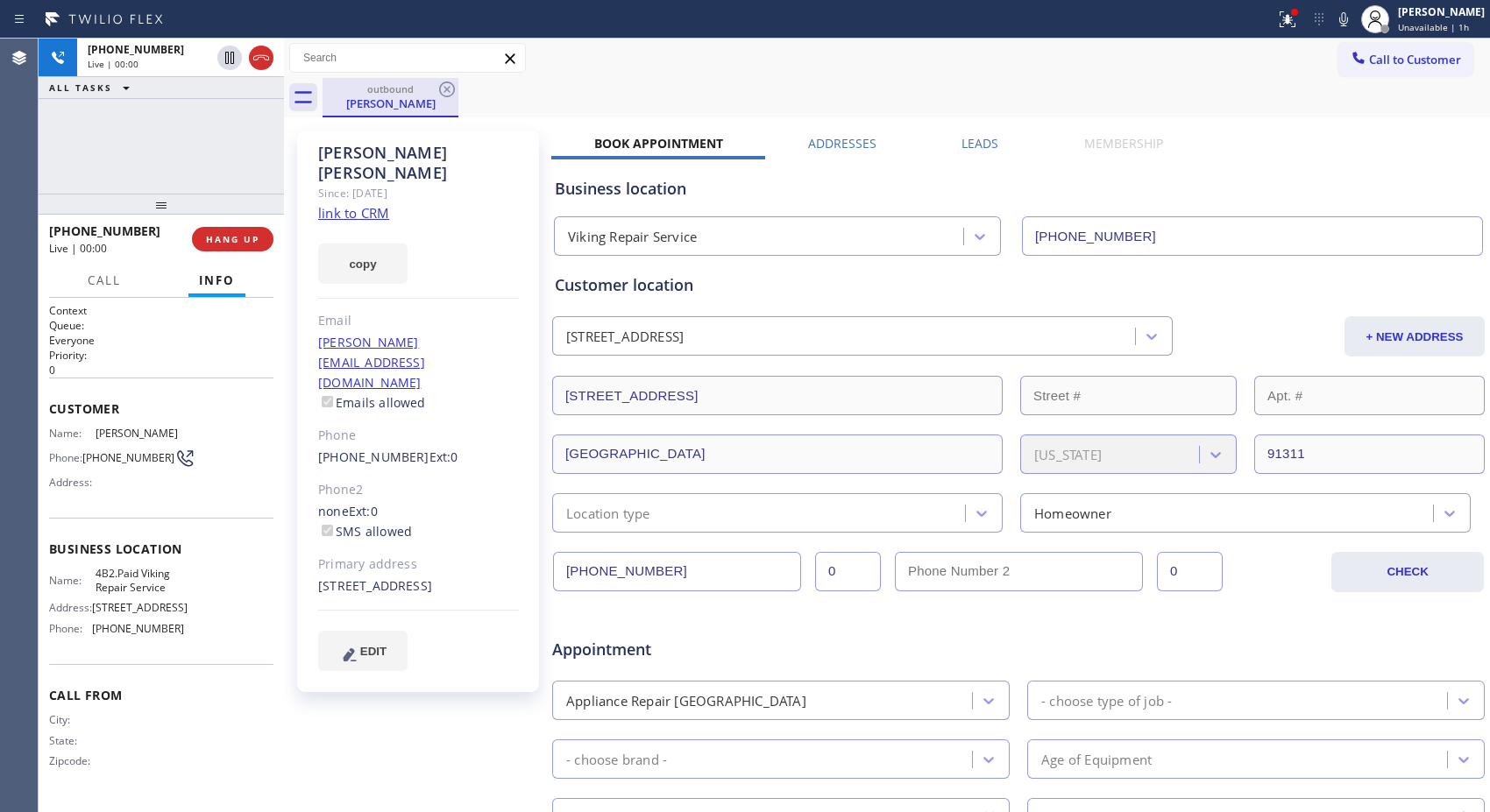
drag, startPoint x: 552, startPoint y: 115, endPoint x: 355, endPoint y: 105, distance: 197.3
click at [529, 112] on div "outbound [PERSON_NAME]" at bounding box center [905, 98] width 1167 height 40
click at [263, 63] on icon at bounding box center [261, 58] width 21 height 21
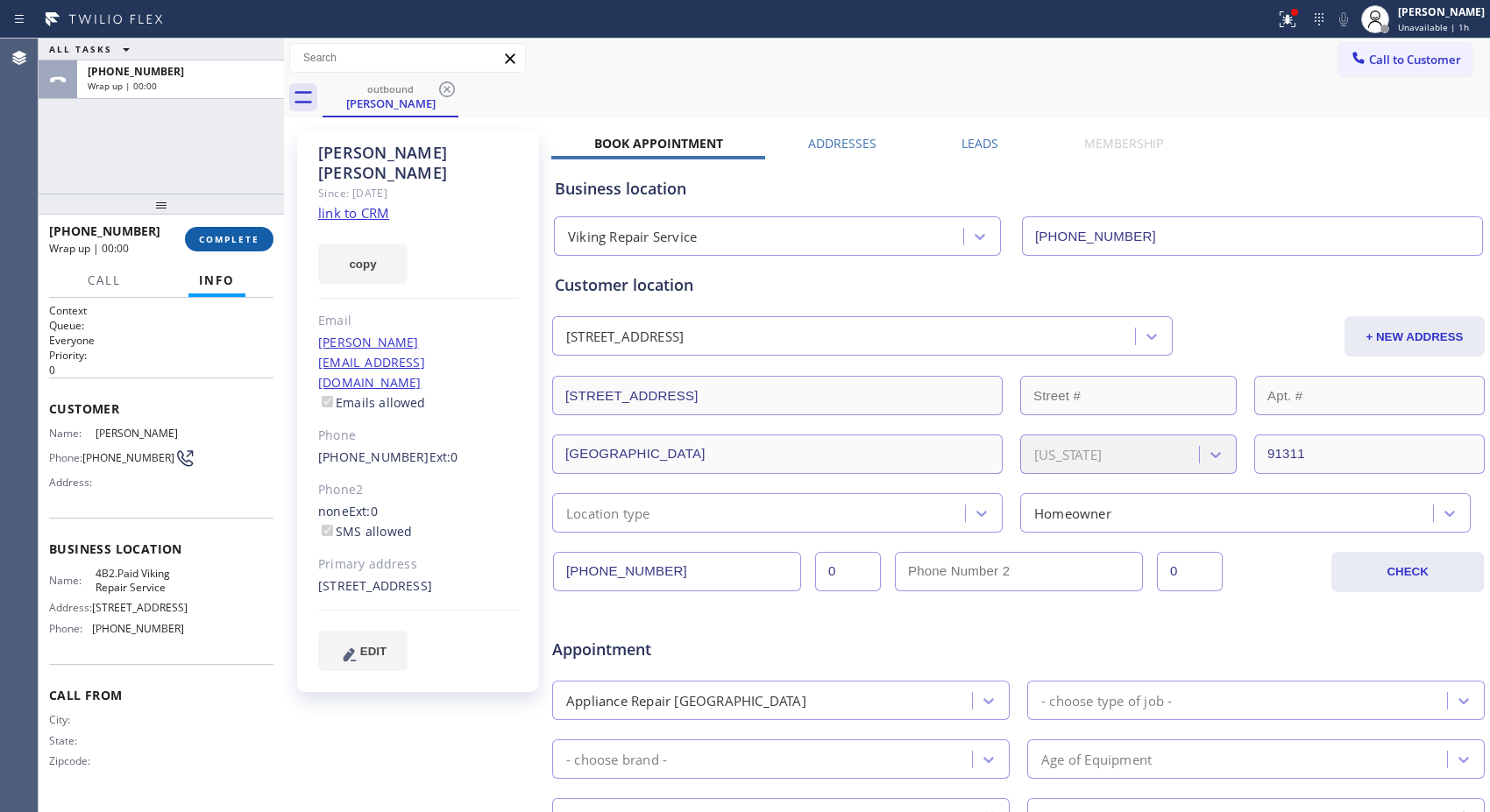
click at [230, 238] on span "COMPLETE" at bounding box center [229, 239] width 61 height 13
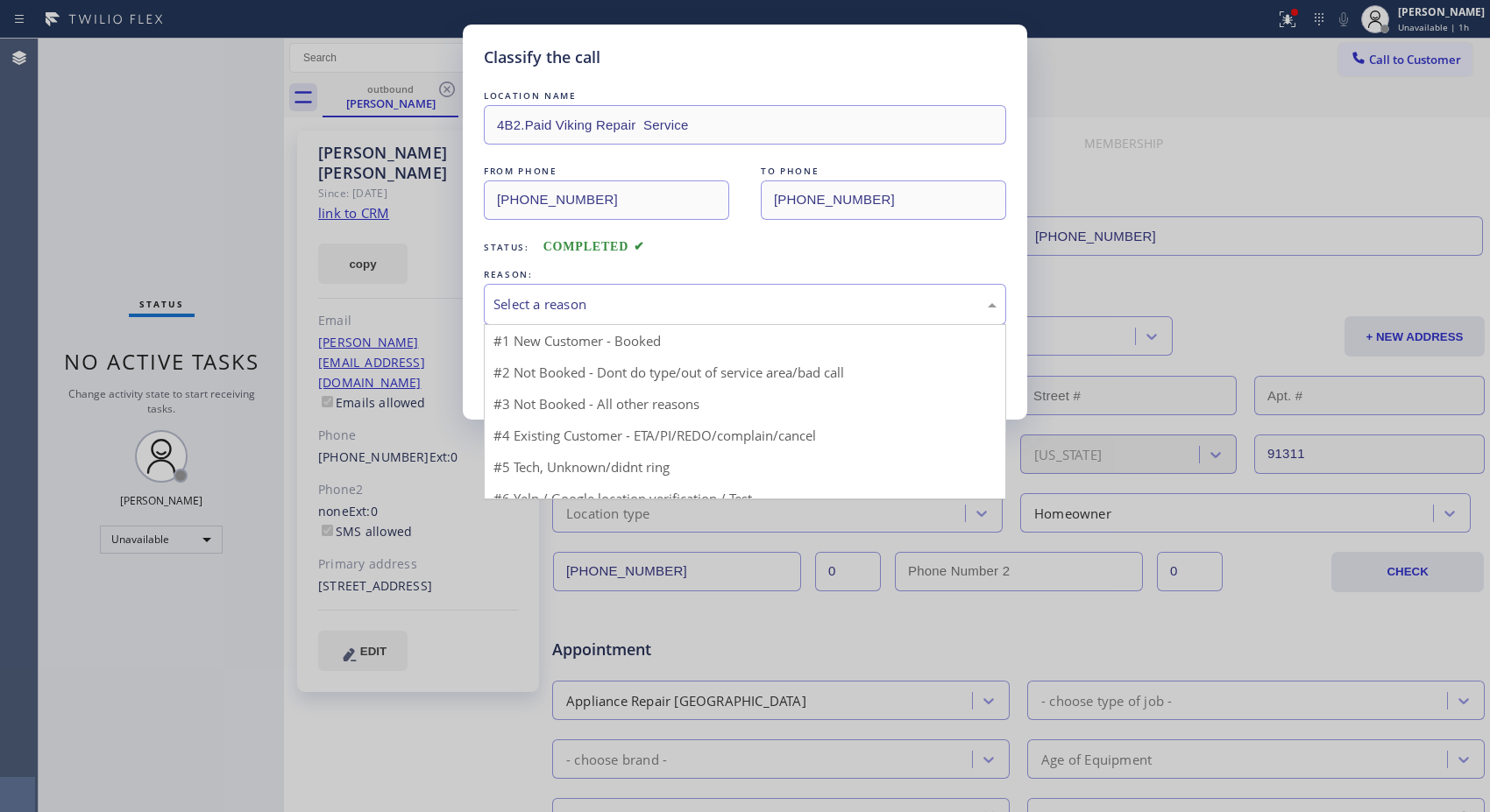
click at [625, 322] on div "Select a reason" at bounding box center [745, 304] width 522 height 42
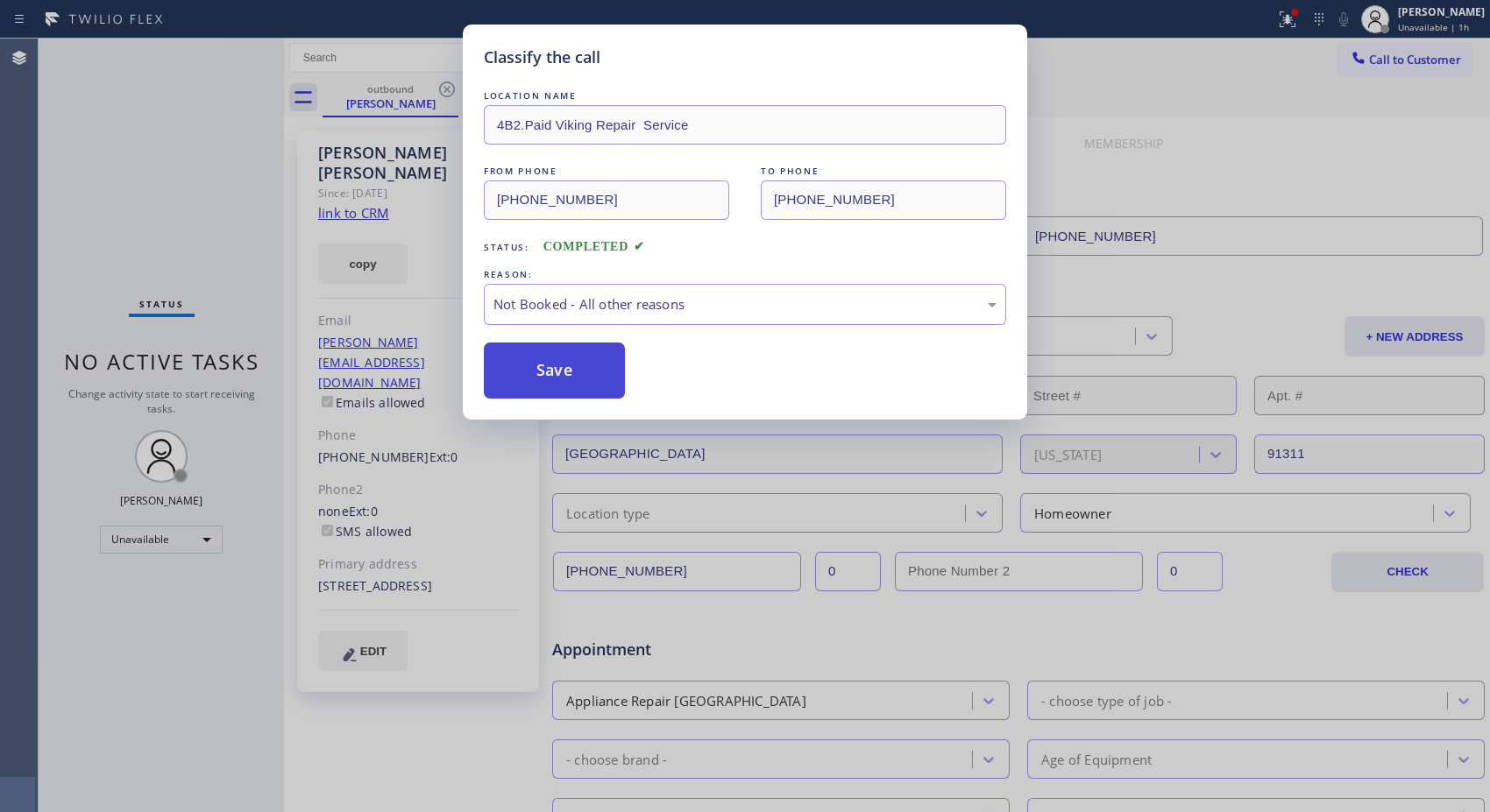
click at [566, 384] on button "Save" at bounding box center [554, 370] width 141 height 56
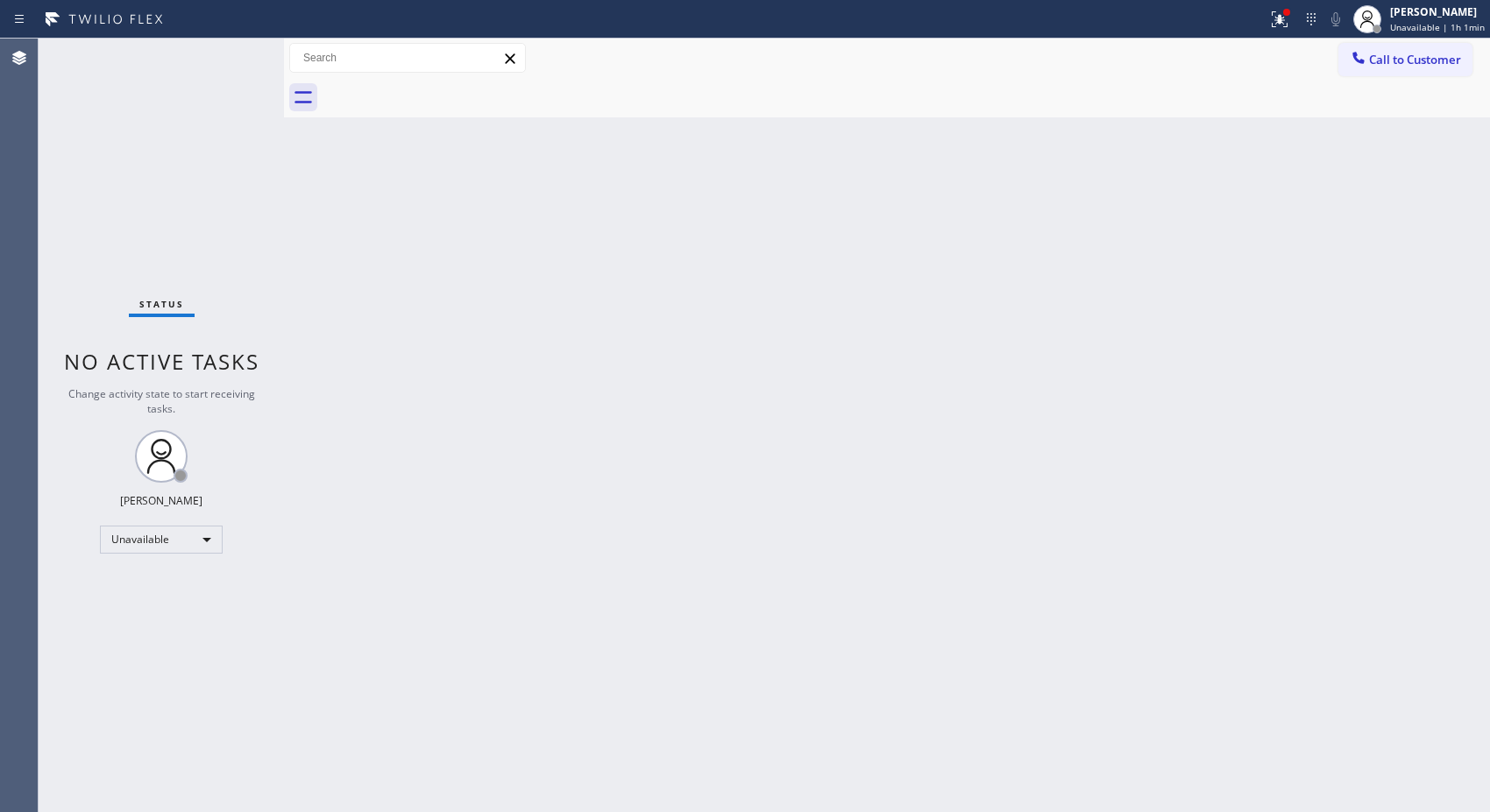
click at [1412, 54] on span "Call to Customer" at bounding box center [1415, 59] width 92 height 15
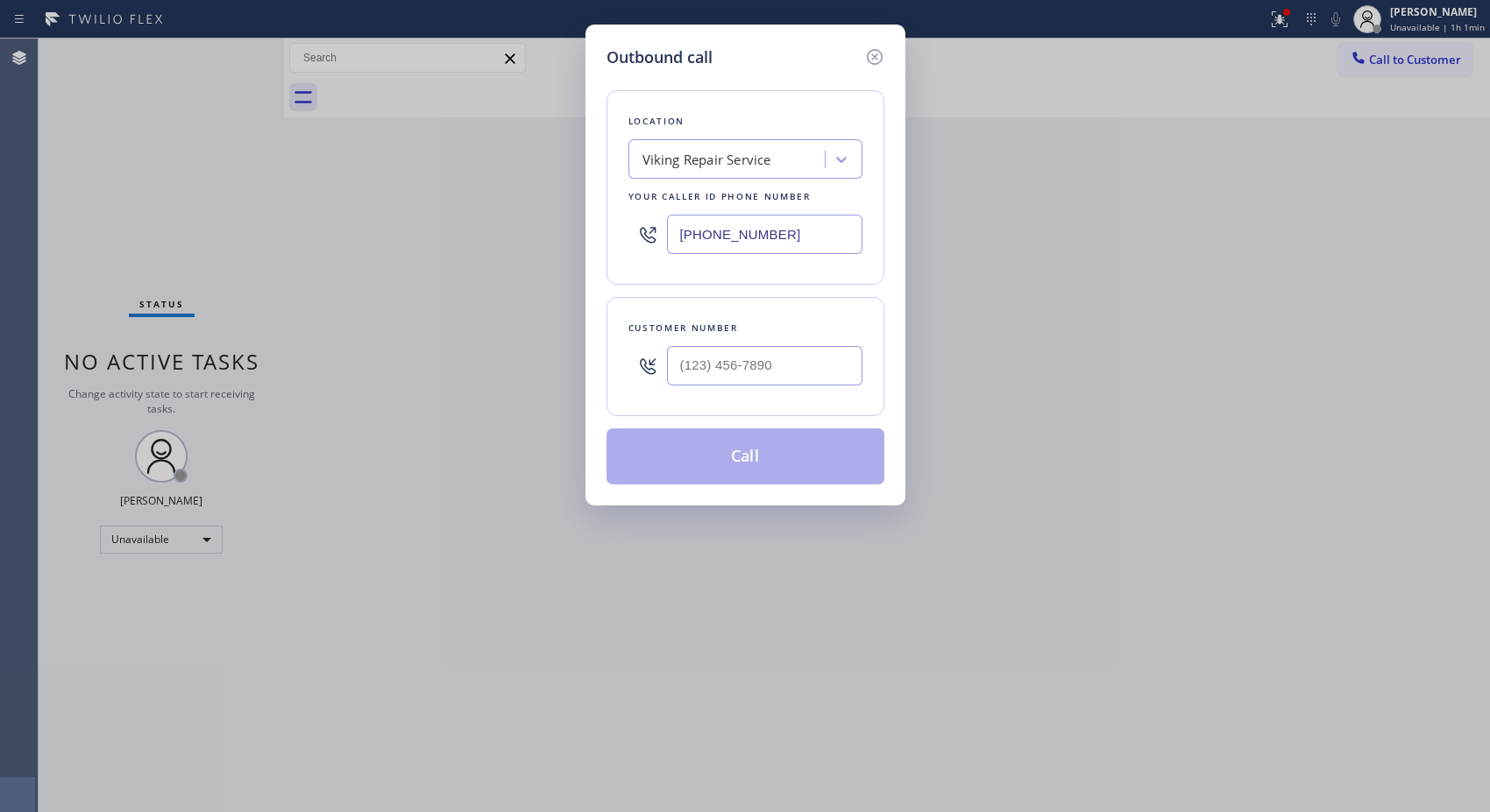
drag, startPoint x: 834, startPoint y: 207, endPoint x: 711, endPoint y: 246, distance: 129.0
click at [711, 246] on div "[PHONE_NUMBER]" at bounding box center [745, 234] width 234 height 57
drag, startPoint x: 792, startPoint y: 231, endPoint x: 651, endPoint y: 235, distance: 141.1
click at [654, 237] on div "[PHONE_NUMBER]" at bounding box center [745, 234] width 234 height 57
paste input "855) 731-495"
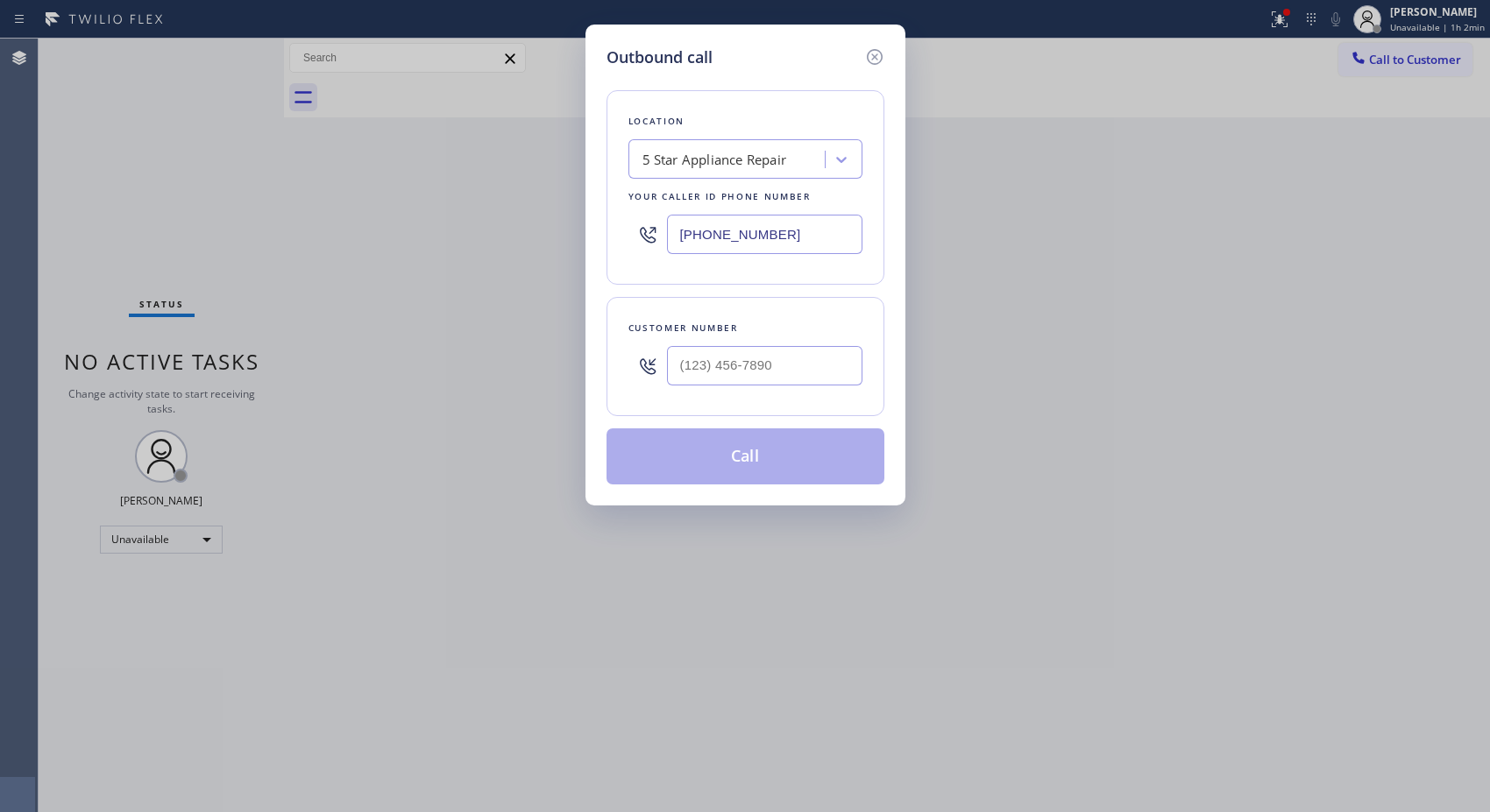
type input "[PHONE_NUMBER]"
drag, startPoint x: 791, startPoint y: 360, endPoint x: 608, endPoint y: 342, distance: 183.9
click at [608, 342] on div "Customer number (___) ___-____" at bounding box center [745, 356] width 278 height 119
paste input "201) 390-2434"
type input "[PHONE_NUMBER]"
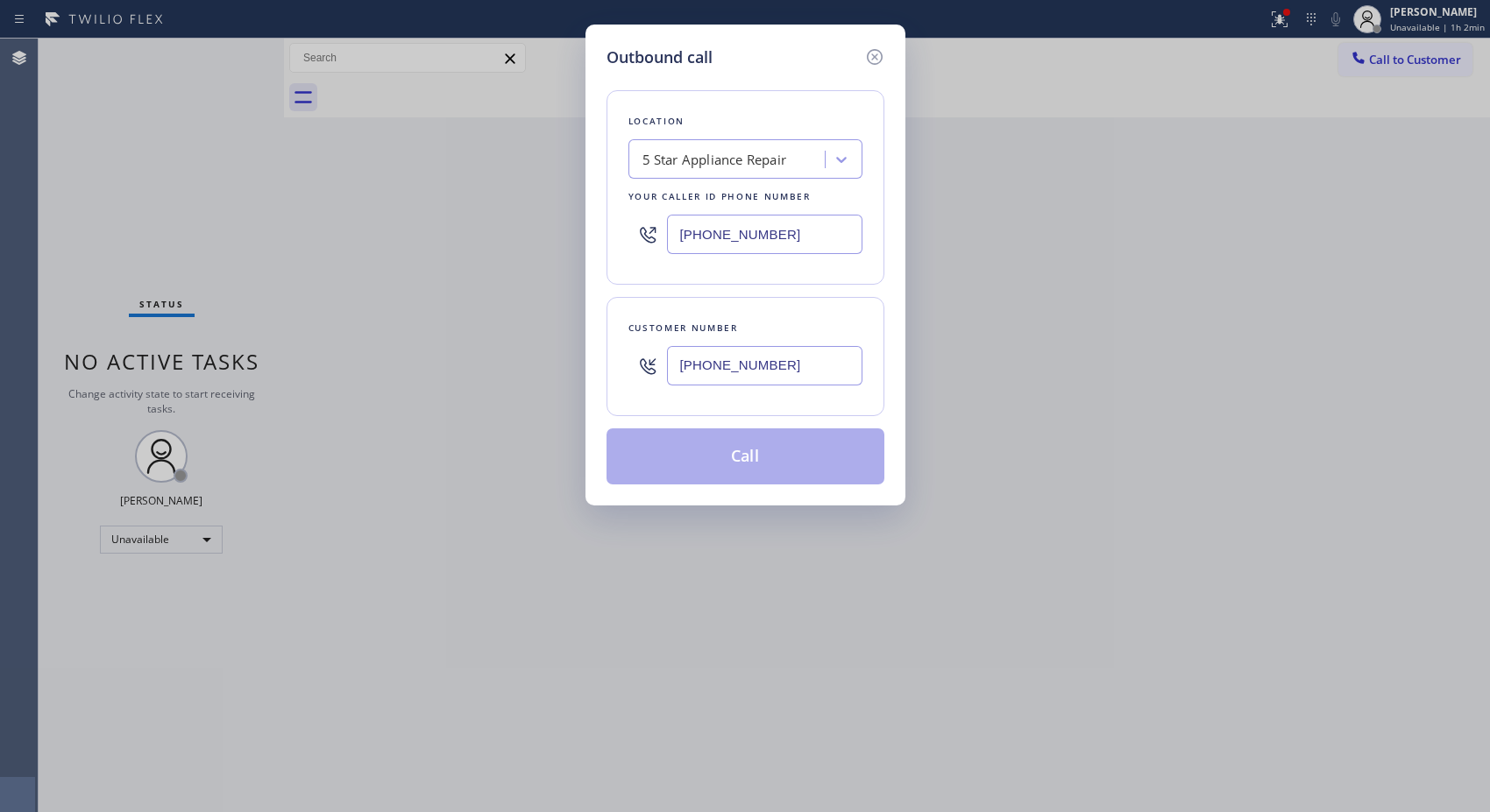
click at [787, 462] on button "Call" at bounding box center [745, 456] width 278 height 56
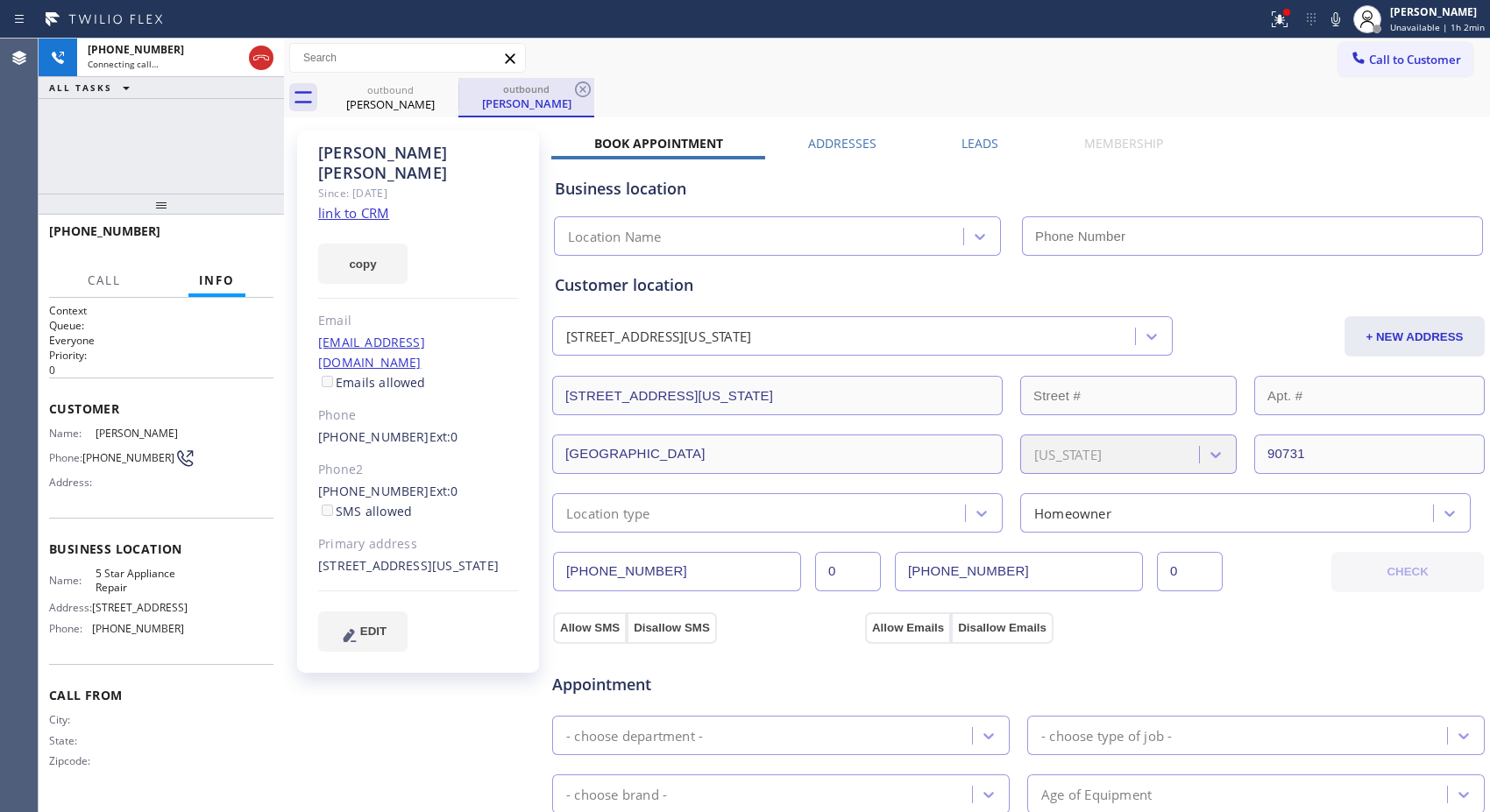
type input "[PHONE_NUMBER]"
click at [574, 99] on icon at bounding box center [583, 90] width 21 height 21
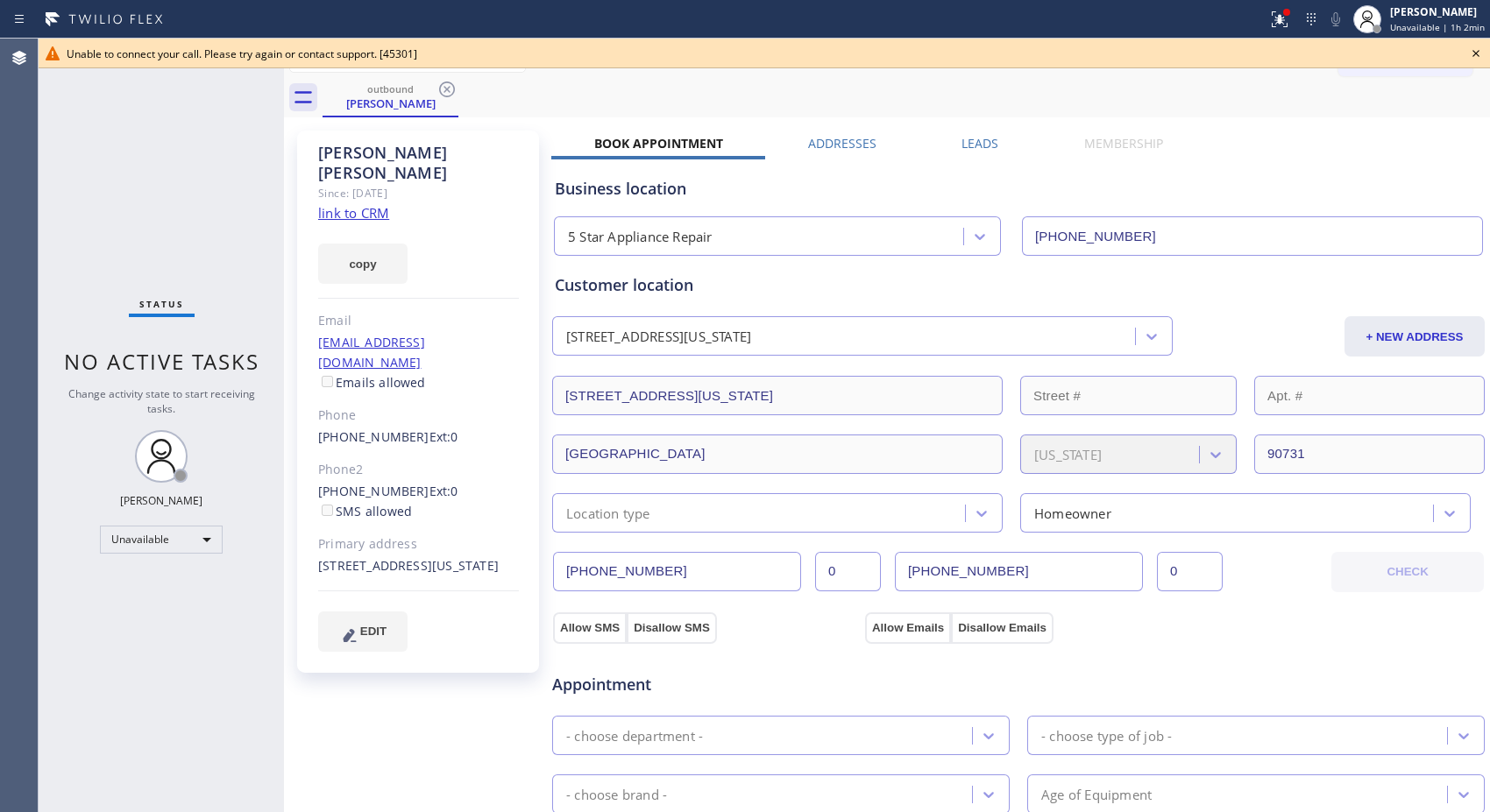
click at [458, 89] on div "outbound [PERSON_NAME]" at bounding box center [905, 98] width 1167 height 40
click at [1474, 56] on icon at bounding box center [1475, 53] width 21 height 21
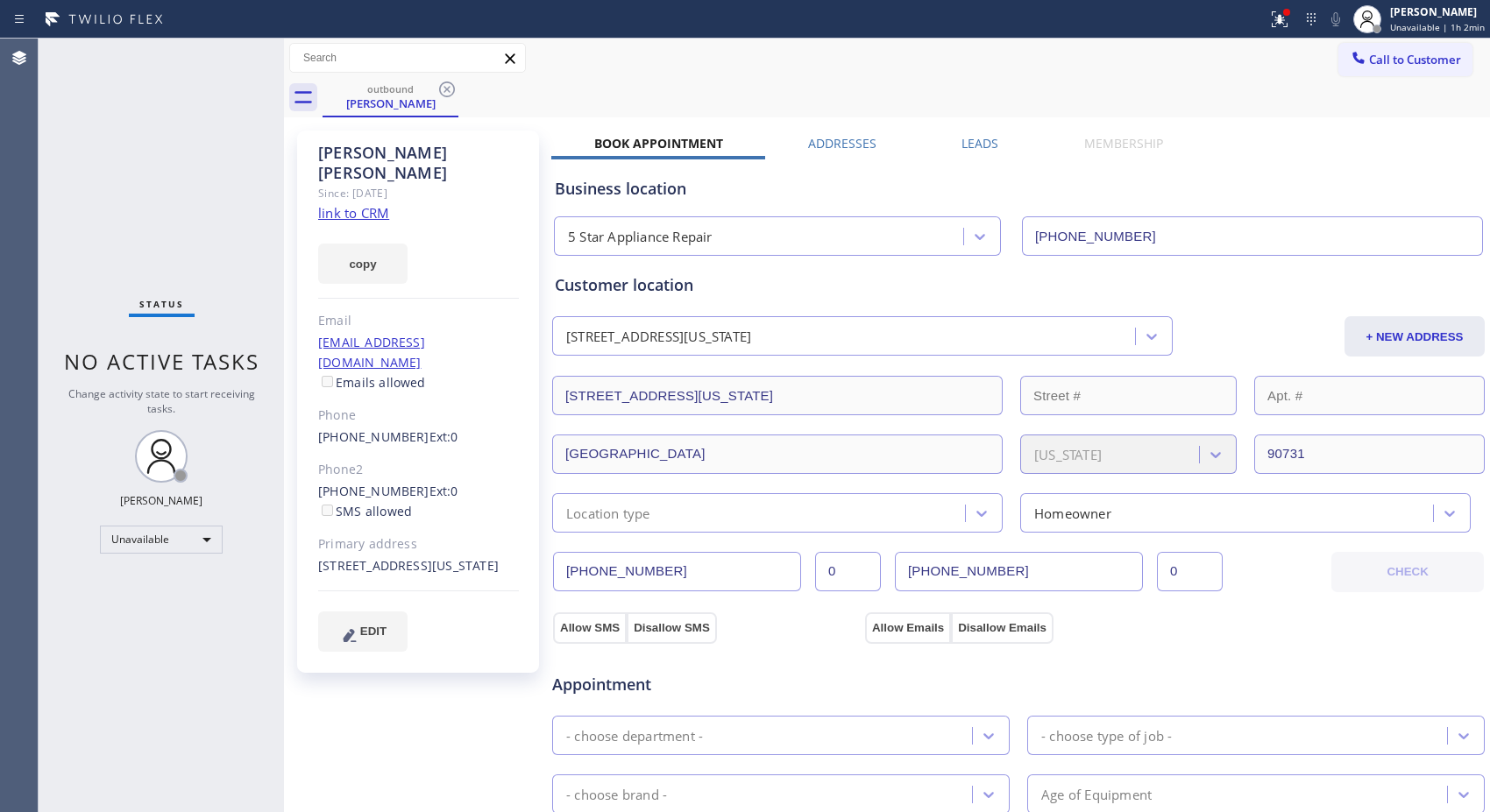
drag, startPoint x: 1435, startPoint y: 55, endPoint x: 1420, endPoint y: 56, distance: 15.0
click at [1432, 56] on span "Call to Customer" at bounding box center [1415, 59] width 92 height 15
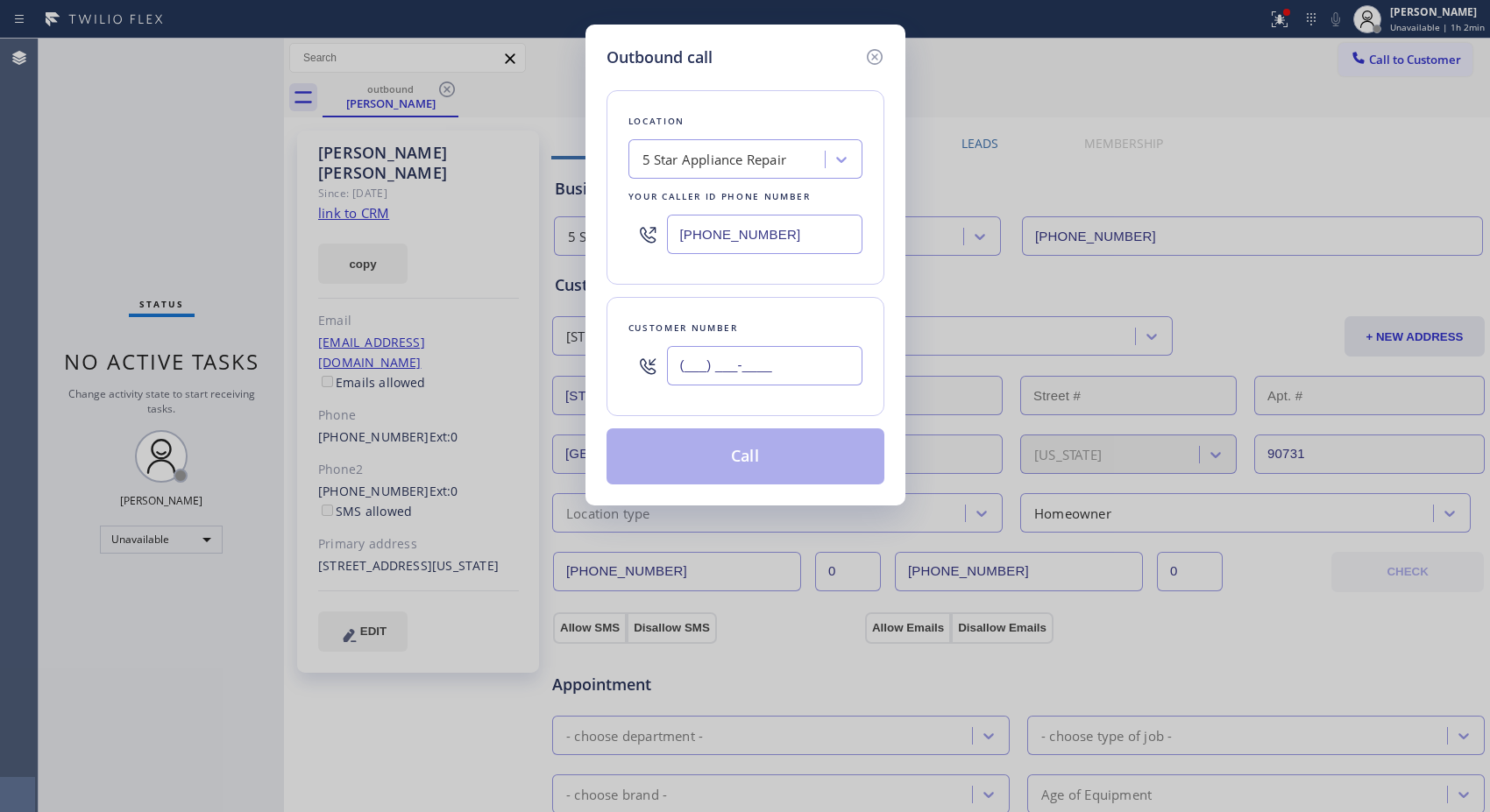
drag, startPoint x: 811, startPoint y: 363, endPoint x: 646, endPoint y: 370, distance: 165.1
click at [646, 370] on div "(___) ___-____" at bounding box center [745, 365] width 234 height 57
paste input "201) 390-2434"
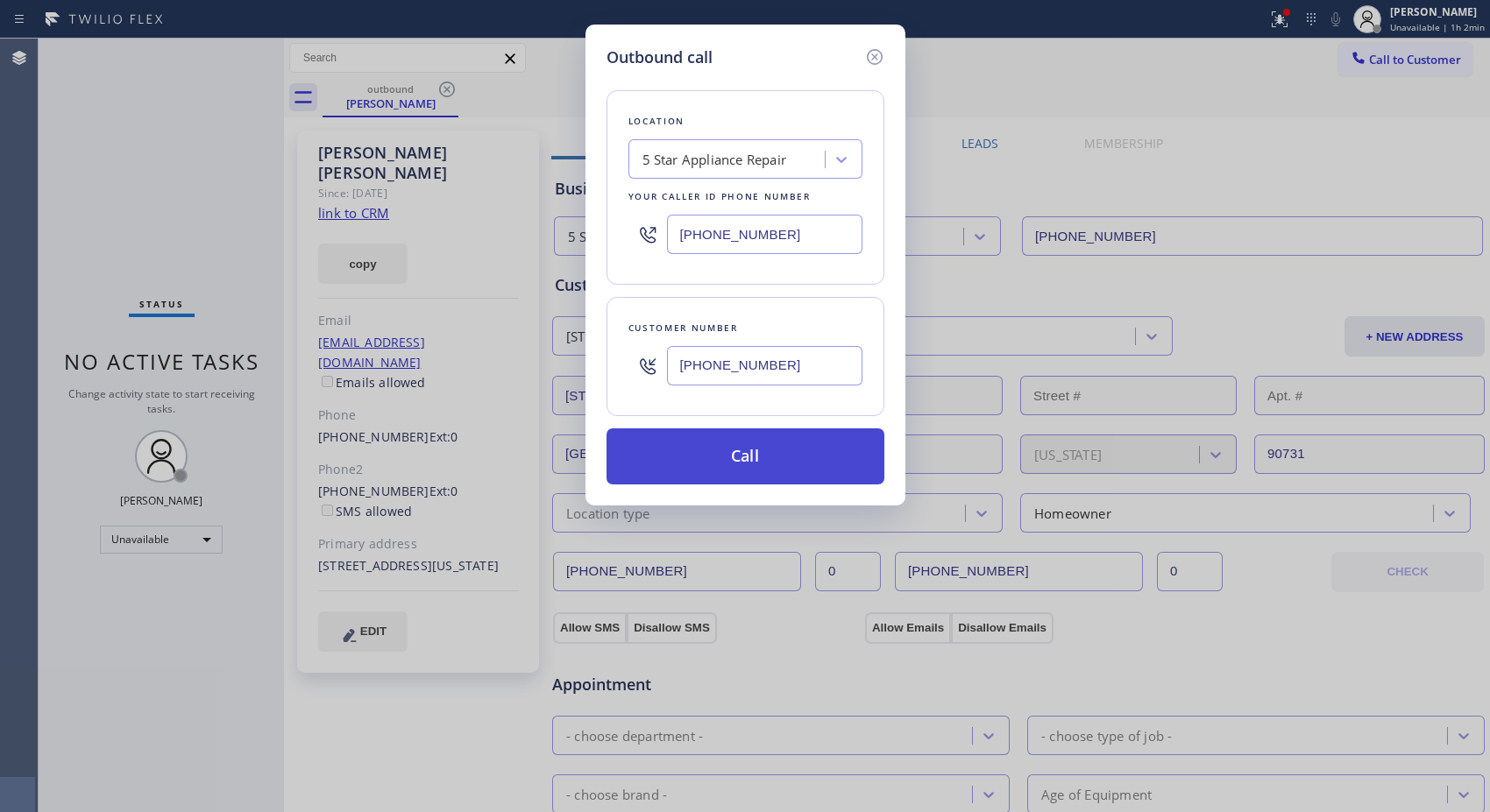
type input "[PHONE_NUMBER]"
click at [804, 461] on button "Call" at bounding box center [745, 456] width 278 height 56
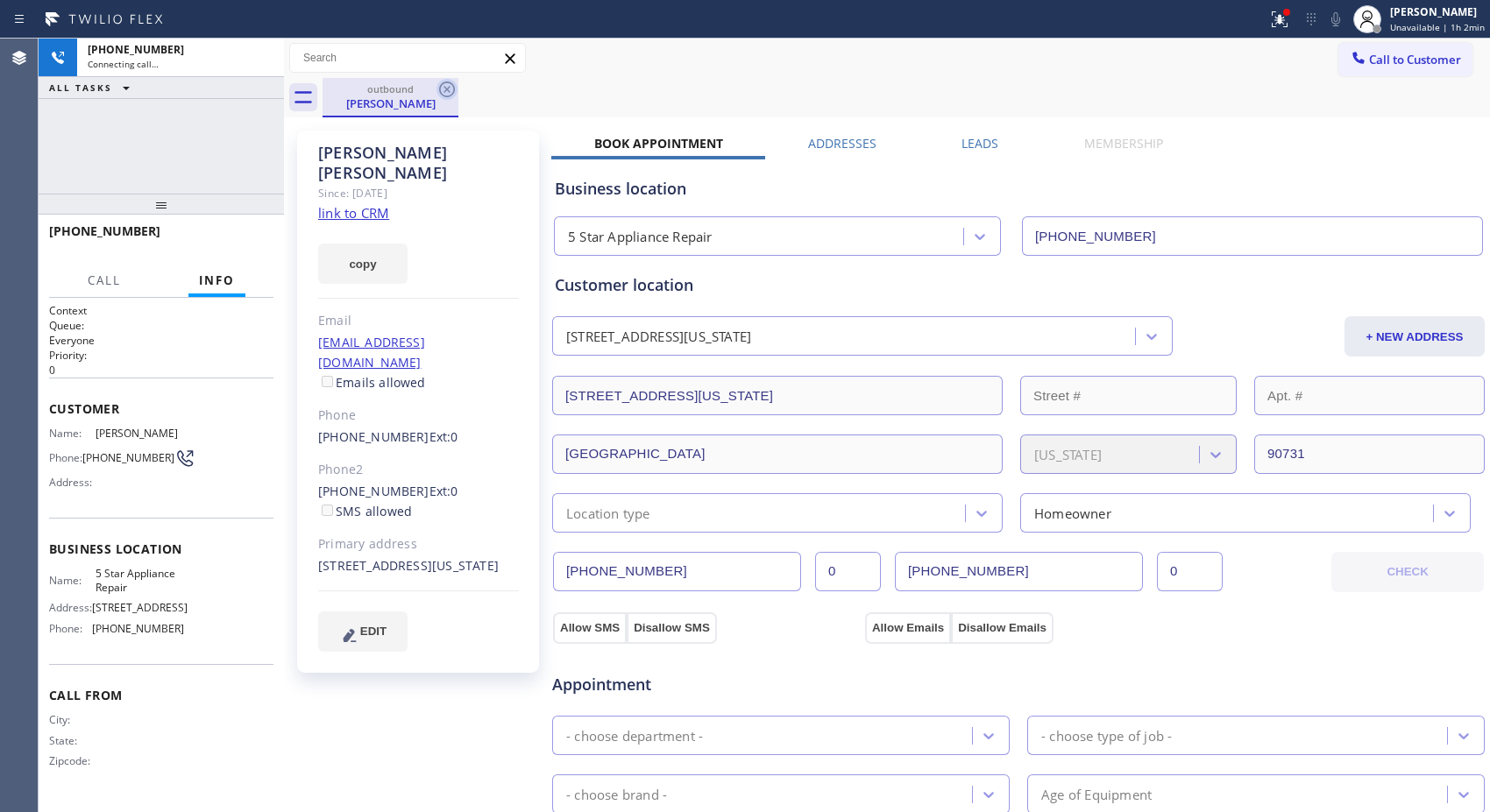
click at [450, 95] on icon at bounding box center [447, 89] width 15 height 15
click at [584, 98] on icon at bounding box center [583, 90] width 21 height 21
type input "[PHONE_NUMBER]"
drag, startPoint x: 453, startPoint y: 88, endPoint x: 469, endPoint y: 127, distance: 42.2
click at [453, 86] on icon at bounding box center [447, 90] width 21 height 21
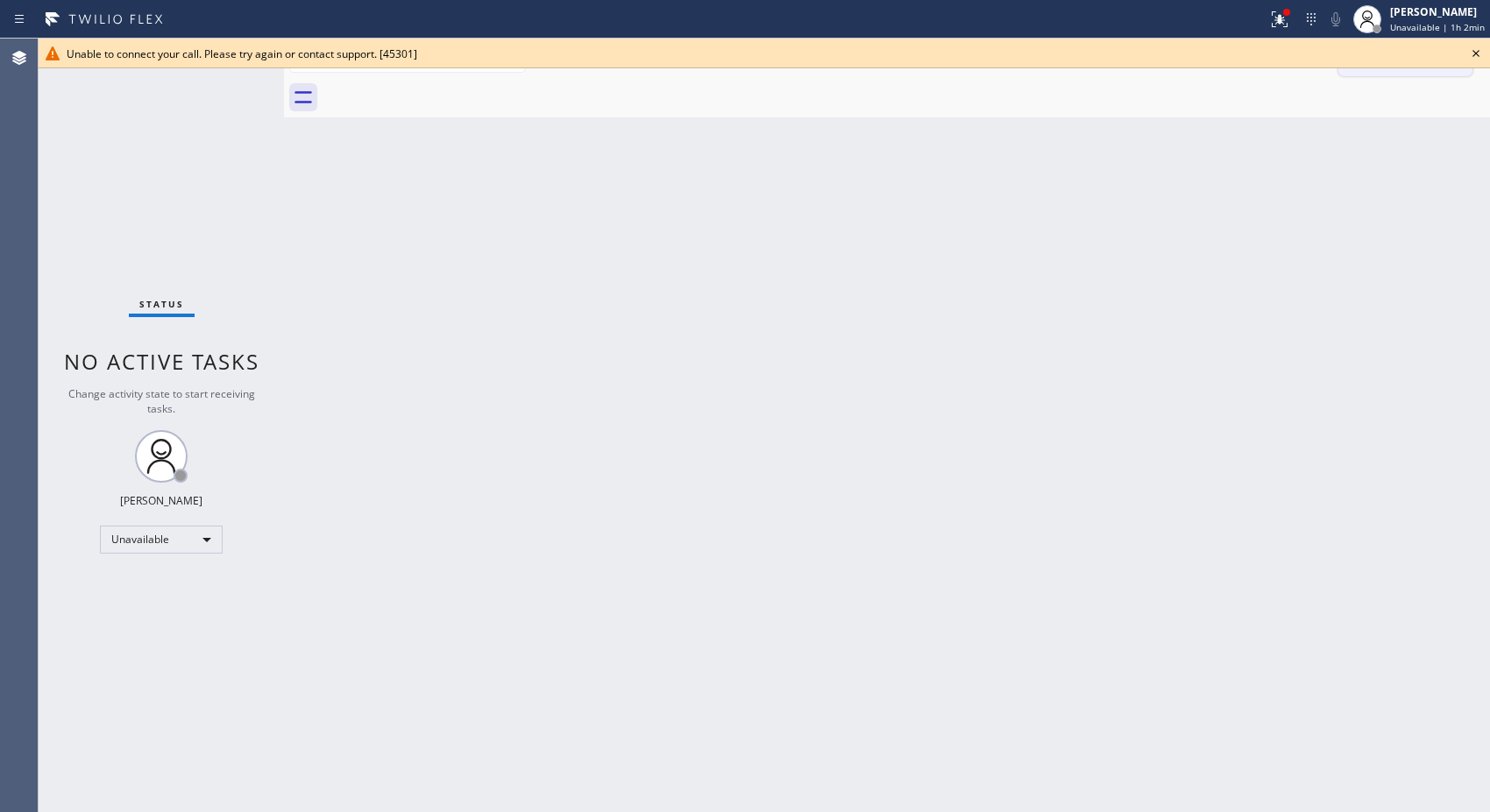
drag, startPoint x: 1475, startPoint y: 54, endPoint x: 1424, endPoint y: 59, distance: 51.2
click at [1475, 54] on icon at bounding box center [1475, 53] width 7 height 7
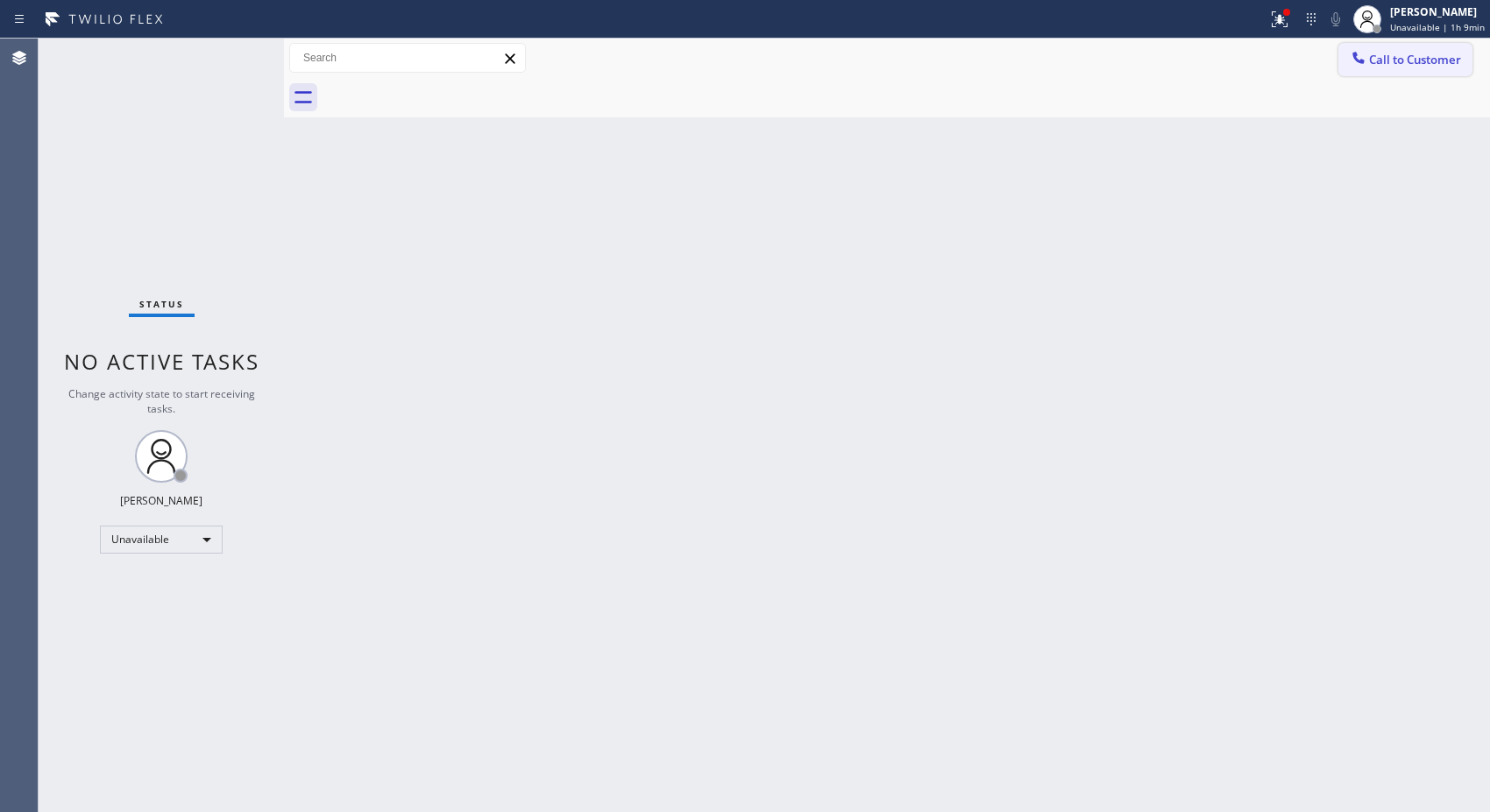
click at [1387, 57] on span "Call to Customer" at bounding box center [1415, 59] width 92 height 15
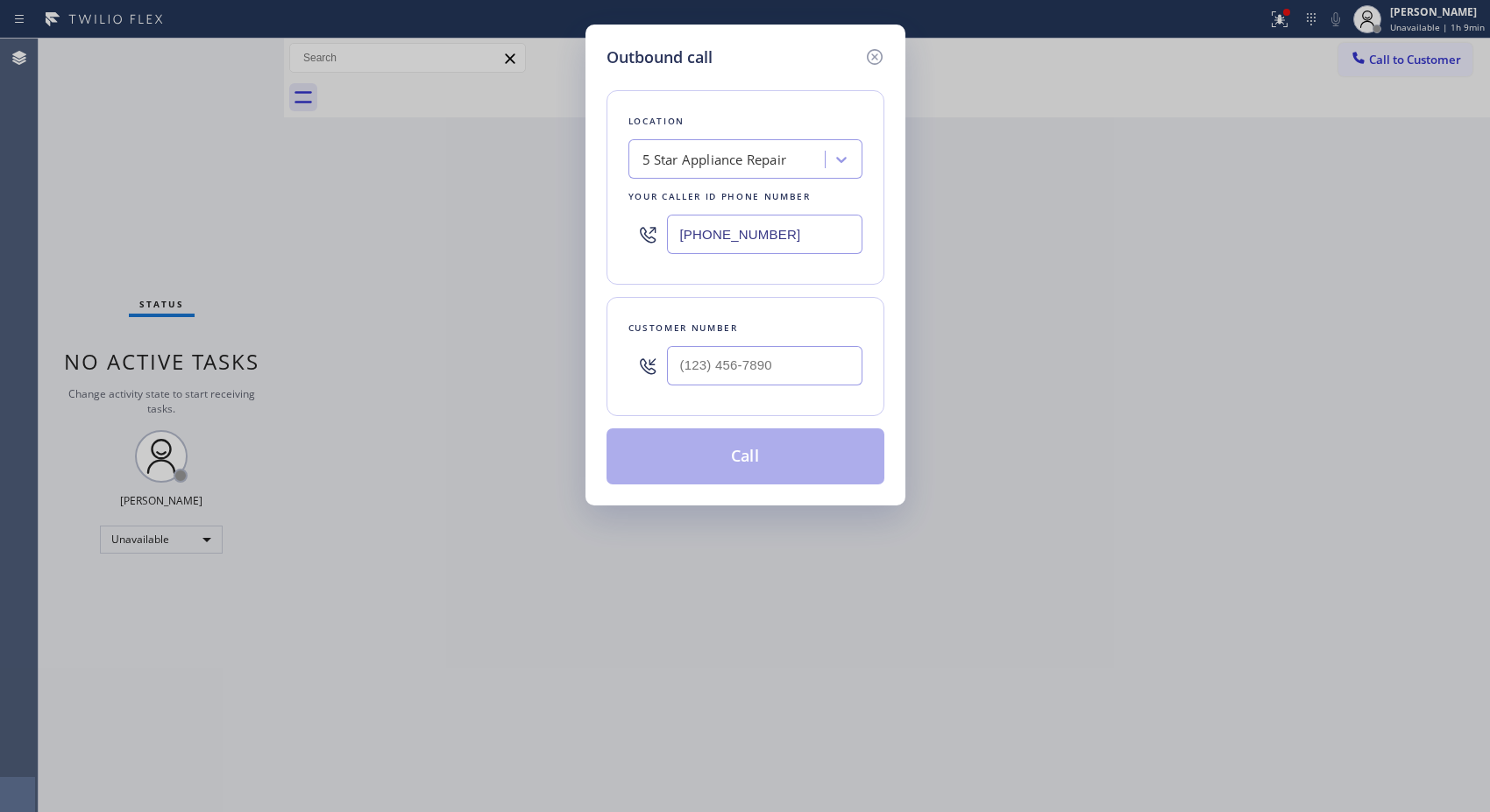
drag, startPoint x: 790, startPoint y: 232, endPoint x: 770, endPoint y: 229, distance: 20.2
click at [774, 233] on input "[PHONE_NUMBER]" at bounding box center [765, 234] width 195 height 40
drag, startPoint x: 862, startPoint y: 373, endPoint x: 681, endPoint y: 366, distance: 181.1
click at [681, 366] on div "Customer number" at bounding box center [745, 356] width 278 height 119
click at [681, 366] on input "(___) ___-____" at bounding box center [765, 365] width 195 height 40
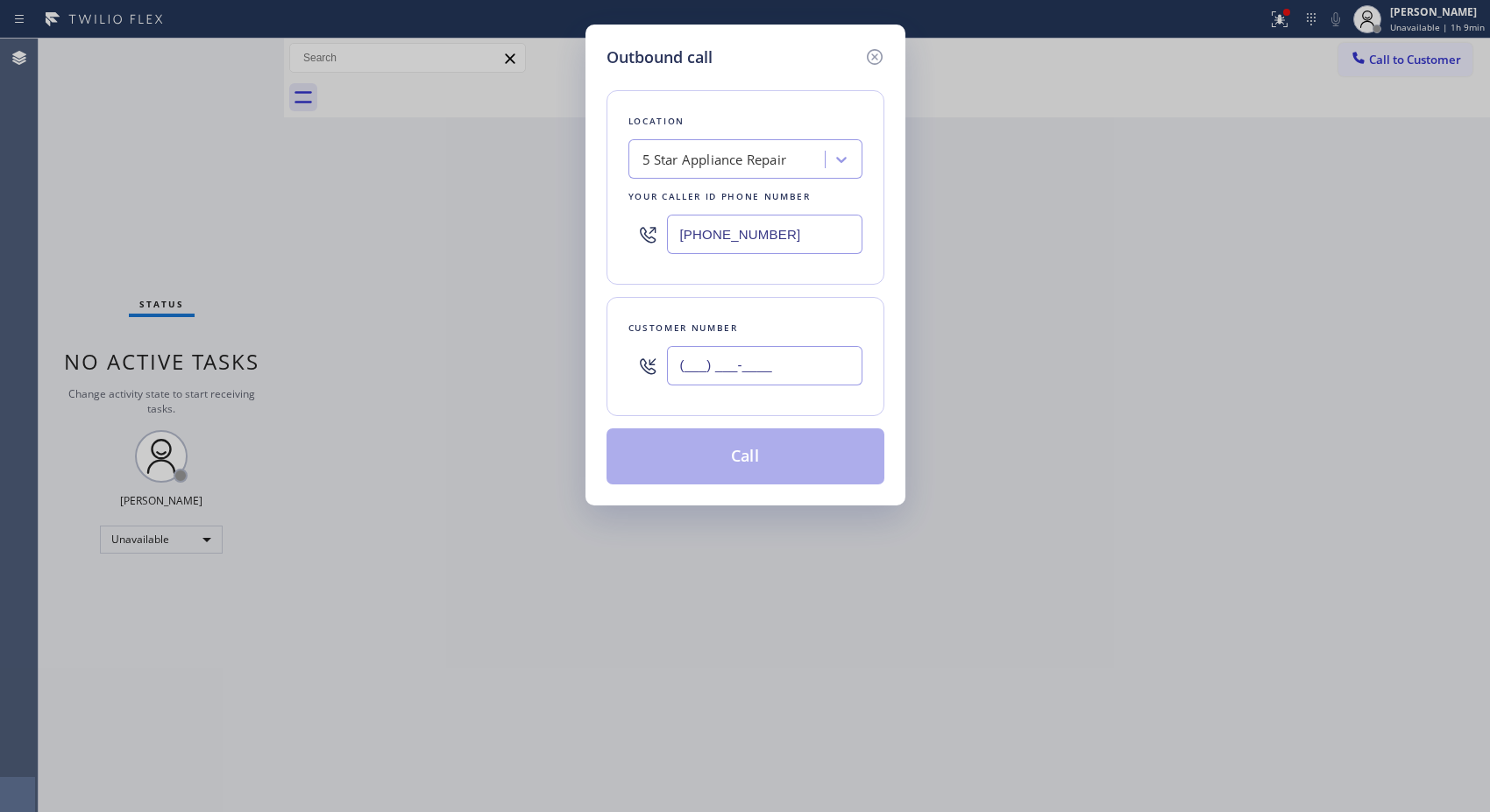
click at [681, 366] on input "(___) ___-____" at bounding box center [765, 365] width 195 height 40
paste input "925) 922-2505"
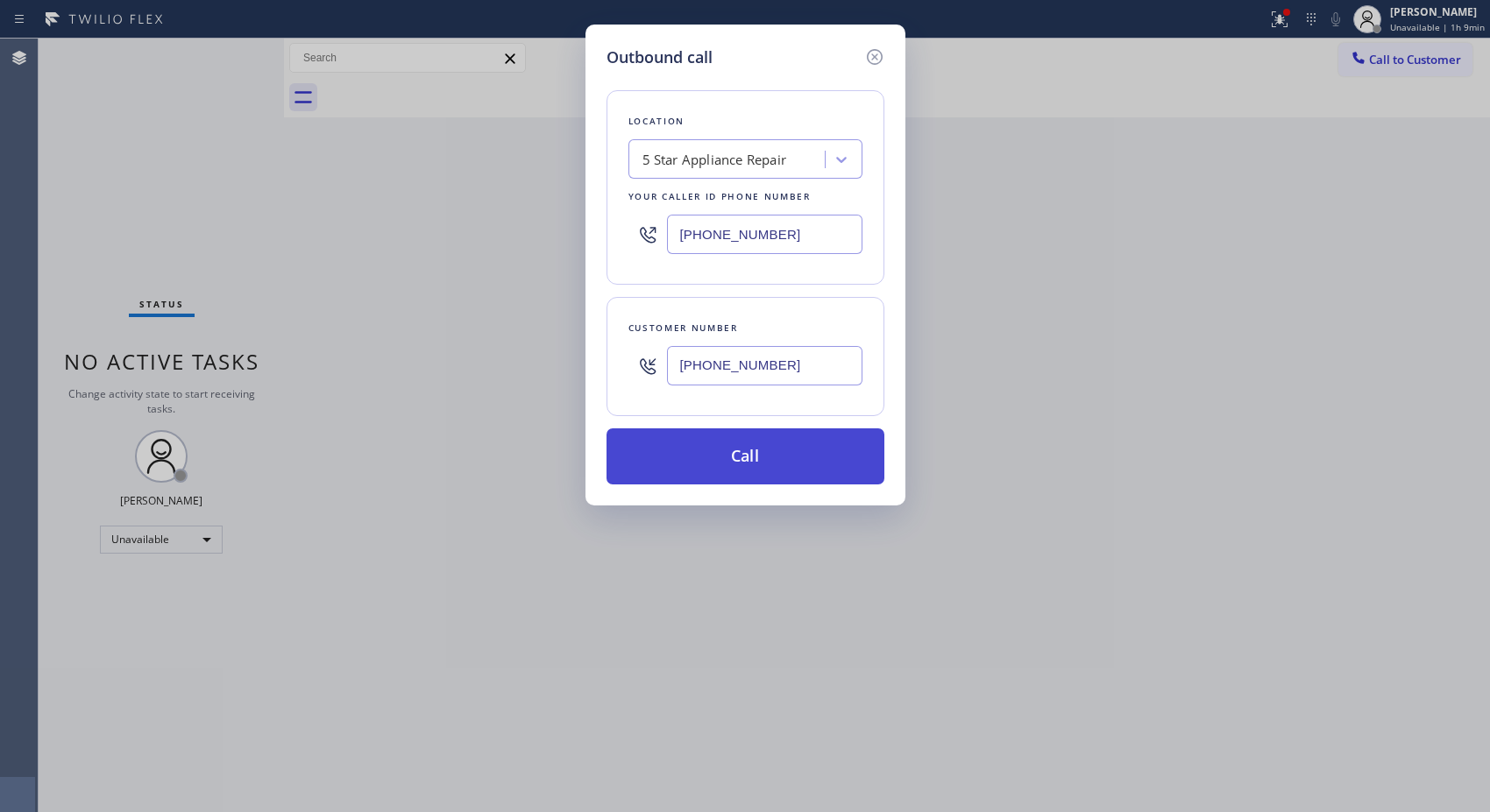
type input "[PHONE_NUMBER]"
click at [837, 467] on button "Call" at bounding box center [745, 456] width 278 height 56
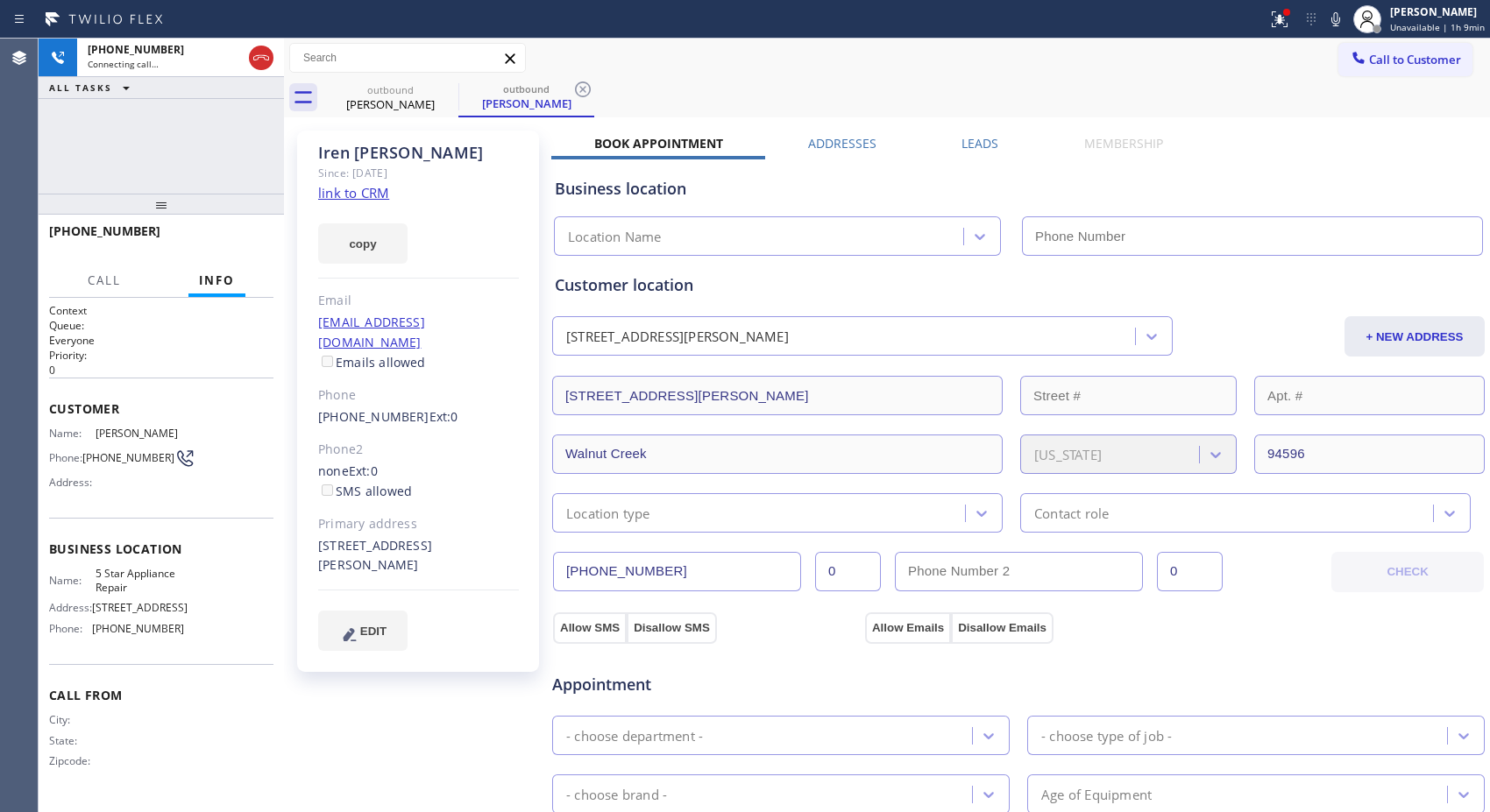
type input "[PHONE_NUMBER]"
click at [579, 76] on div "Call to Customer Outbound call Location 5 Star Appliance Repair Your caller id …" at bounding box center [887, 58] width 1206 height 40
click at [584, 85] on icon at bounding box center [583, 90] width 21 height 21
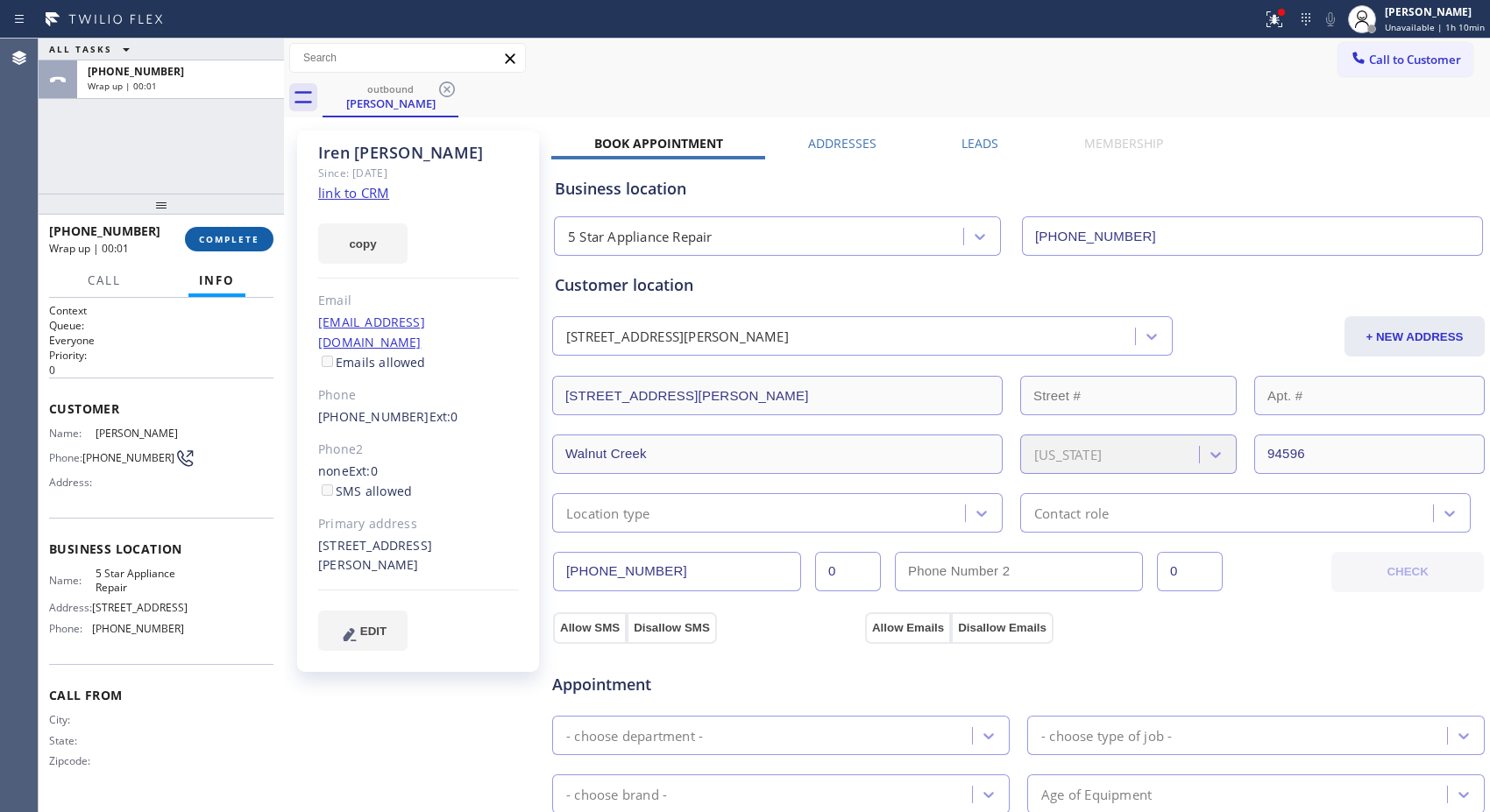
click at [248, 238] on span "COMPLETE" at bounding box center [229, 239] width 61 height 13
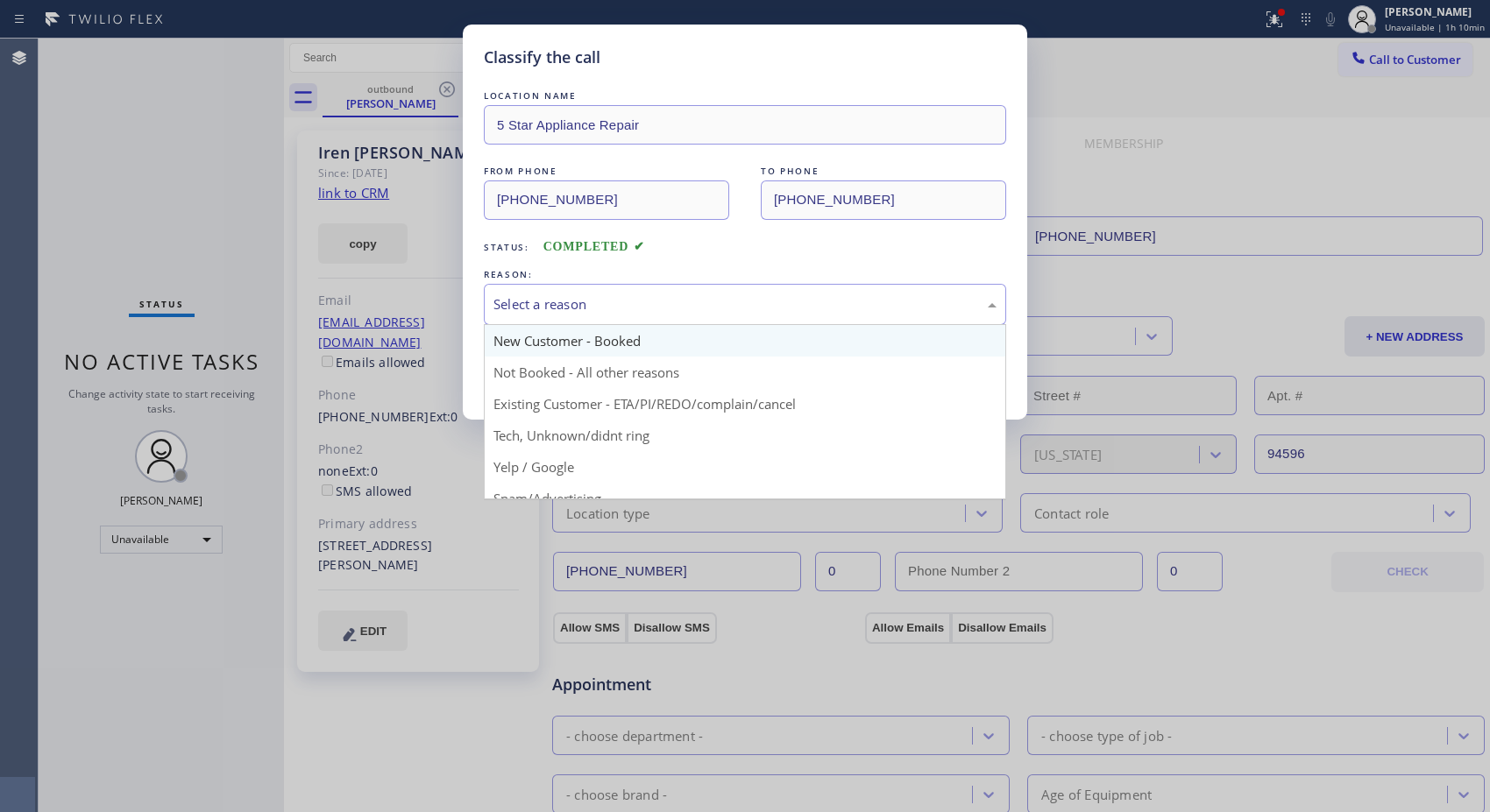
drag, startPoint x: 687, startPoint y: 311, endPoint x: 572, endPoint y: 347, distance: 120.5
click at [670, 313] on div "Select a reason" at bounding box center [745, 304] width 503 height 20
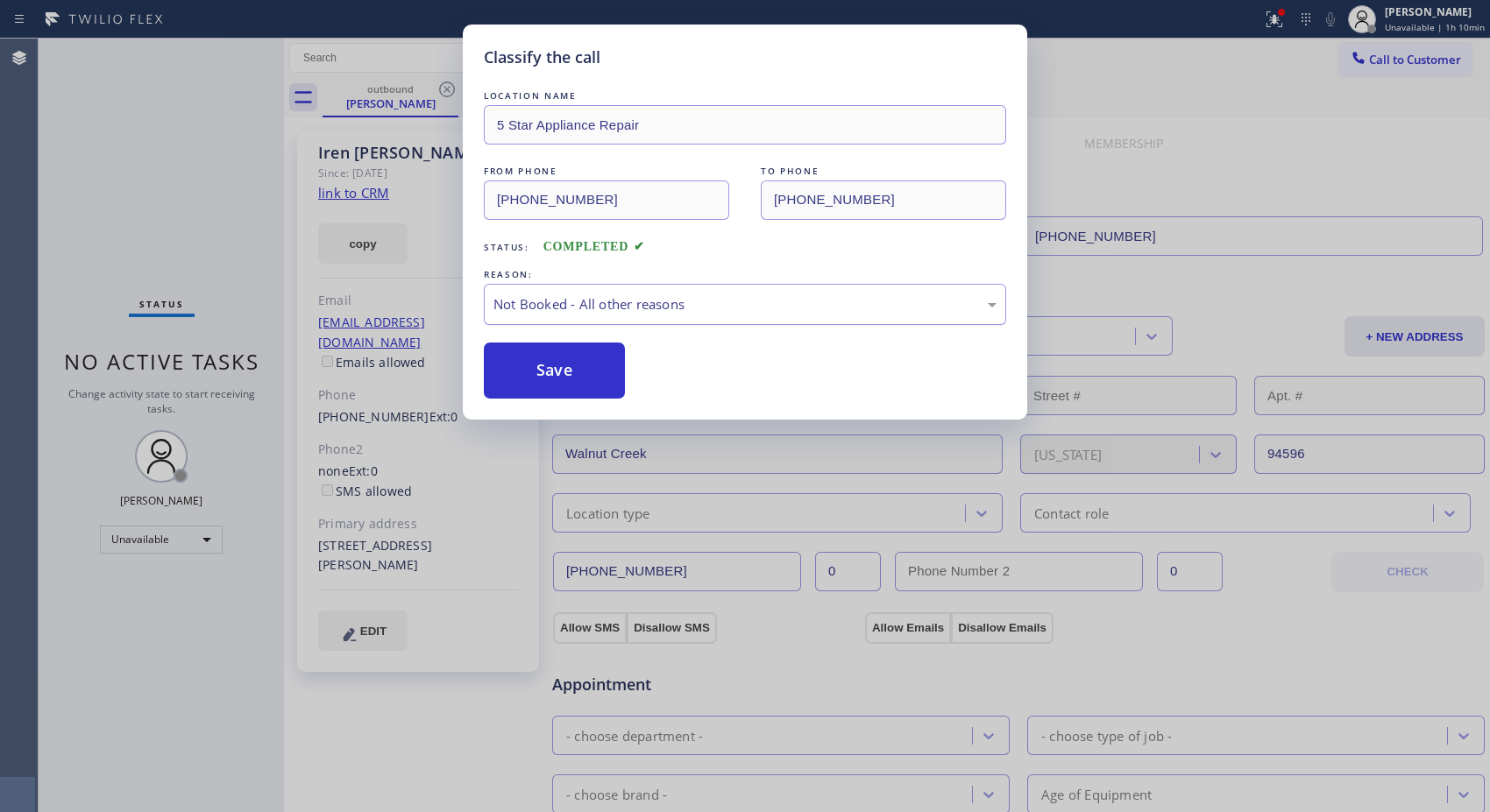
click at [642, 313] on div "Not Booked - All other reasons" at bounding box center [745, 304] width 503 height 20
drag, startPoint x: 730, startPoint y: 399, endPoint x: 615, endPoint y: 397, distance: 115.0
drag, startPoint x: 591, startPoint y: 388, endPoint x: 559, endPoint y: 154, distance: 236.2
click at [591, 387] on button "Save" at bounding box center [554, 370] width 141 height 56
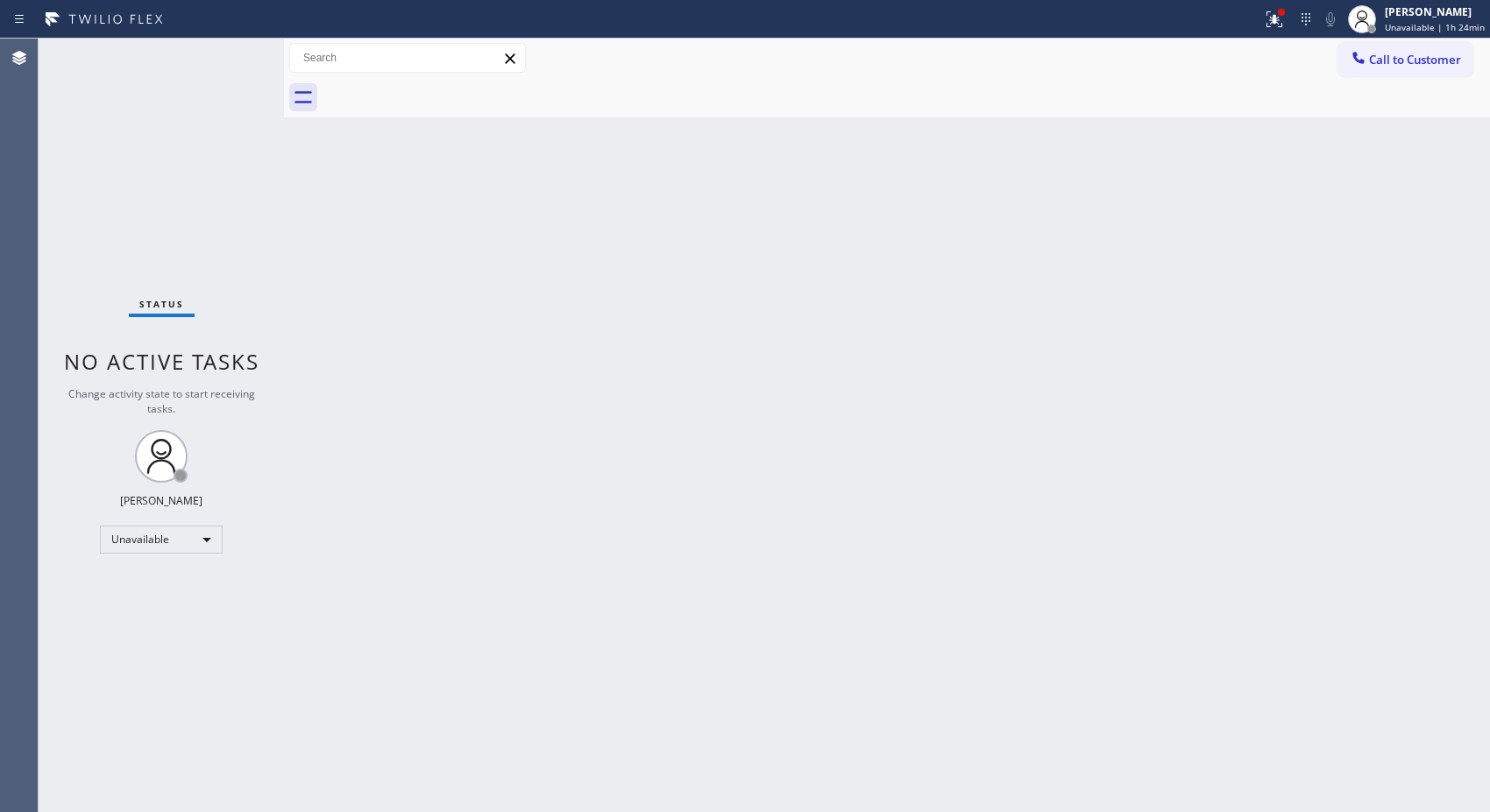
drag, startPoint x: 1424, startPoint y: 71, endPoint x: 887, endPoint y: 228, distance: 559.5
click at [1415, 71] on button "Call to Customer" at bounding box center [1405, 59] width 134 height 33
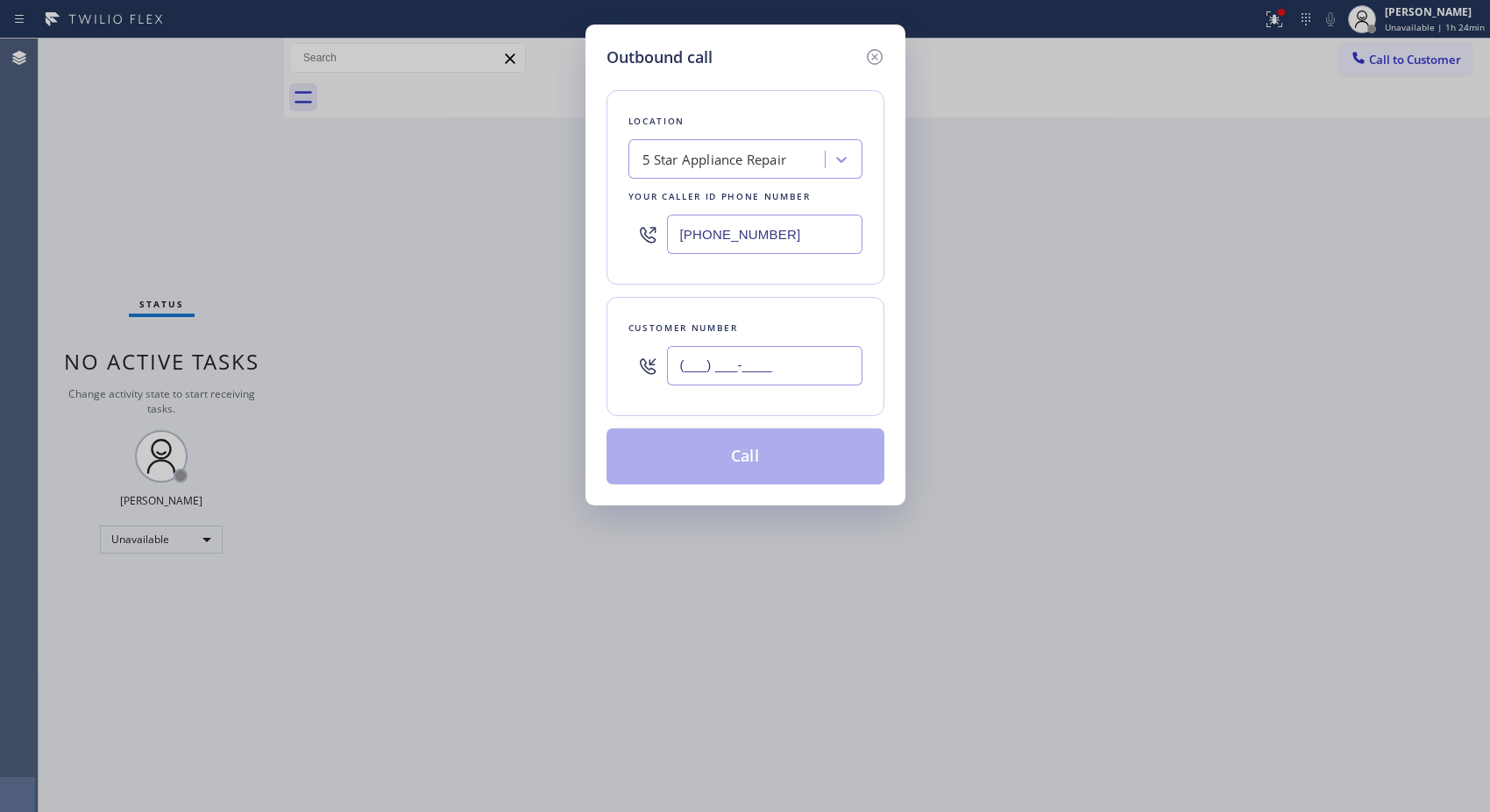
drag, startPoint x: 734, startPoint y: 365, endPoint x: 453, endPoint y: 51, distance: 421.4
click at [579, 317] on div "Outbound call Location 5 Star Appliance Repair Your caller id phone number [PHO…" at bounding box center [745, 406] width 1490 height 812
paste input "949) 293-4616"
type input "[PHONE_NUMBER]"
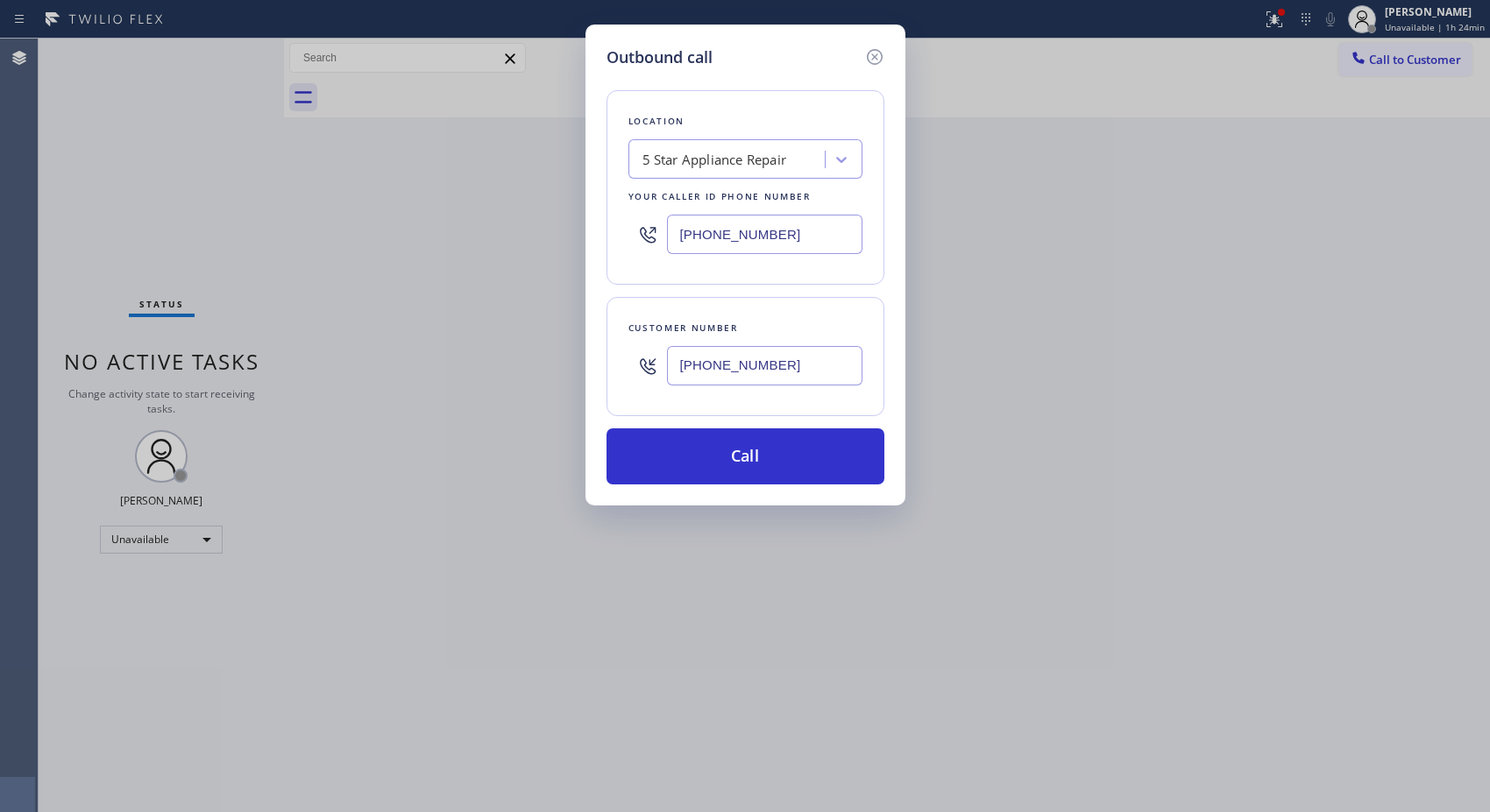
click at [545, 219] on div "Outbound call Location 5 Star Appliance Repair Your caller id phone number [PHO…" at bounding box center [745, 406] width 1490 height 812
paste input "05) 307-327"
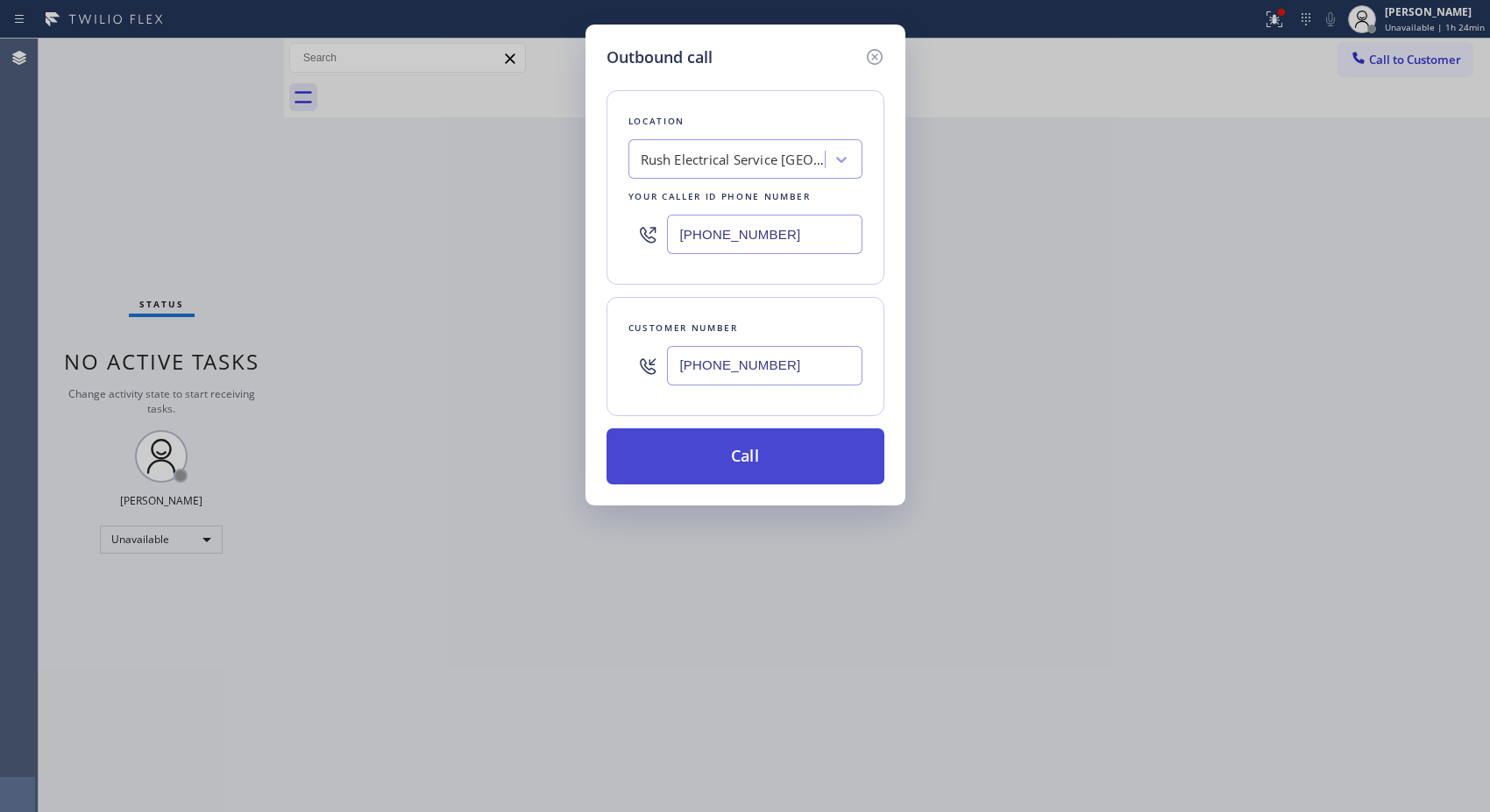
type input "[PHONE_NUMBER]"
click at [769, 453] on button "Call" at bounding box center [745, 456] width 278 height 56
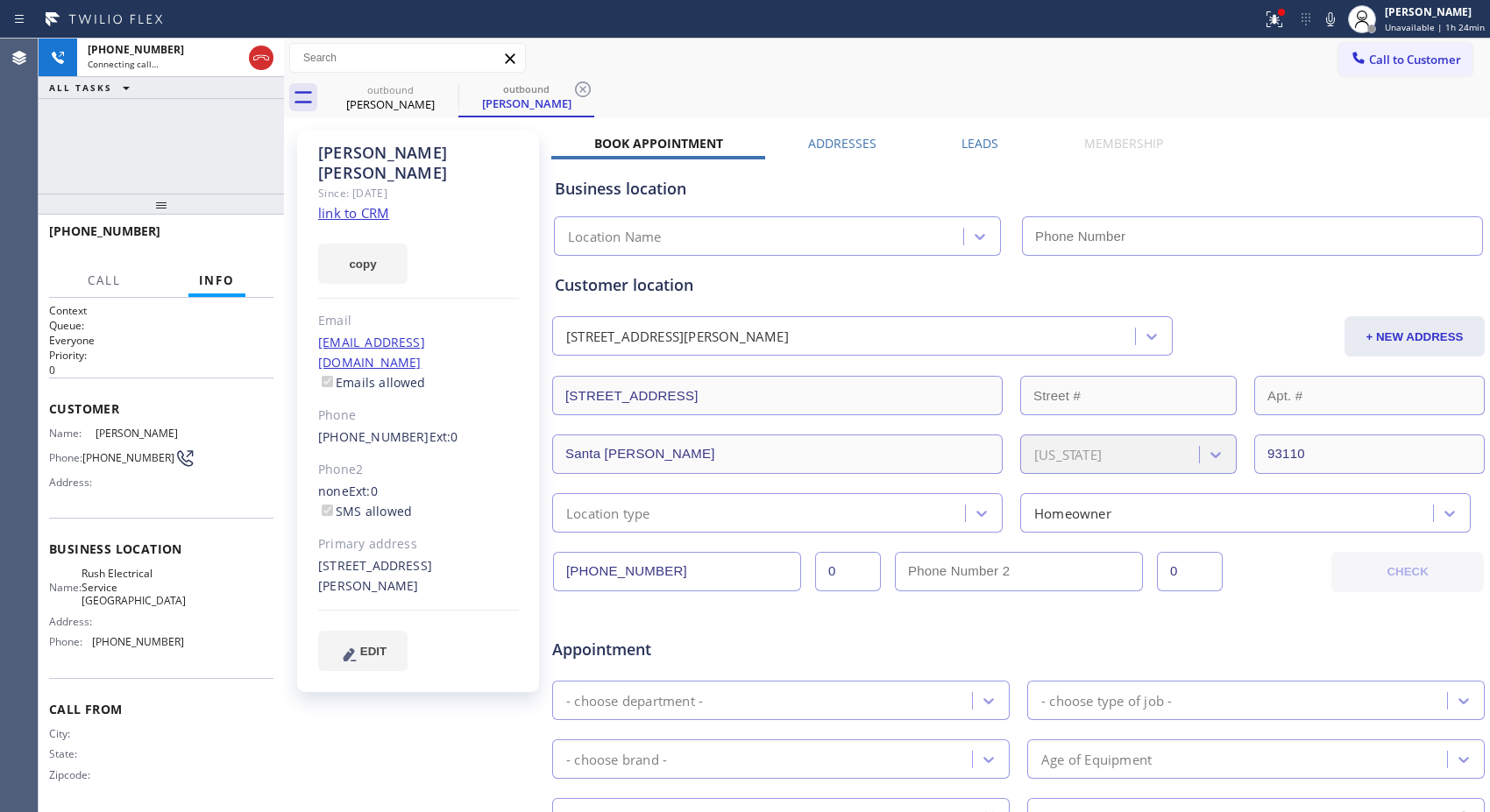
type input "[PHONE_NUMBER]"
drag, startPoint x: 574, startPoint y: 90, endPoint x: 563, endPoint y: 28, distance: 63.0
click at [574, 90] on icon at bounding box center [582, 89] width 15 height 15
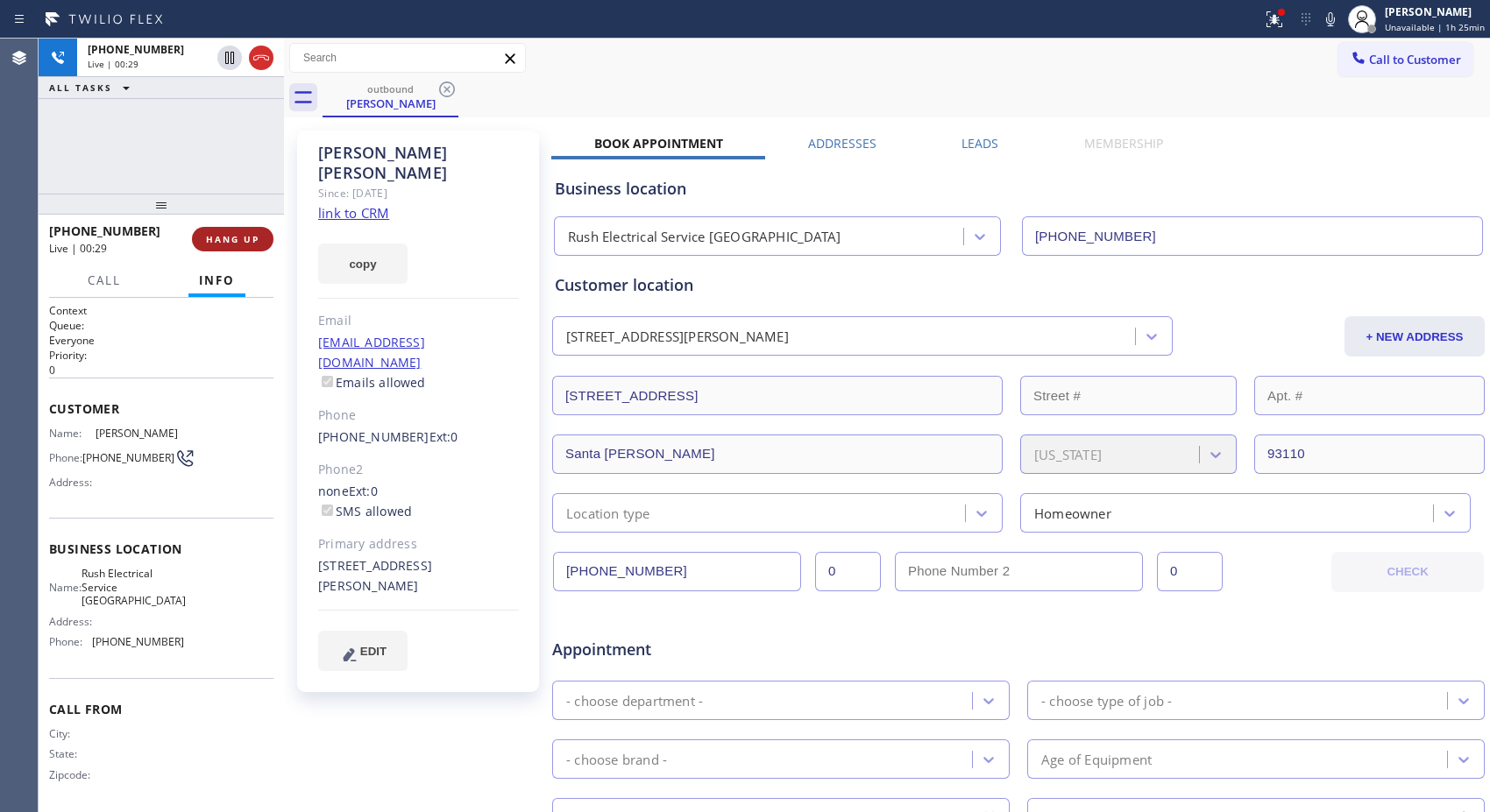
click at [247, 233] on span "HANG UP" at bounding box center [232, 239] width 53 height 13
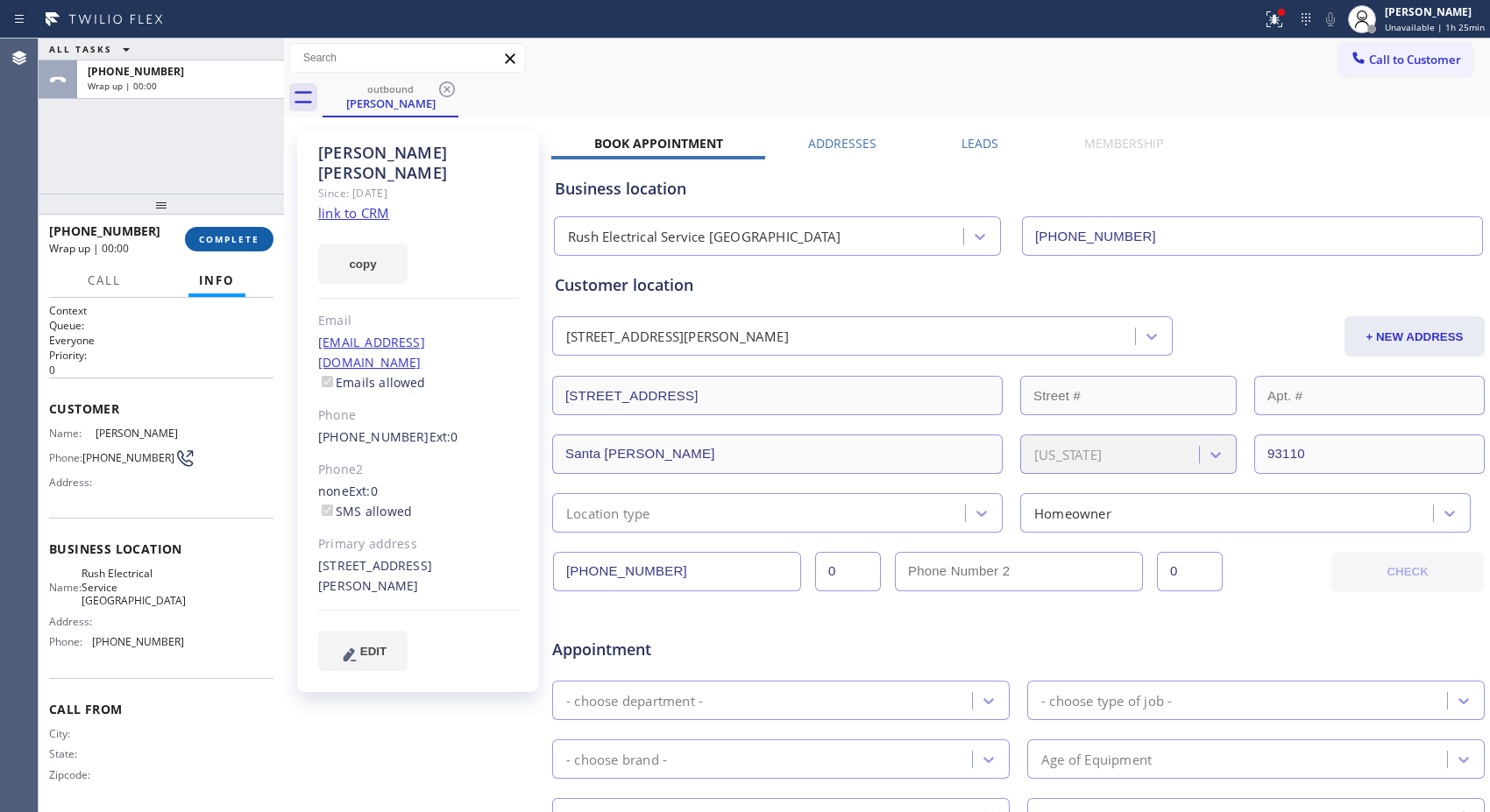
click at [249, 237] on span "COMPLETE" at bounding box center [229, 239] width 61 height 13
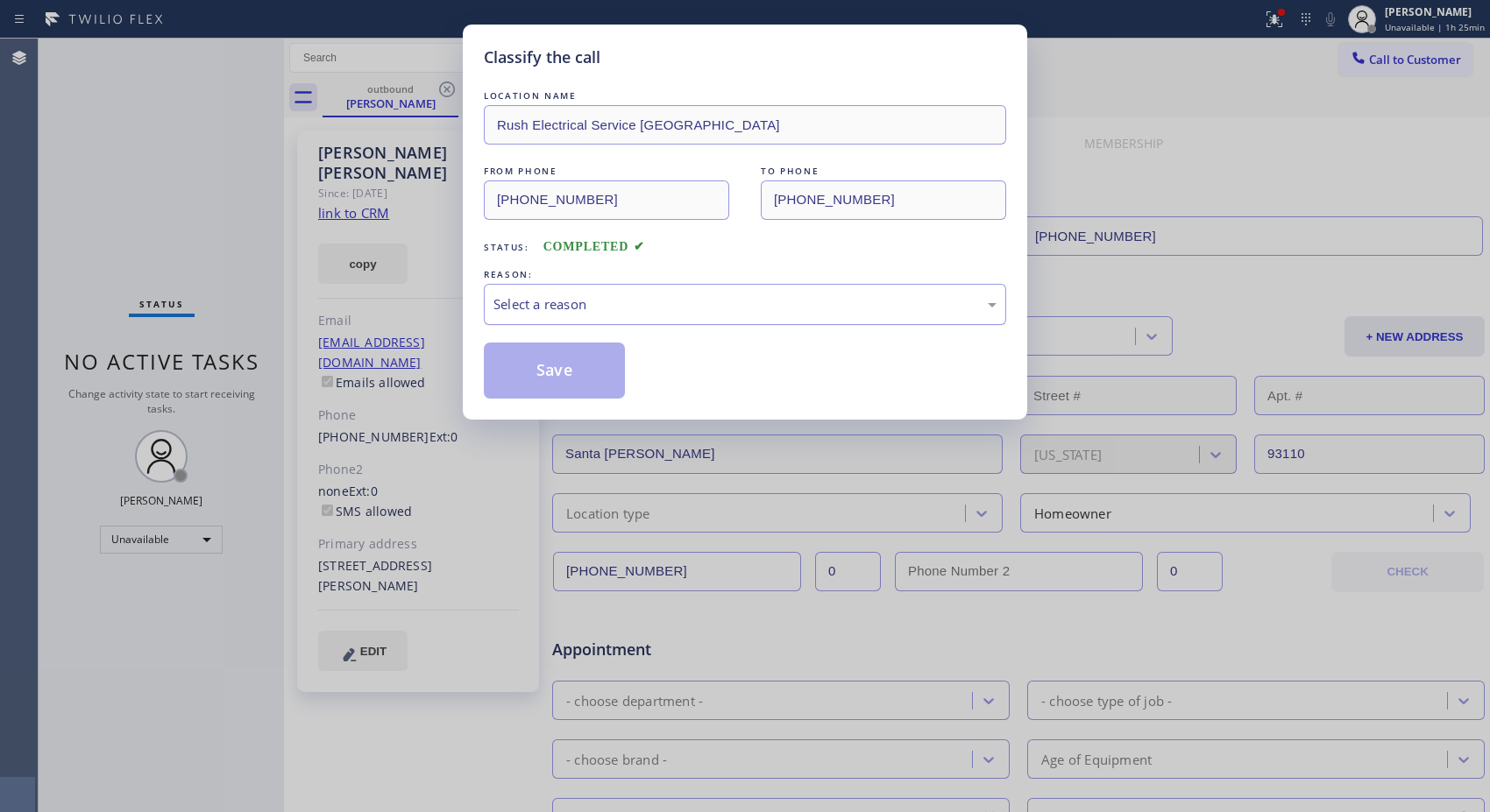
click at [899, 292] on div "Select a reason" at bounding box center [745, 304] width 522 height 42
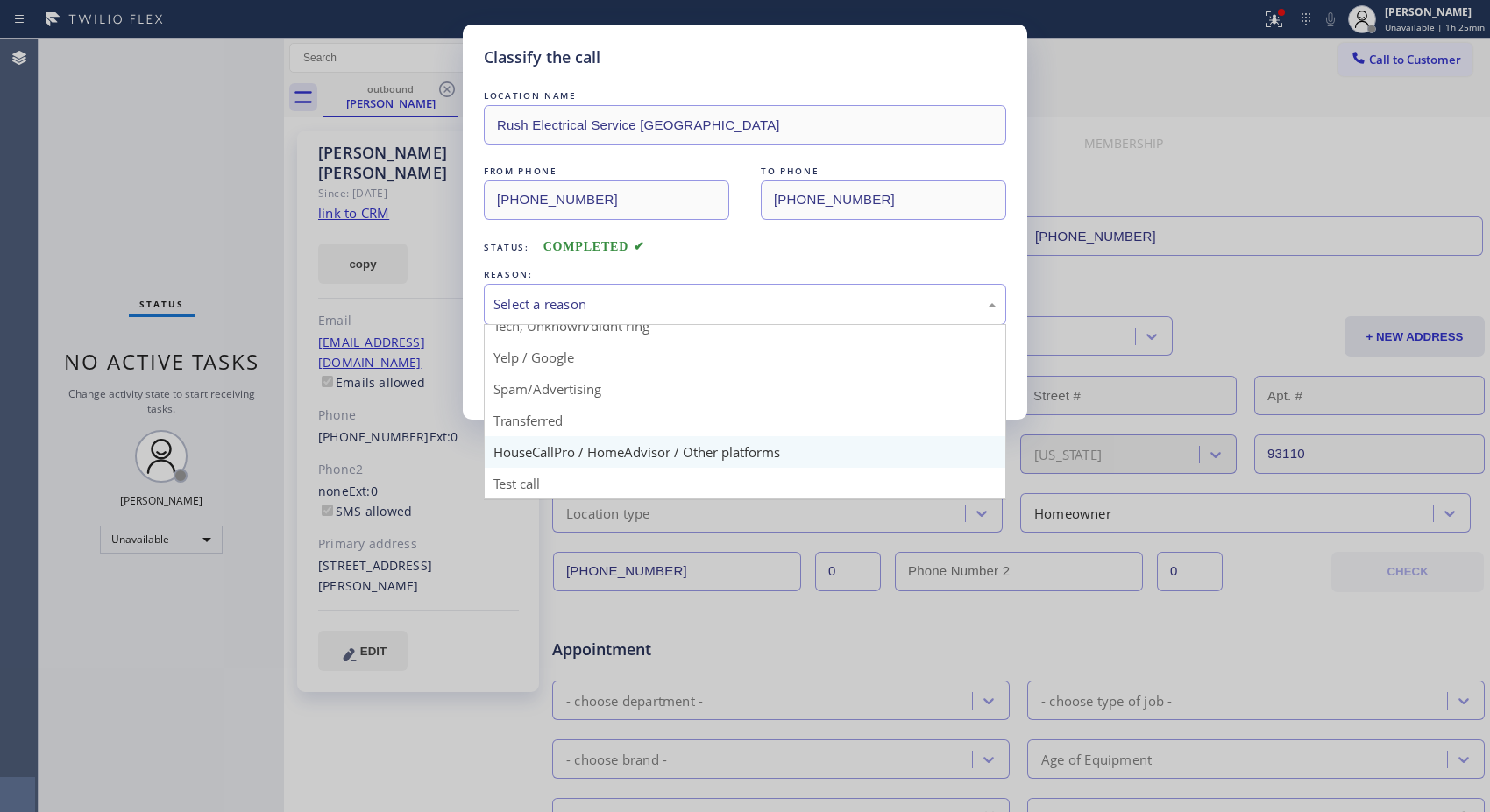
scroll to position [14, 0]
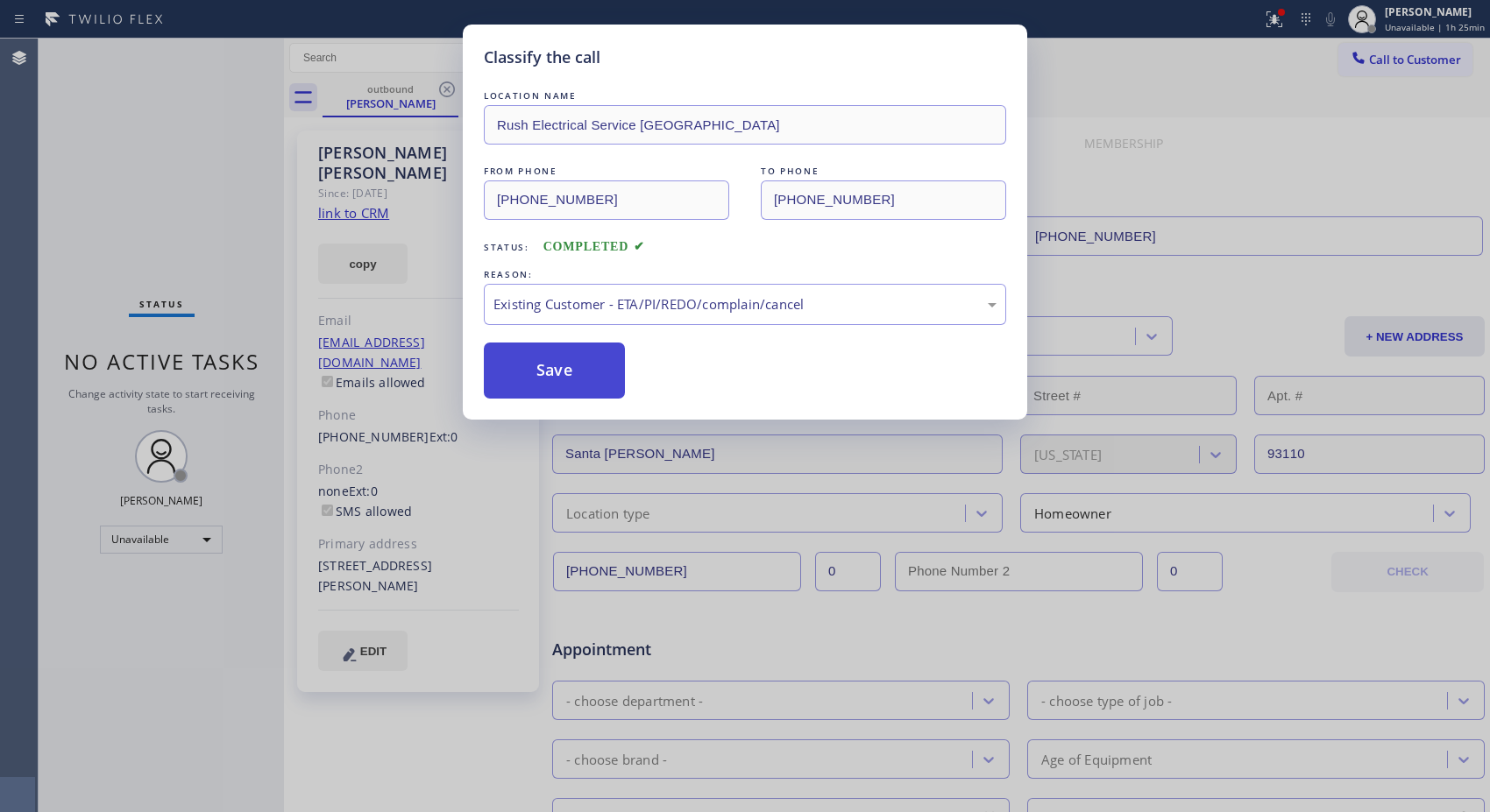
click at [541, 380] on button "Save" at bounding box center [554, 370] width 141 height 56
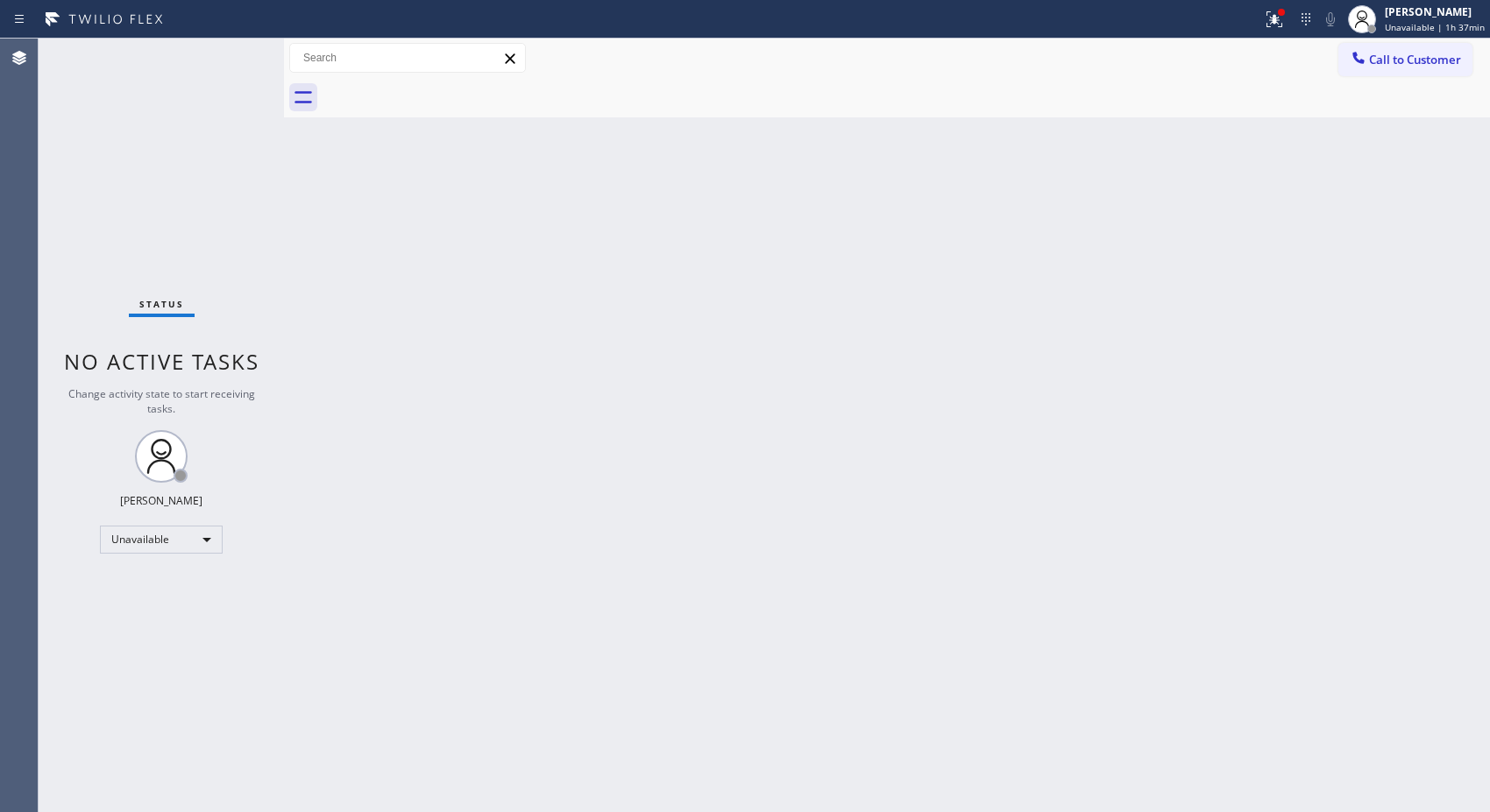
drag, startPoint x: 1421, startPoint y: 73, endPoint x: 716, endPoint y: 295, distance: 739.1
click at [1404, 79] on div "Call to Customer Outbound call Location Rush Electrical Service Goleta Your cal…" at bounding box center [887, 78] width 1206 height 79
drag, startPoint x: 1390, startPoint y: 69, endPoint x: 643, endPoint y: 207, distance: 759.6
click at [1342, 68] on button "Call to Customer" at bounding box center [1405, 59] width 134 height 33
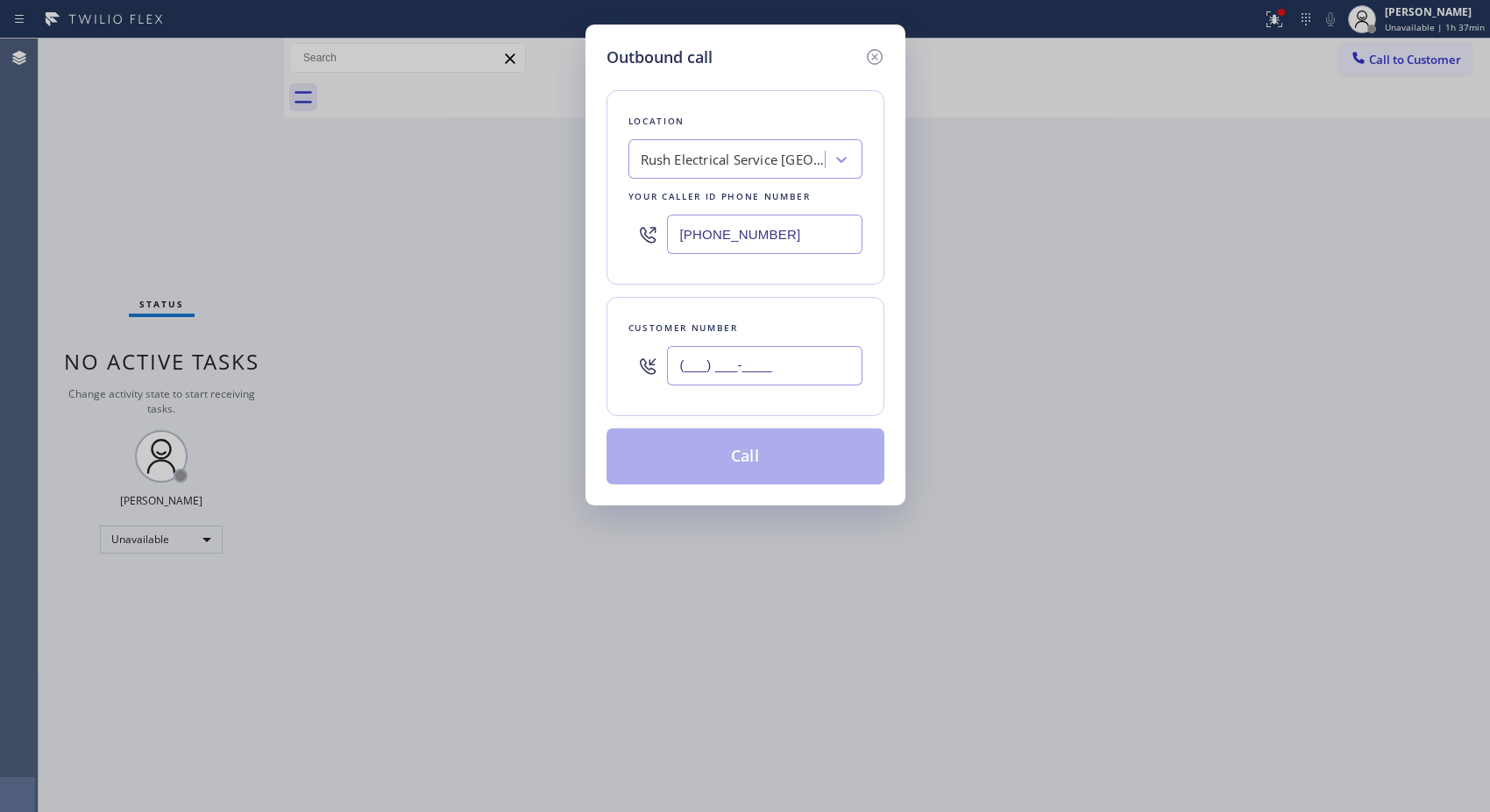
paste input "714) 293-5793"
drag, startPoint x: 808, startPoint y: 362, endPoint x: 602, endPoint y: 358, distance: 206.0
click at [609, 366] on div "Customer number (___) ___-____" at bounding box center [745, 356] width 278 height 119
type input "[PHONE_NUMBER]"
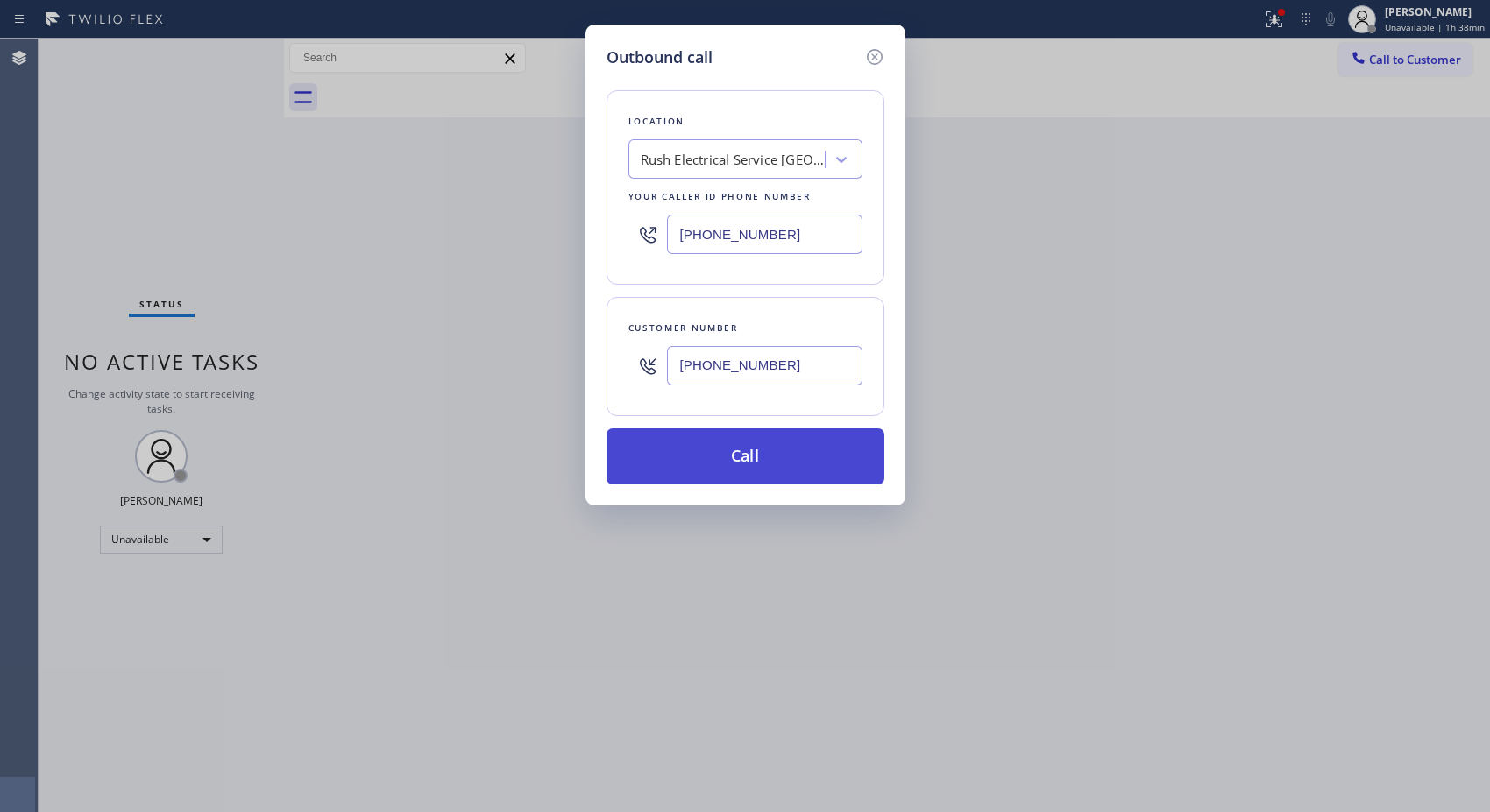
click at [771, 479] on button "Call" at bounding box center [745, 456] width 278 height 56
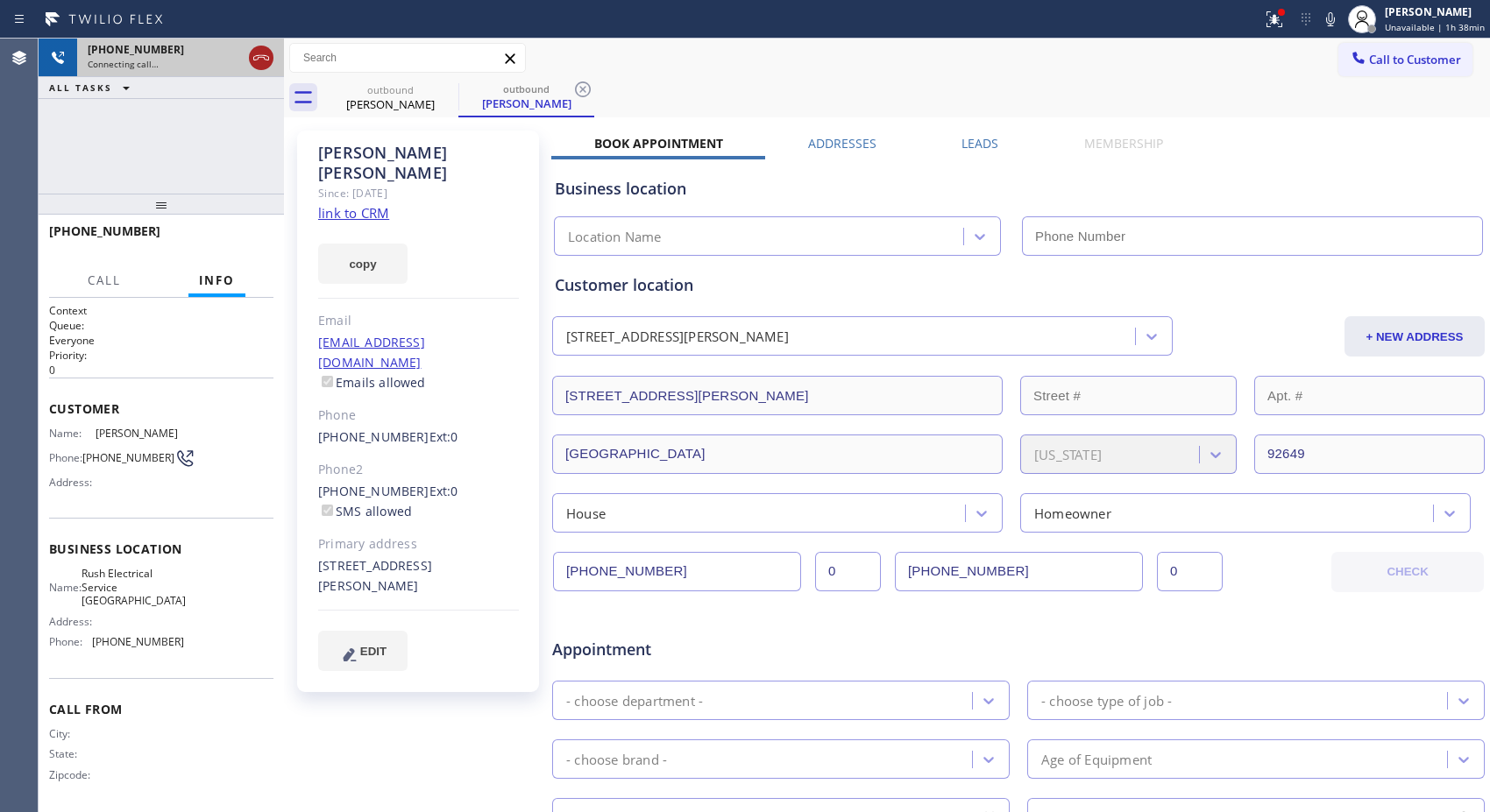
click at [261, 59] on icon at bounding box center [261, 58] width 21 height 21
type input "[PHONE_NUMBER]"
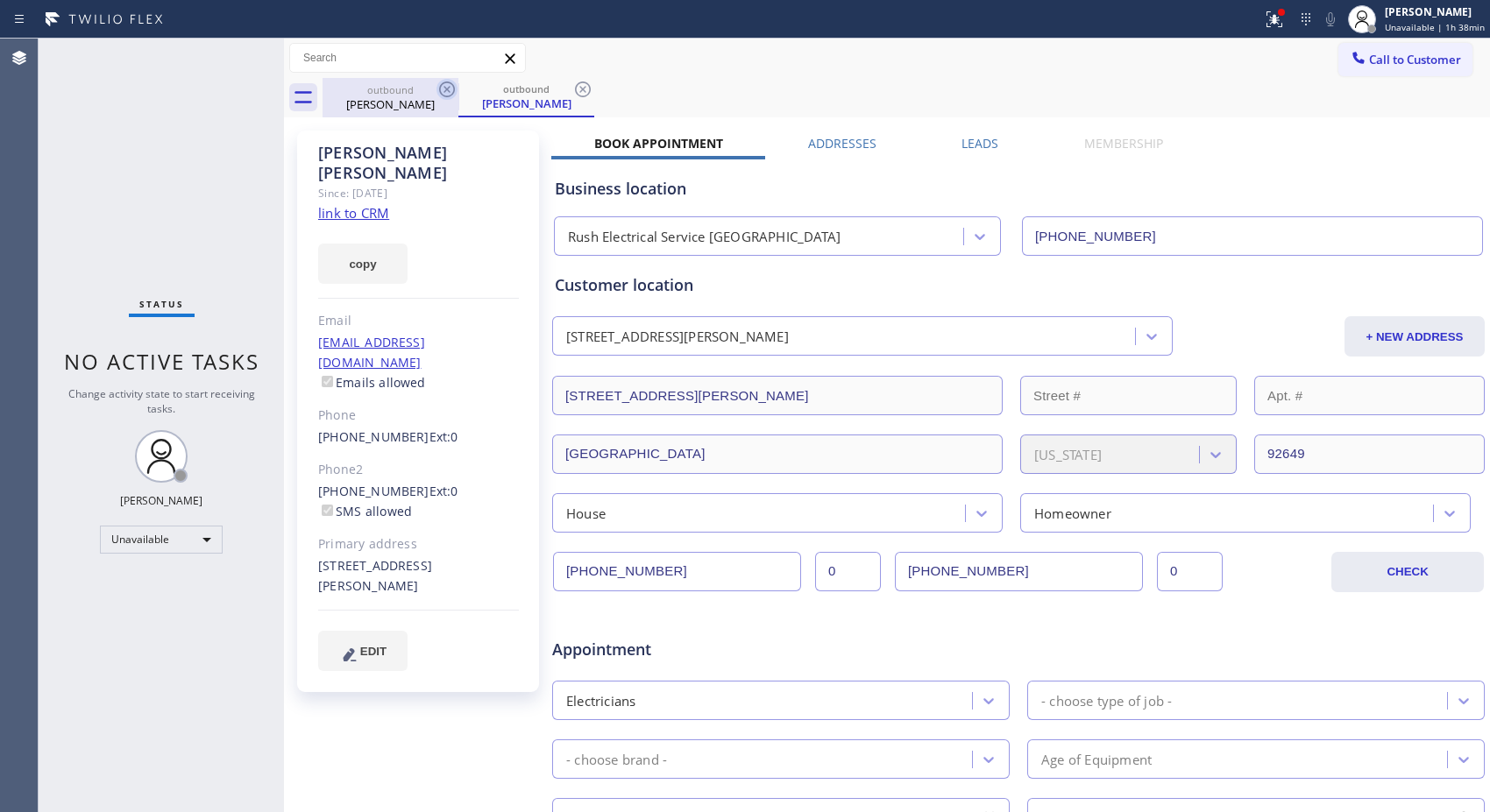
click at [449, 84] on icon at bounding box center [447, 90] width 21 height 21
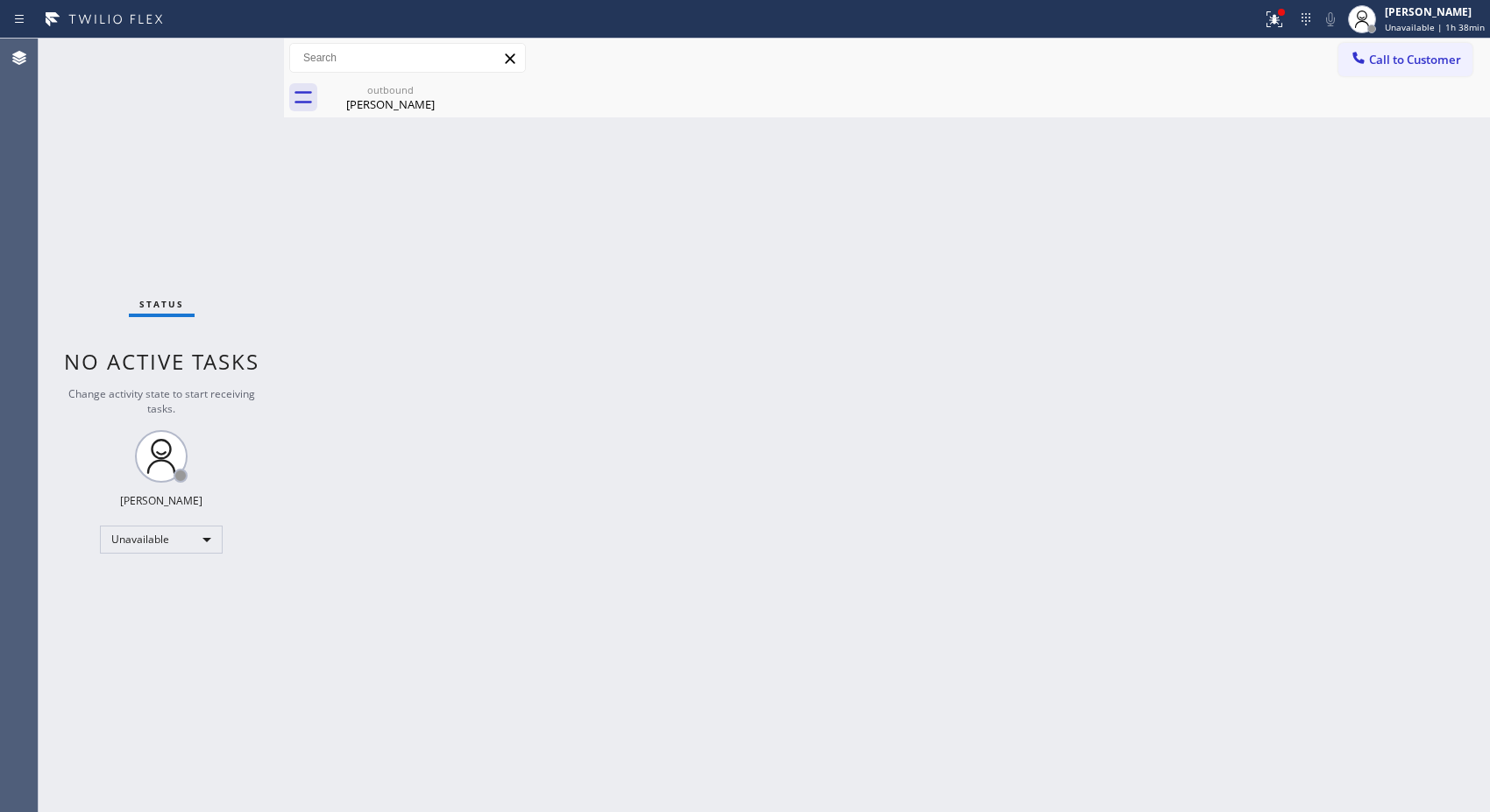
click at [0, 0] on icon at bounding box center [0, 0] width 0 height 0
click at [358, 111] on div "[PERSON_NAME]" at bounding box center [390, 104] width 132 height 15
click at [1431, 66] on span "Call to Customer" at bounding box center [1415, 59] width 92 height 15
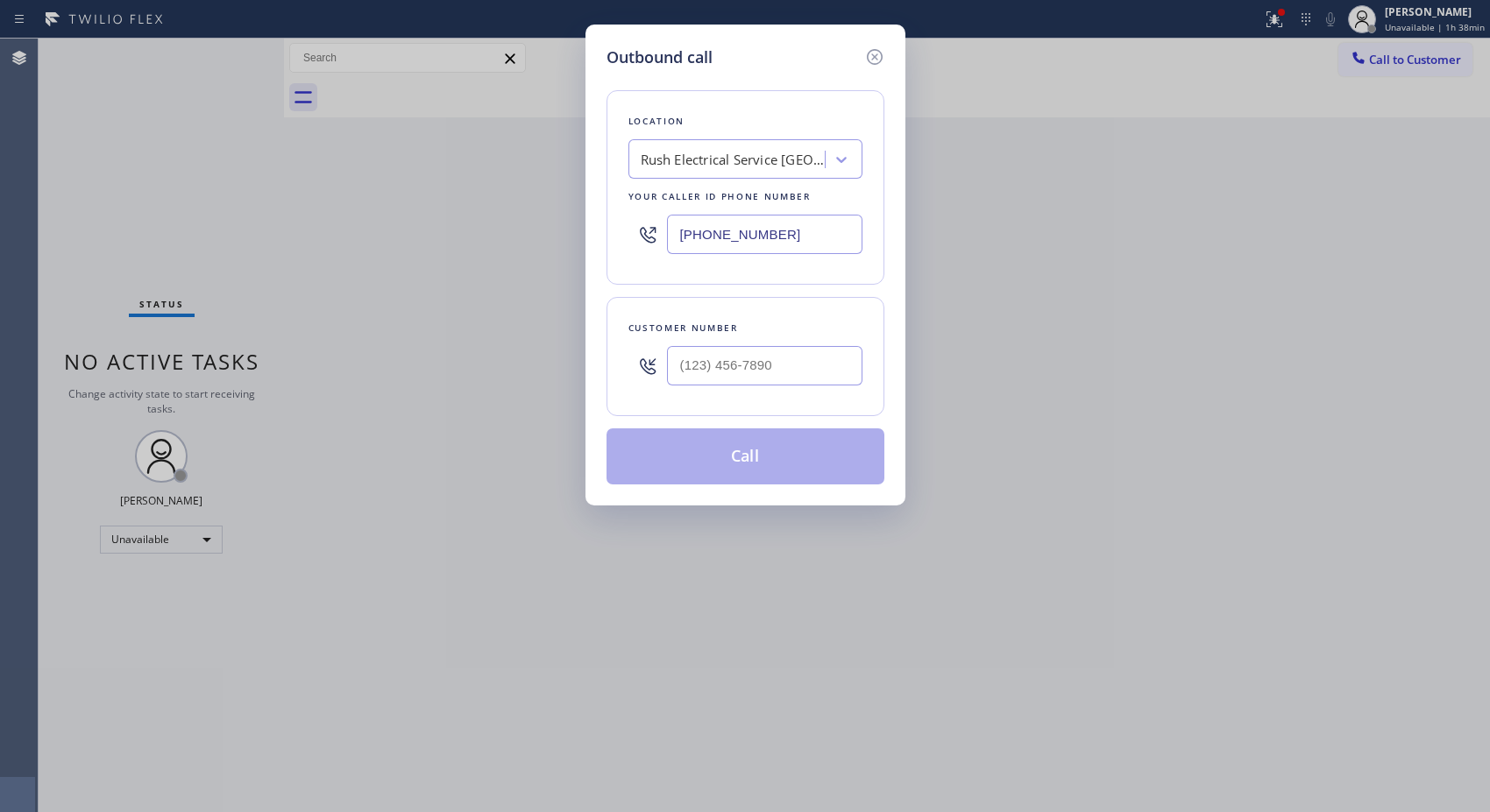
drag, startPoint x: 714, startPoint y: 225, endPoint x: 609, endPoint y: 210, distance: 106.1
click at [610, 210] on div "Location Rush Electrical Service Goleta Your caller id phone number [PHONE_NUMB…" at bounding box center [745, 187] width 278 height 194
paste input "714) 613-0743"
type input "[PHONE_NUMBER]"
paste input "714) 293-5793"
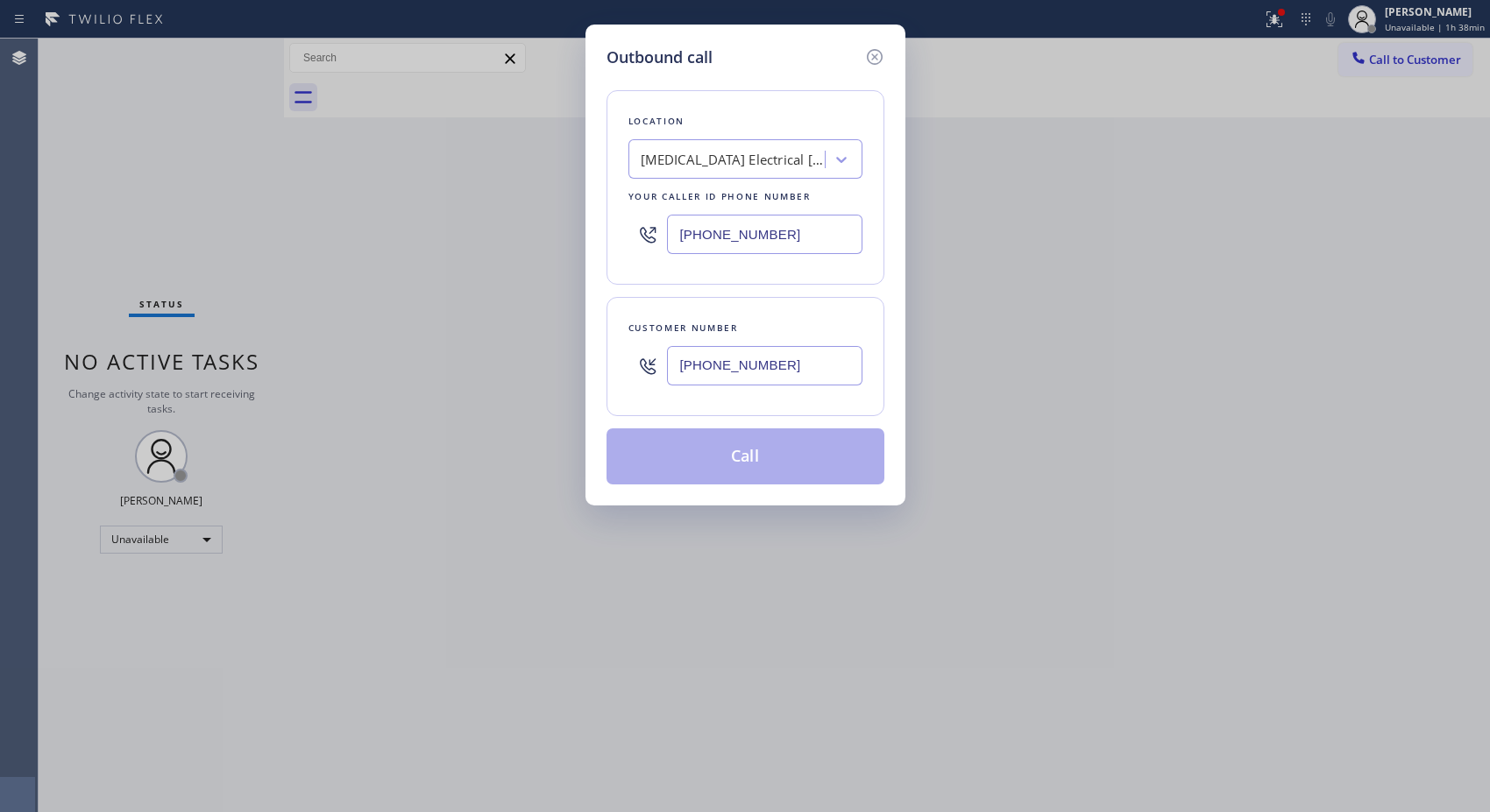
drag, startPoint x: 778, startPoint y: 378, endPoint x: 627, endPoint y: 387, distance: 151.3
click at [628, 387] on div "[PHONE_NUMBER]" at bounding box center [745, 365] width 234 height 57
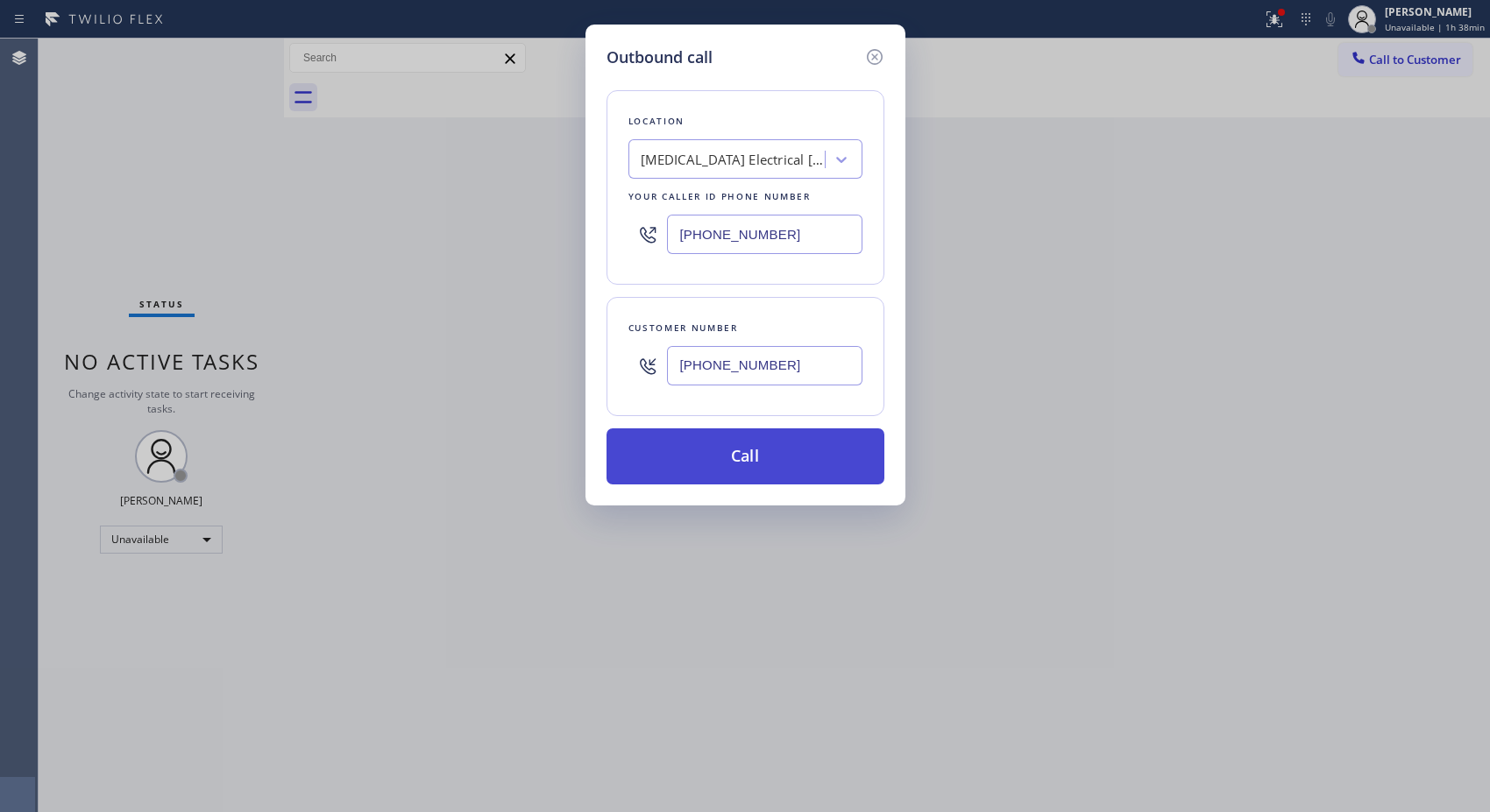
type input "[PHONE_NUMBER]"
click at [794, 462] on button "Call" at bounding box center [745, 456] width 278 height 56
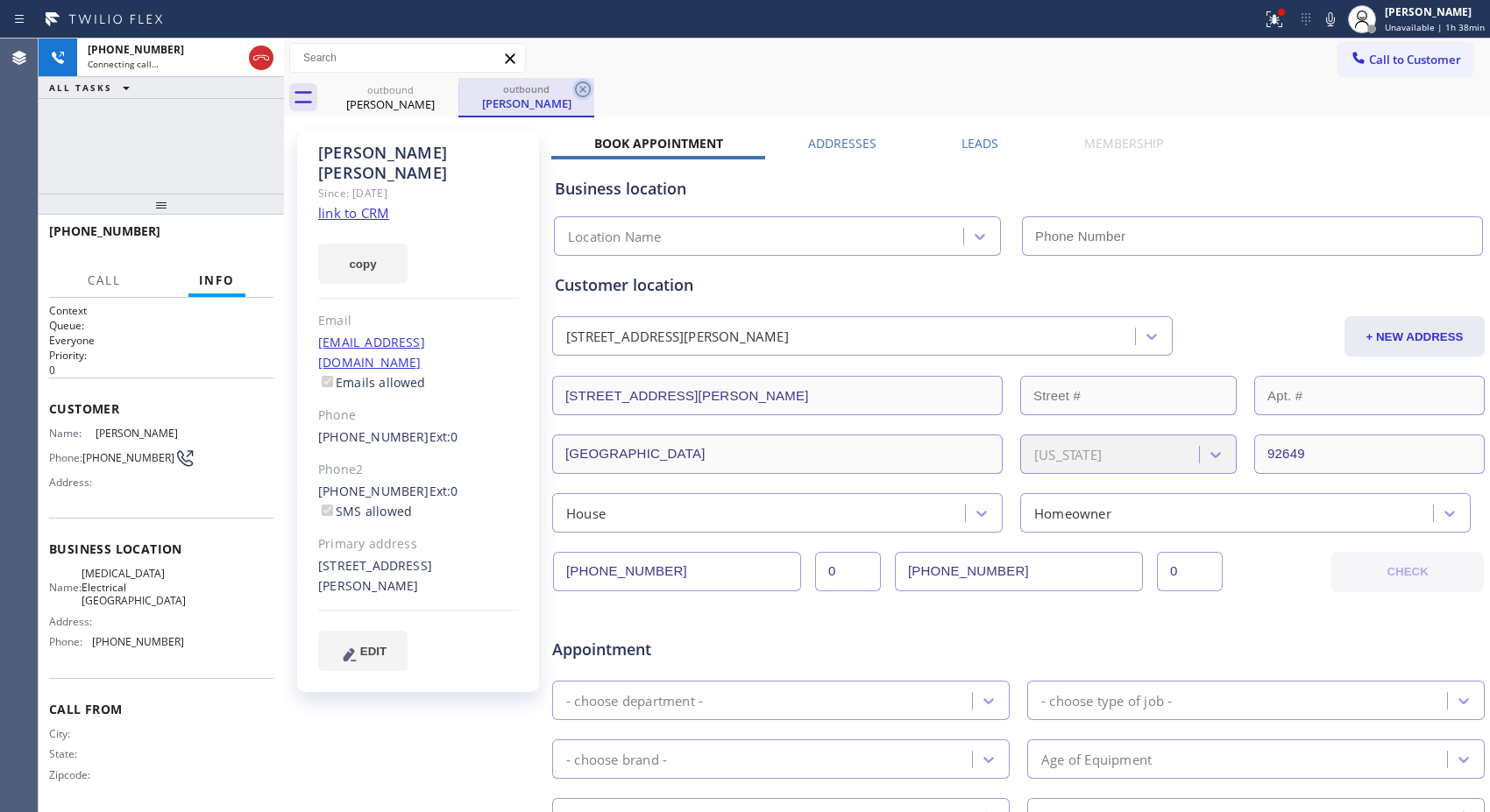
type input "[PHONE_NUMBER]"
click at [583, 89] on icon at bounding box center [582, 89] width 15 height 15
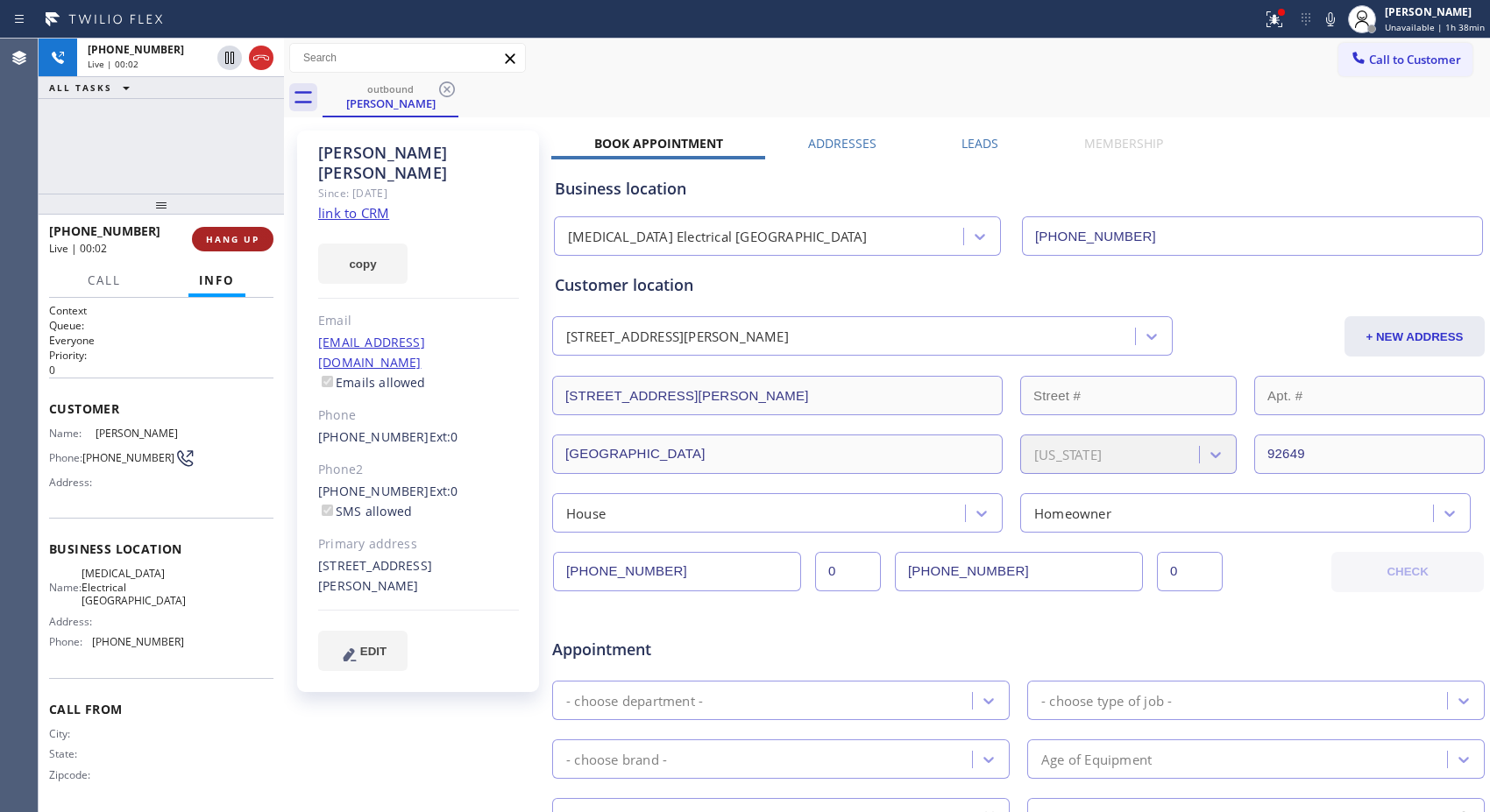
click at [240, 238] on span "HANG UP" at bounding box center [232, 239] width 53 height 13
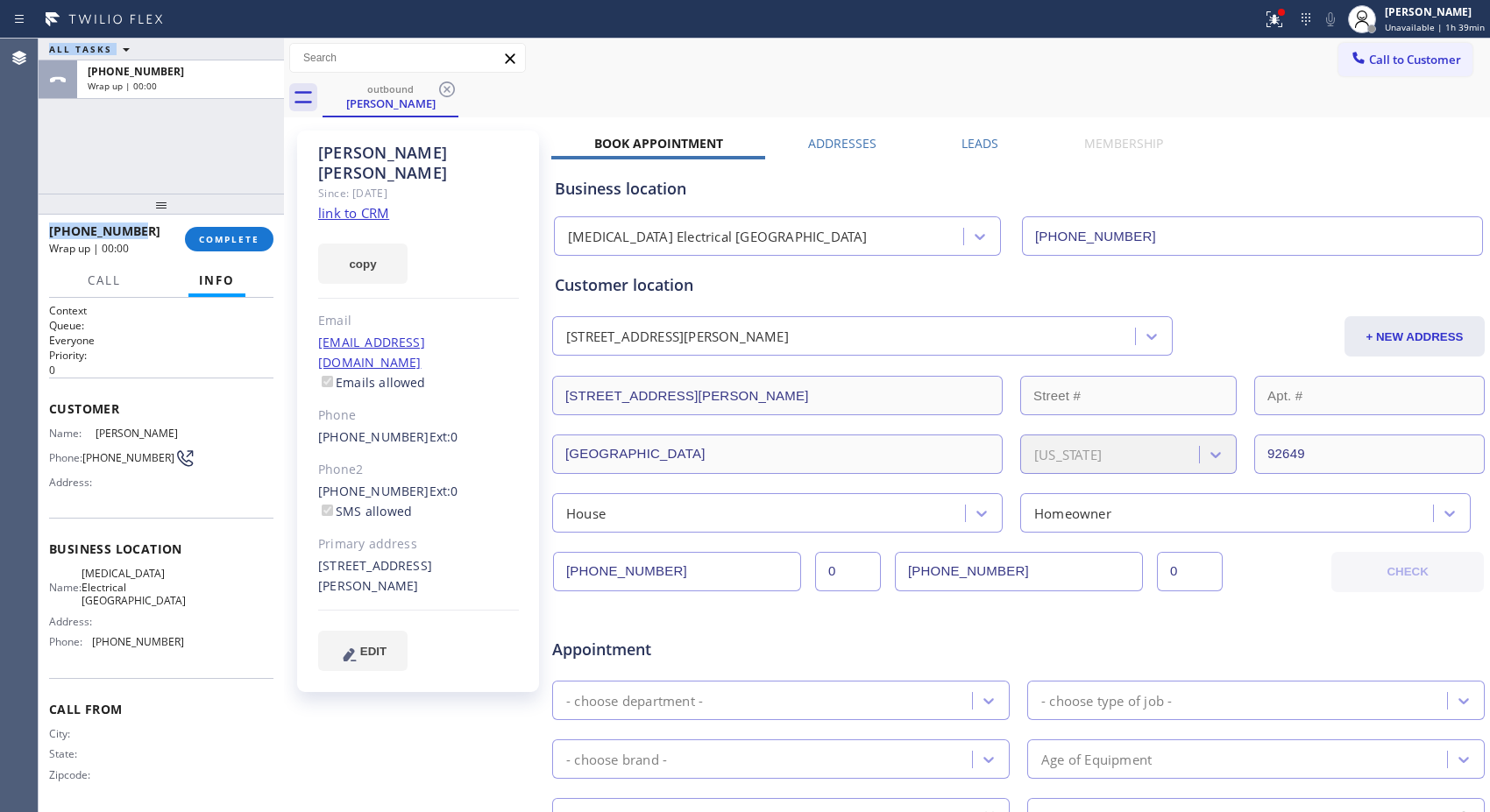
drag, startPoint x: 144, startPoint y: 229, endPoint x: 38, endPoint y: 225, distance: 106.1
click at [38, 225] on div "Agent Desktop Classify the call LOCATION NAME Bestway Appliance Repair Sunrise …" at bounding box center [745, 425] width 1490 height 773
copy div "Classify the call LOCATION NAME FROM PHONE TO PHONE Status: COMPLETED REASON: N…"
click at [219, 230] on button "COMPLETE" at bounding box center [229, 239] width 89 height 24
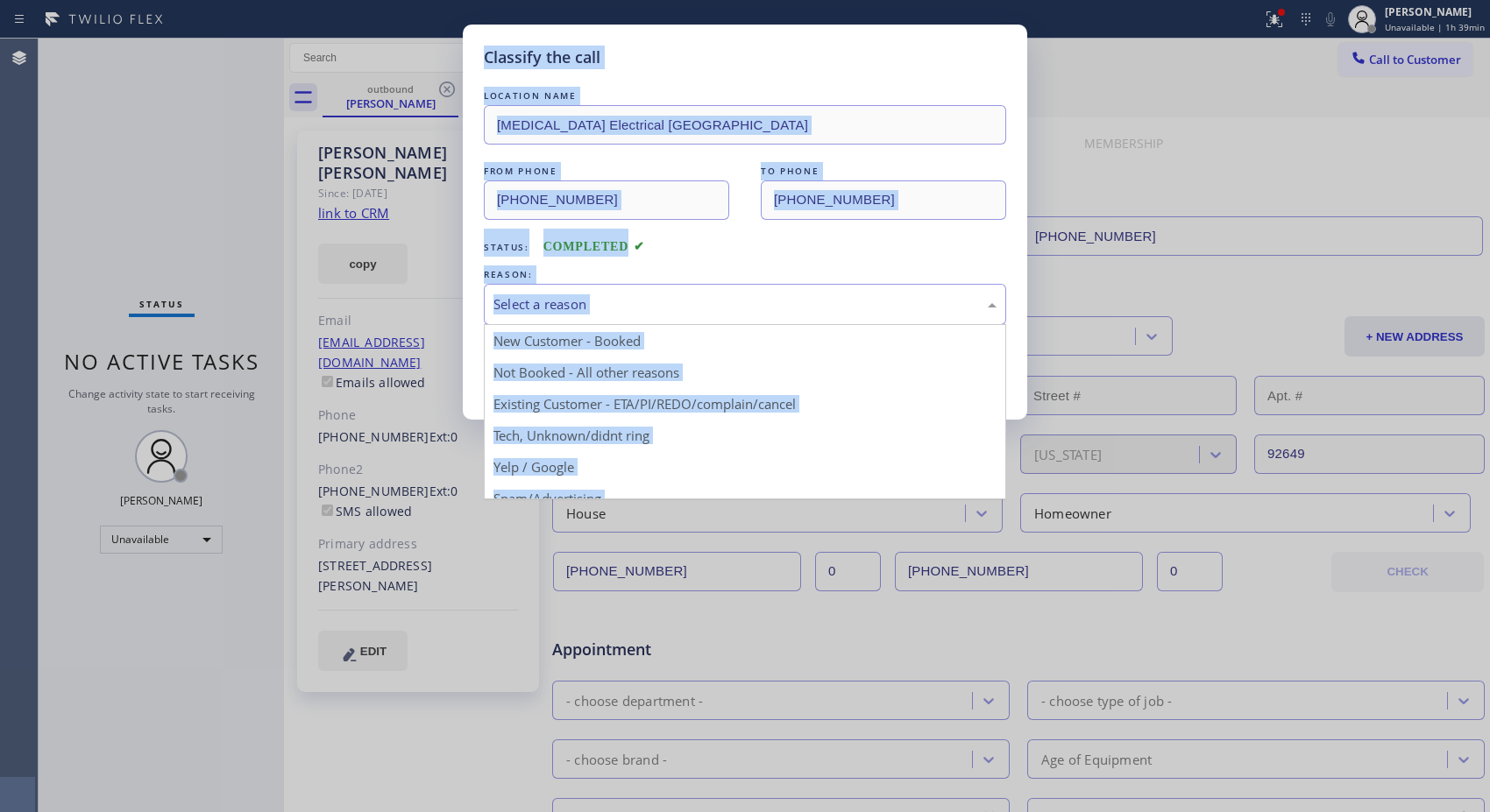
click at [715, 310] on div "Select a reason" at bounding box center [745, 304] width 503 height 20
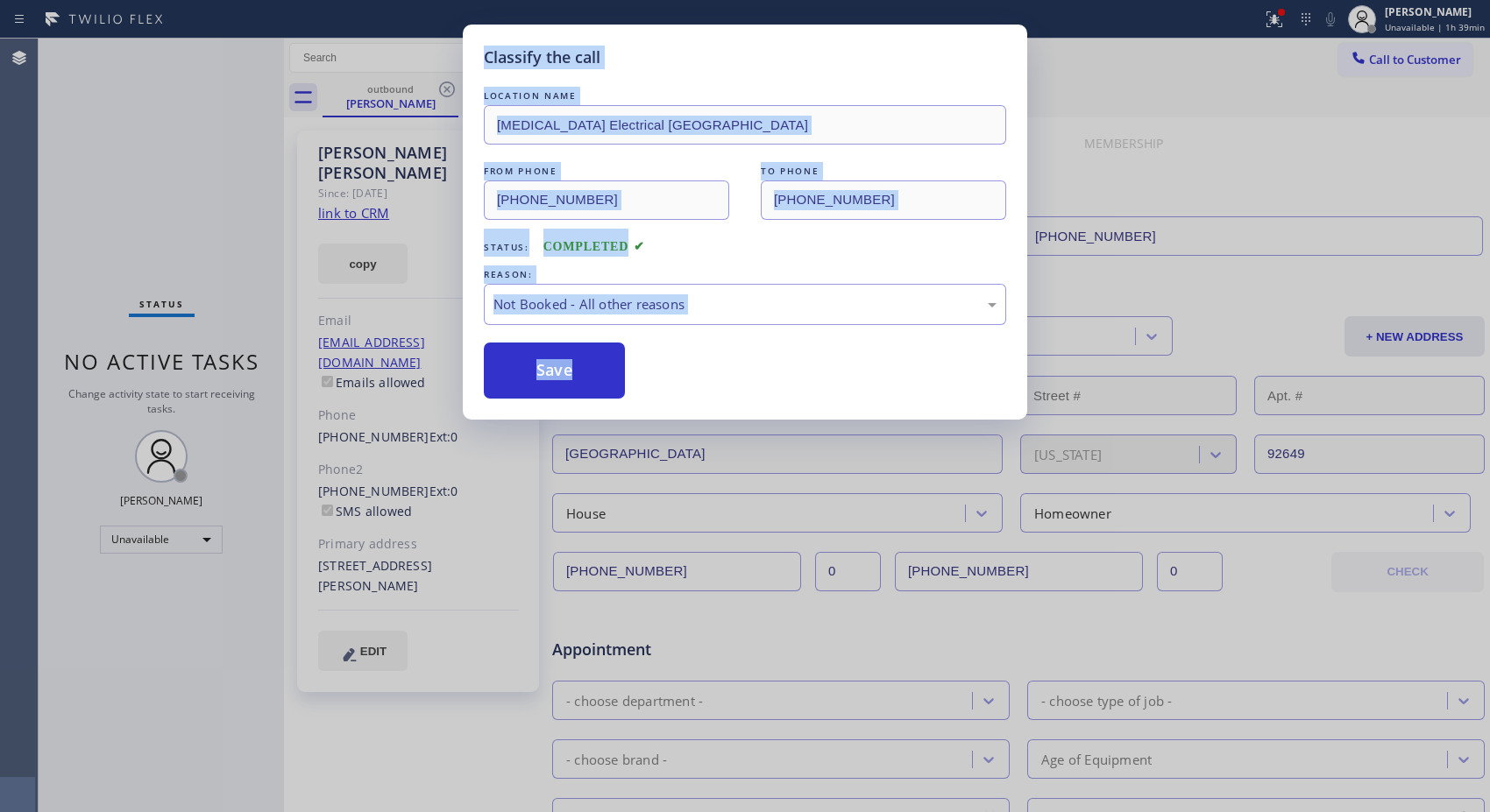
click at [608, 364] on button "Save" at bounding box center [554, 370] width 141 height 56
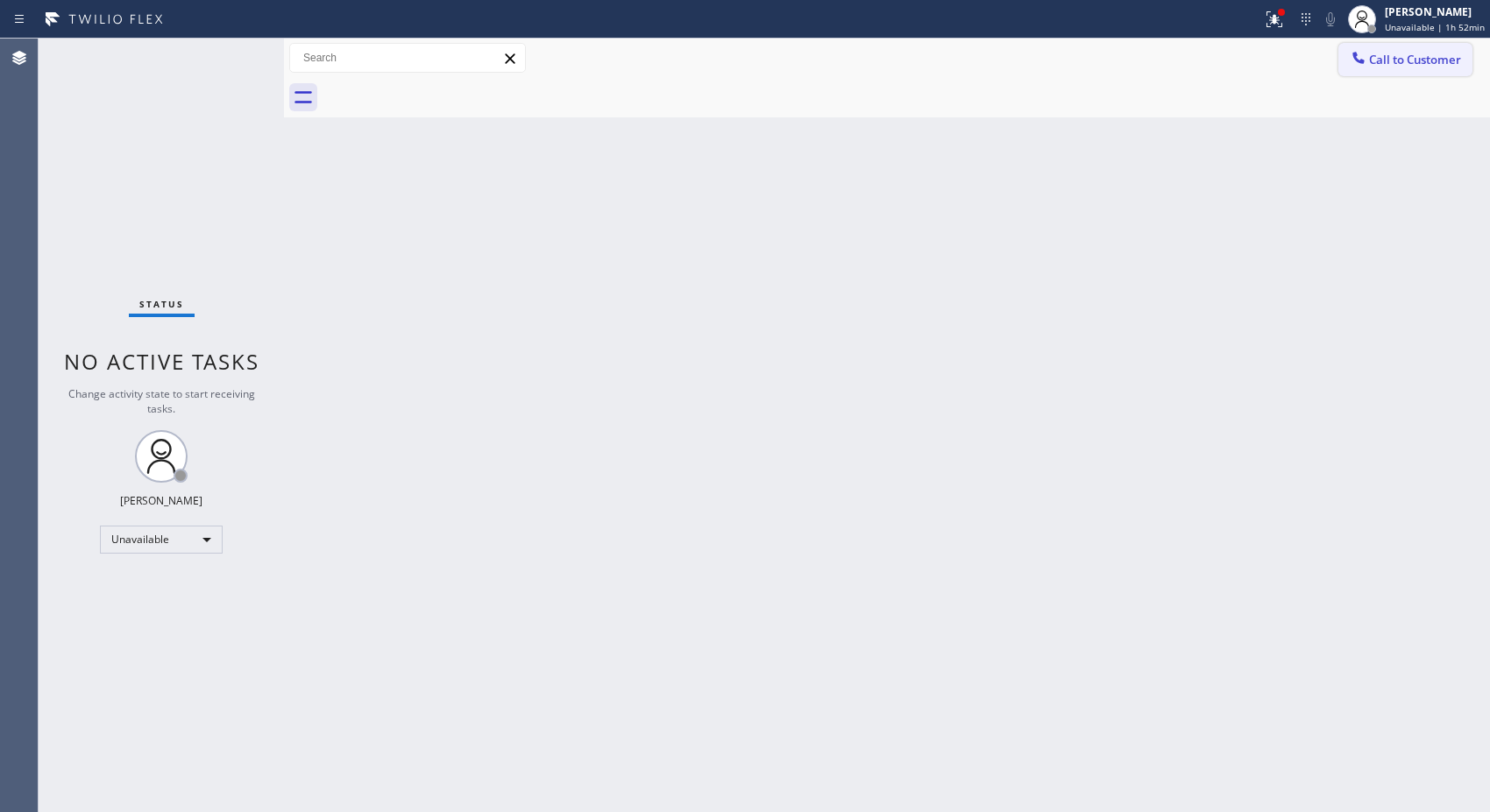
click at [1432, 51] on span "Call to Customer" at bounding box center [1415, 59] width 92 height 15
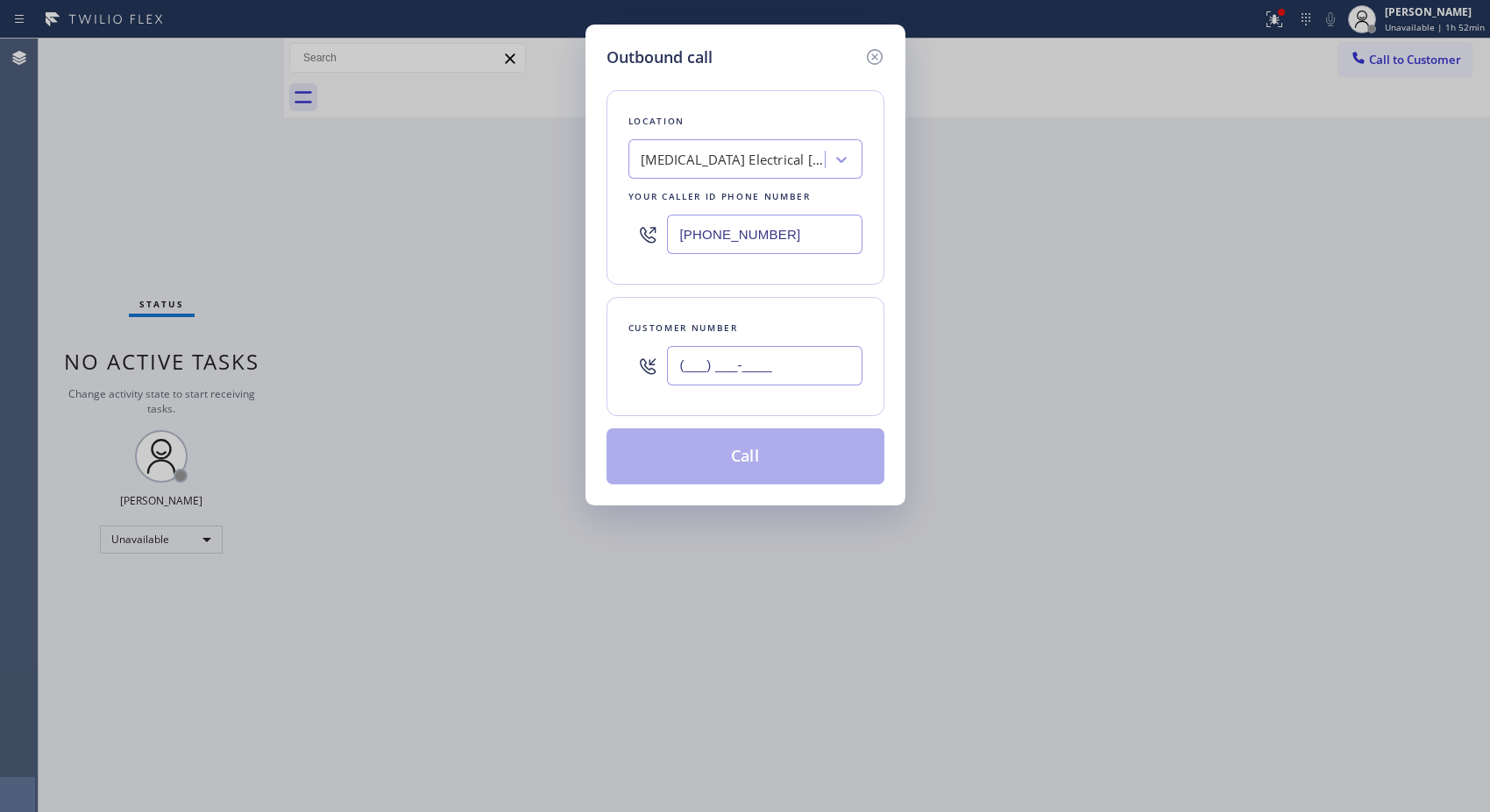
paste input "626) 905-5221"
drag, startPoint x: 842, startPoint y: 361, endPoint x: 635, endPoint y: 353, distance: 207.2
click at [635, 353] on div "(___) ___-____" at bounding box center [745, 365] width 234 height 57
type input "[PHONE_NUMBER]"
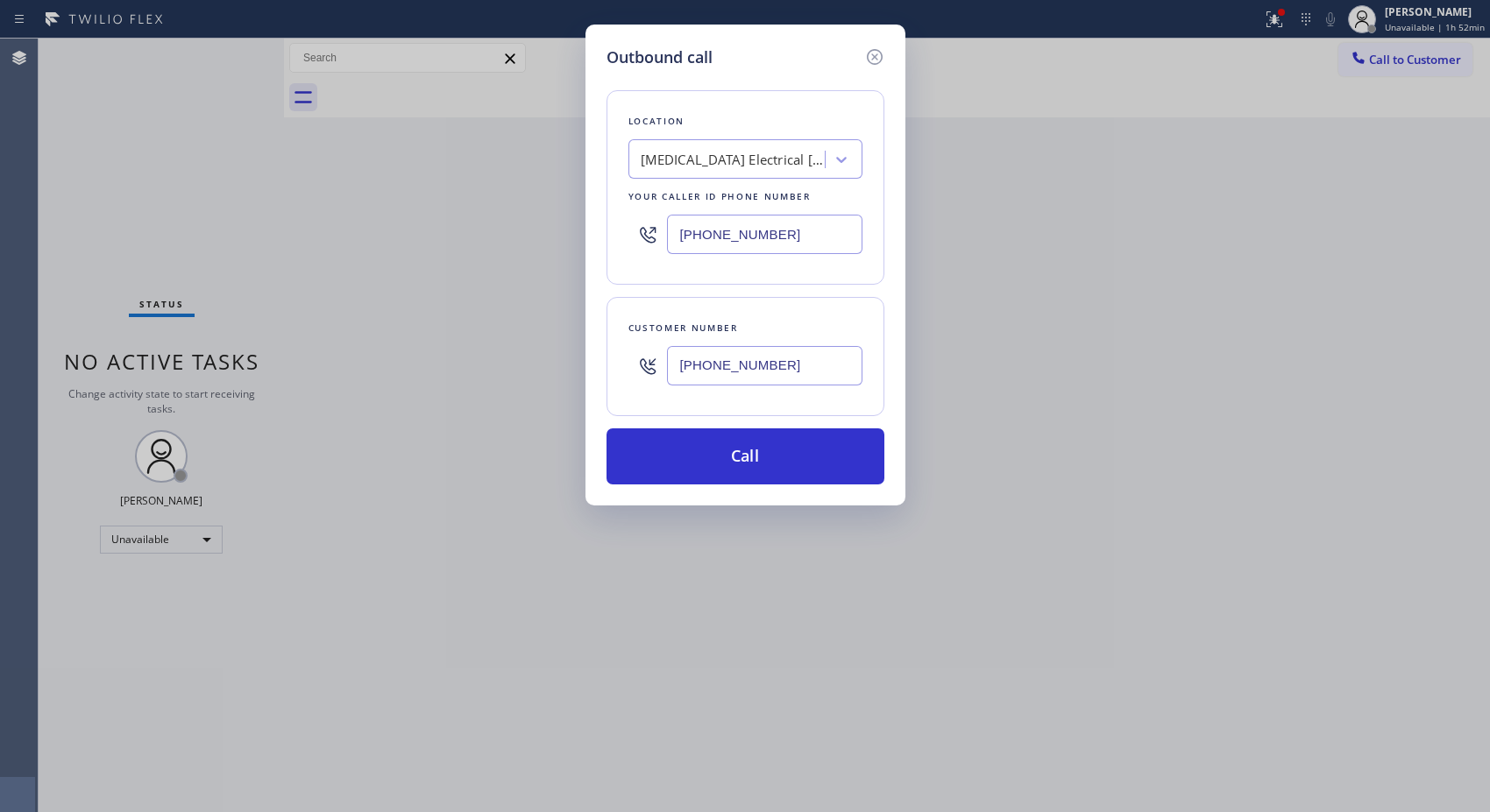
paste input "626) 788-9730"
drag, startPoint x: 821, startPoint y: 244, endPoint x: 627, endPoint y: 229, distance: 194.6
click at [628, 229] on div "[PHONE_NUMBER]" at bounding box center [745, 234] width 234 height 57
type input "[PHONE_NUMBER]"
click at [785, 457] on button "Call" at bounding box center [745, 456] width 278 height 56
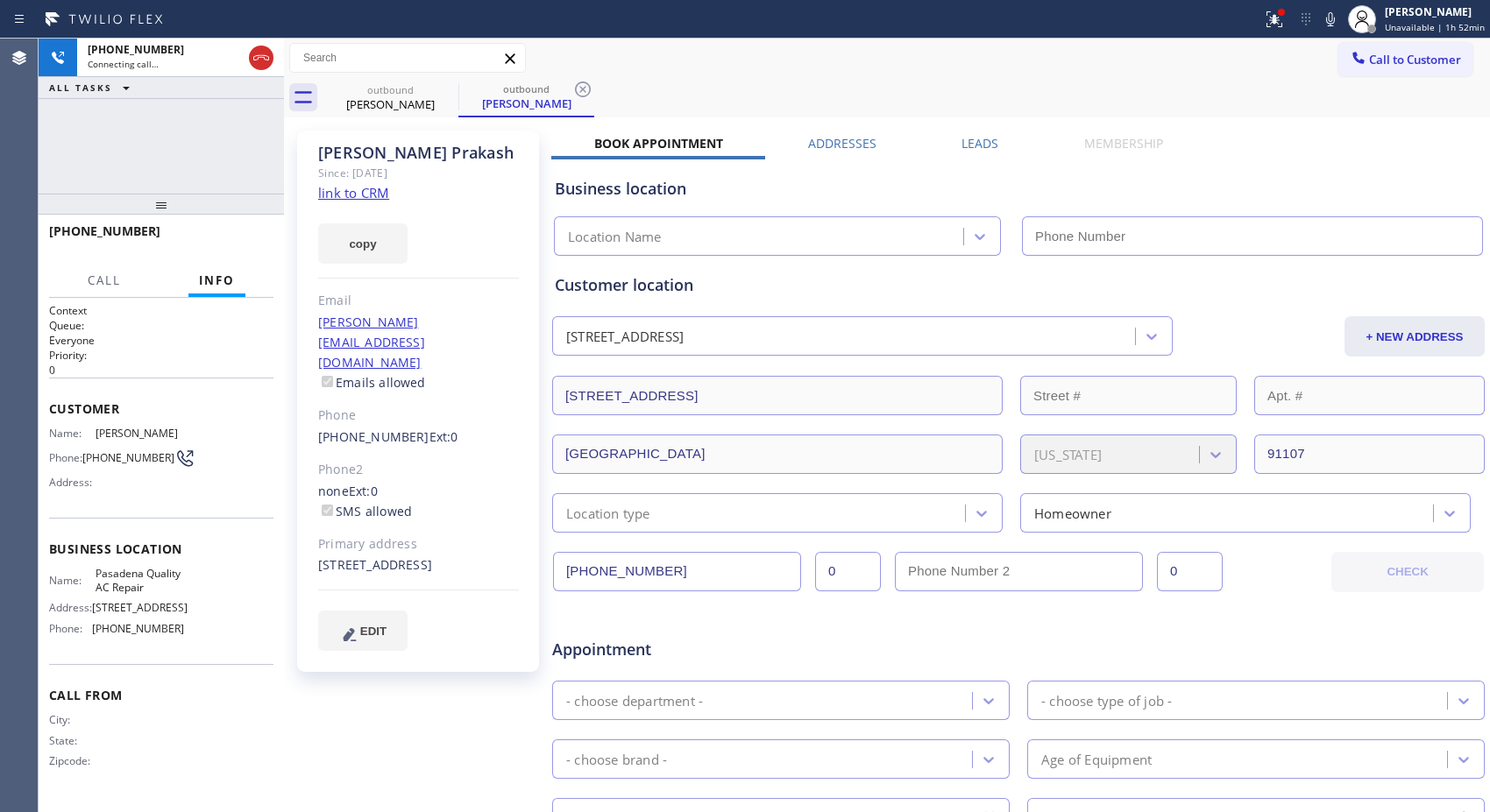
type input "[PHONE_NUMBER]"
drag, startPoint x: 592, startPoint y: 91, endPoint x: 600, endPoint y: 82, distance: 12.0
click at [592, 90] on icon at bounding box center [583, 90] width 21 height 21
drag, startPoint x: 158, startPoint y: 234, endPoint x: 62, endPoint y: 238, distance: 96.1
click at [62, 238] on div "[PHONE_NUMBER]" at bounding box center [155, 230] width 212 height 16
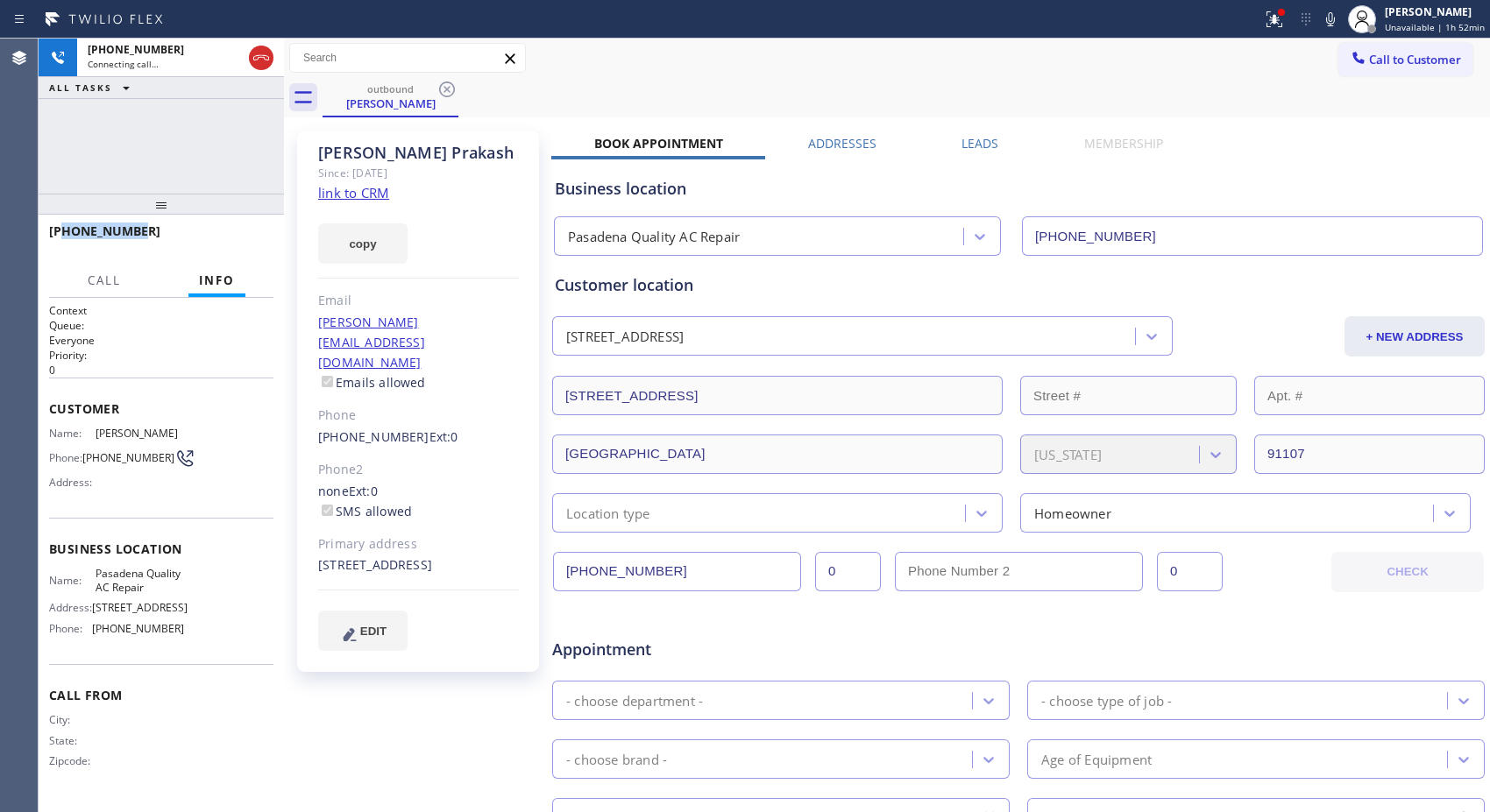
copy span "6269055221"
click at [268, 228] on div "[PHONE_NUMBER] Live | 00:00 HANG UP" at bounding box center [161, 239] width 224 height 45
click at [248, 239] on span "HANG UP" at bounding box center [232, 239] width 53 height 13
click at [248, 239] on span "COMPLETE" at bounding box center [229, 239] width 61 height 13
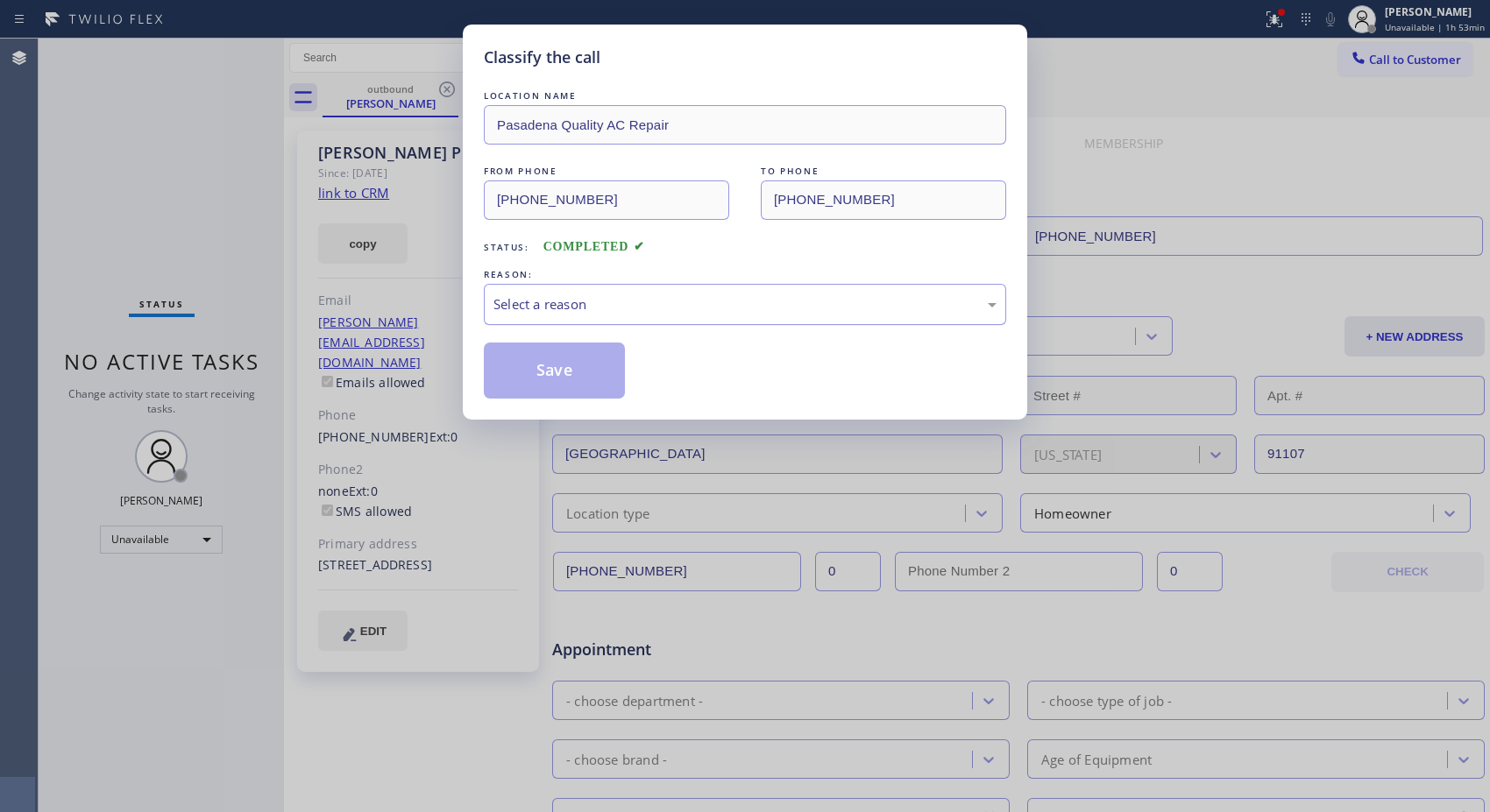
click at [642, 313] on div "Select a reason" at bounding box center [745, 304] width 503 height 20
click at [575, 388] on button "Save" at bounding box center [554, 370] width 141 height 56
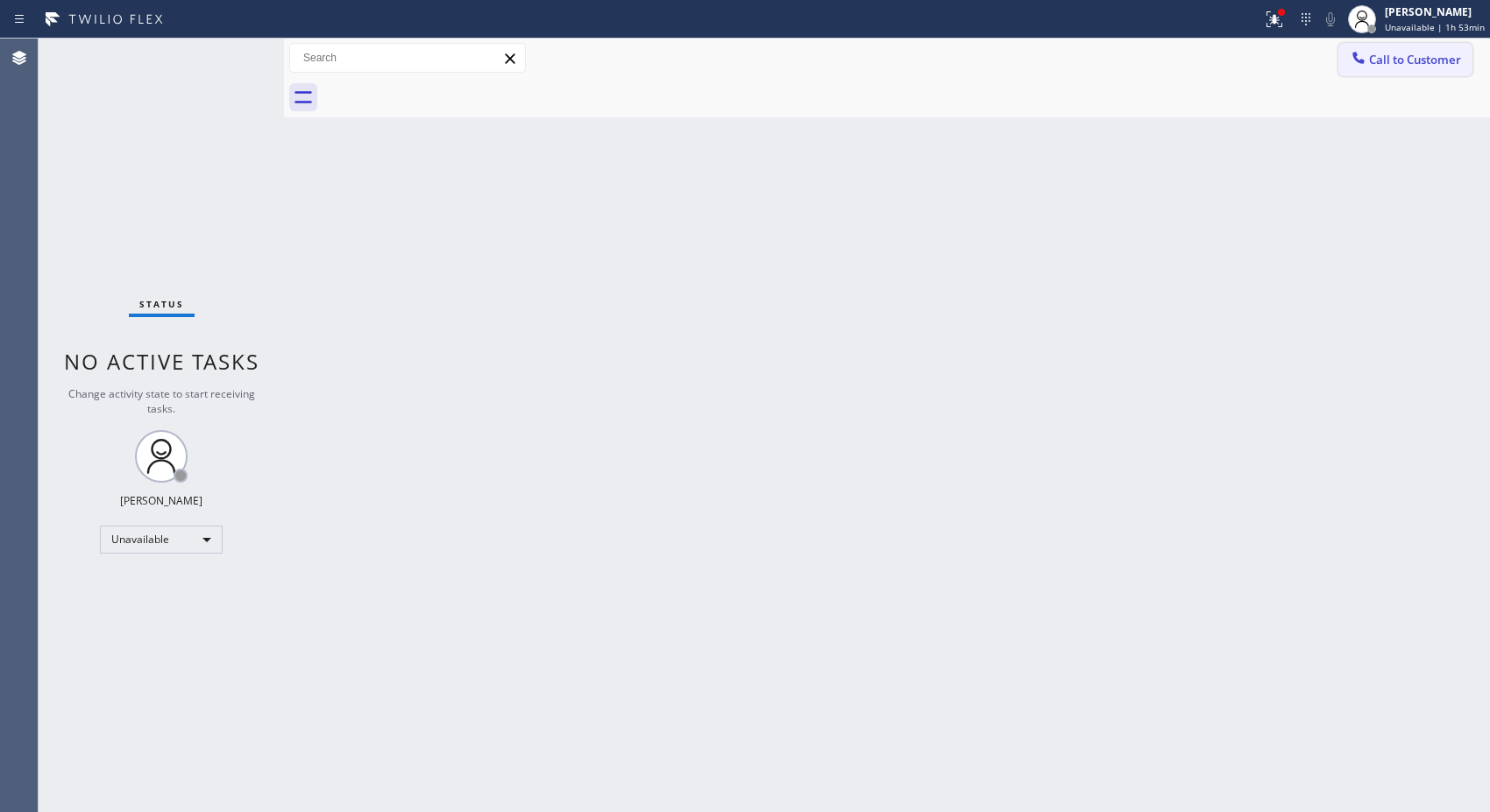
click at [1423, 53] on span "Call to Customer" at bounding box center [1415, 59] width 92 height 15
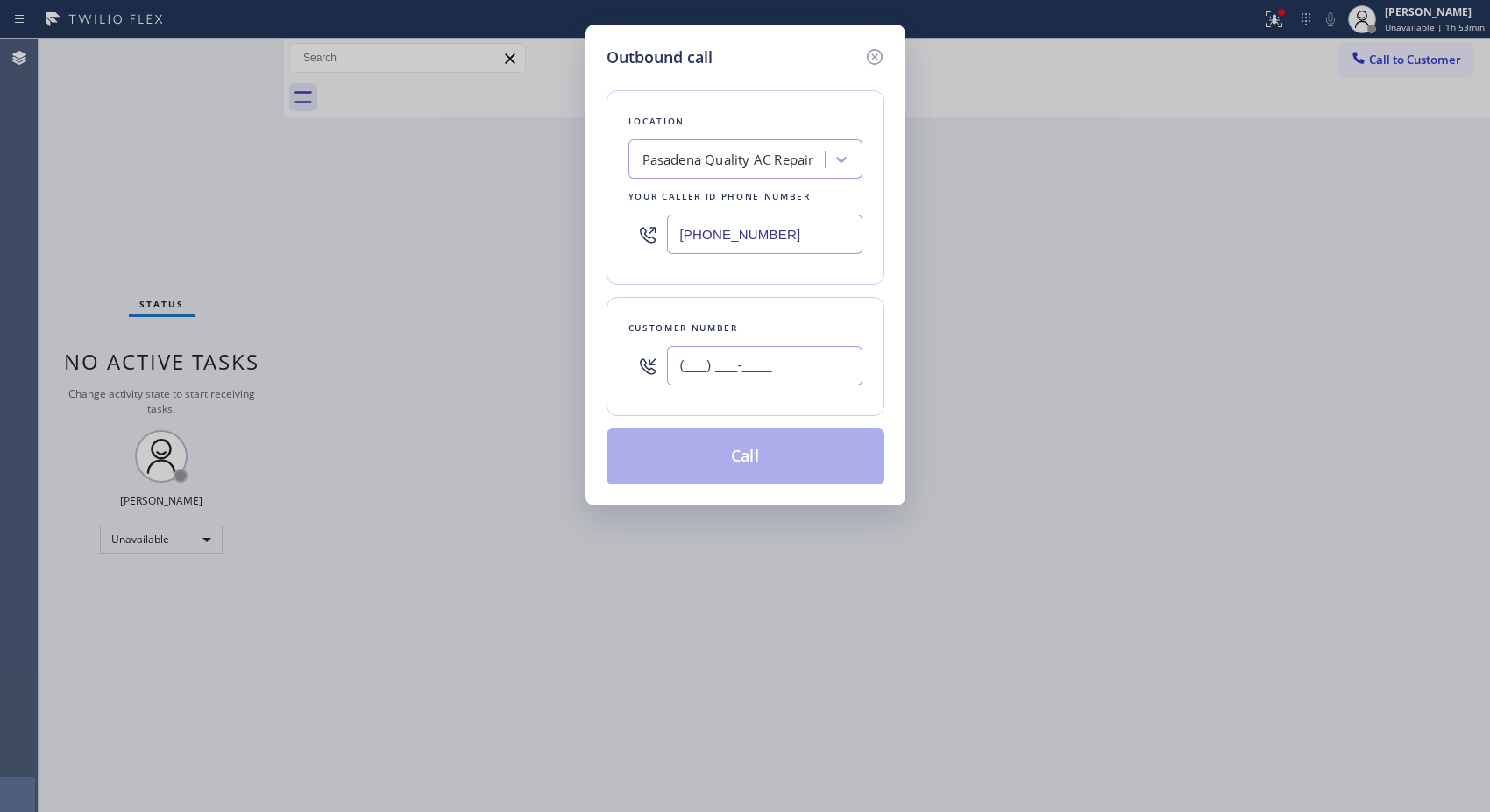
drag, startPoint x: 799, startPoint y: 366, endPoint x: 632, endPoint y: 365, distance: 167.0
click at [632, 365] on div "(___) ___-____" at bounding box center [745, 365] width 234 height 57
paste input "626) 905-5221"
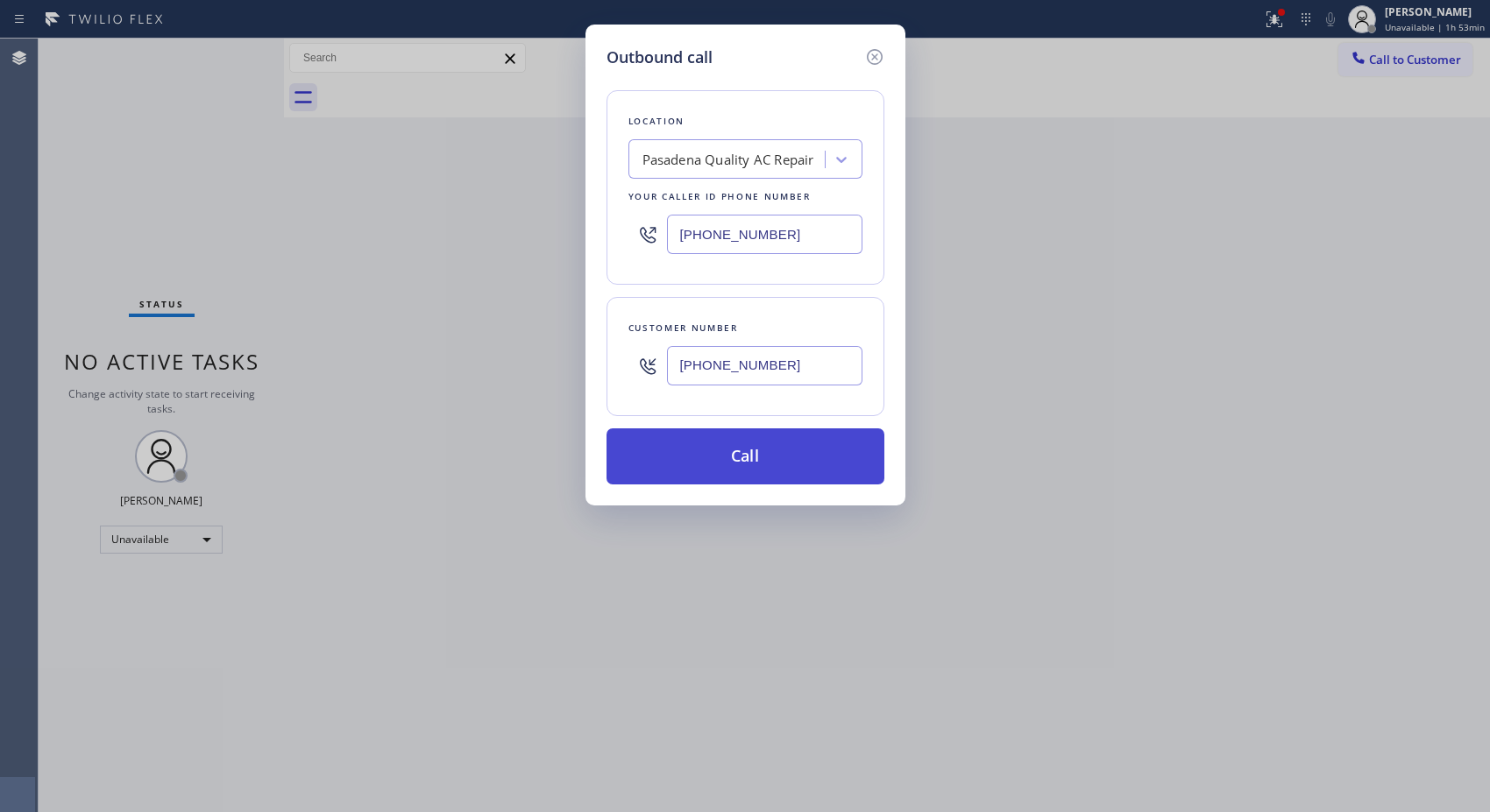
type input "[PHONE_NUMBER]"
click at [746, 470] on button "Call" at bounding box center [745, 456] width 278 height 56
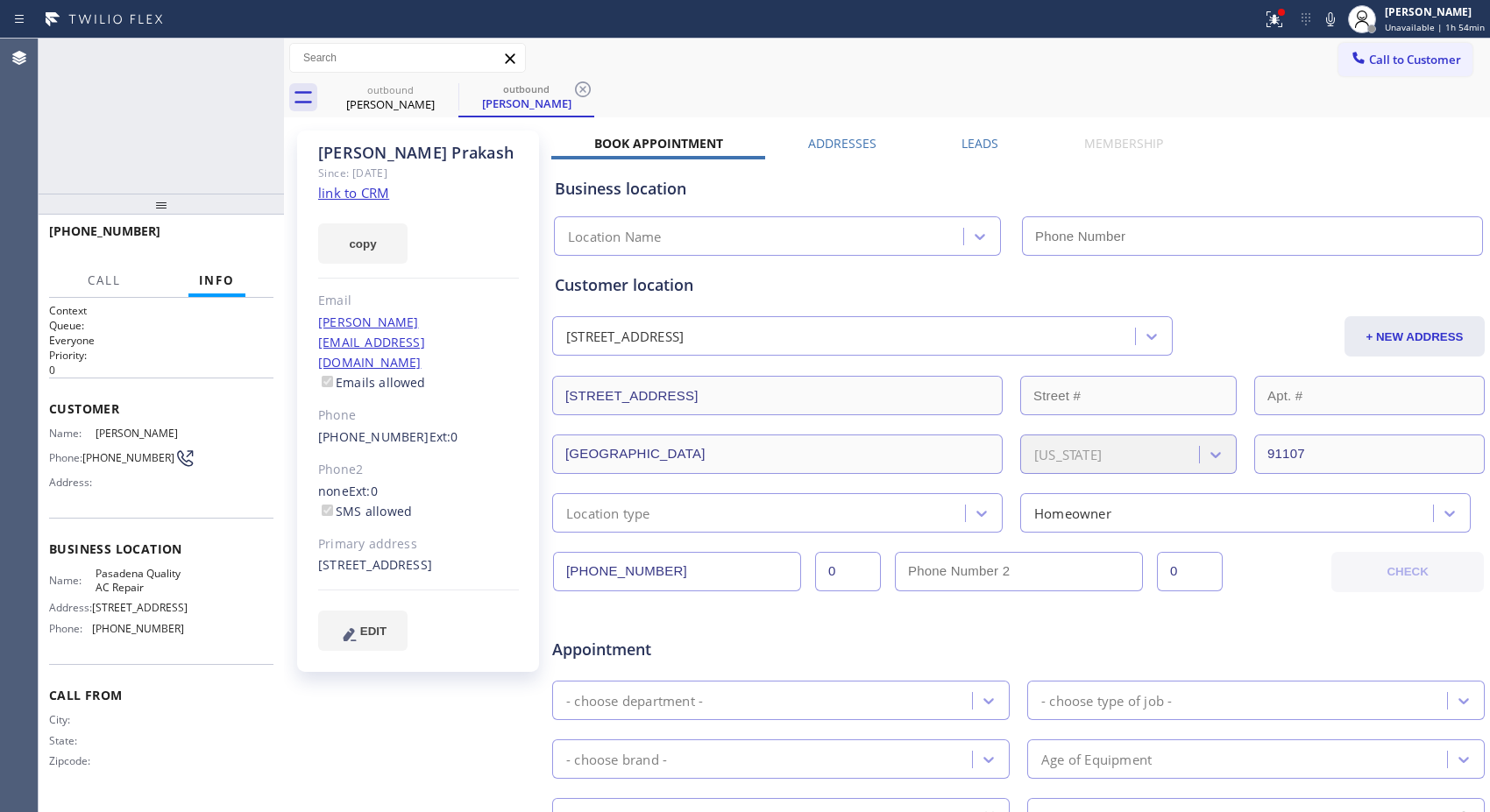
type input "[PHONE_NUMBER]"
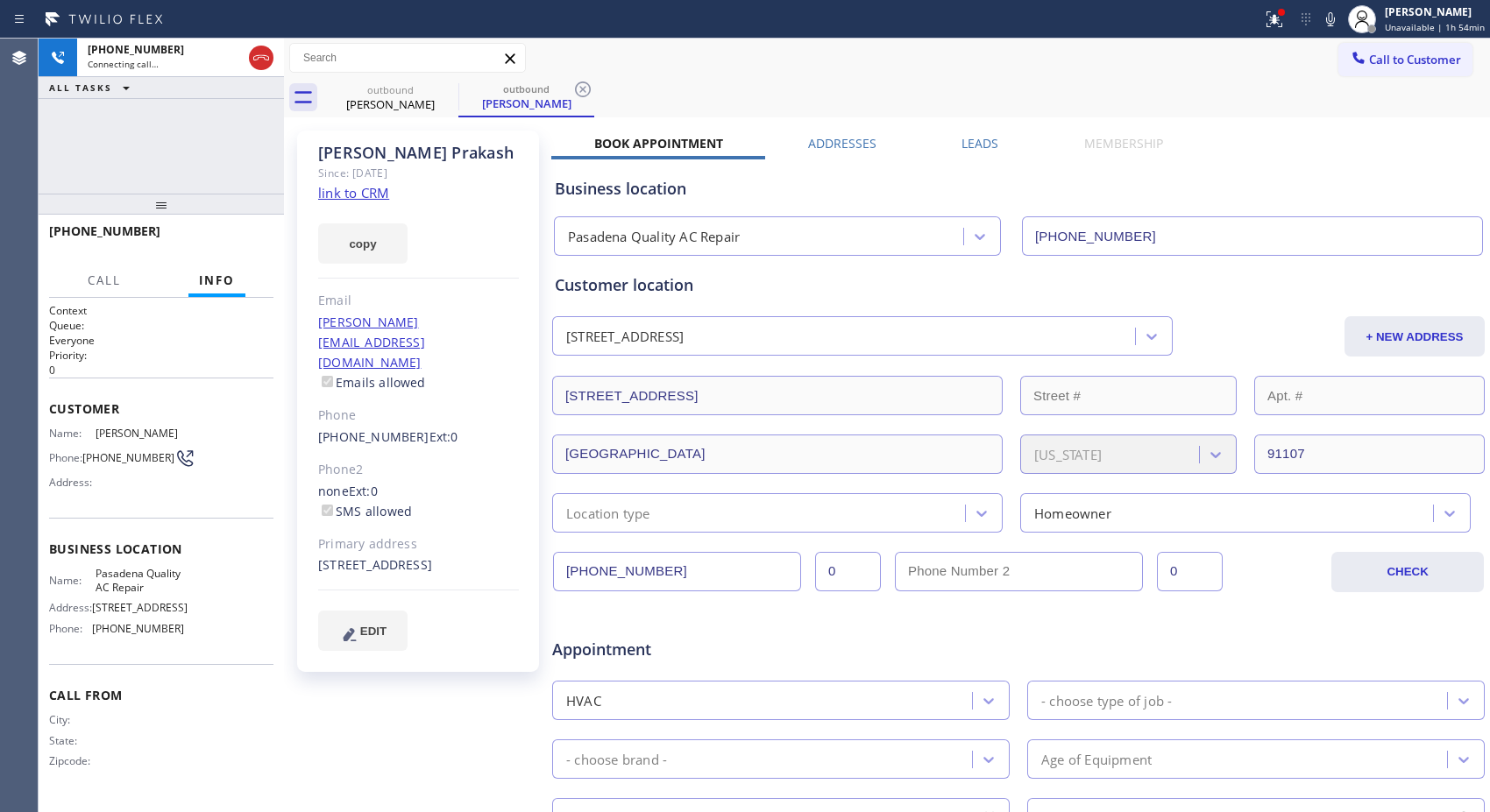
drag, startPoint x: 572, startPoint y: 90, endPoint x: 546, endPoint y: 95, distance: 26.5
click at [572, 90] on icon at bounding box center [583, 90] width 21 height 21
drag, startPoint x: 156, startPoint y: 206, endPoint x: 145, endPoint y: 145, distance: 62.0
click at [145, 145] on div "[PHONE_NUMBER] Connecting call… ALL TASKS ALL TASKS ACTIVE TASKS TASKS IN WRAP …" at bounding box center [161, 425] width 246 height 773
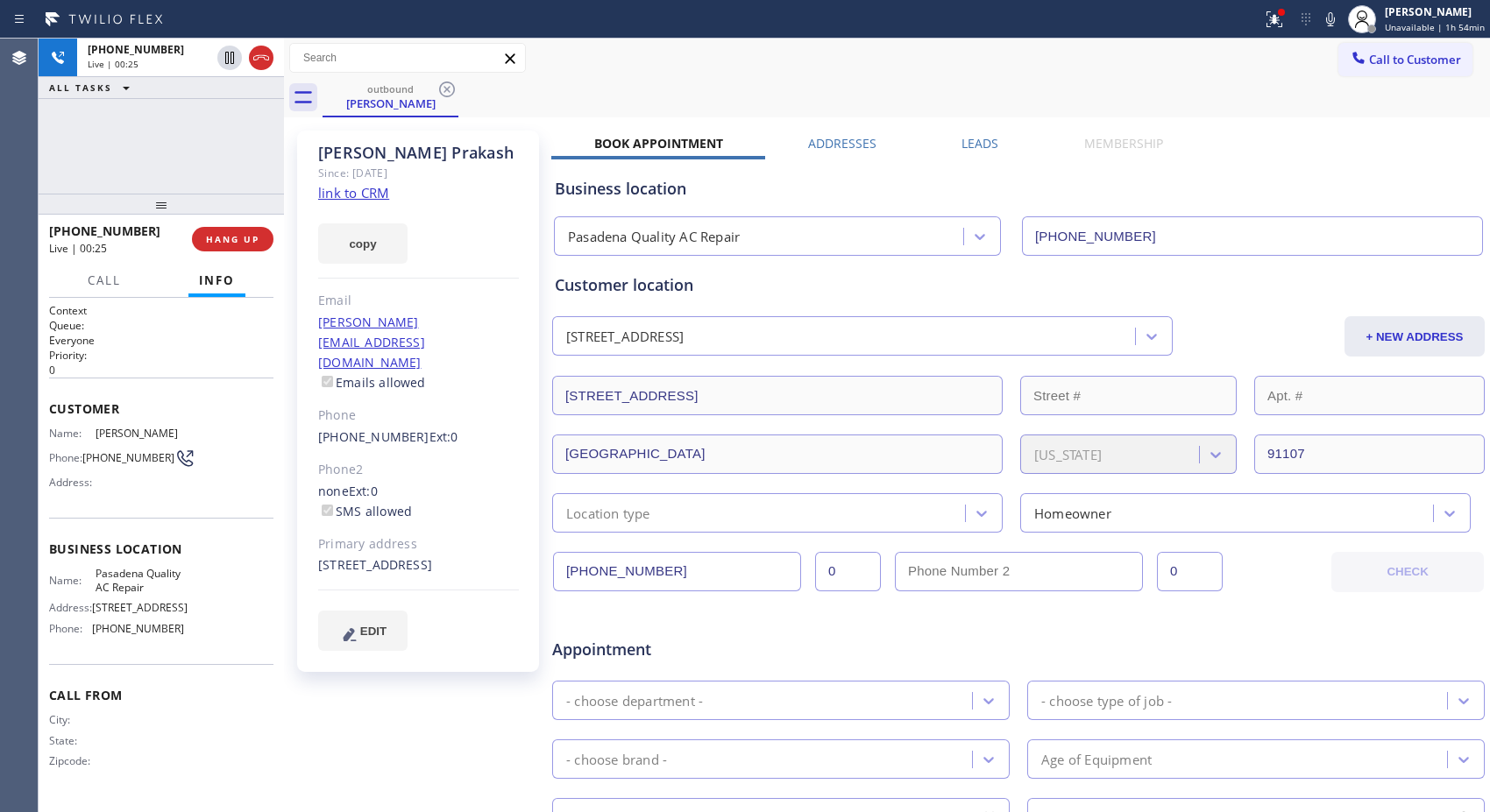
click at [200, 126] on div "[PHONE_NUMBER] Live | 00:25 ALL TASKS ALL TASKS ACTIVE TASKS TASKS IN WRAP UP" at bounding box center [161, 116] width 246 height 155
click at [240, 179] on div "[PHONE_NUMBER] Live | 00:37 ALL TASKS ALL TASKS ACTIVE TASKS TASKS IN WRAP UP" at bounding box center [161, 116] width 246 height 155
drag, startPoint x: 217, startPoint y: 243, endPoint x: 225, endPoint y: 238, distance: 9.4
click at [225, 238] on span "HANG UP" at bounding box center [232, 239] width 53 height 13
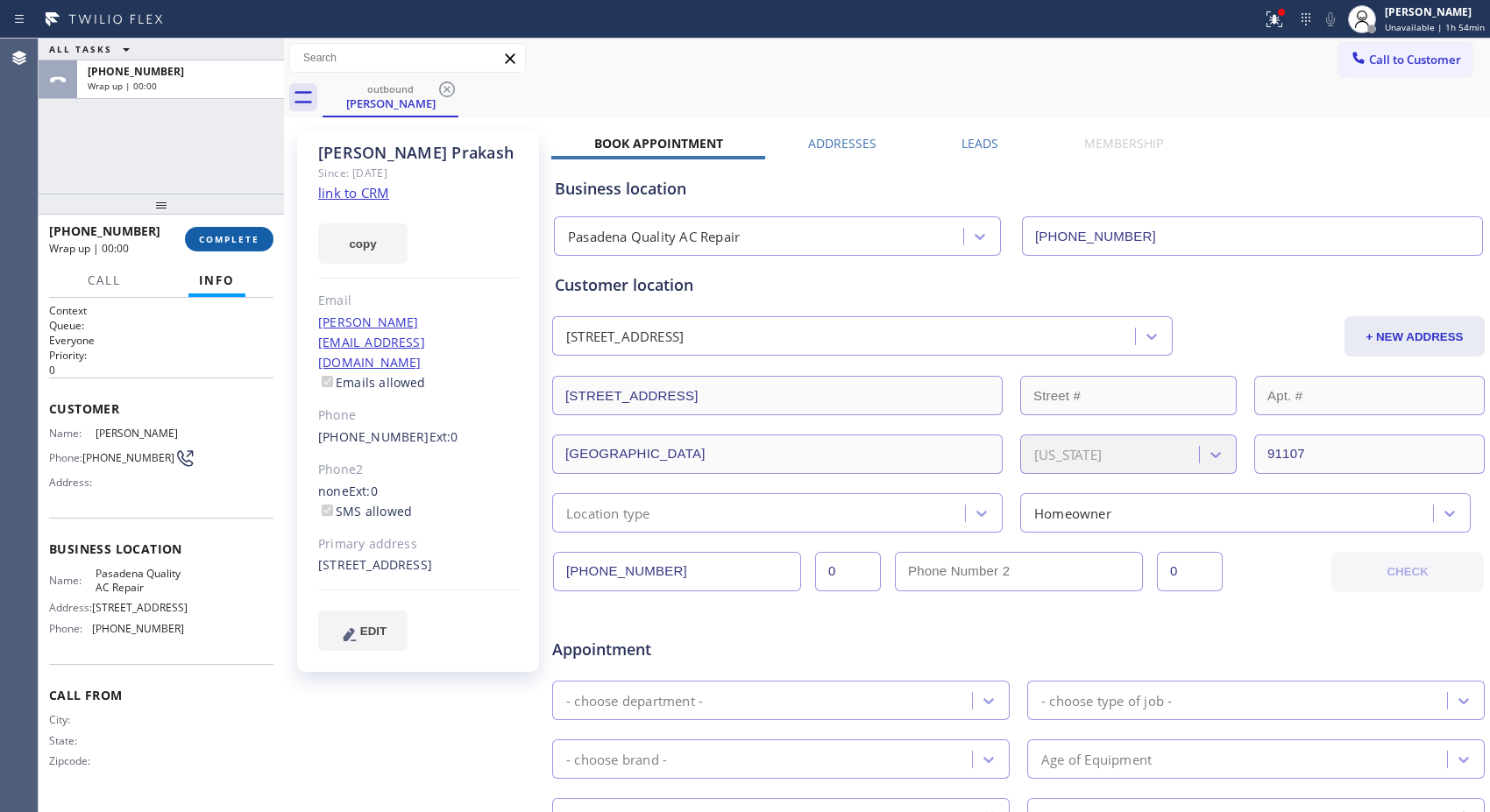
click at [225, 238] on span "COMPLETE" at bounding box center [229, 239] width 61 height 13
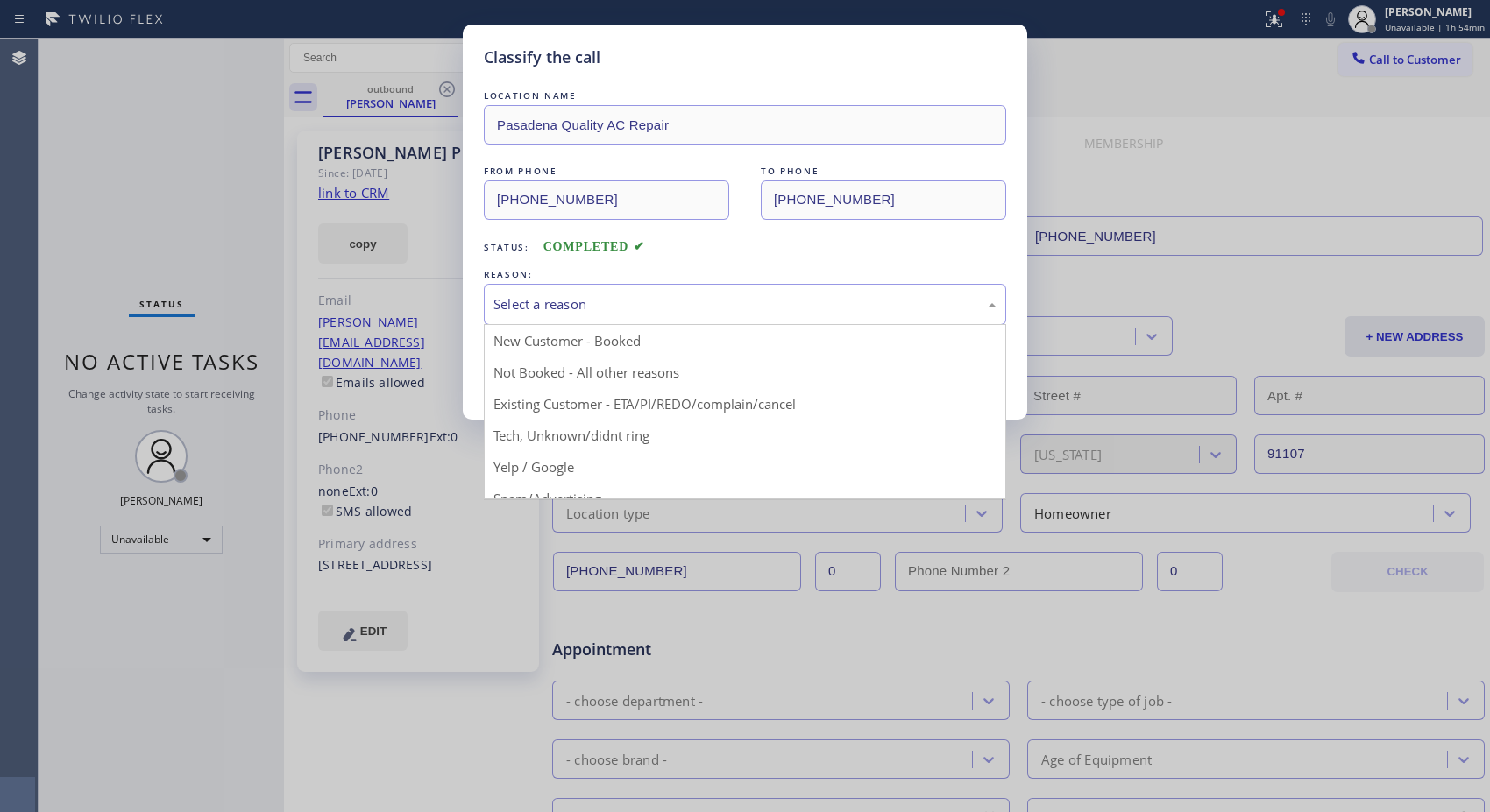
click at [561, 306] on div "Select a reason" at bounding box center [745, 304] width 503 height 20
click at [557, 312] on div "Not Booked - All other reasons" at bounding box center [745, 304] width 503 height 20
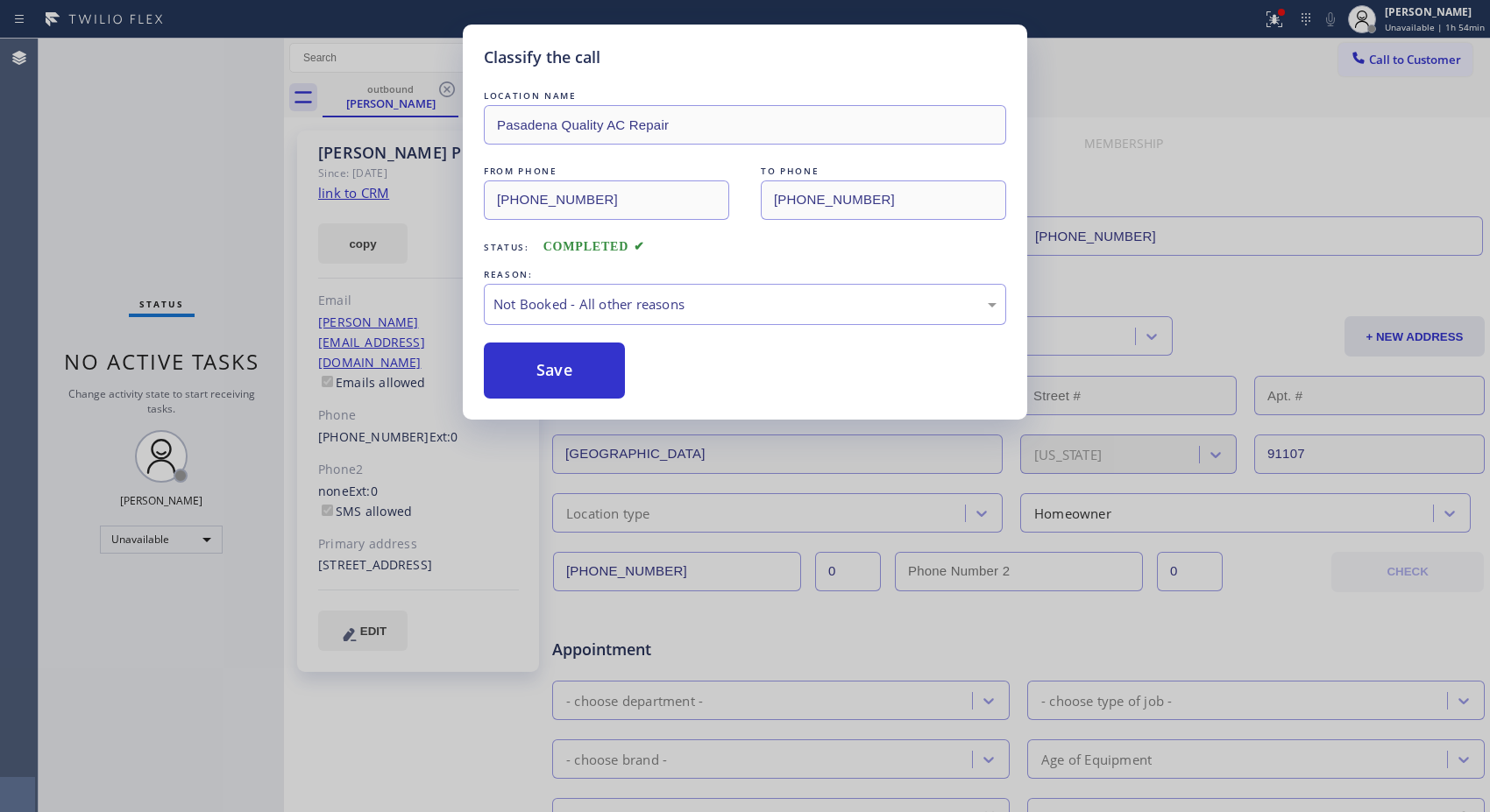
click at [550, 370] on button "Save" at bounding box center [554, 370] width 141 height 56
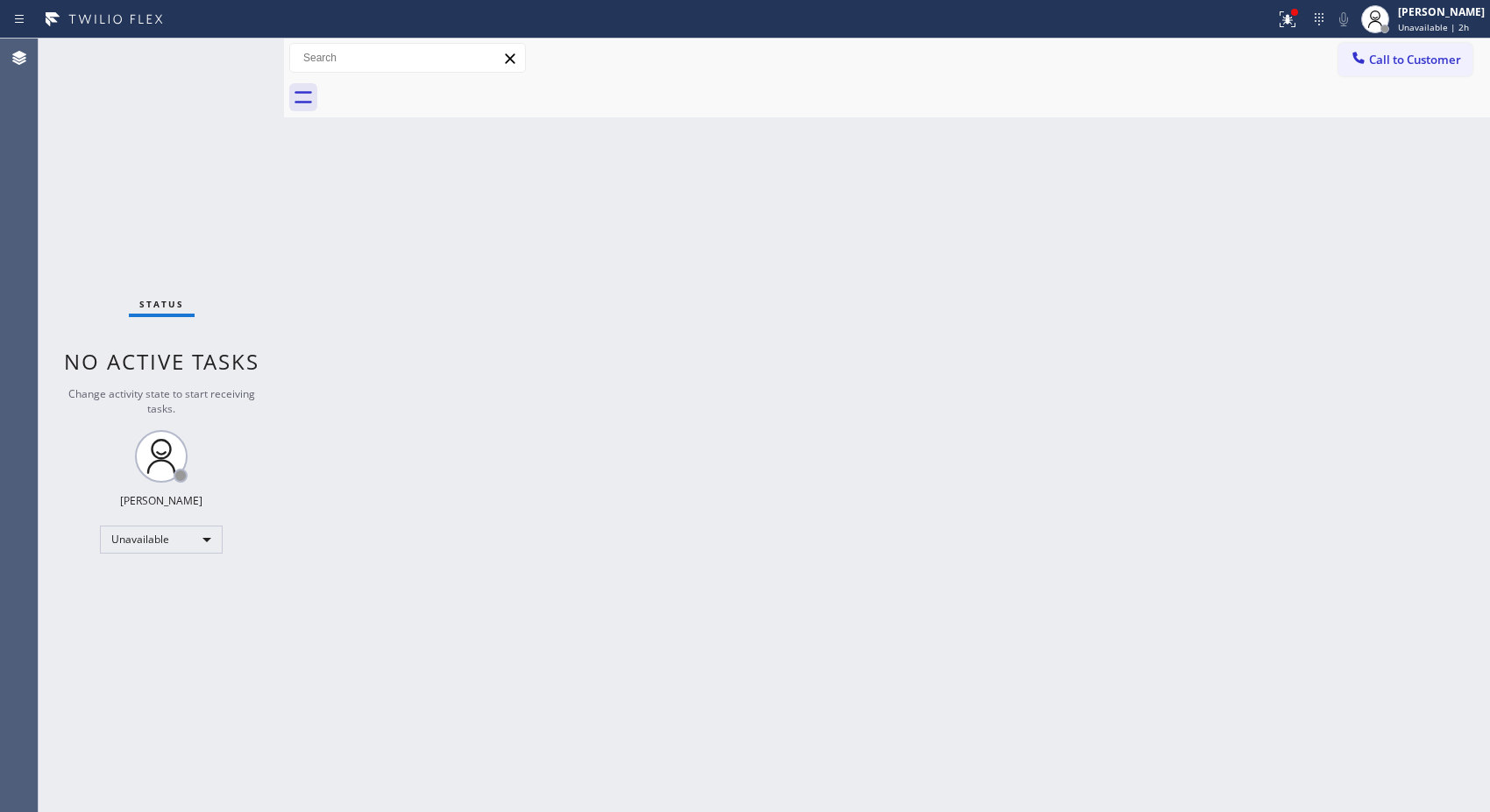
click at [1416, 62] on span "Call to Customer" at bounding box center [1415, 59] width 92 height 15
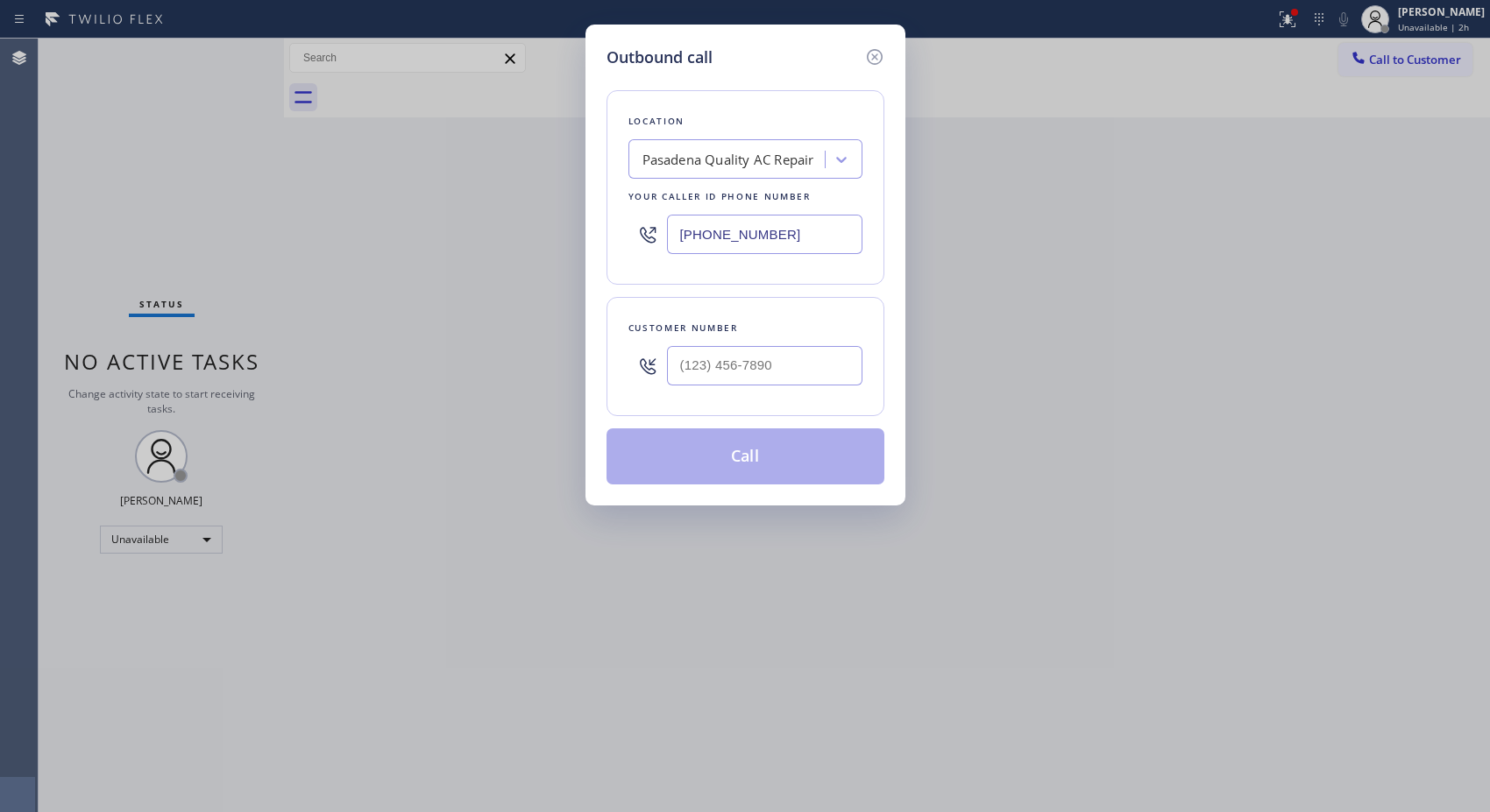
drag, startPoint x: 654, startPoint y: 220, endPoint x: 558, endPoint y: 208, distance: 96.7
click at [565, 219] on div "Outbound call Location [GEOGRAPHIC_DATA] Quality AC Repair Your caller id phone…" at bounding box center [745, 406] width 1490 height 812
paste input "02) 691-7988"
type input "[PHONE_NUMBER]"
drag, startPoint x: 707, startPoint y: 369, endPoint x: 643, endPoint y: 371, distance: 64.0
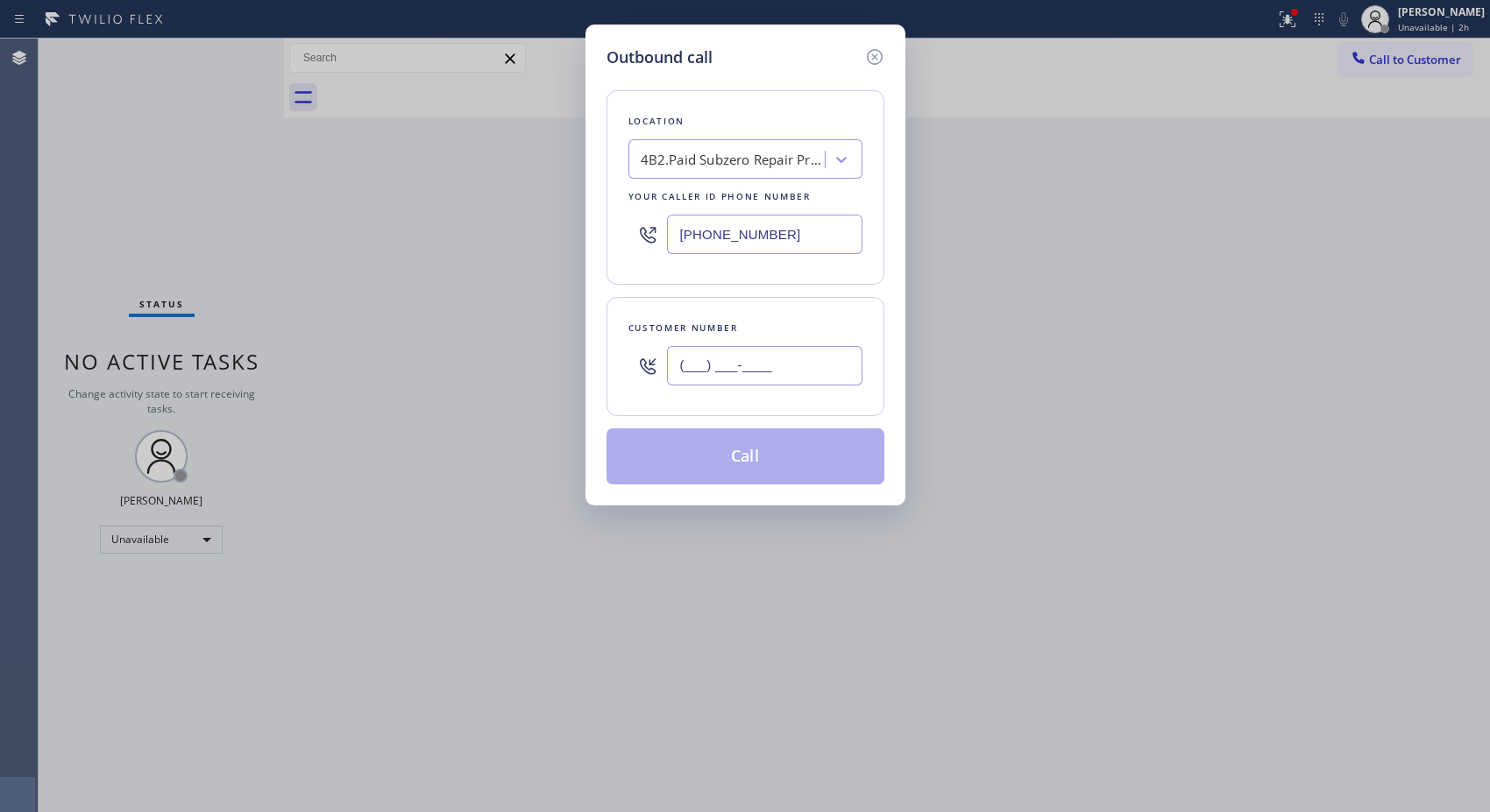
click at [643, 371] on div "(___) ___-____" at bounding box center [745, 365] width 234 height 57
paste input "602) 810-4829"
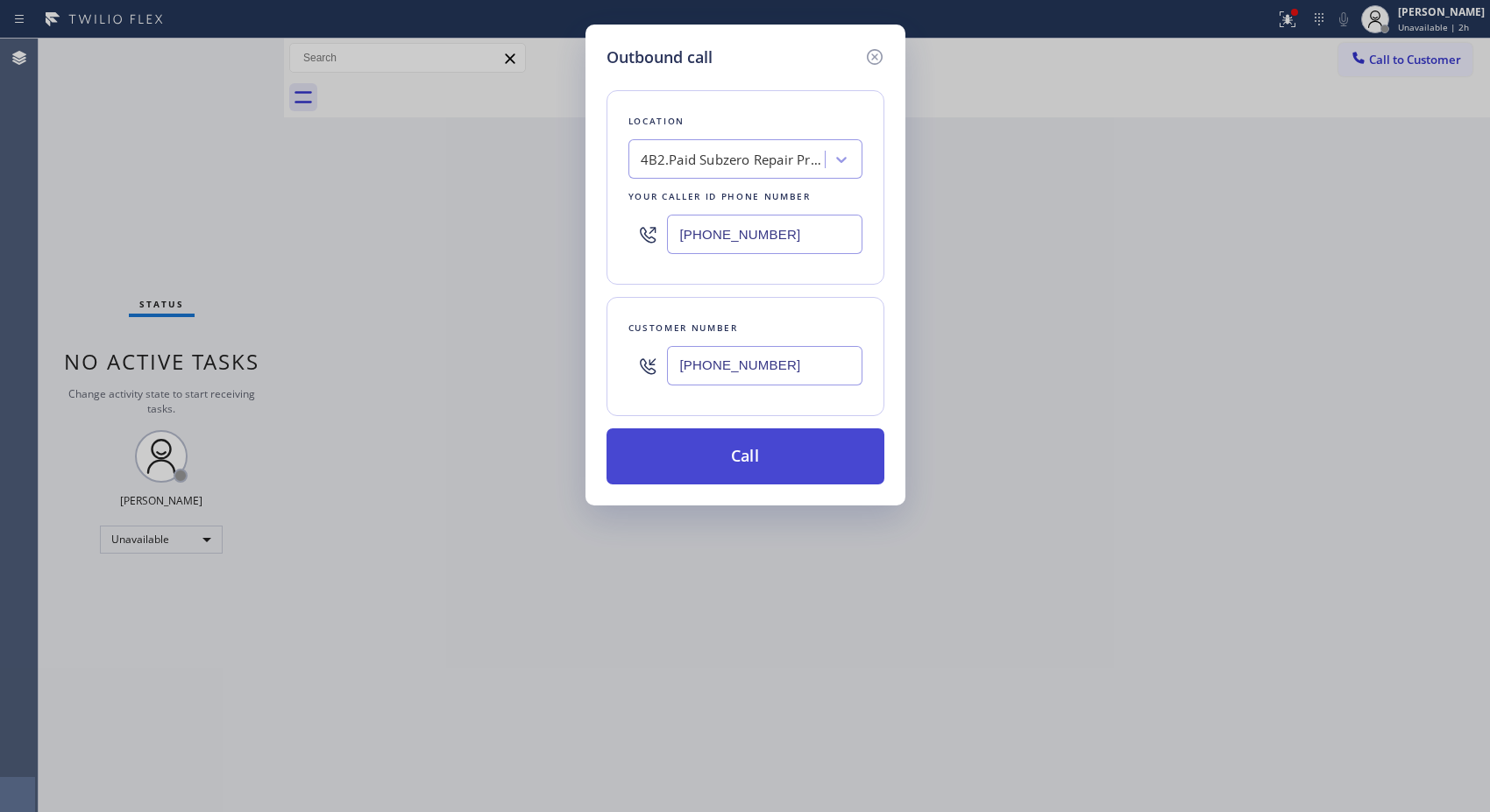
type input "[PHONE_NUMBER]"
click at [760, 478] on button "Call" at bounding box center [745, 456] width 278 height 56
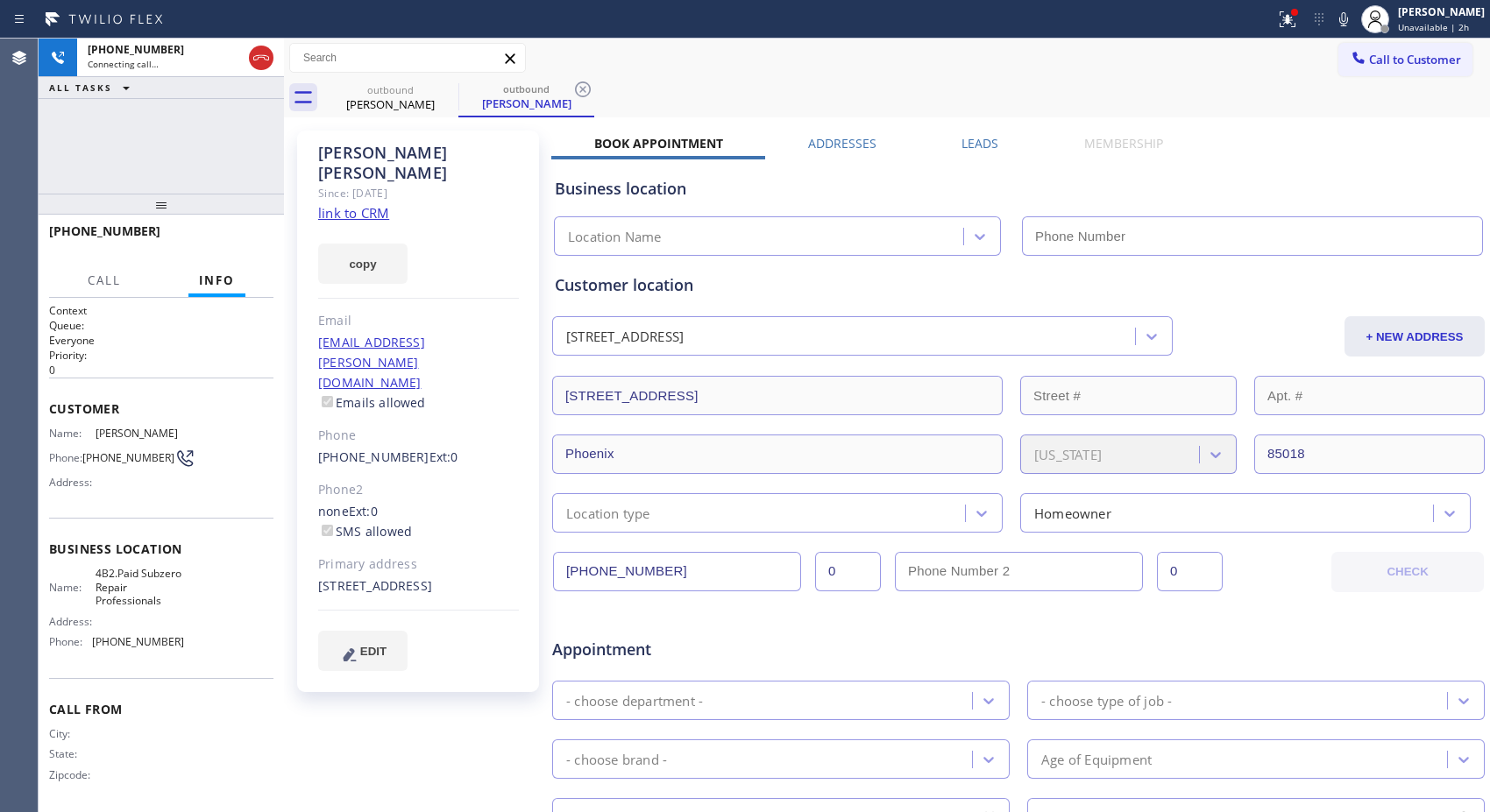
type input "[PHONE_NUMBER]"
click at [574, 95] on icon at bounding box center [583, 90] width 21 height 21
drag, startPoint x: 178, startPoint y: 212, endPoint x: 177, endPoint y: 159, distance: 53.0
click at [177, 159] on div "[PHONE_NUMBER] Connecting call… ALL TASKS ALL TASKS ACTIVE TASKS TASKS IN WRAP …" at bounding box center [161, 425] width 246 height 773
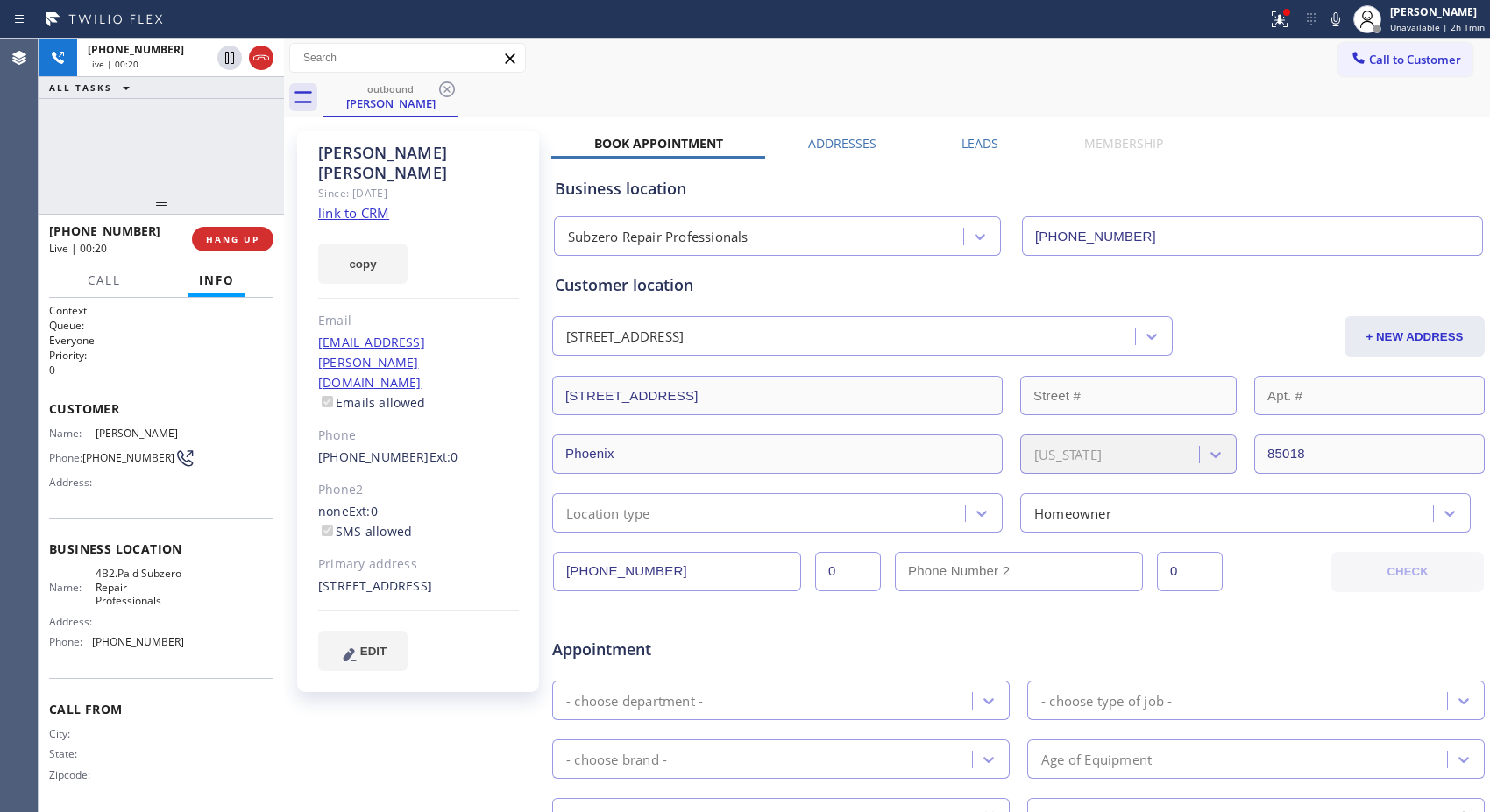
click at [708, 89] on div "outbound [PERSON_NAME]" at bounding box center [905, 98] width 1167 height 40
click at [172, 149] on div "[PHONE_NUMBER] Live | 00:22 ALL TASKS ALL TASKS ACTIVE TASKS TASKS IN WRAP UP" at bounding box center [161, 116] width 246 height 155
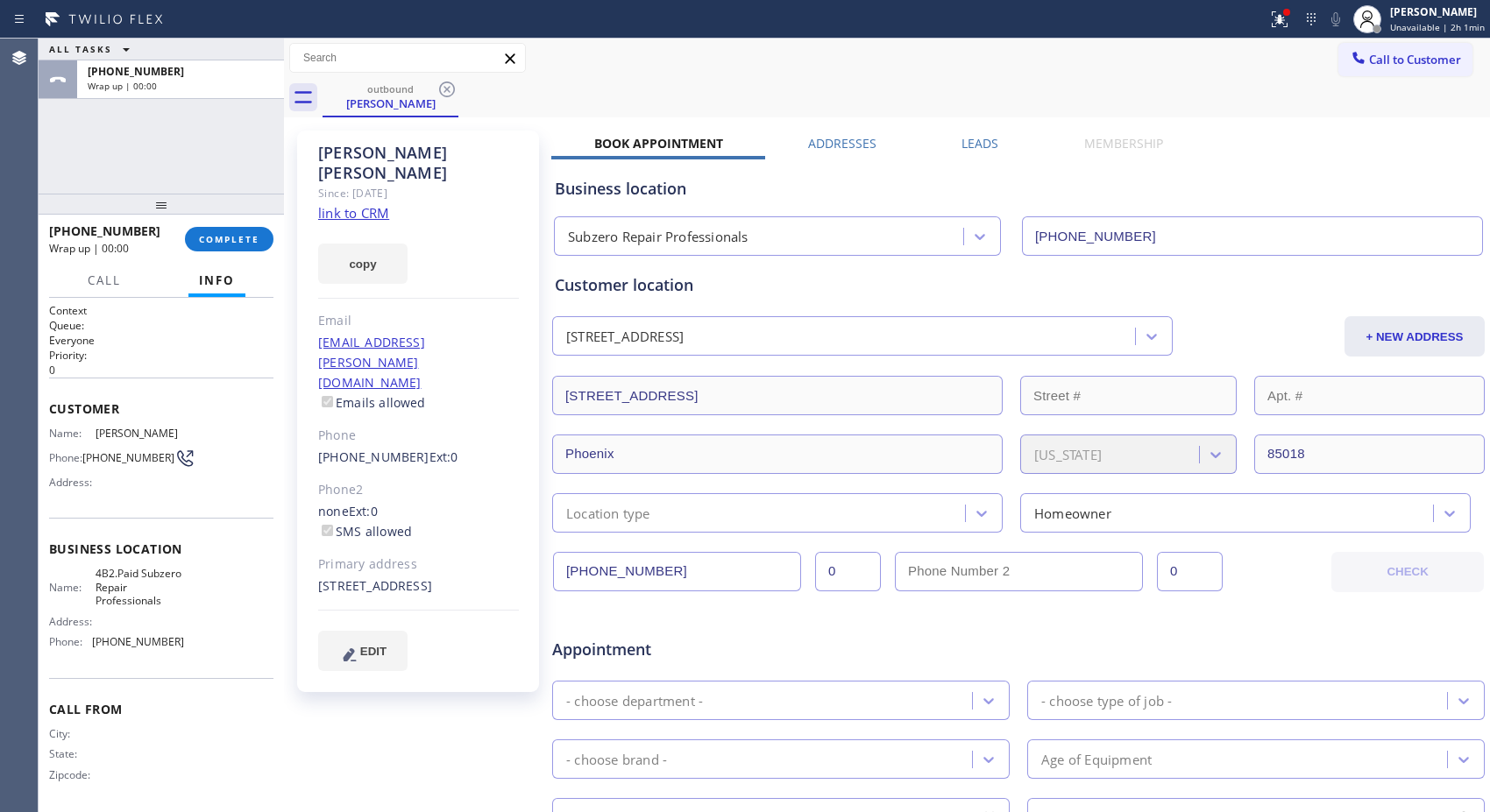
click at [216, 215] on div at bounding box center [161, 204] width 246 height 21
click at [228, 234] on span "COMPLETE" at bounding box center [229, 239] width 61 height 13
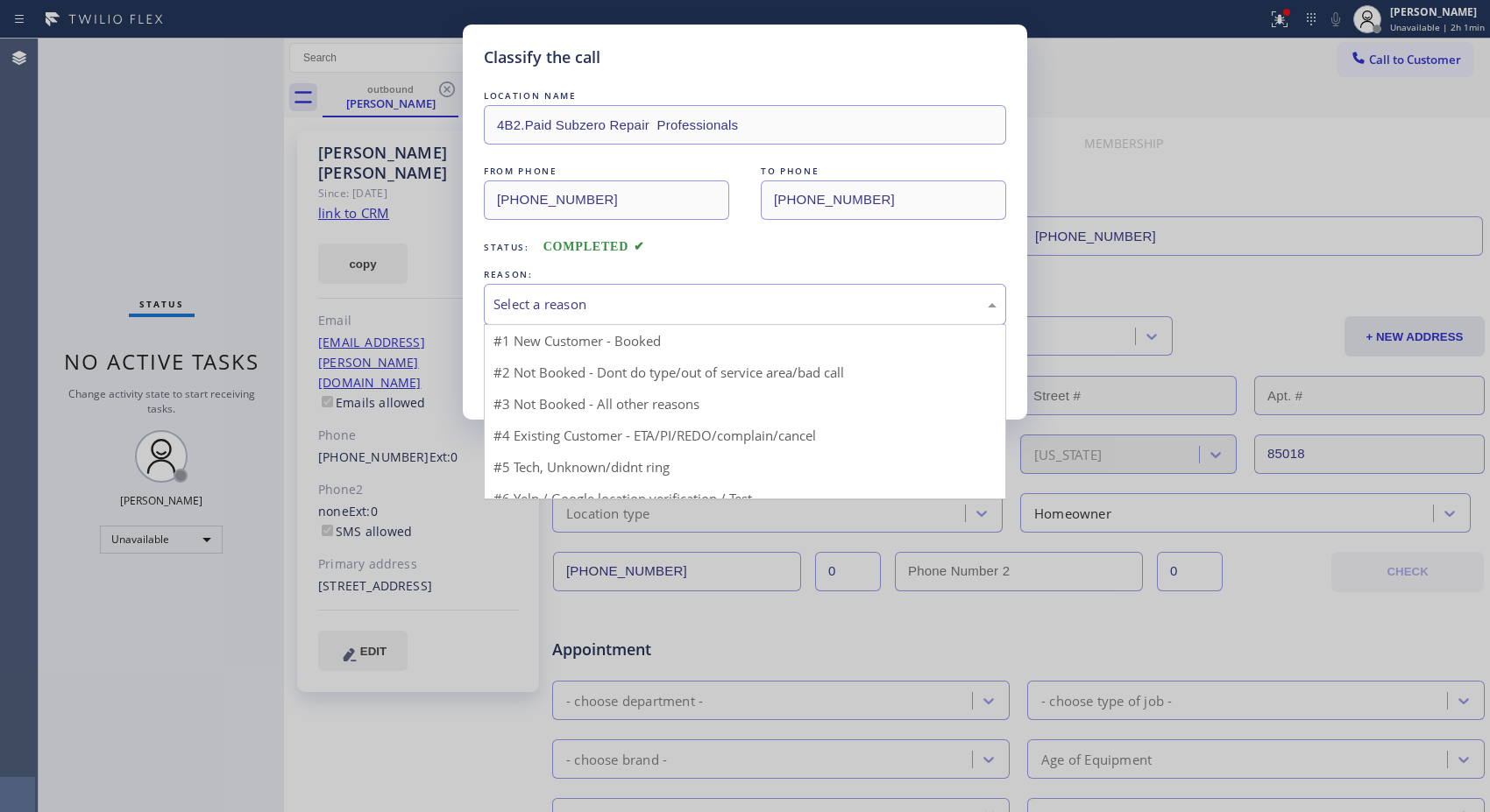
drag, startPoint x: 818, startPoint y: 306, endPoint x: 803, endPoint y: 306, distance: 15.0
click at [809, 306] on div "Select a reason" at bounding box center [745, 304] width 503 height 20
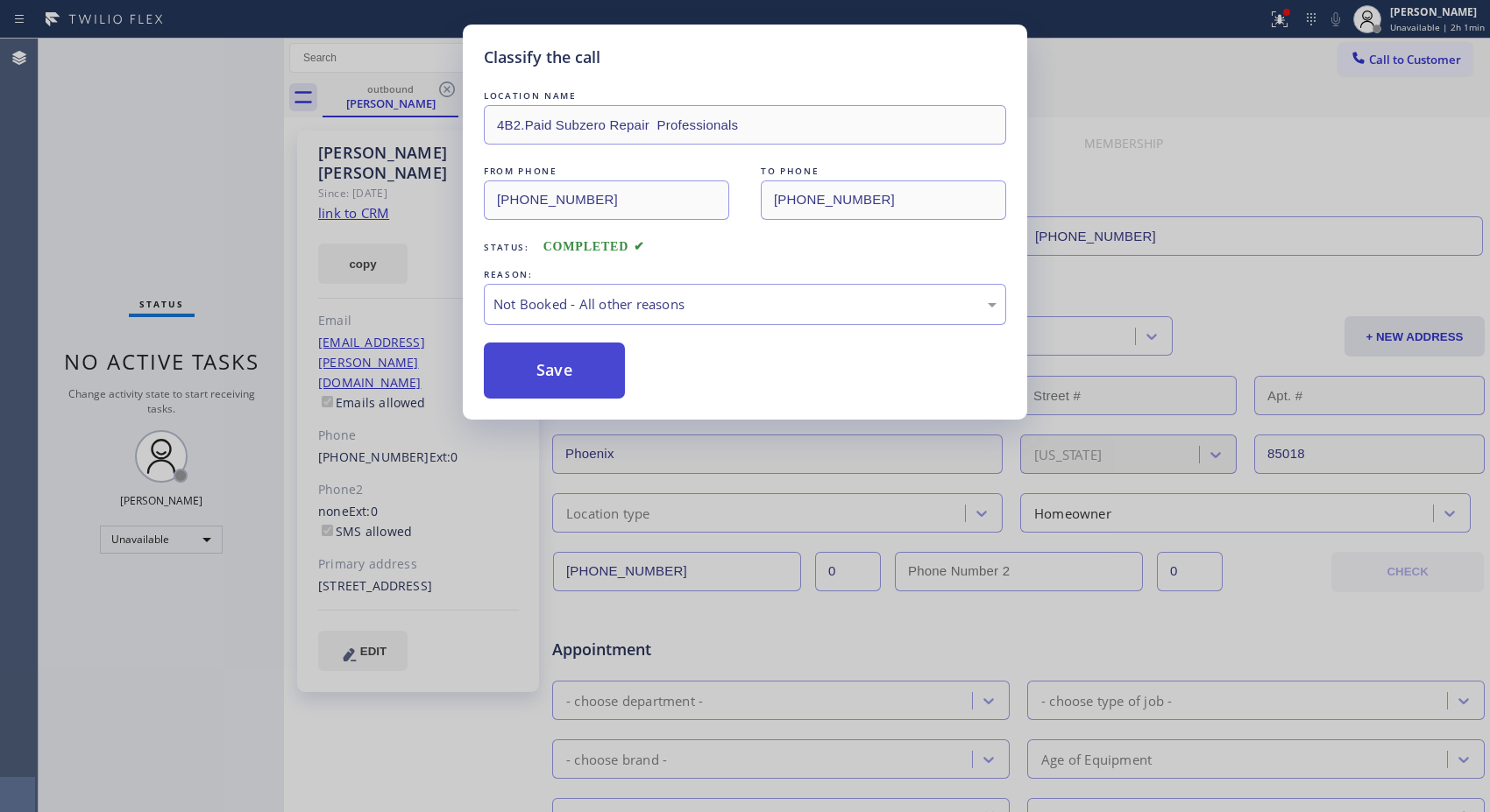
click at [578, 370] on button "Save" at bounding box center [554, 370] width 141 height 56
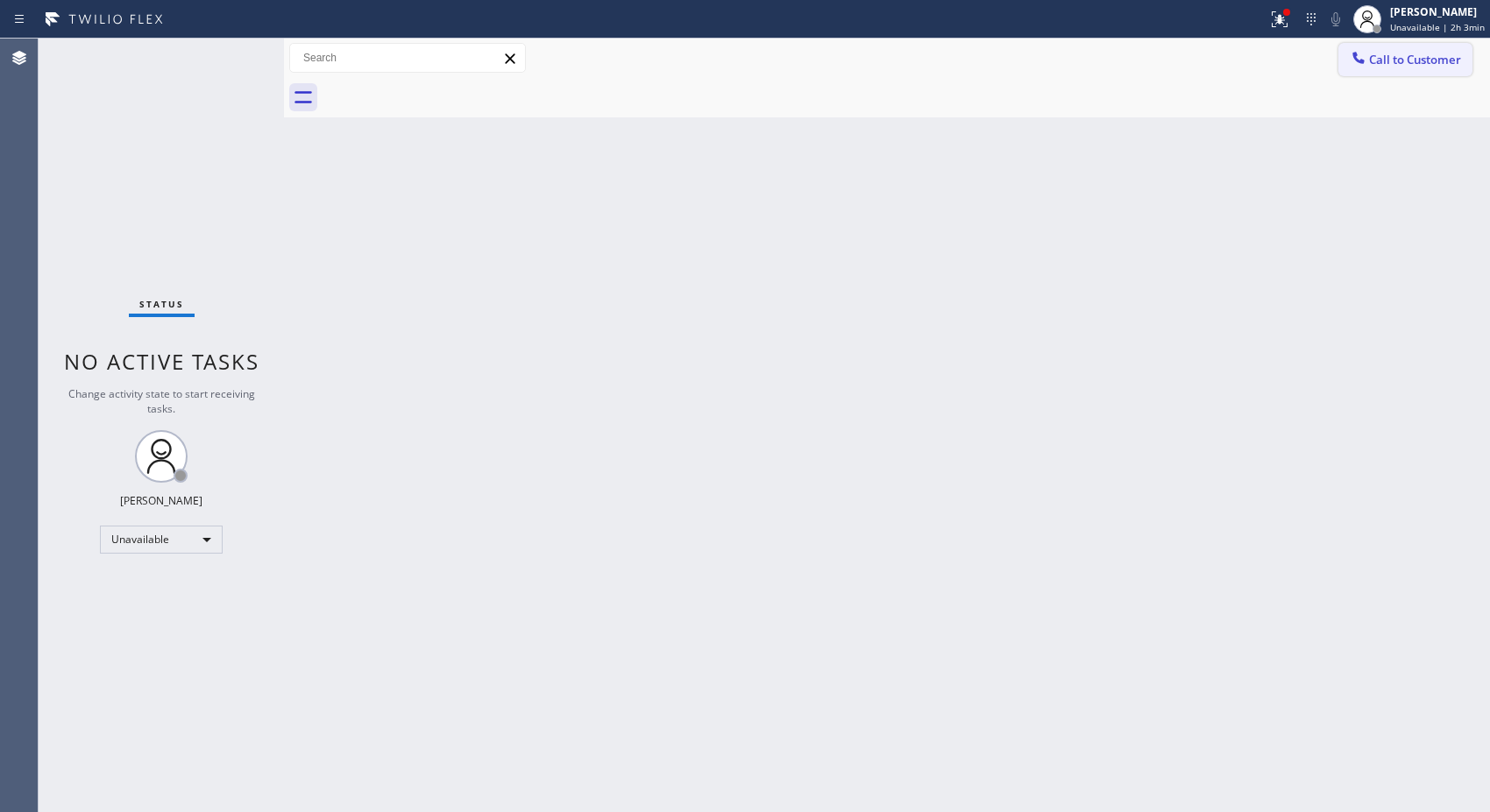
click at [1388, 55] on span "Call to Customer" at bounding box center [1415, 59] width 92 height 15
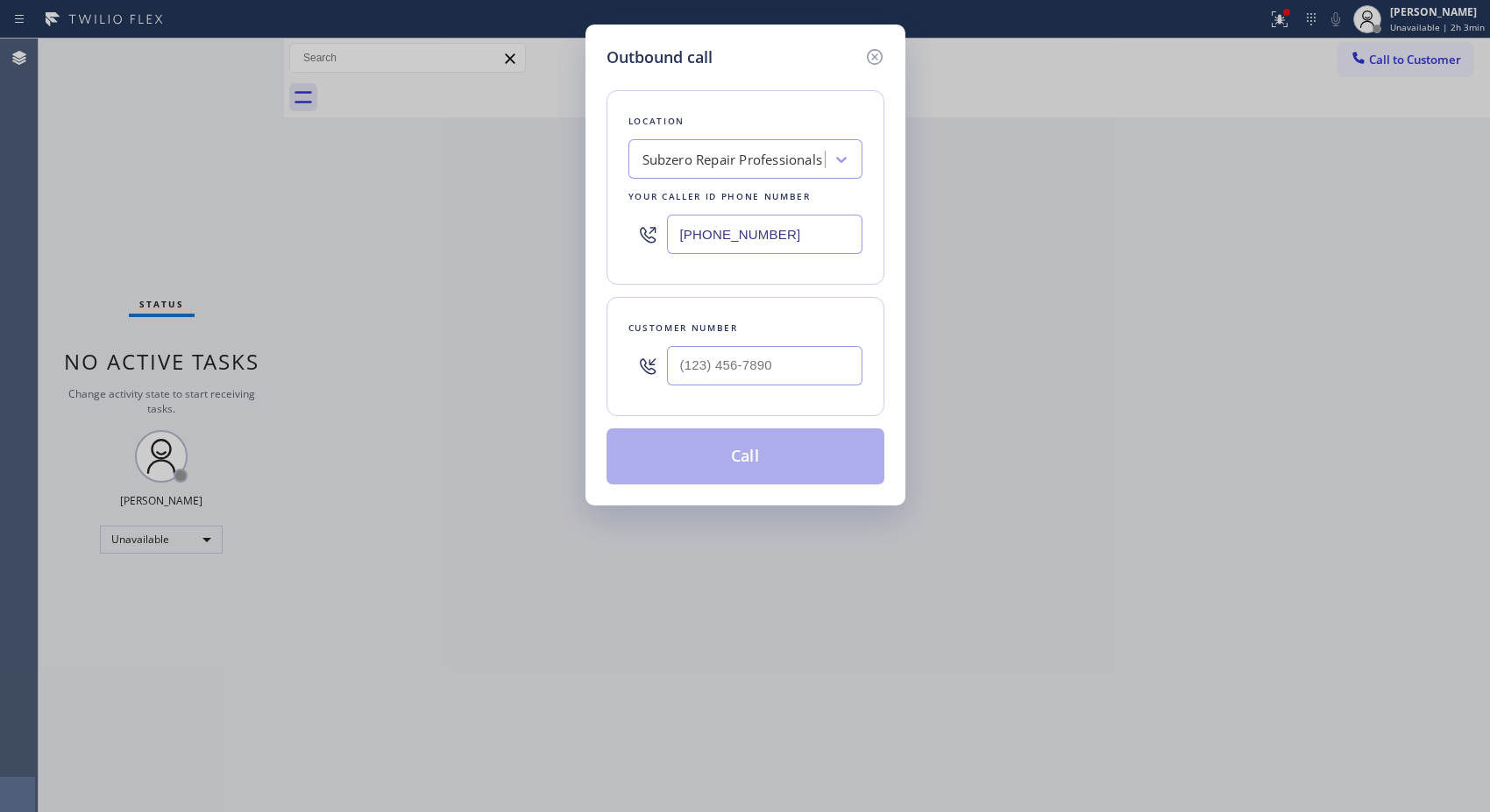
drag, startPoint x: 834, startPoint y: 232, endPoint x: 612, endPoint y: 205, distance: 223.6
click at [615, 211] on div "Location Subzero Repair Professionals Your caller id phone number [PHONE_NUMBER]" at bounding box center [745, 187] width 278 height 194
paste input "800) 568-8664"
type input "[PHONE_NUMBER]"
paste input "562) 754-7355"
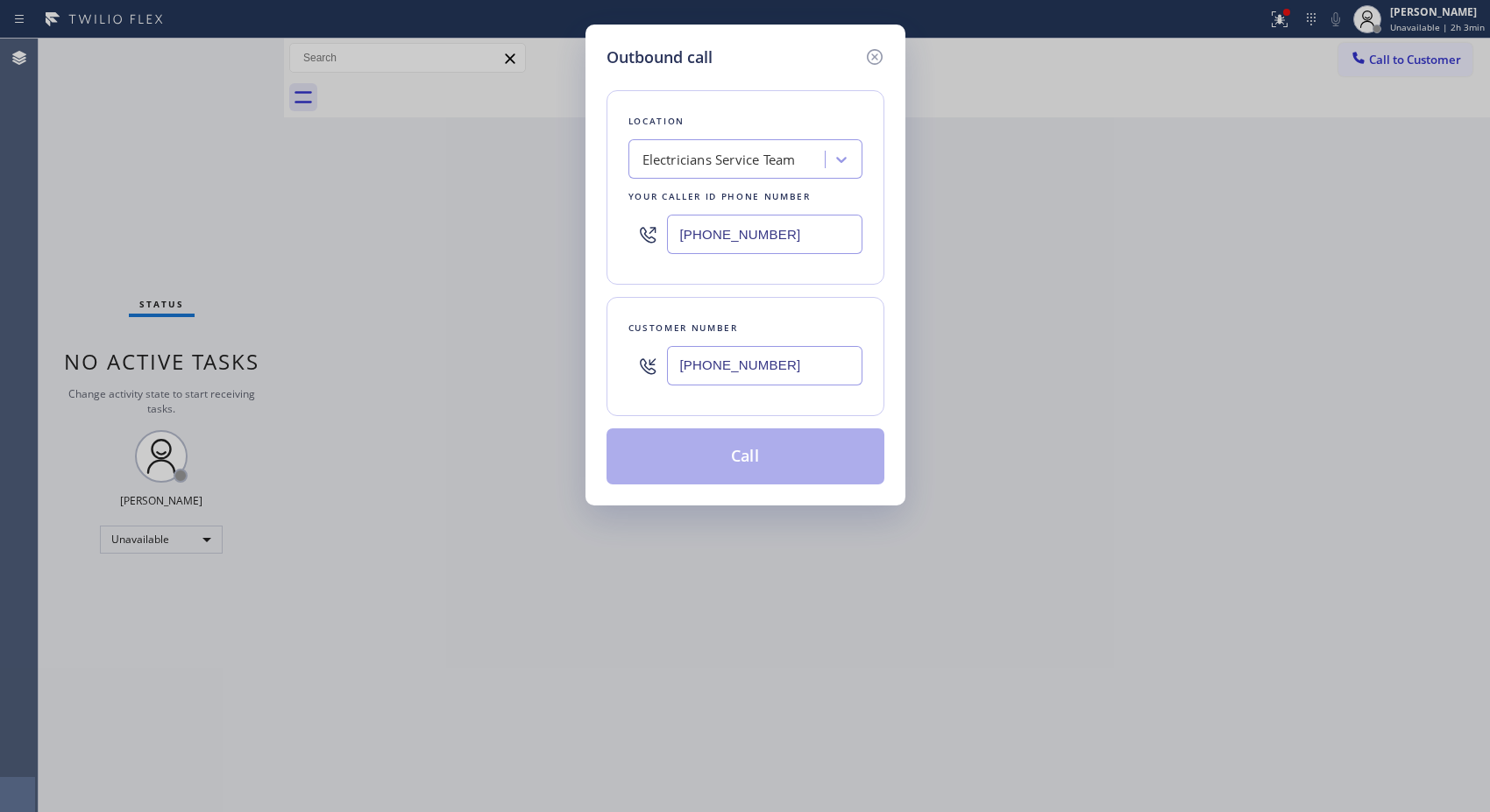
drag, startPoint x: 808, startPoint y: 353, endPoint x: 645, endPoint y: 337, distance: 163.8
click at [645, 337] on div "[PHONE_NUMBER]" at bounding box center [745, 365] width 234 height 57
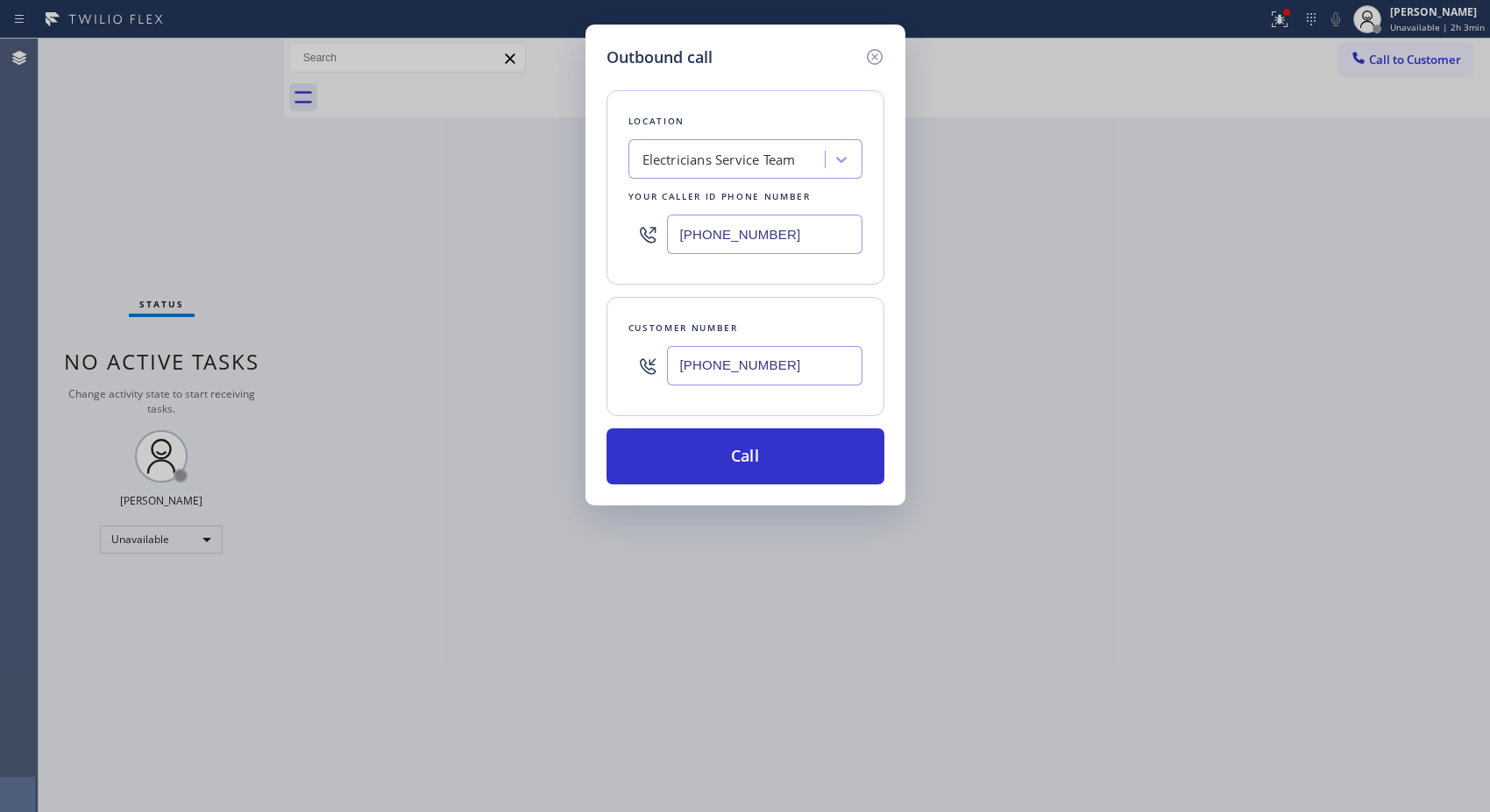
type input "[PHONE_NUMBER]"
click at [794, 461] on button "Call" at bounding box center [745, 456] width 278 height 56
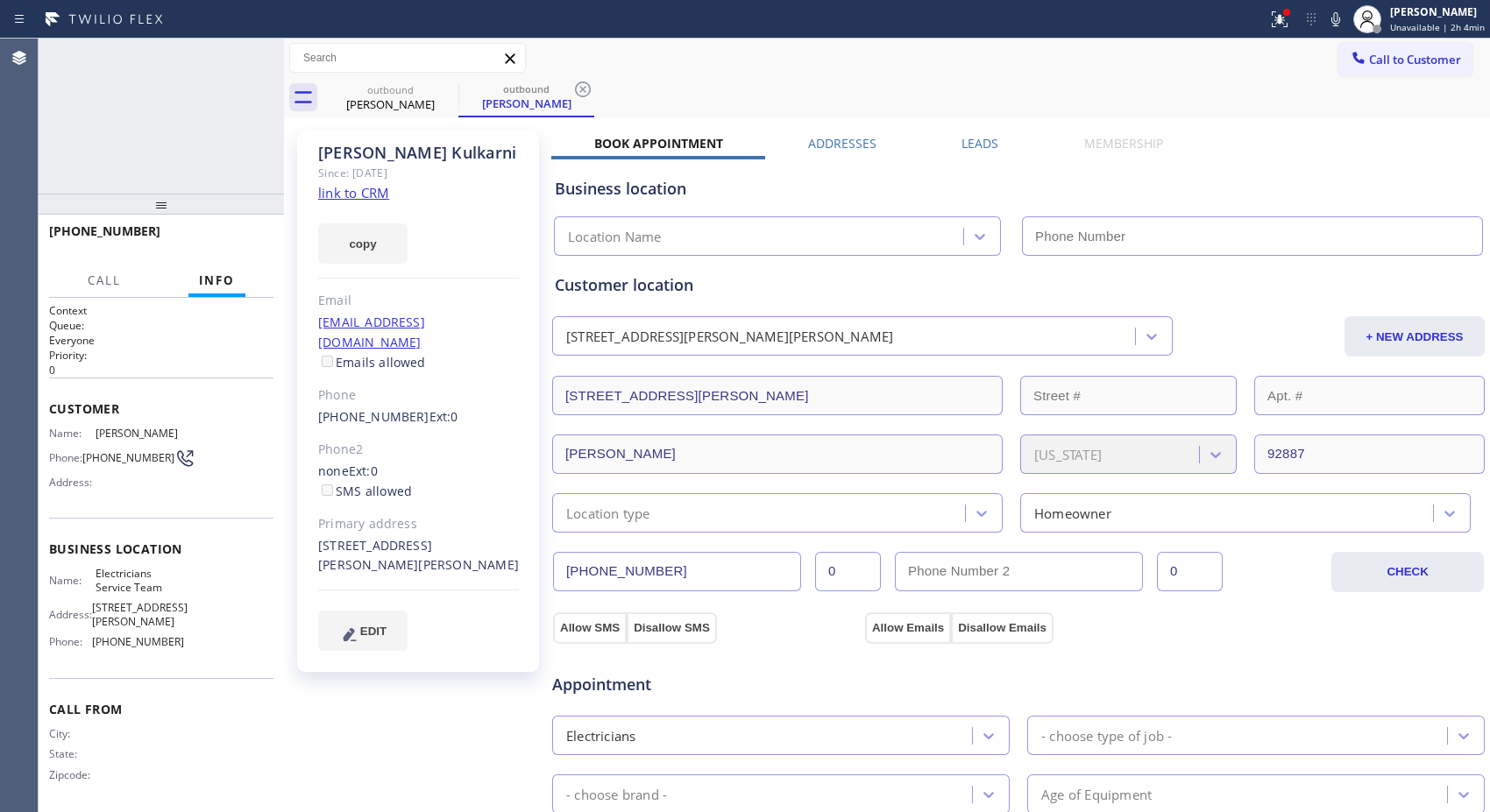
type input "[PHONE_NUMBER]"
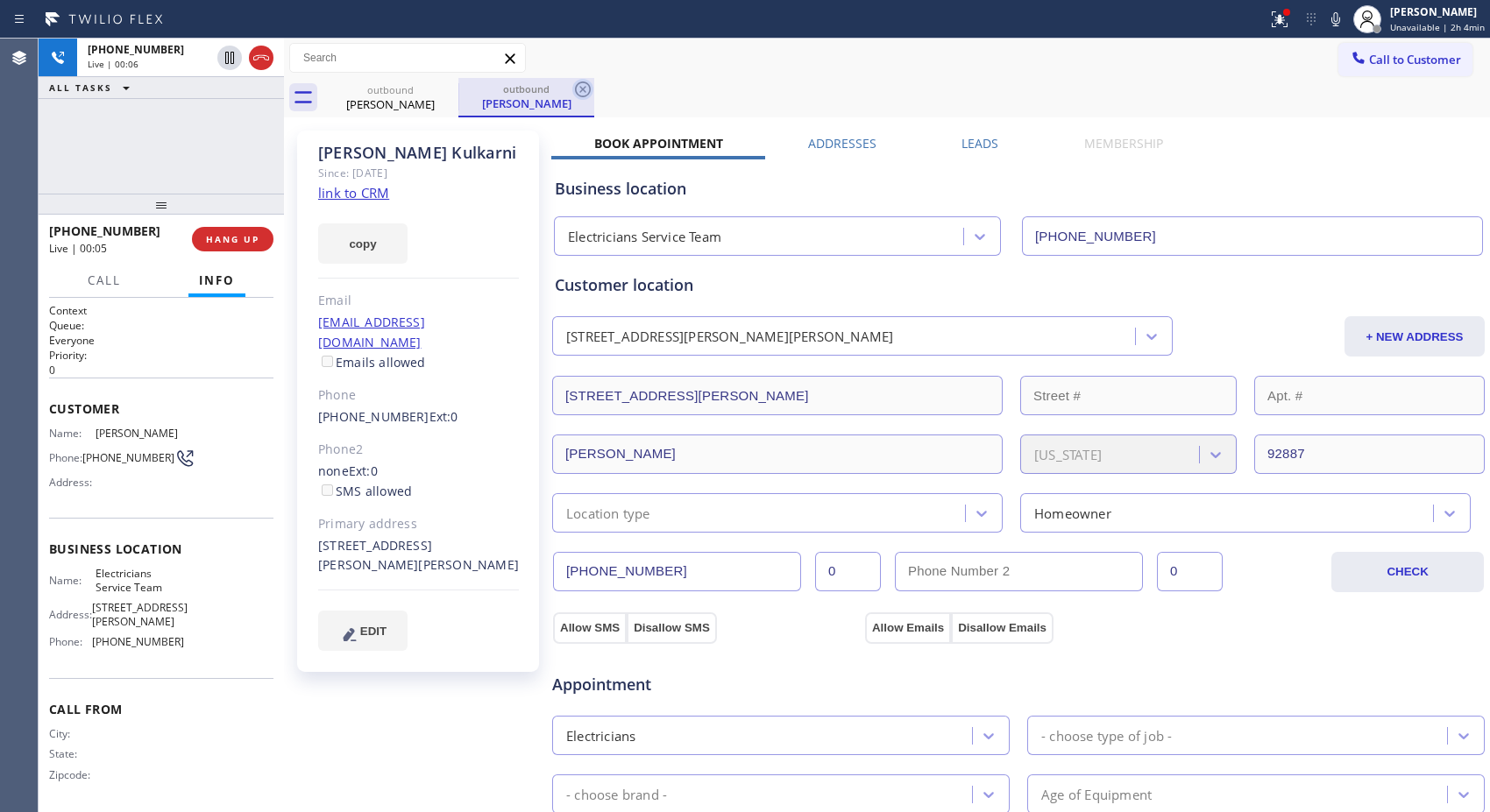
click at [591, 89] on icon at bounding box center [583, 90] width 21 height 21
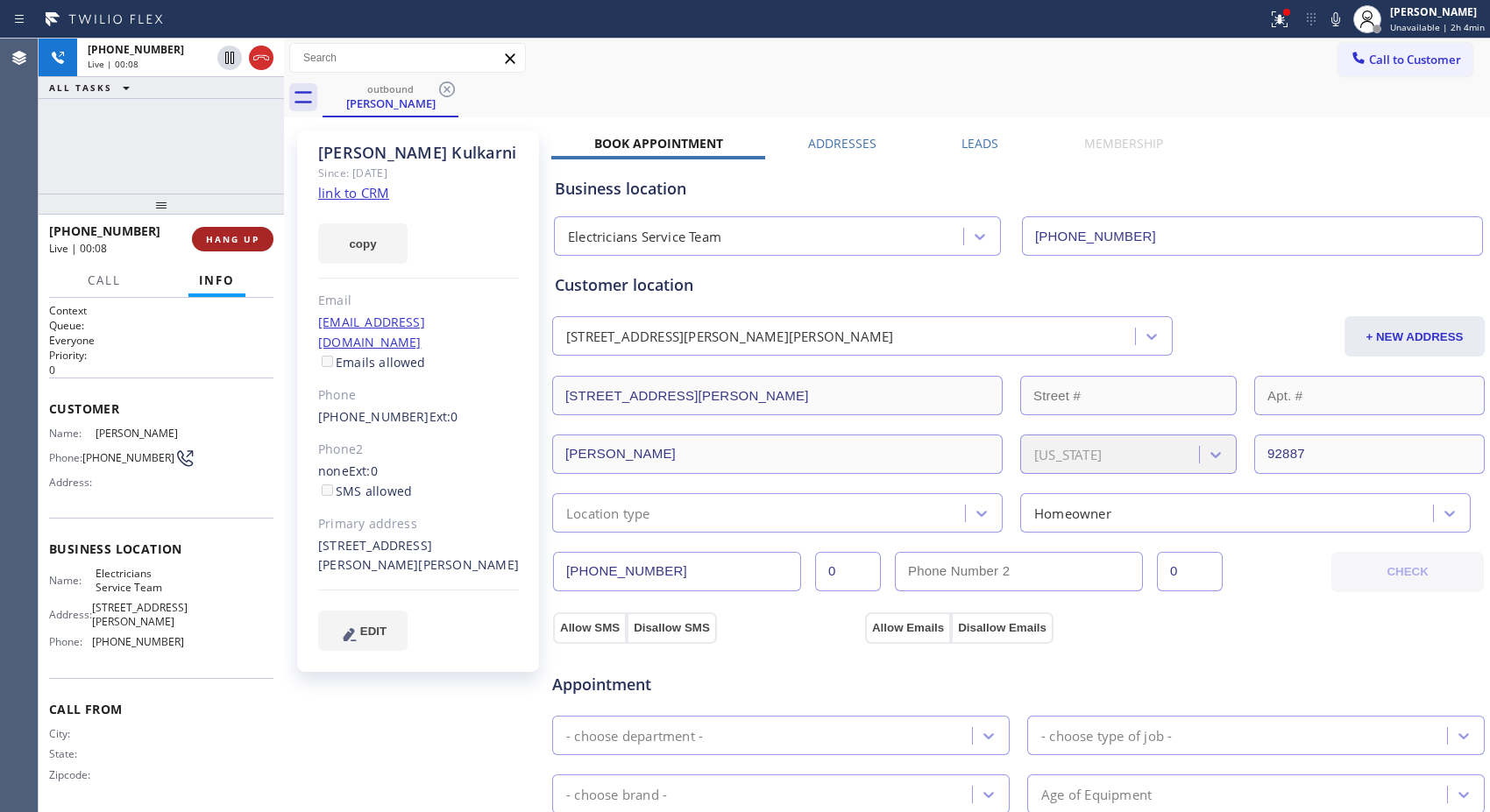
click at [244, 233] on span "HANG UP" at bounding box center [232, 239] width 53 height 13
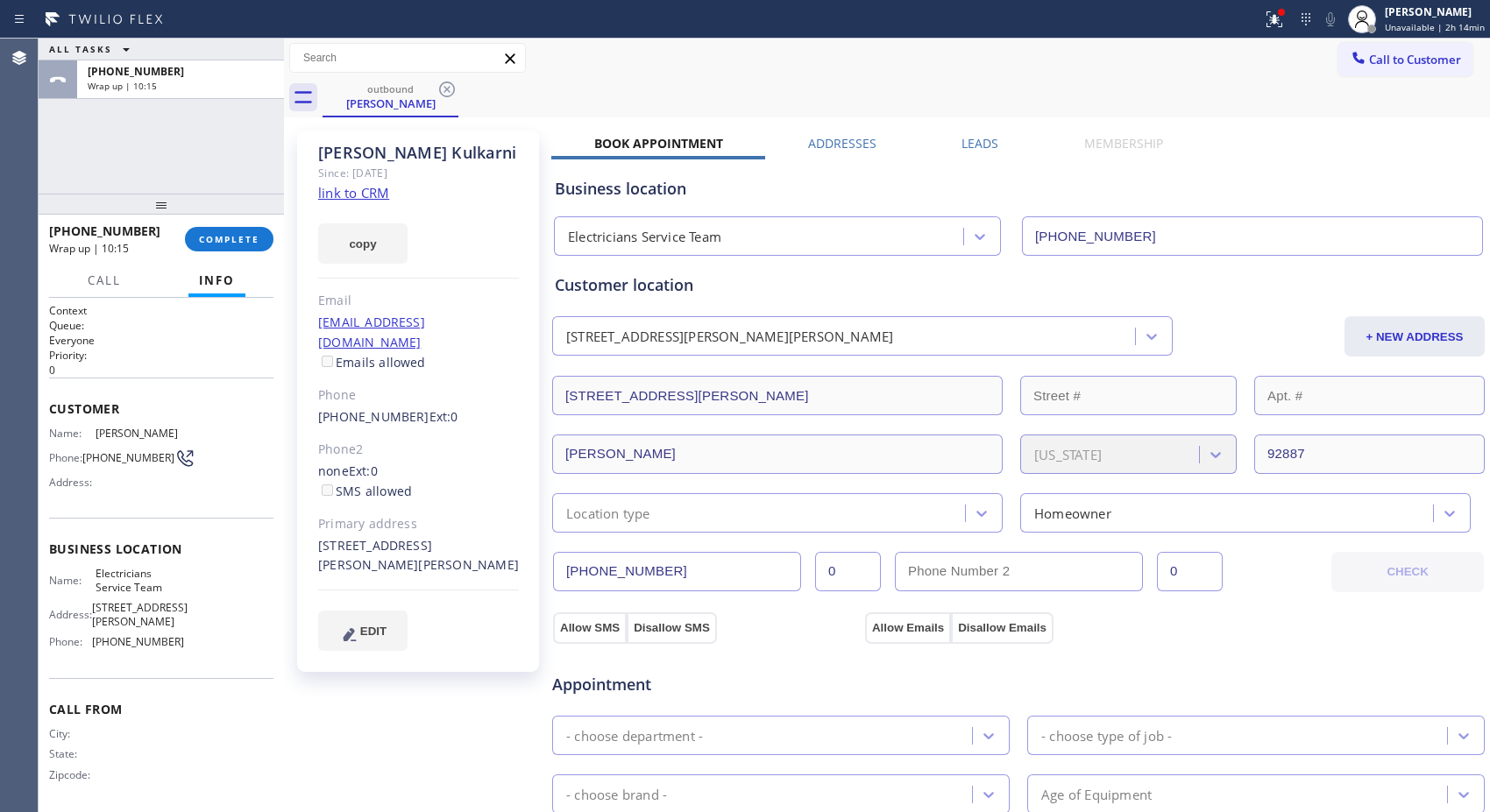
click at [640, 81] on div "outbound [PERSON_NAME]" at bounding box center [905, 98] width 1167 height 40
click at [229, 237] on span "COMPLETE" at bounding box center [229, 239] width 61 height 13
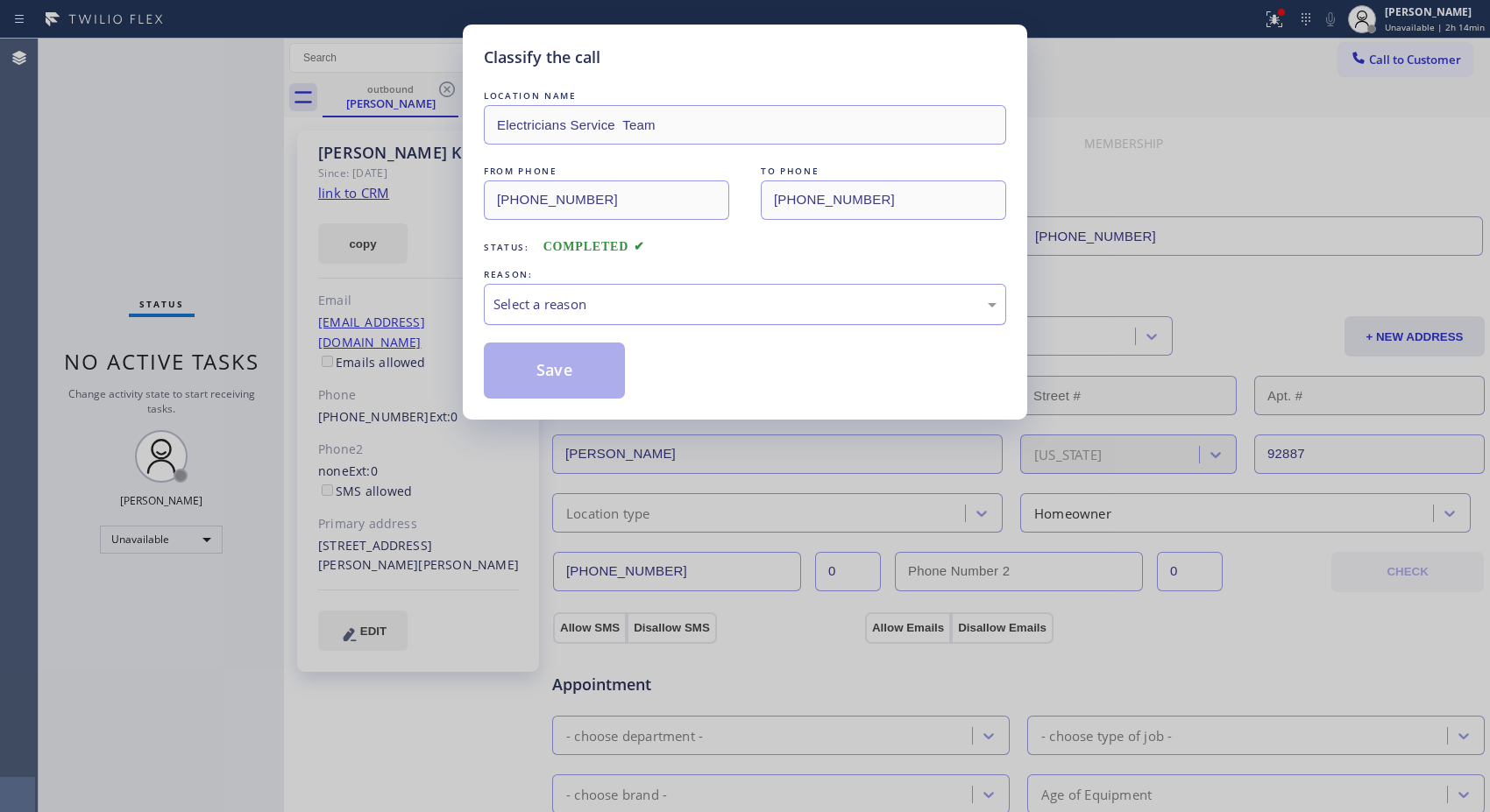
click at [666, 317] on div "Select a reason" at bounding box center [745, 304] width 522 height 42
click at [559, 369] on button "Save" at bounding box center [554, 370] width 141 height 56
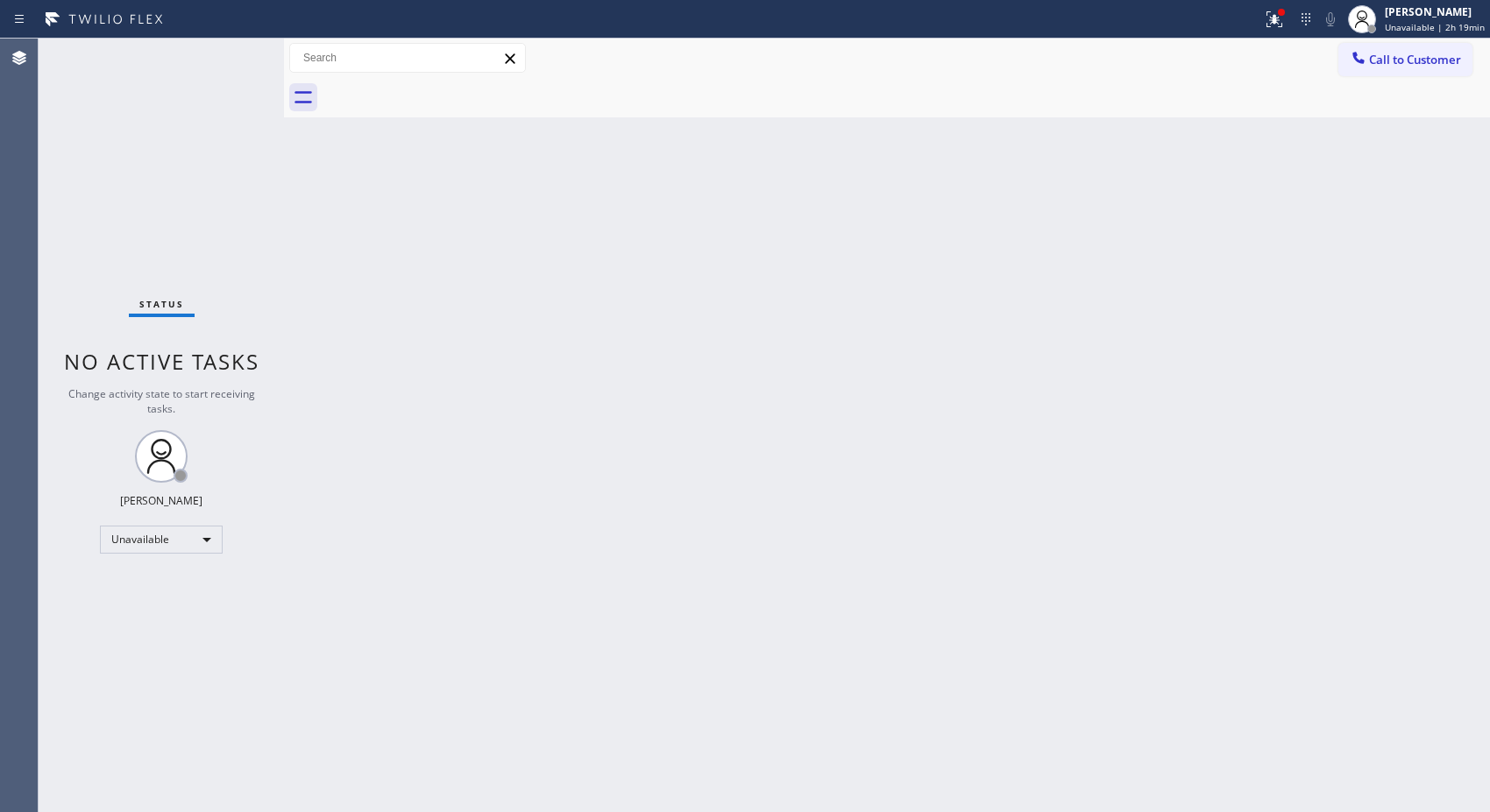
drag, startPoint x: 1390, startPoint y: 65, endPoint x: 862, endPoint y: 205, distance: 546.2
click at [1386, 64] on span "Call to Customer" at bounding box center [1415, 59] width 92 height 15
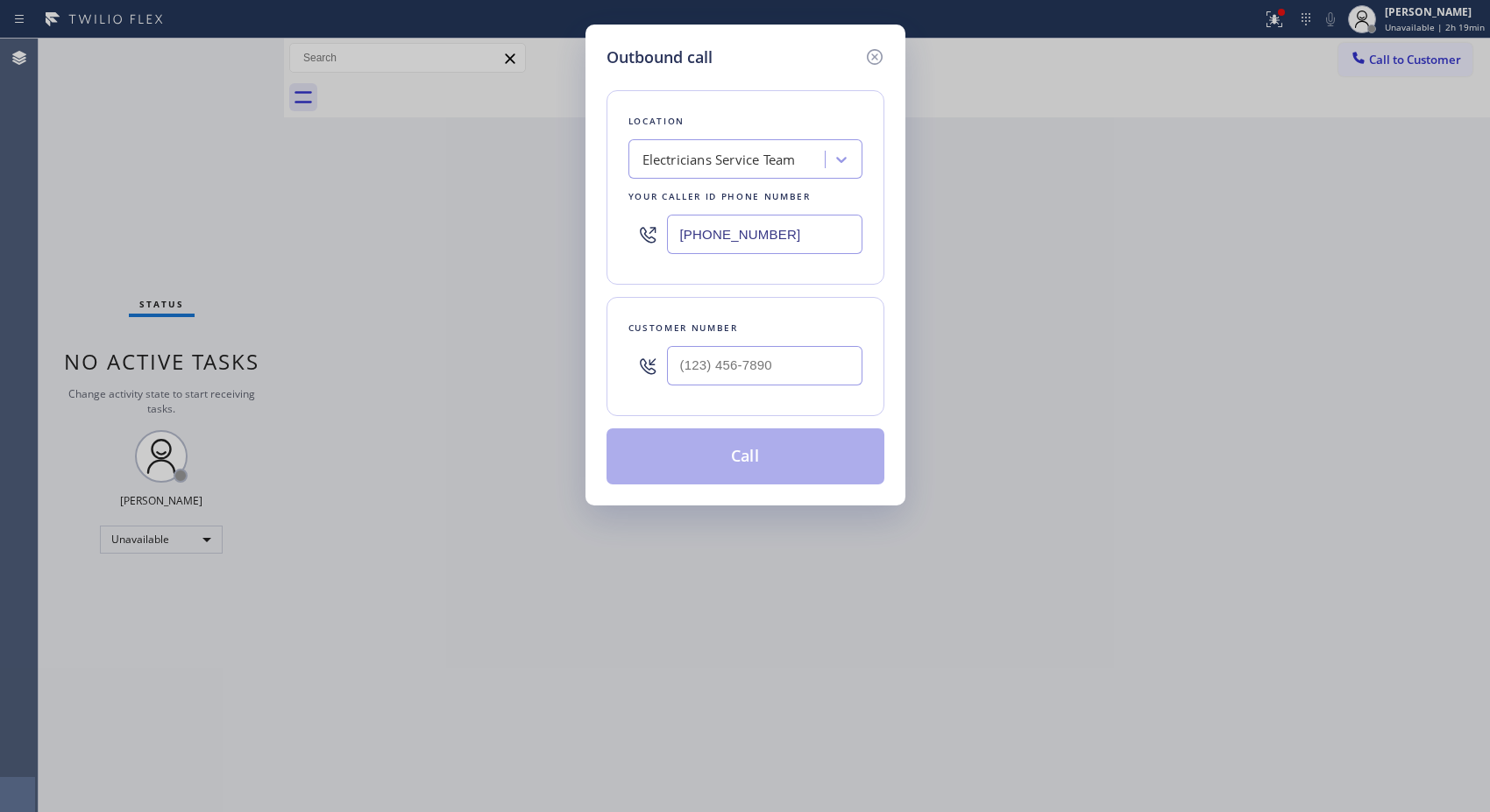
drag, startPoint x: 833, startPoint y: 238, endPoint x: 597, endPoint y: 216, distance: 237.0
click at [597, 216] on div "Outbound call Location Electricians Service Team Your caller id phone number [P…" at bounding box center [745, 265] width 320 height 481
paste input "77) 800-009"
type input "[PHONE_NUMBER]"
drag, startPoint x: 773, startPoint y: 370, endPoint x: 613, endPoint y: 387, distance: 160.9
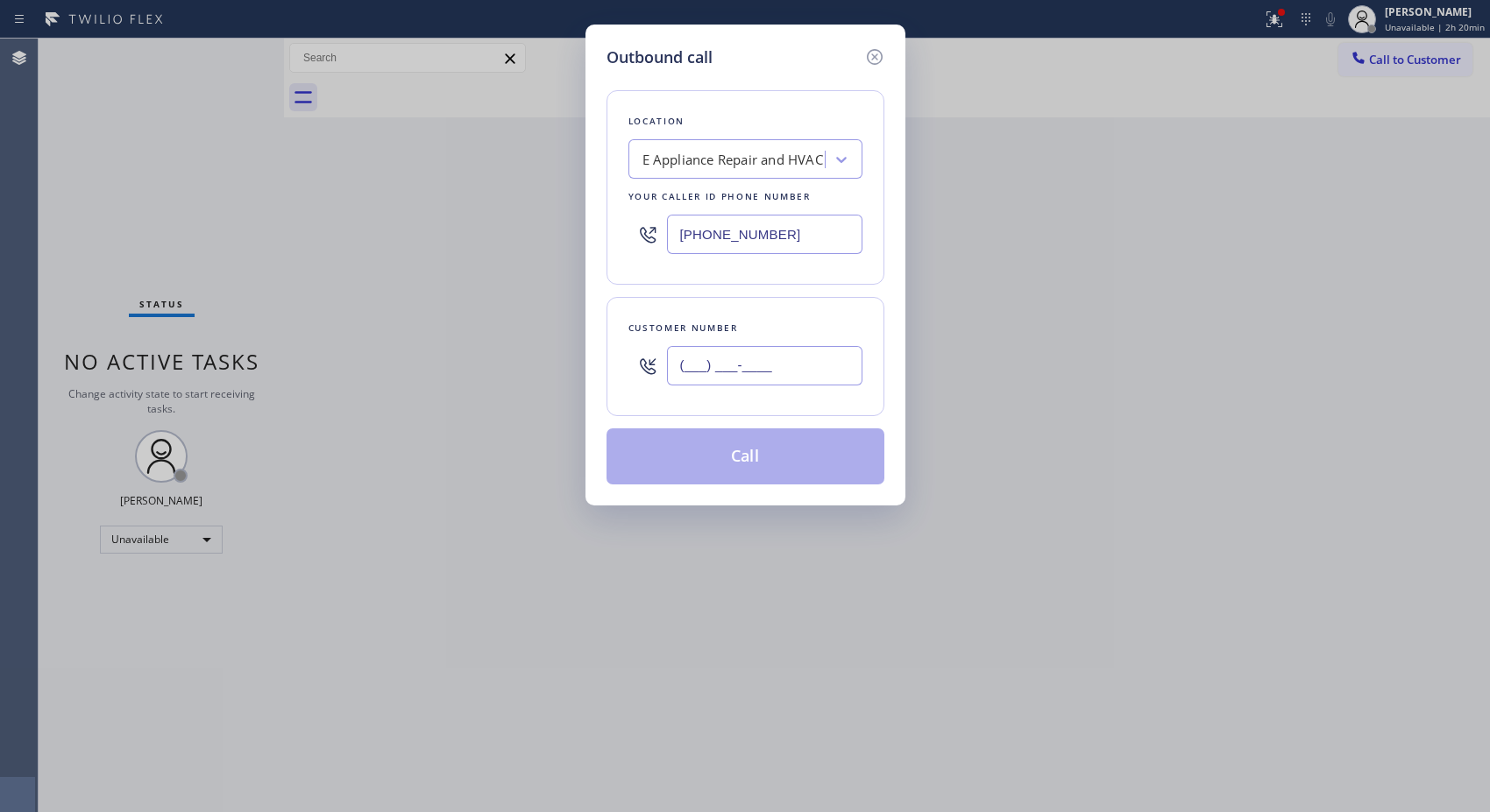
click at [613, 387] on div "Customer number (___) ___-____" at bounding box center [745, 356] width 278 height 119
paste input "909) 634-0987"
type input "[PHONE_NUMBER]"
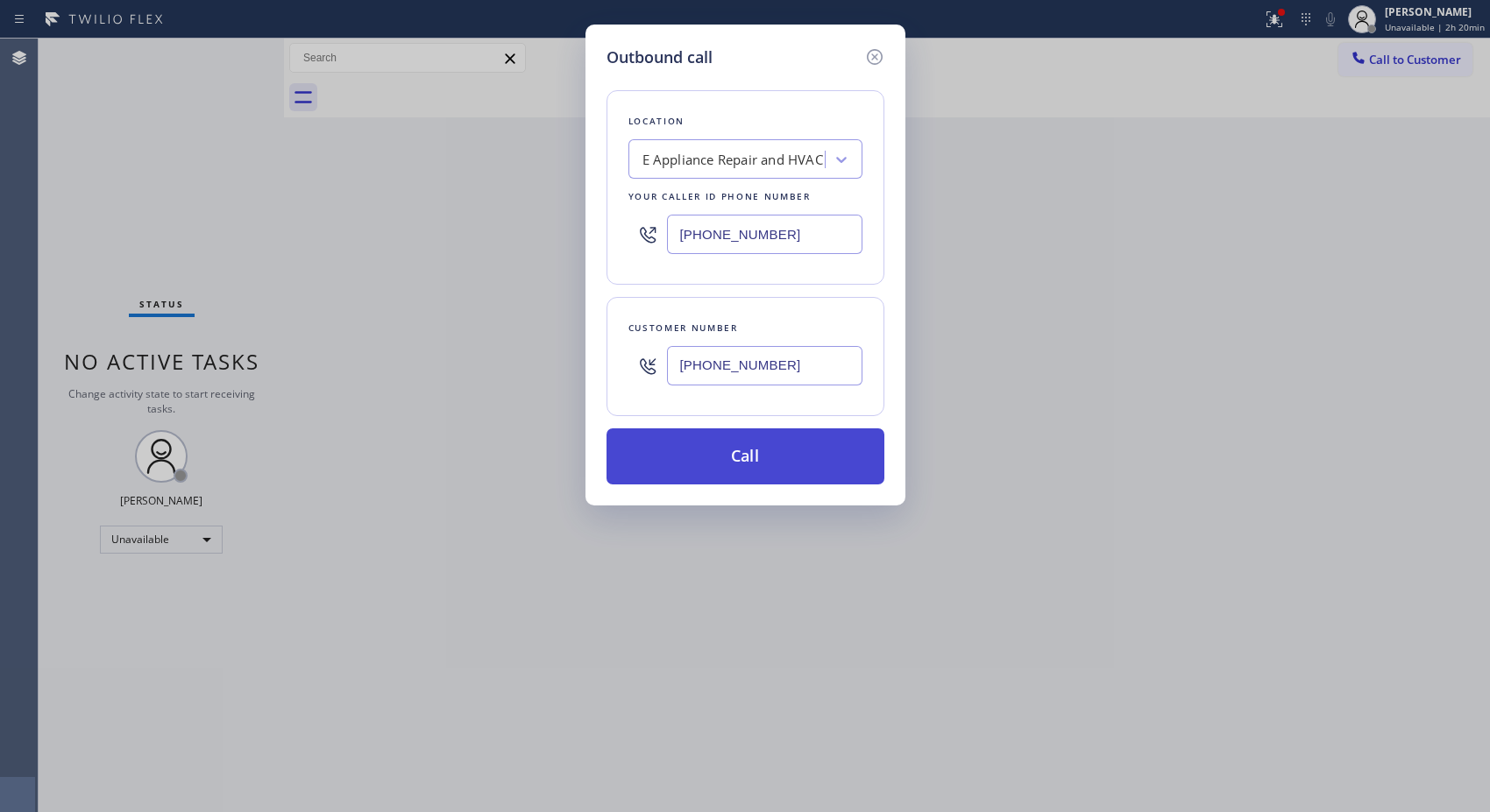
click at [810, 459] on button "Call" at bounding box center [745, 456] width 278 height 56
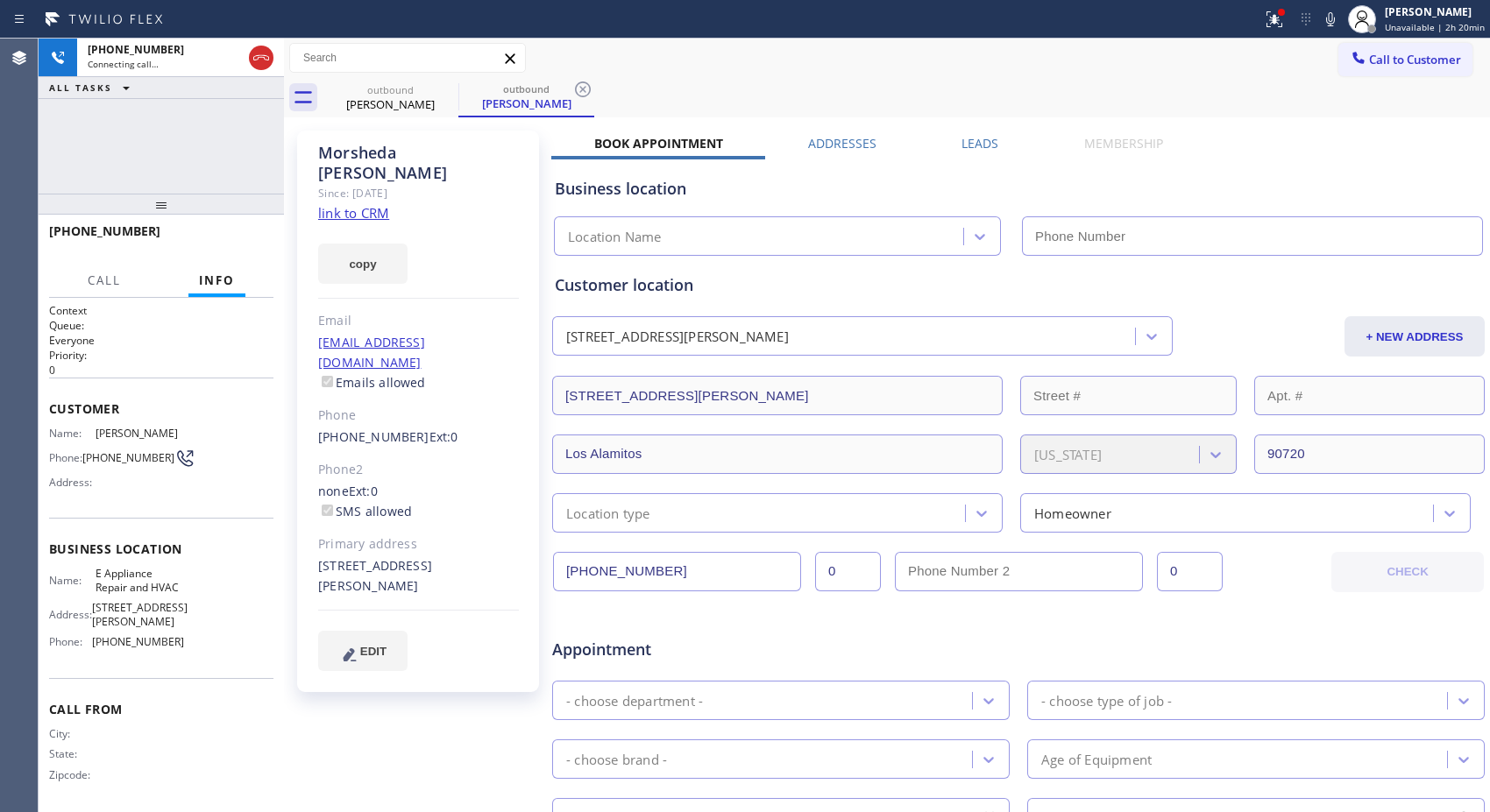
type input "[PHONE_NUMBER]"
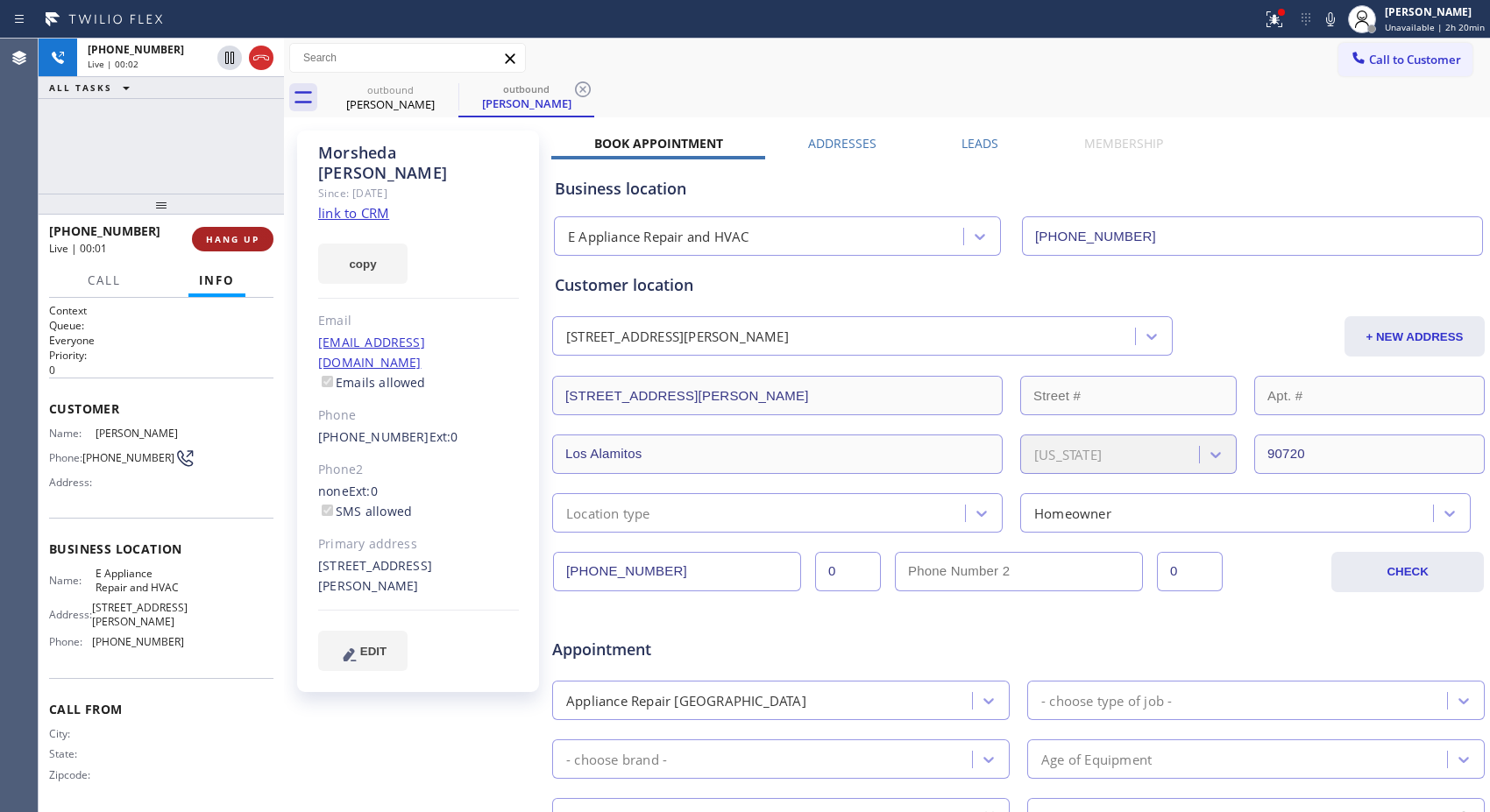
click at [256, 244] on span "HANG UP" at bounding box center [232, 239] width 53 height 13
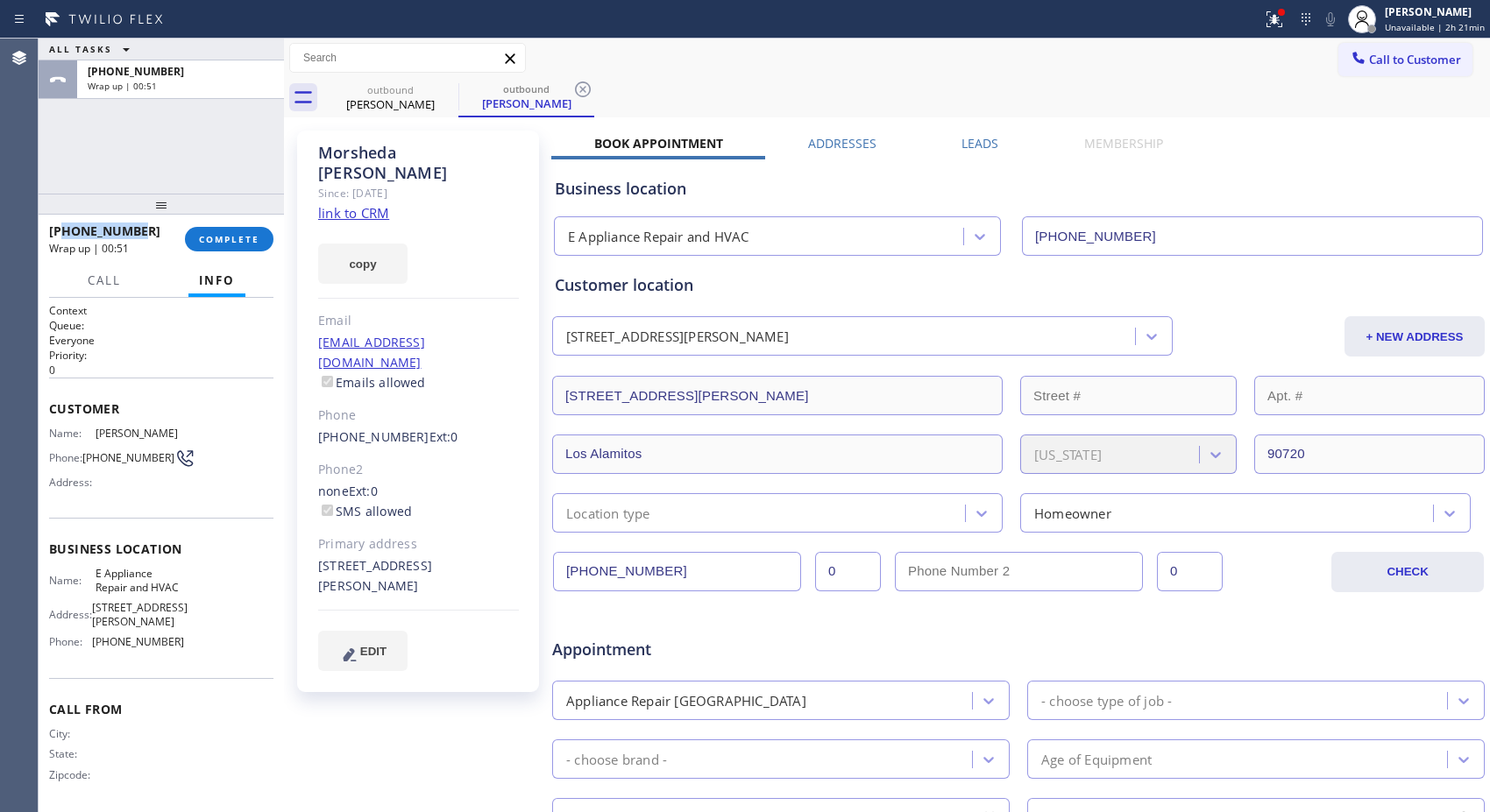
drag, startPoint x: 145, startPoint y: 225, endPoint x: 63, endPoint y: 234, distance: 82.5
click at [63, 234] on div "[PHONE_NUMBER]" at bounding box center [111, 230] width 124 height 16
copy span "9096340987"
click at [207, 230] on button "COMPLETE" at bounding box center [229, 239] width 89 height 24
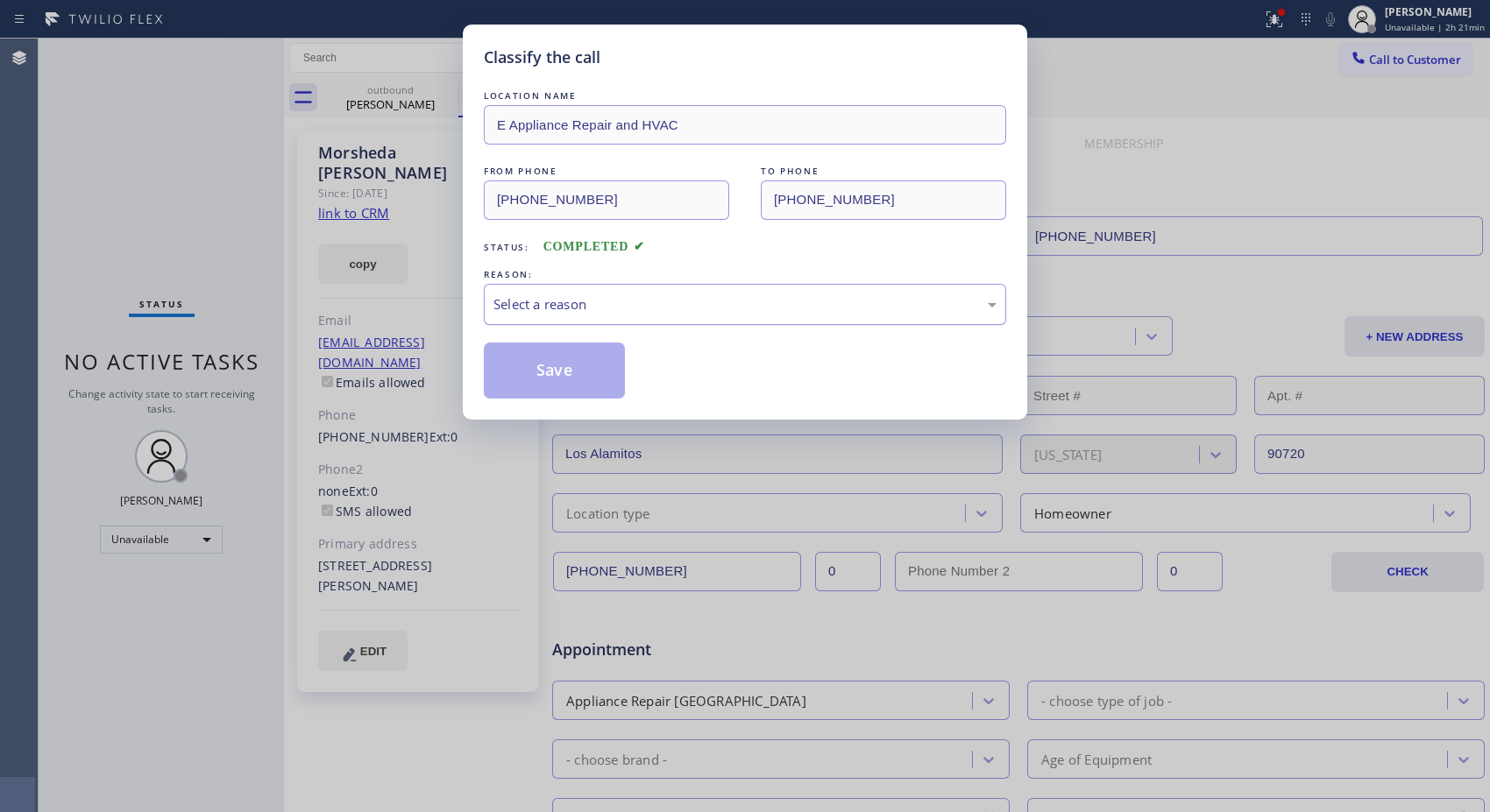
click at [725, 294] on div "Select a reason" at bounding box center [745, 304] width 503 height 20
click at [556, 387] on button "Save" at bounding box center [554, 370] width 141 height 56
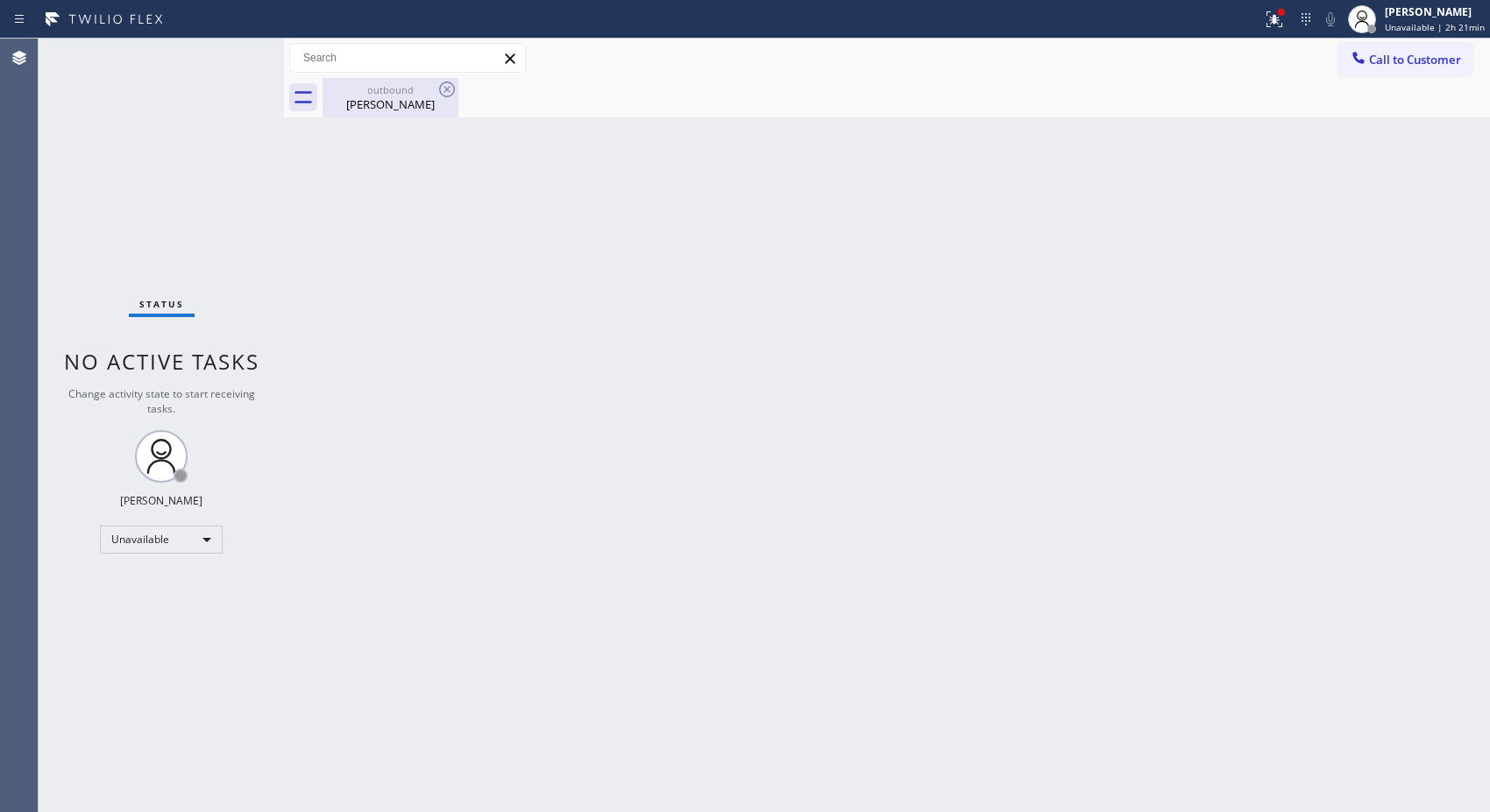
click at [406, 103] on div "[PERSON_NAME]" at bounding box center [390, 104] width 132 height 15
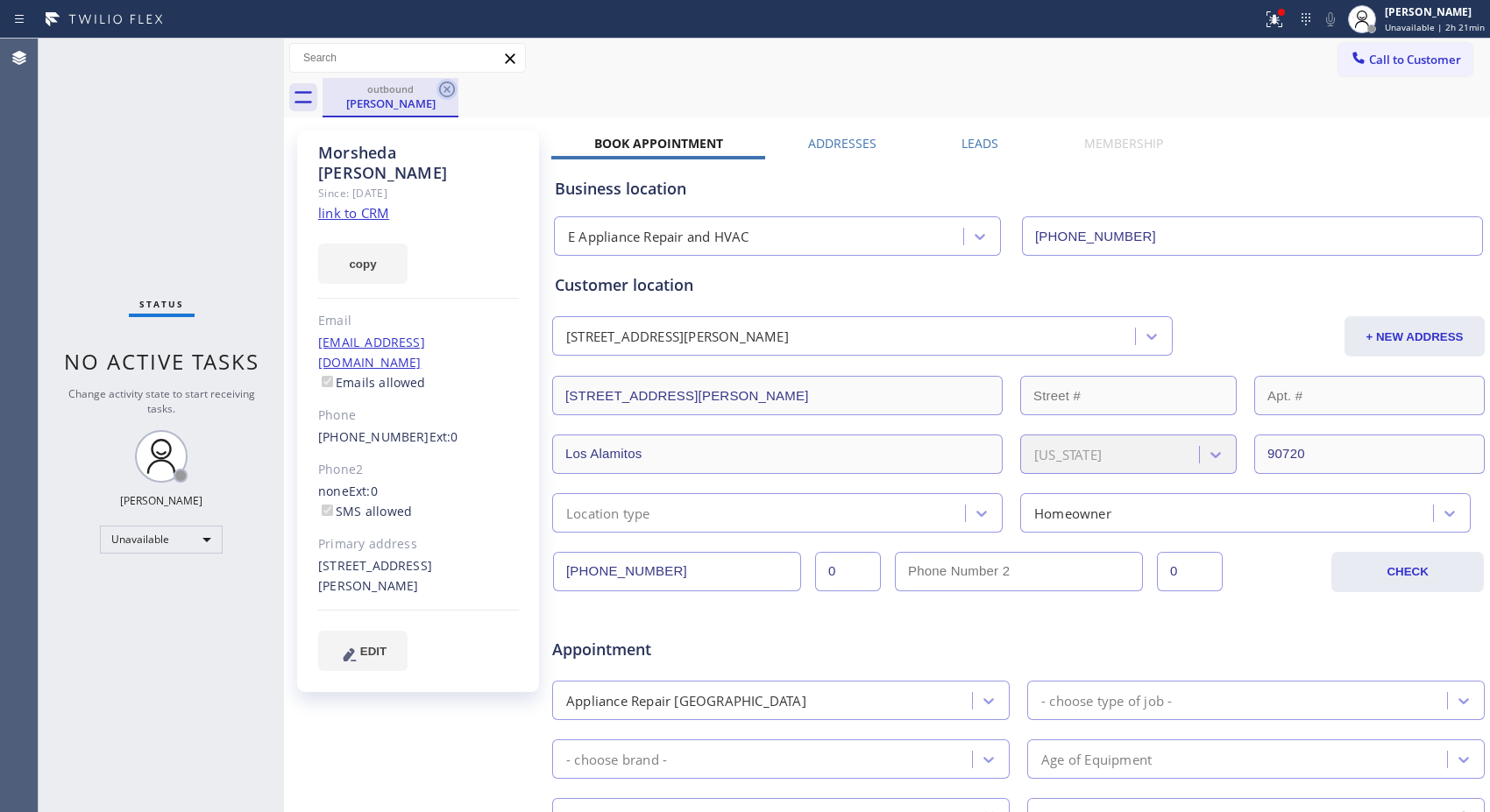
click at [443, 88] on icon at bounding box center [447, 90] width 21 height 21
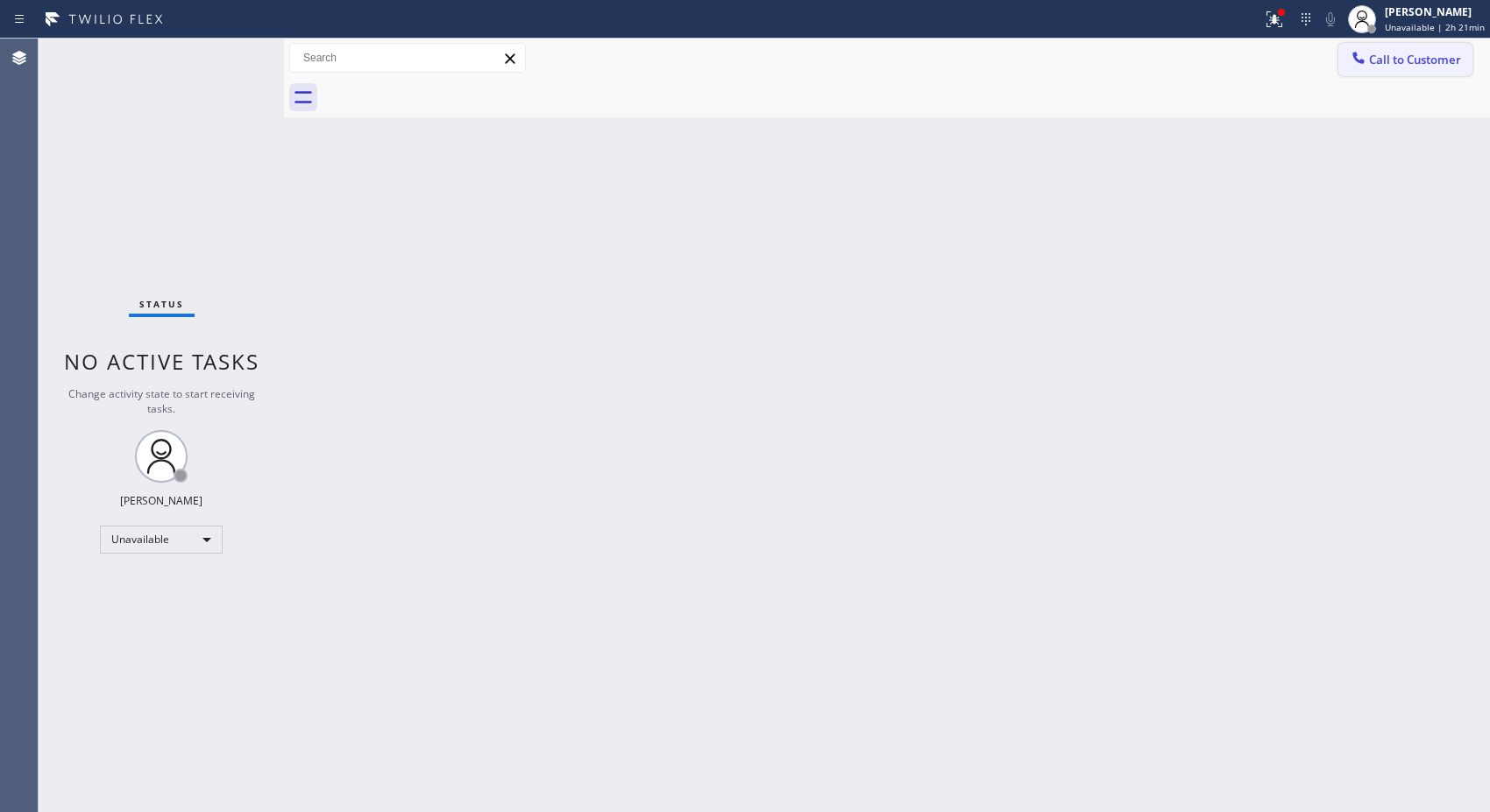
click at [1373, 75] on button "Call to Customer" at bounding box center [1405, 59] width 134 height 33
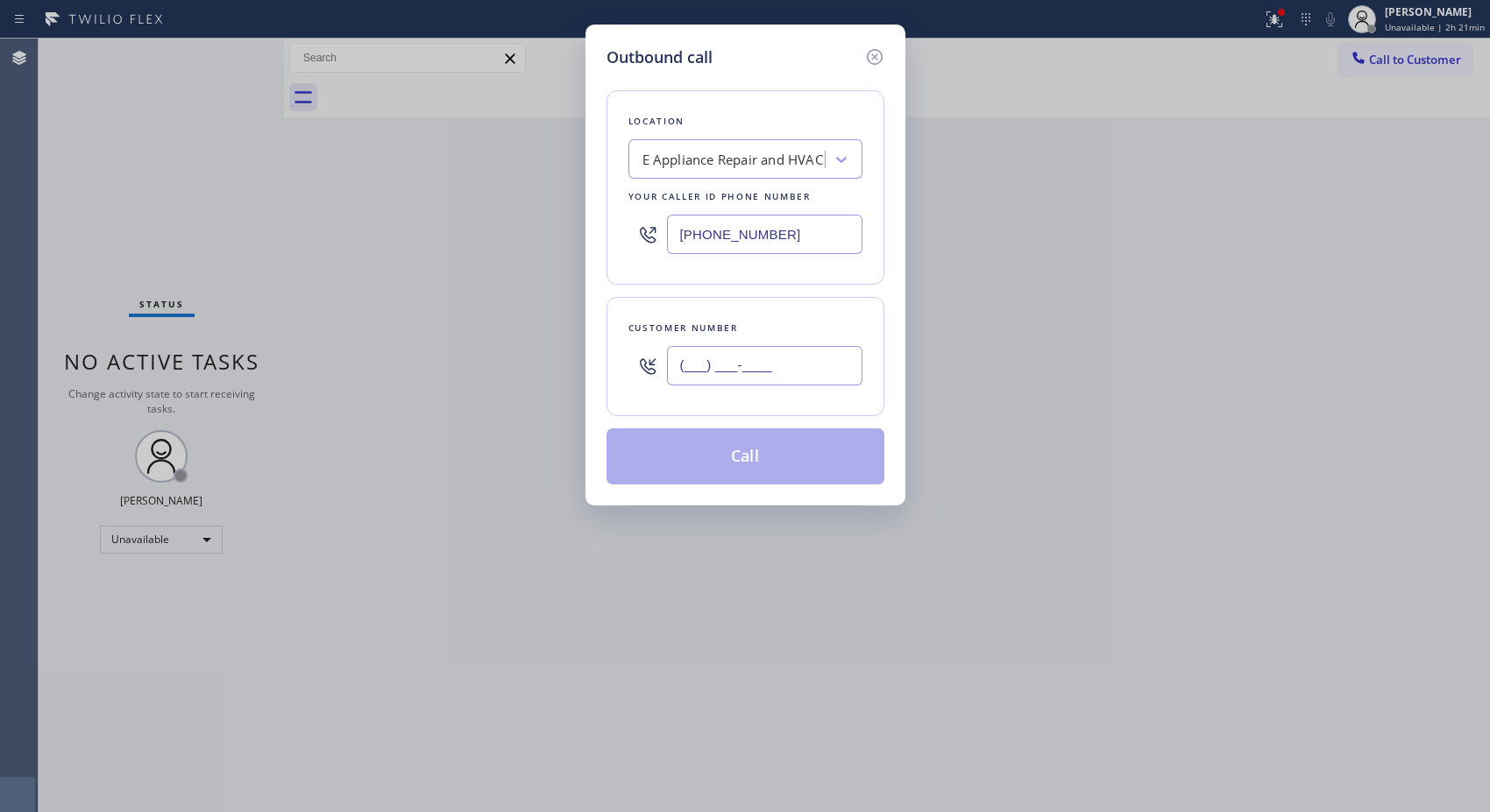
drag, startPoint x: 811, startPoint y: 357, endPoint x: 520, endPoint y: 362, distance: 291.0
click at [520, 362] on div "Outbound call Location E Appliance Repair and HVAC Your caller id phone number …" at bounding box center [745, 406] width 1490 height 812
paste input "909) 634-0987"
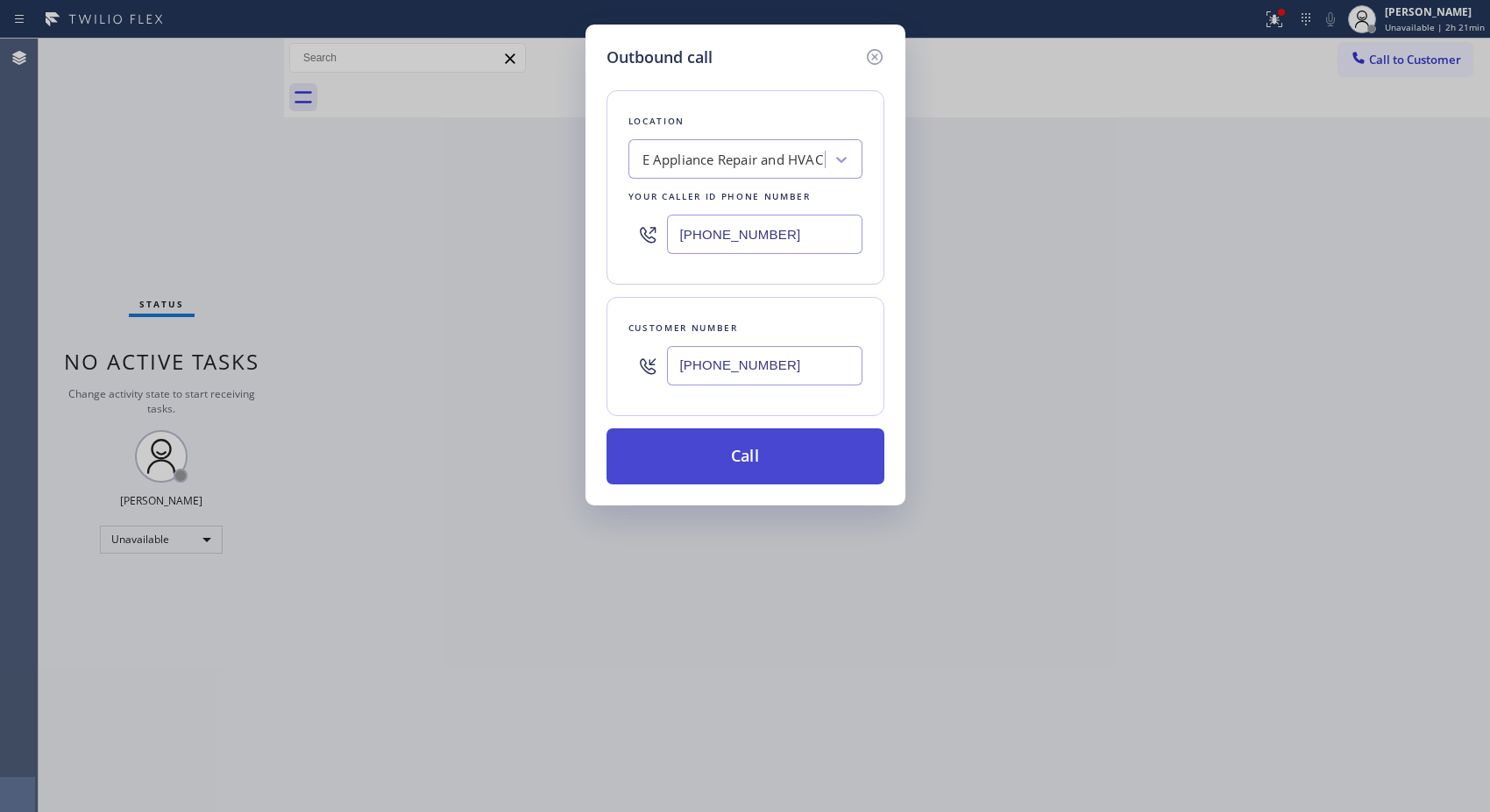
type input "[PHONE_NUMBER]"
drag, startPoint x: 780, startPoint y: 471, endPoint x: 867, endPoint y: 811, distance: 351.0
click at [780, 473] on button "Call" at bounding box center [745, 456] width 278 height 56
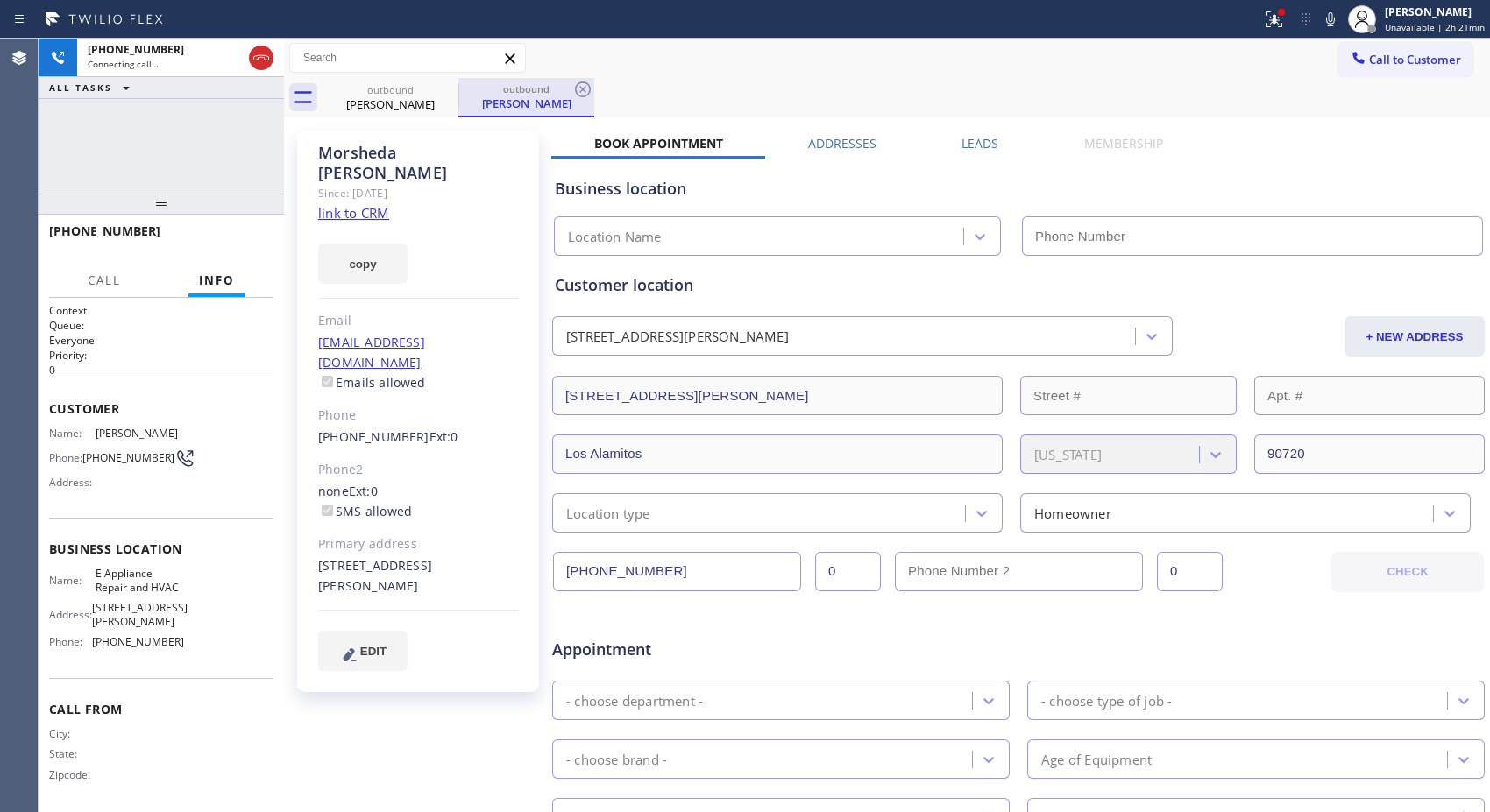
click at [568, 101] on div "[PERSON_NAME]" at bounding box center [526, 103] width 132 height 15
type input "[PHONE_NUMBER]"
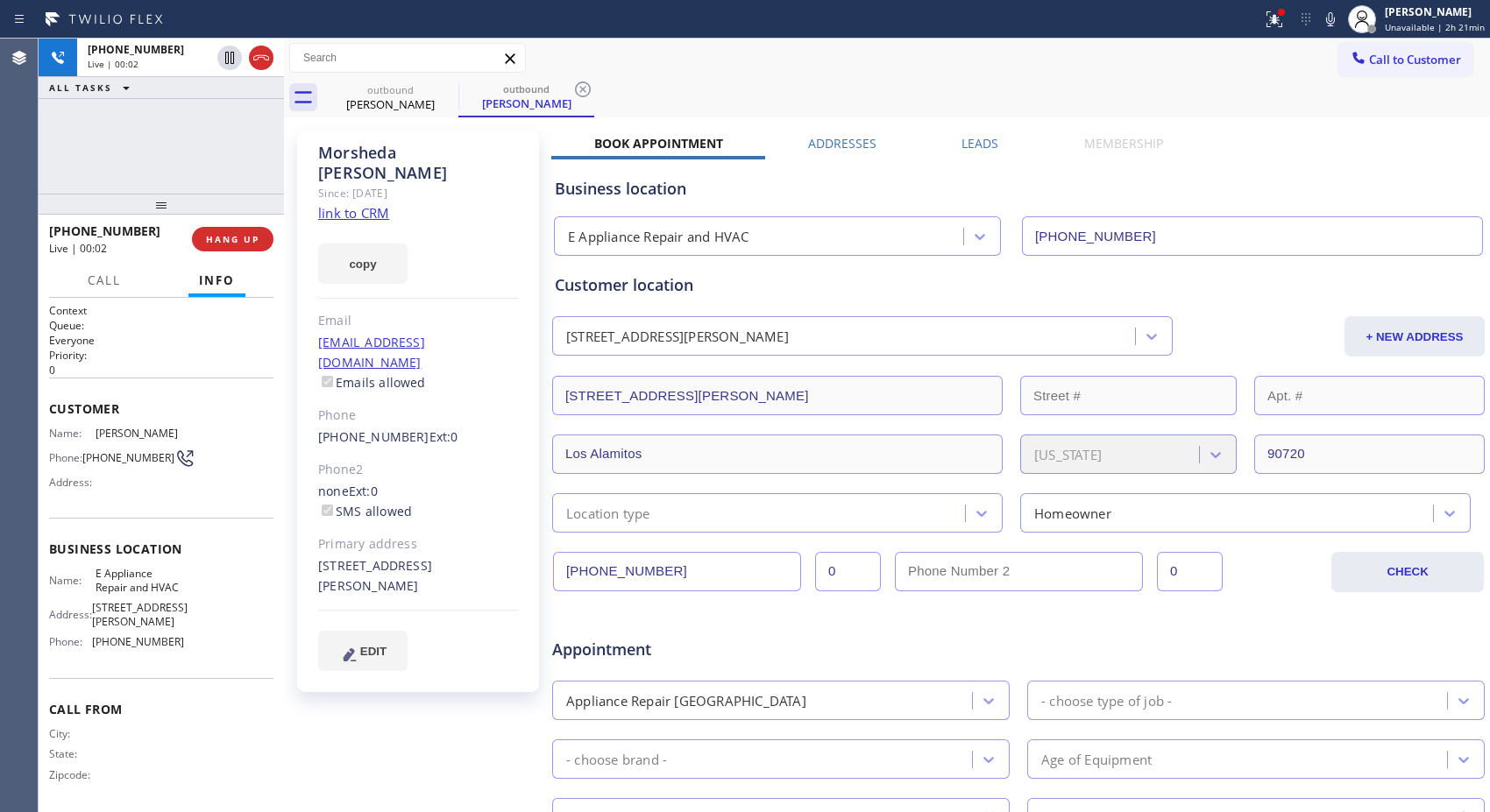
drag, startPoint x: 714, startPoint y: 100, endPoint x: 686, endPoint y: 99, distance: 28.0
click at [714, 100] on div "outbound [PERSON_NAME] outbound [PERSON_NAME]" at bounding box center [905, 98] width 1167 height 40
click at [257, 68] on icon at bounding box center [261, 58] width 21 height 21
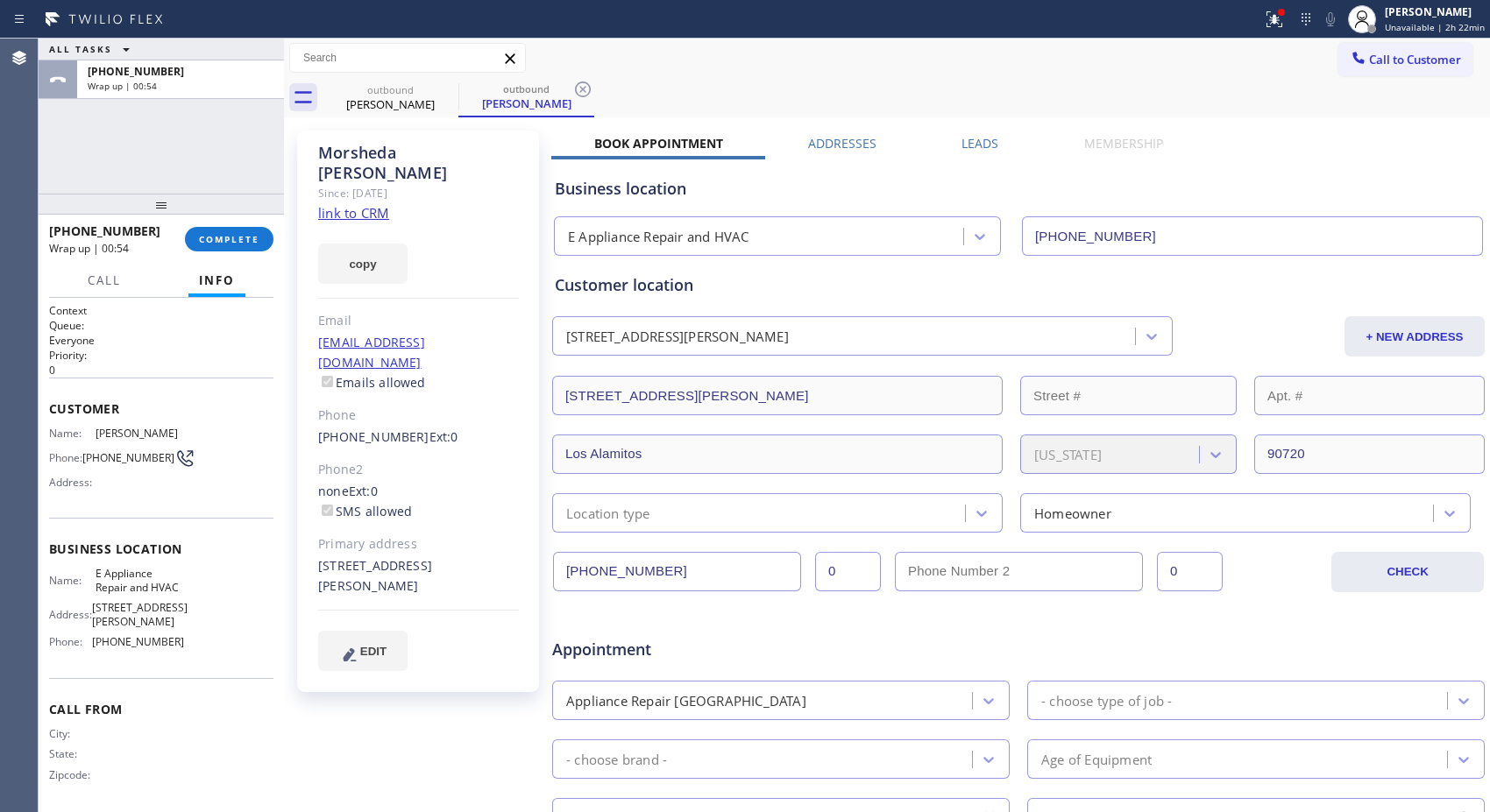
click at [687, 83] on div "outbound [PERSON_NAME] outbound [PERSON_NAME]" at bounding box center [905, 98] width 1167 height 40
click at [244, 238] on span "COMPLETE" at bounding box center [229, 239] width 61 height 13
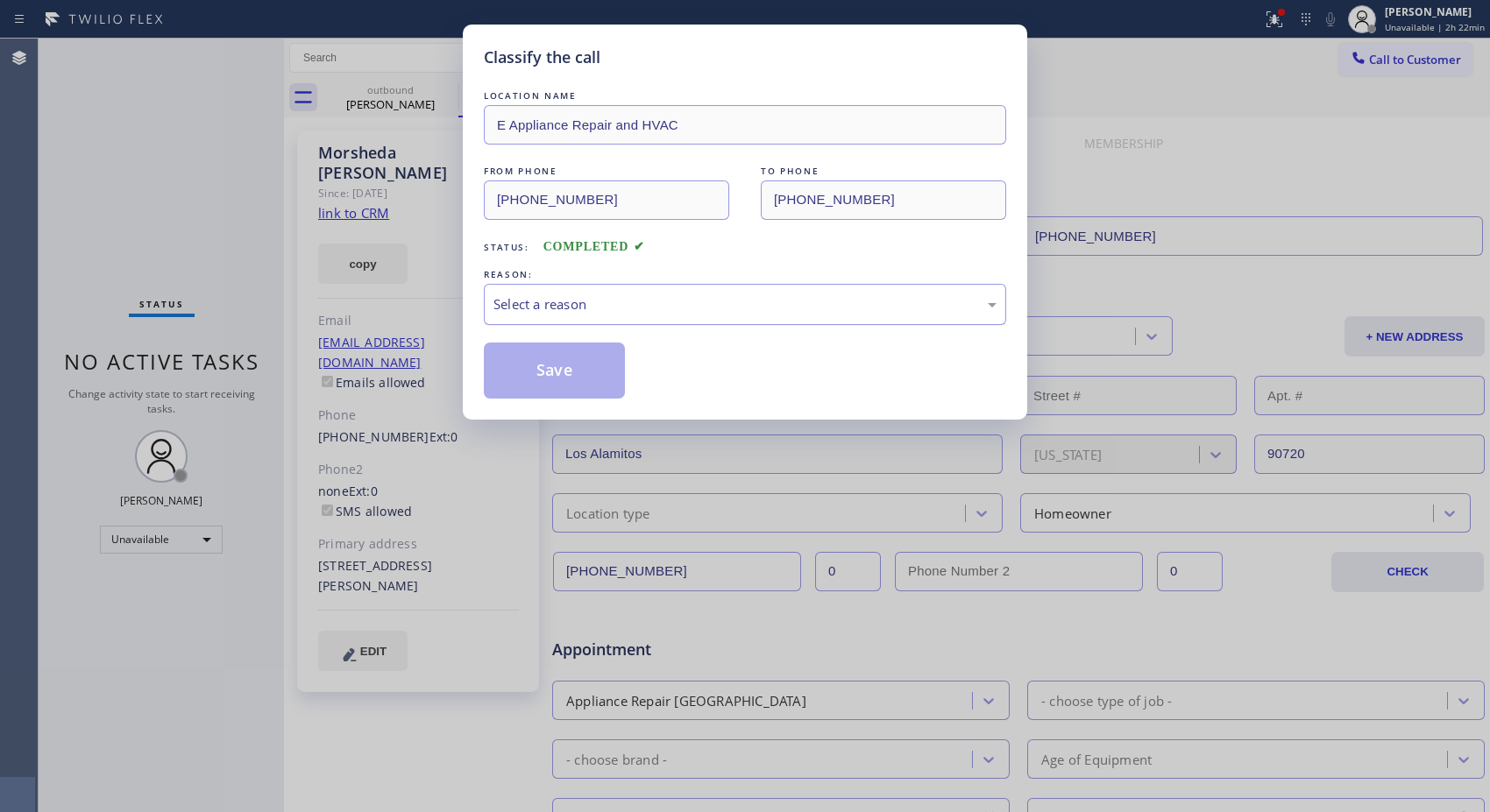
click at [756, 319] on div "Select a reason" at bounding box center [745, 304] width 522 height 42
click at [548, 387] on button "Save" at bounding box center [554, 370] width 141 height 56
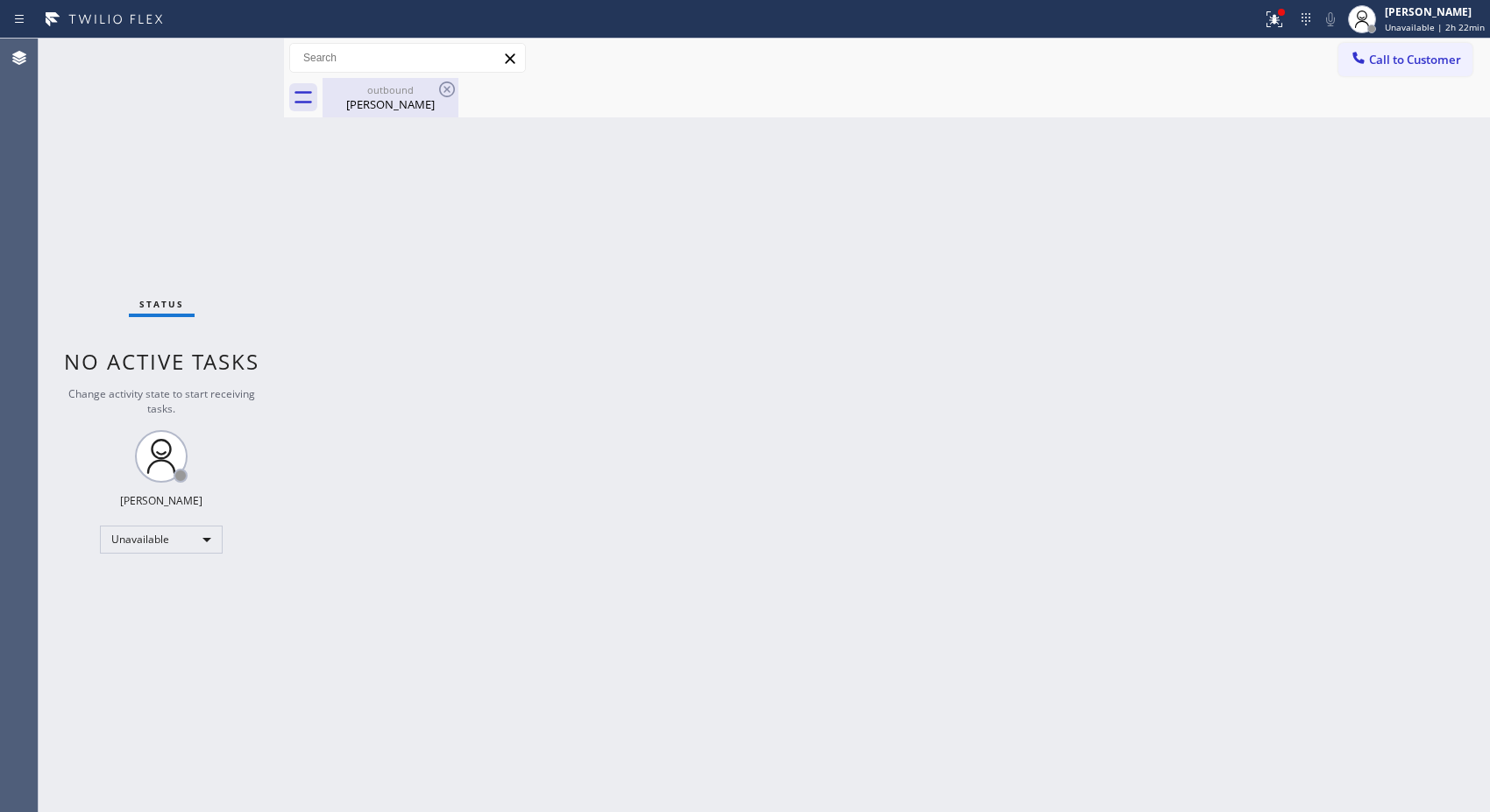
click at [384, 98] on div "[PERSON_NAME]" at bounding box center [390, 104] width 132 height 15
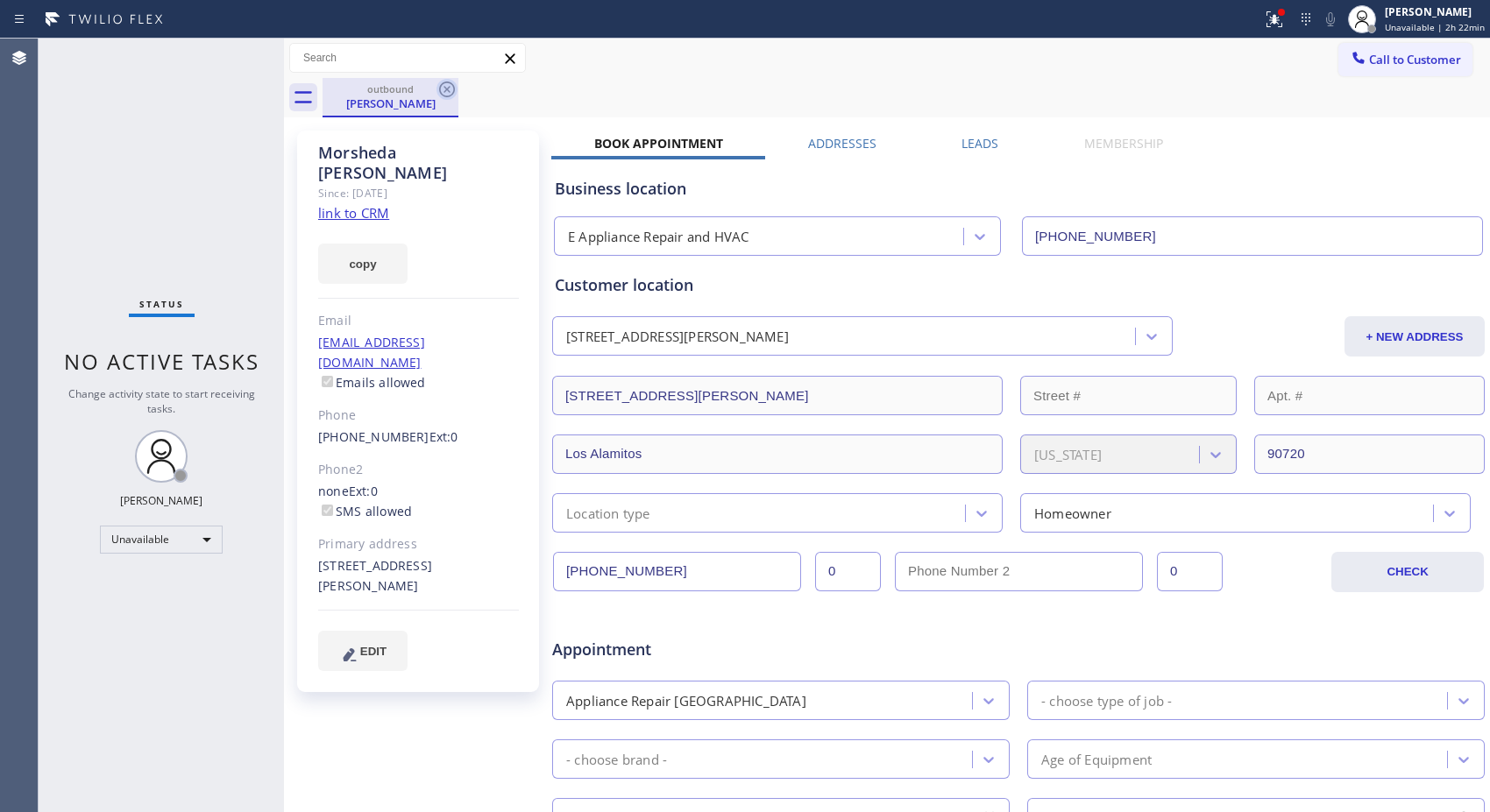
click at [443, 86] on icon at bounding box center [447, 90] width 21 height 21
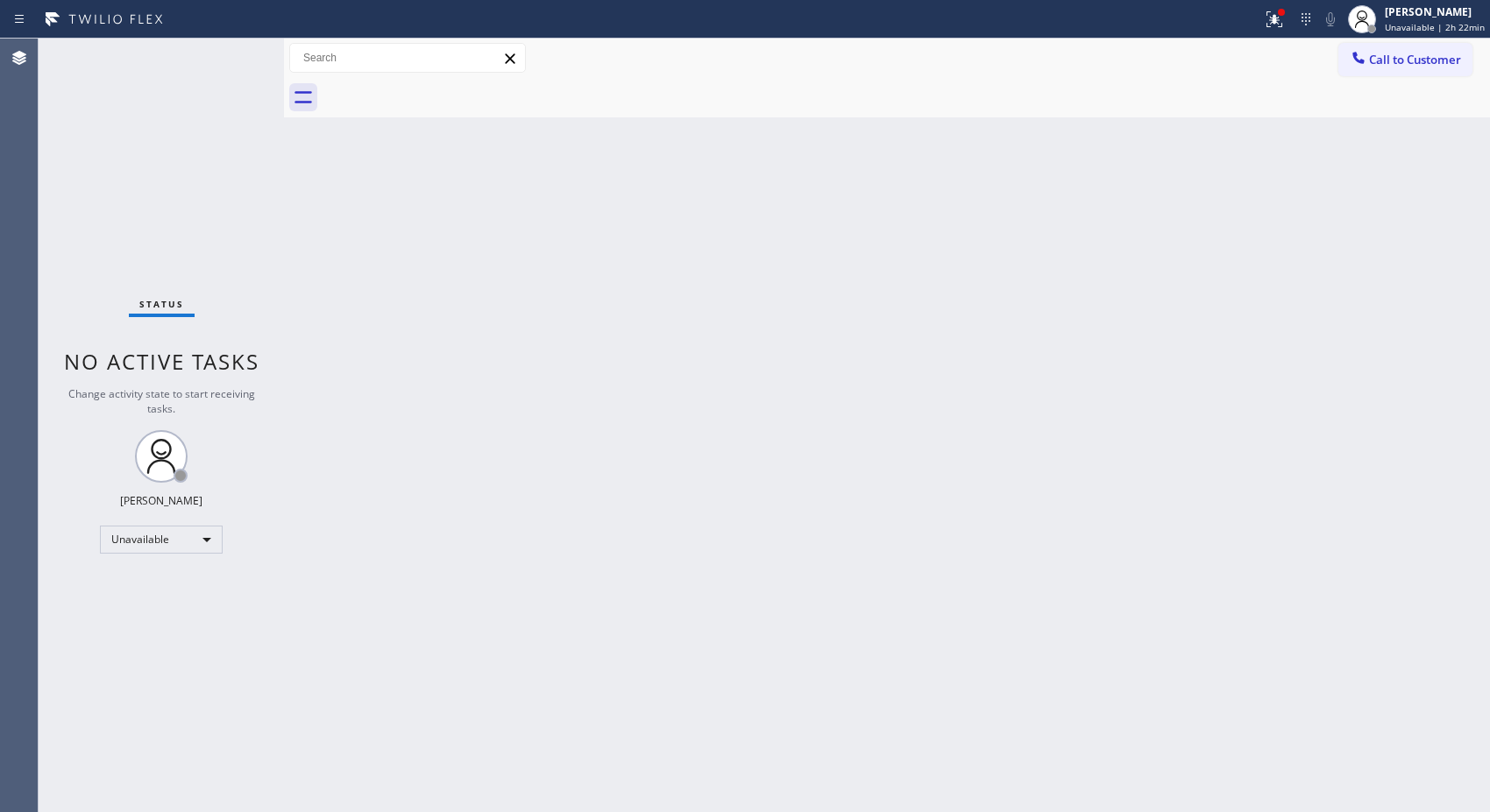
drag, startPoint x: 1396, startPoint y: 65, endPoint x: 806, endPoint y: 197, distance: 604.6
click at [1353, 67] on button "Call to Customer" at bounding box center [1405, 59] width 134 height 33
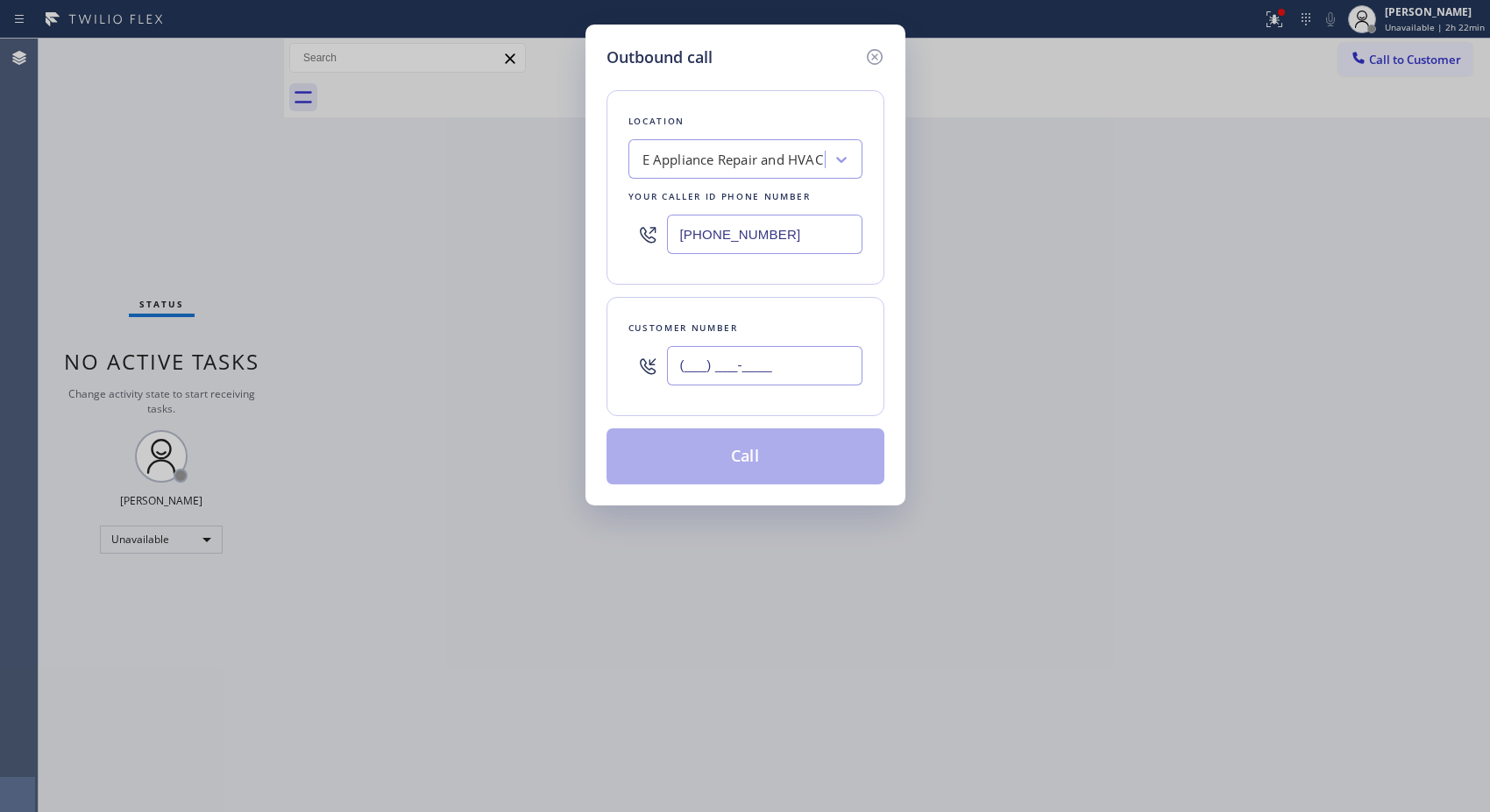
click at [755, 365] on input "(___) ___-____" at bounding box center [765, 365] width 195 height 40
paste input "909) 634-0987"
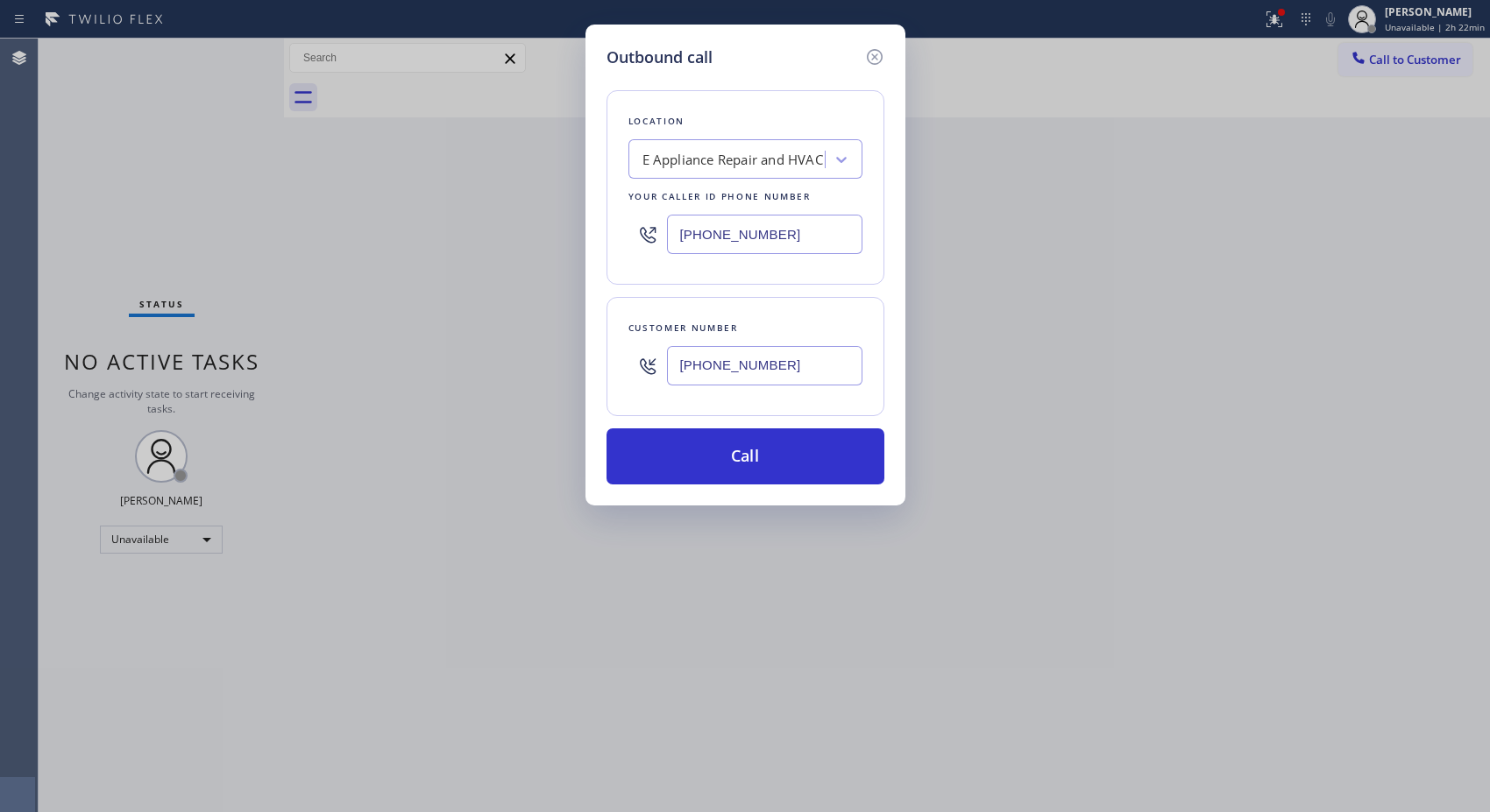
type input "[PHONE_NUMBER]"
click at [750, 160] on div "E Appliance Repair and HVAC" at bounding box center [732, 160] width 181 height 20
paste input "E Appliance Repair and HVAC"
type input "E Appliance Repair and HVAC"
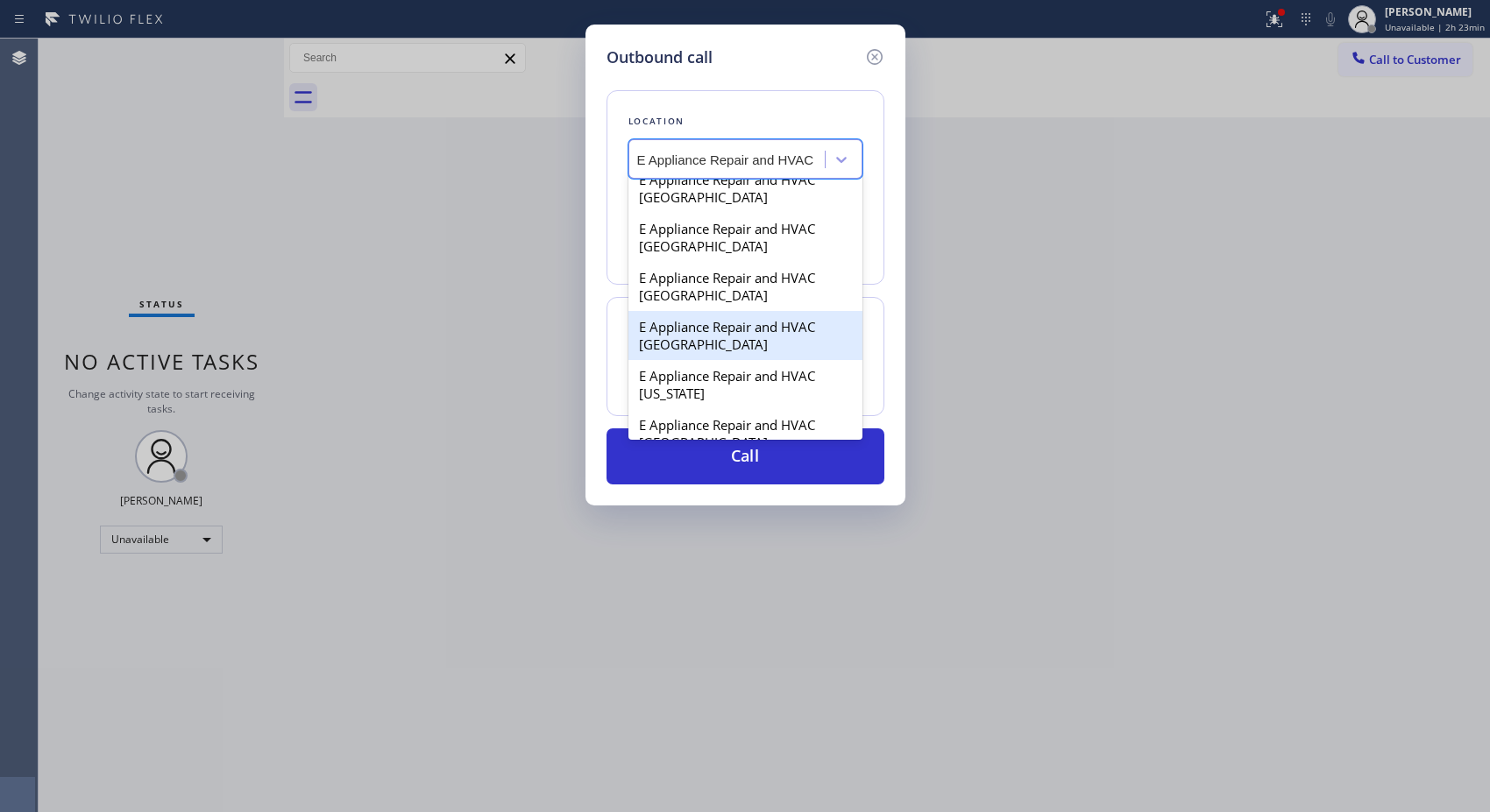
scroll to position [194, 0]
click at [754, 342] on div "E Appliance Repair and HVAC [GEOGRAPHIC_DATA]" at bounding box center [745, 336] width 234 height 49
type input "[PHONE_NUMBER]"
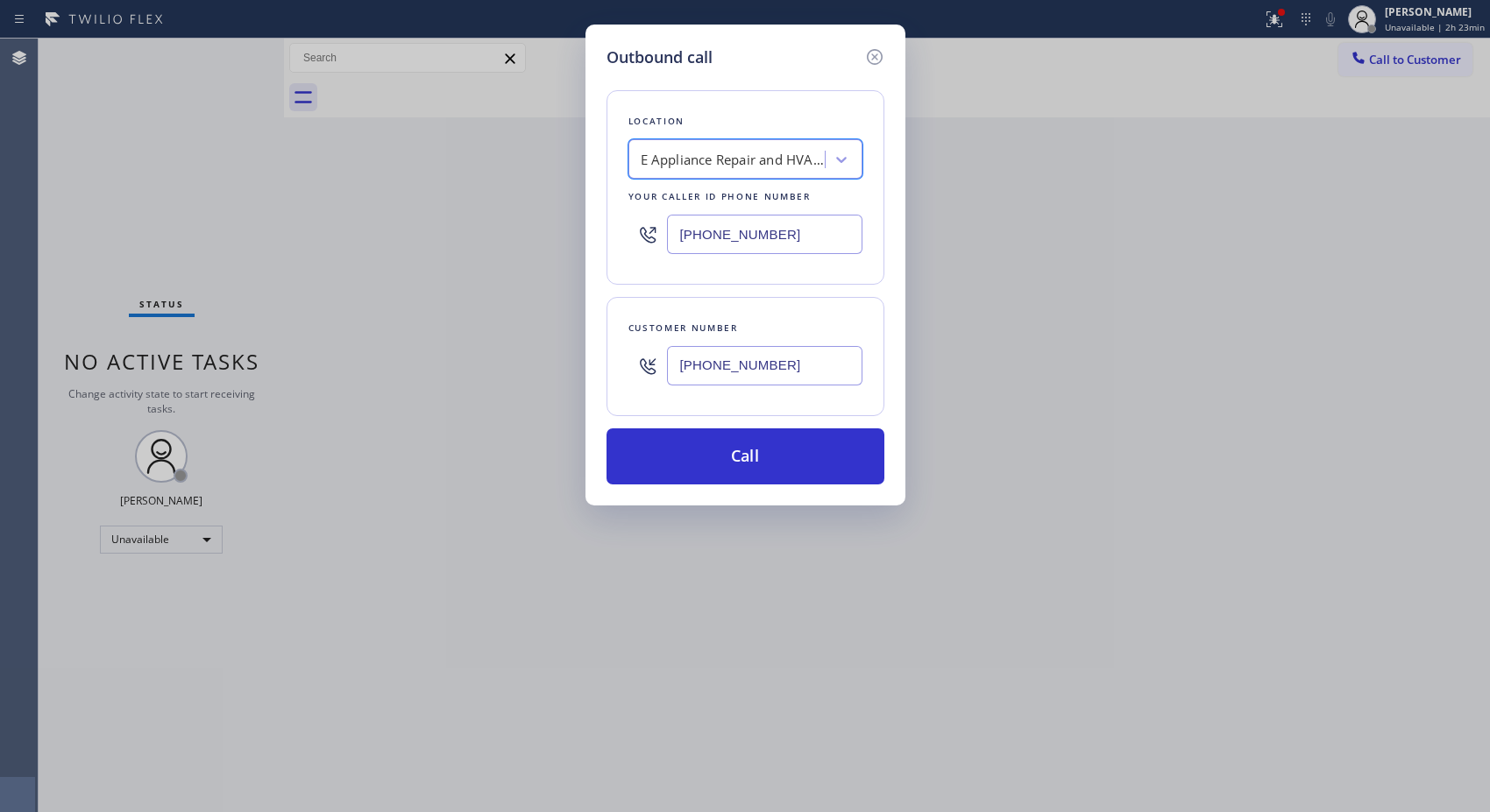
scroll to position [0, 2]
click at [787, 456] on button "Call" at bounding box center [745, 456] width 278 height 56
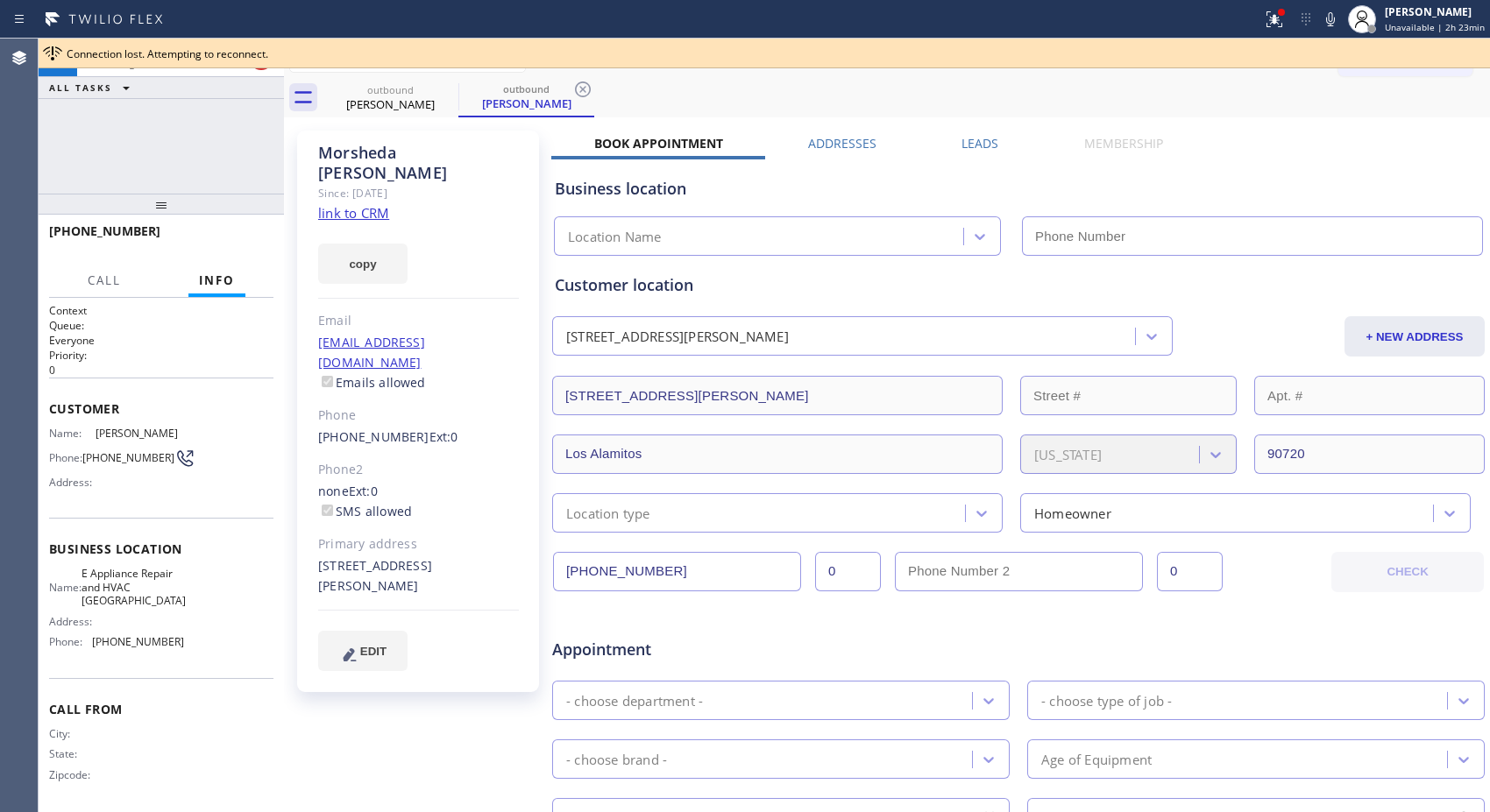
drag, startPoint x: 582, startPoint y: 91, endPoint x: 619, endPoint y: 68, distance: 43.6
click at [582, 91] on icon at bounding box center [583, 90] width 21 height 21
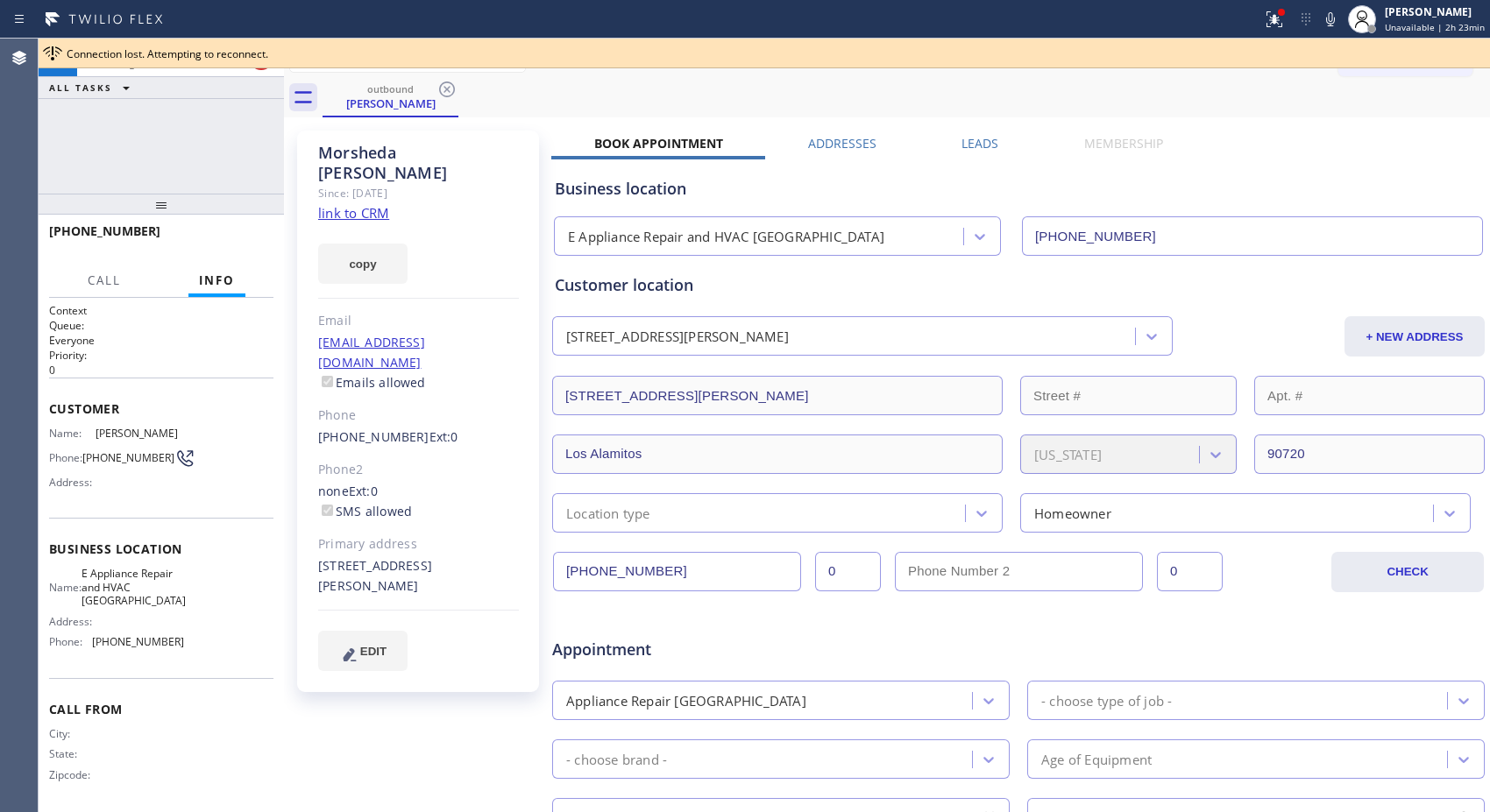
type input "[PHONE_NUMBER]"
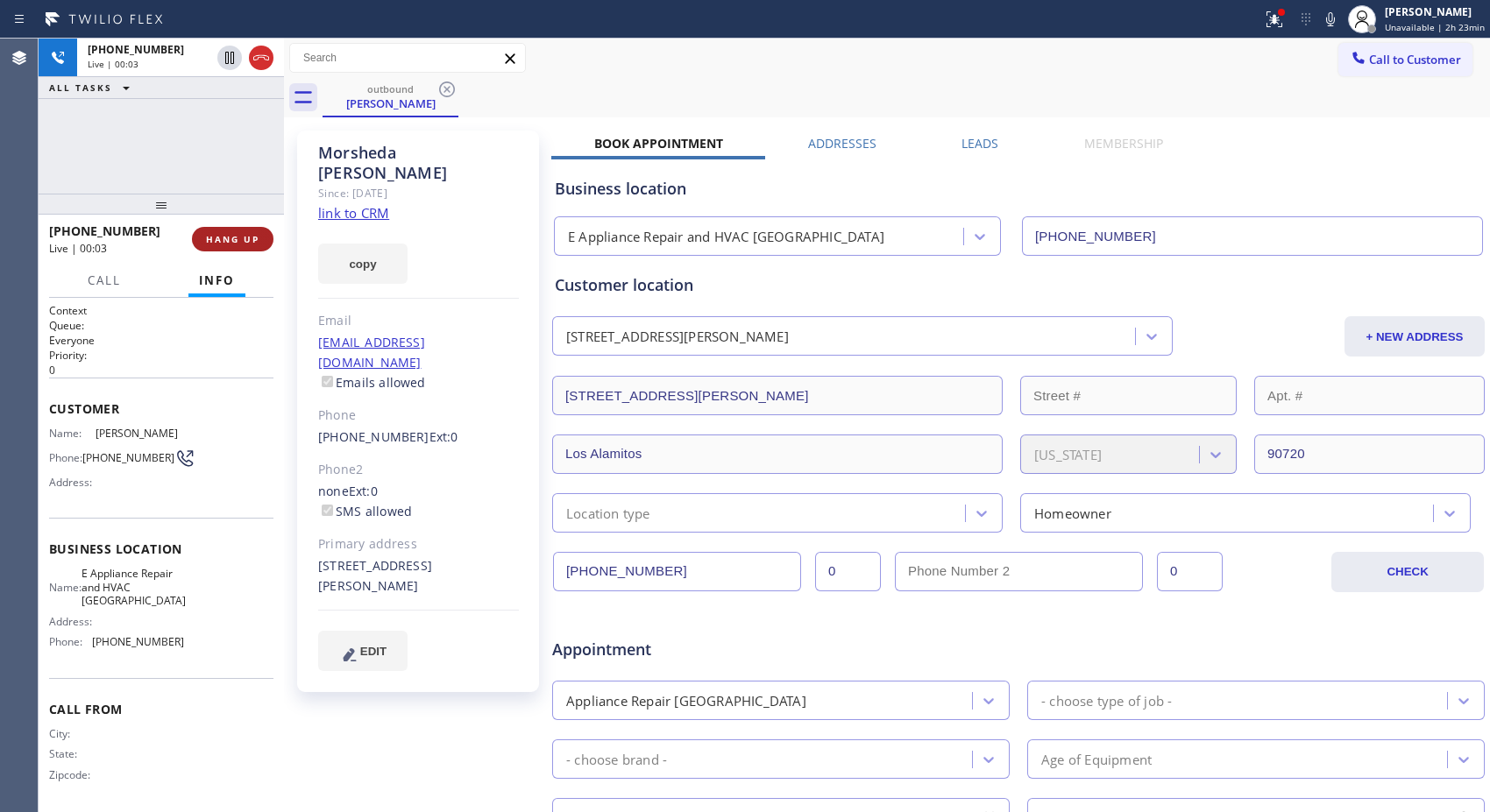
click at [239, 242] on span "HANG UP" at bounding box center [232, 239] width 53 height 13
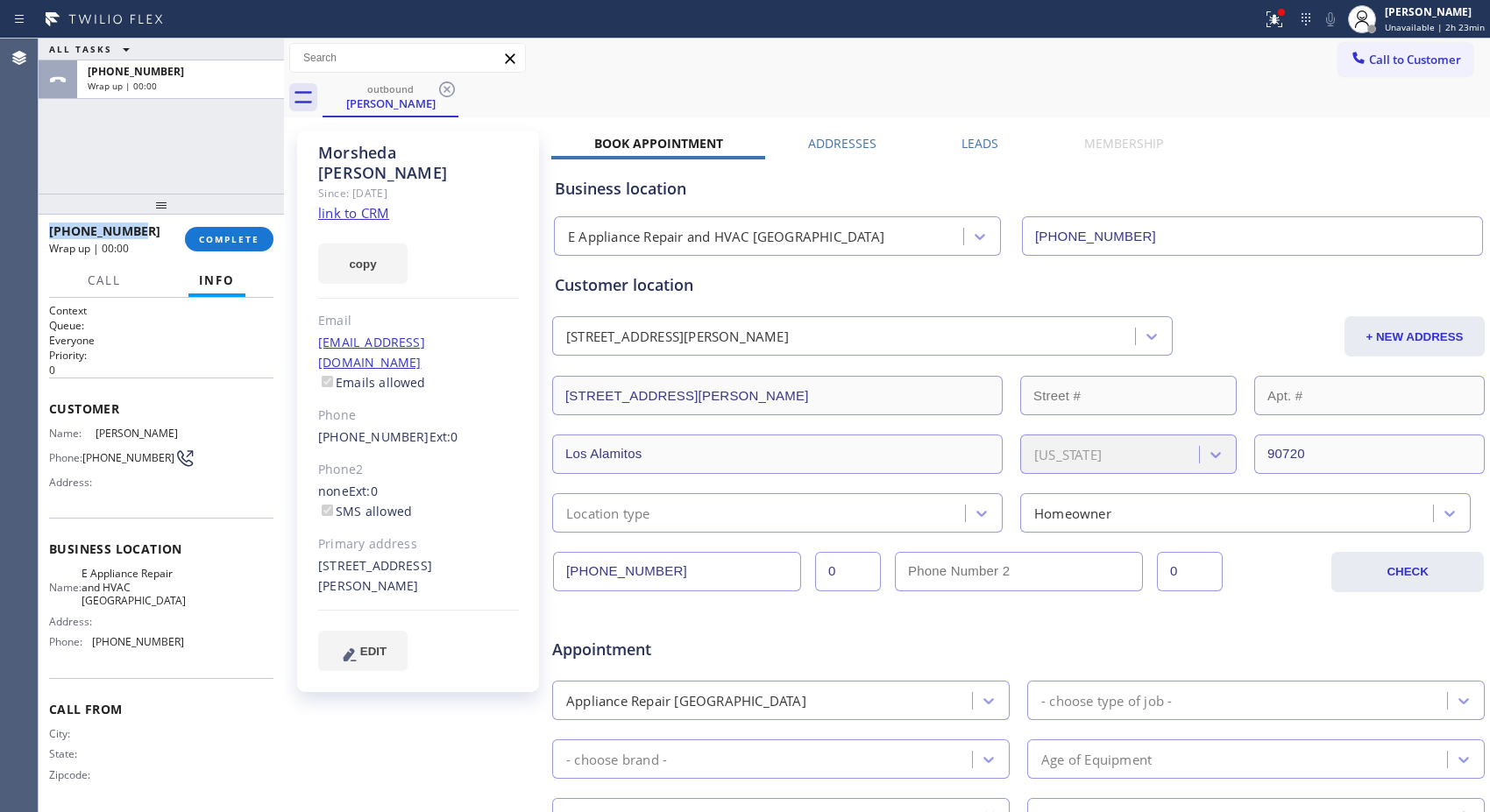
drag, startPoint x: 154, startPoint y: 225, endPoint x: 50, endPoint y: 234, distance: 104.4
click at [50, 234] on div "[PHONE_NUMBER]" at bounding box center [111, 230] width 124 height 16
click at [222, 233] on span "COMPLETE" at bounding box center [229, 239] width 61 height 13
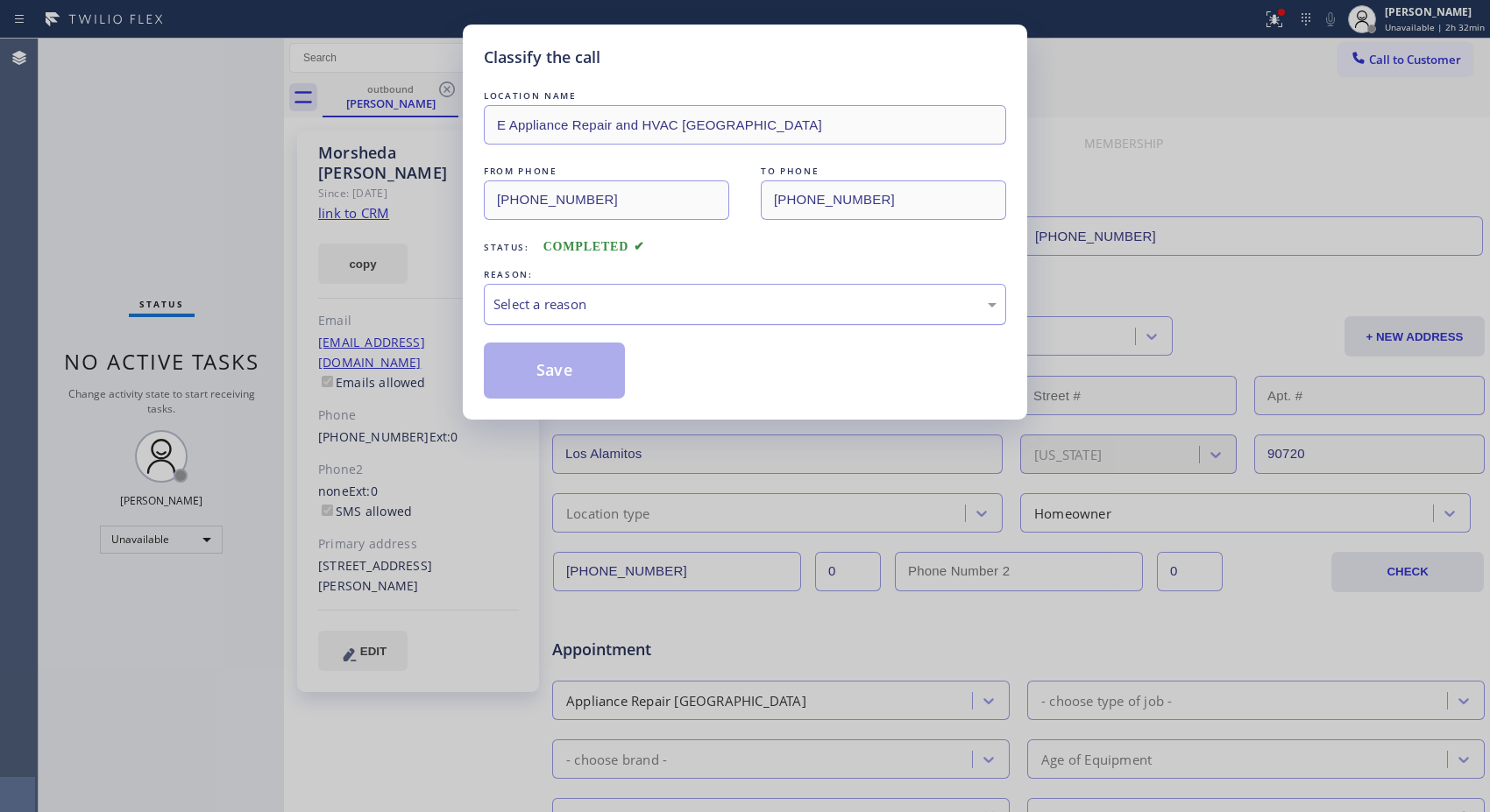
click at [594, 303] on div "Select a reason" at bounding box center [745, 304] width 503 height 20
click at [563, 373] on button "Save" at bounding box center [554, 370] width 141 height 56
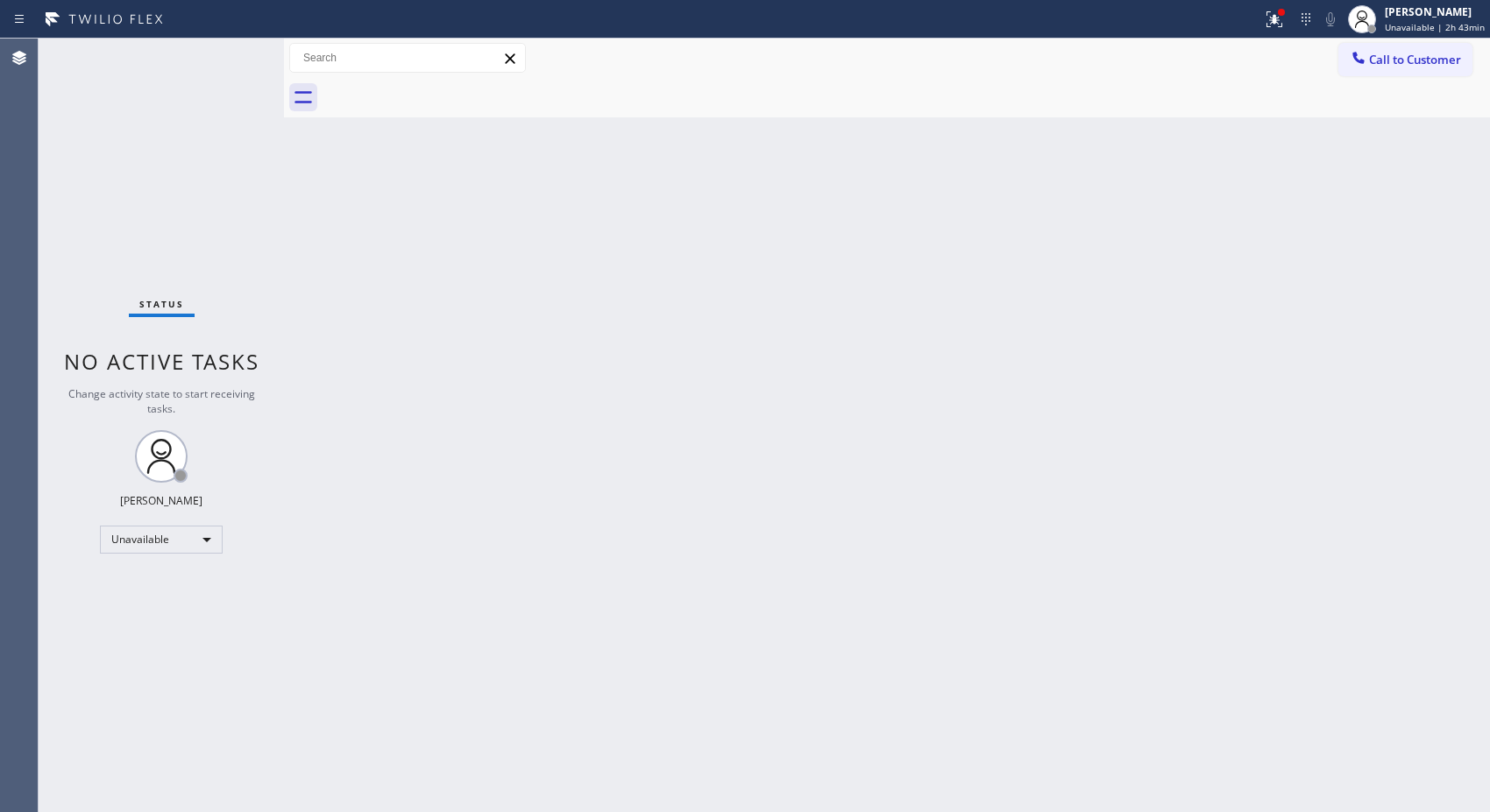
click at [1032, 281] on div "Back to Dashboard Change Sender ID Customers Technicians Select a contact Outbo…" at bounding box center [887, 425] width 1206 height 773
click at [822, 458] on div "Back to Dashboard Change Sender ID Customers Technicians Select a contact Outbo…" at bounding box center [887, 425] width 1206 height 773
click at [1350, 319] on div "Back to Dashboard Change Sender ID Customers Technicians Select a contact Outbo…" at bounding box center [887, 425] width 1206 height 773
click at [1204, 392] on div "Back to Dashboard Change Sender ID Customers Technicians Select a contact Outbo…" at bounding box center [887, 425] width 1206 height 773
drag, startPoint x: 1157, startPoint y: 285, endPoint x: 1151, endPoint y: 276, distance: 10.8
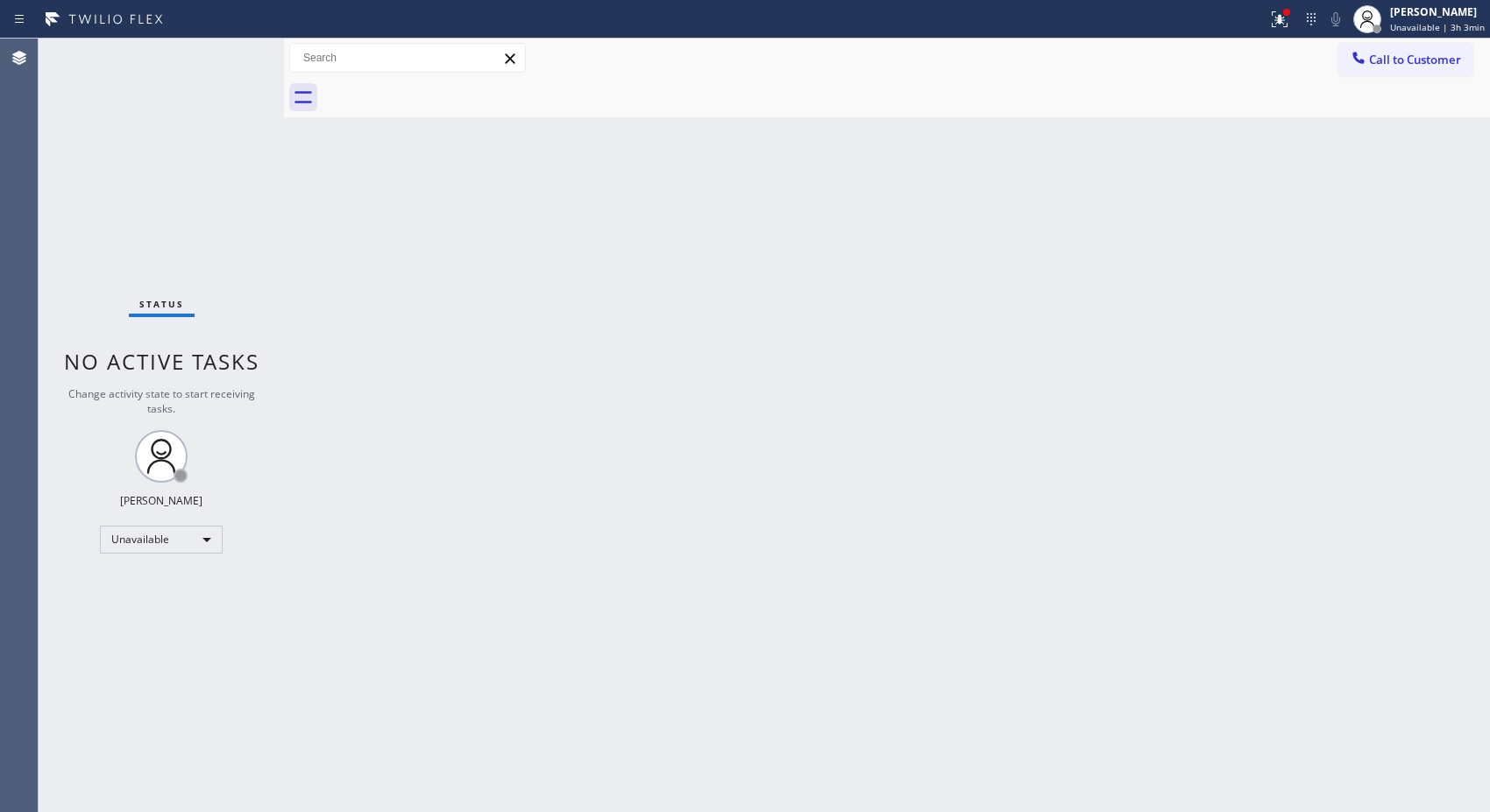
click at [1157, 285] on div "Back to Dashboard Change Sender ID Customers Technicians Select a contact Outbo…" at bounding box center [887, 425] width 1206 height 773
click at [1415, 23] on span "Unavailable | 3h 14min" at bounding box center [1434, 27] width 100 height 13
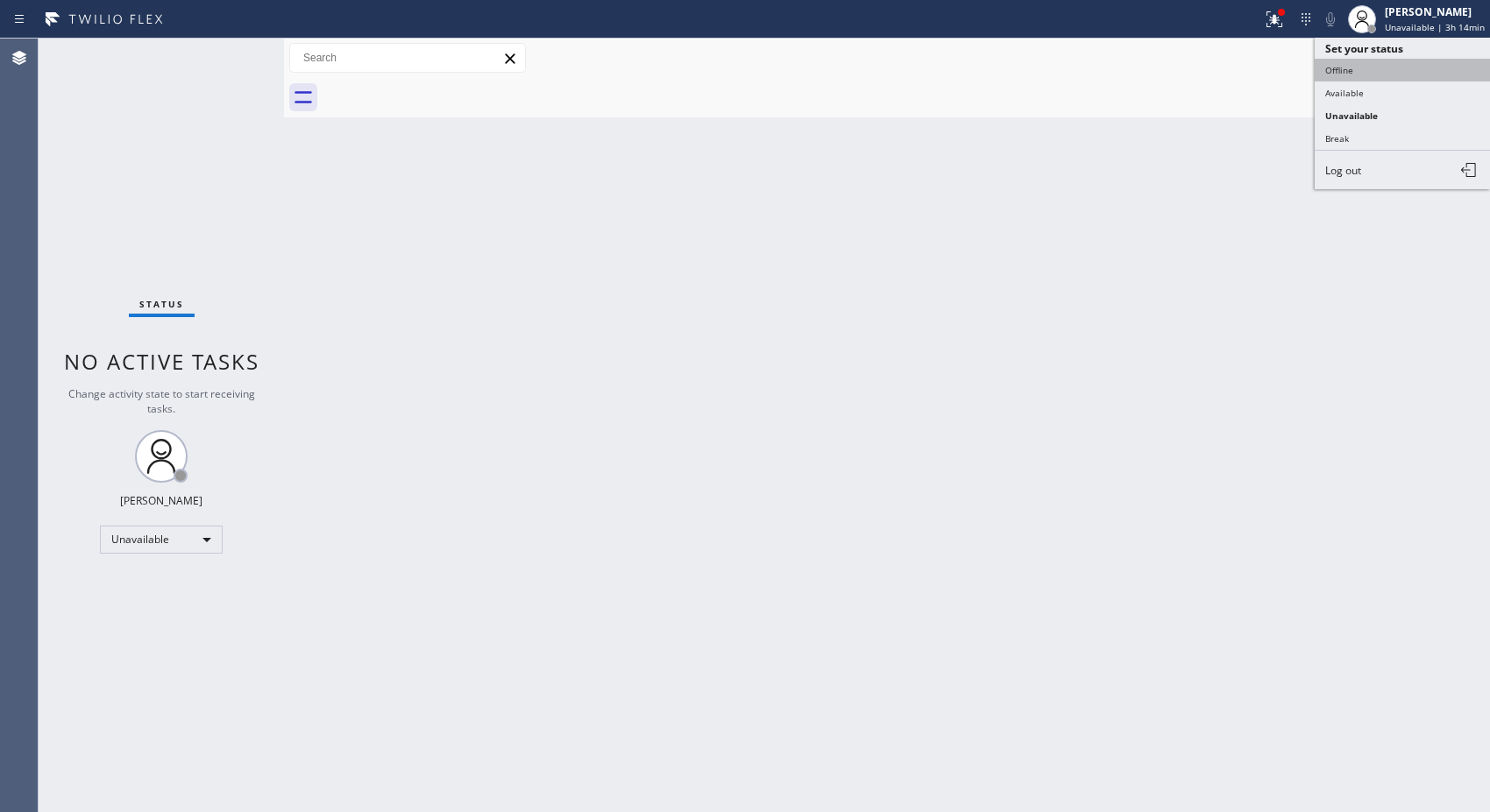
click at [1364, 69] on button "Offline" at bounding box center [1401, 71] width 175 height 23
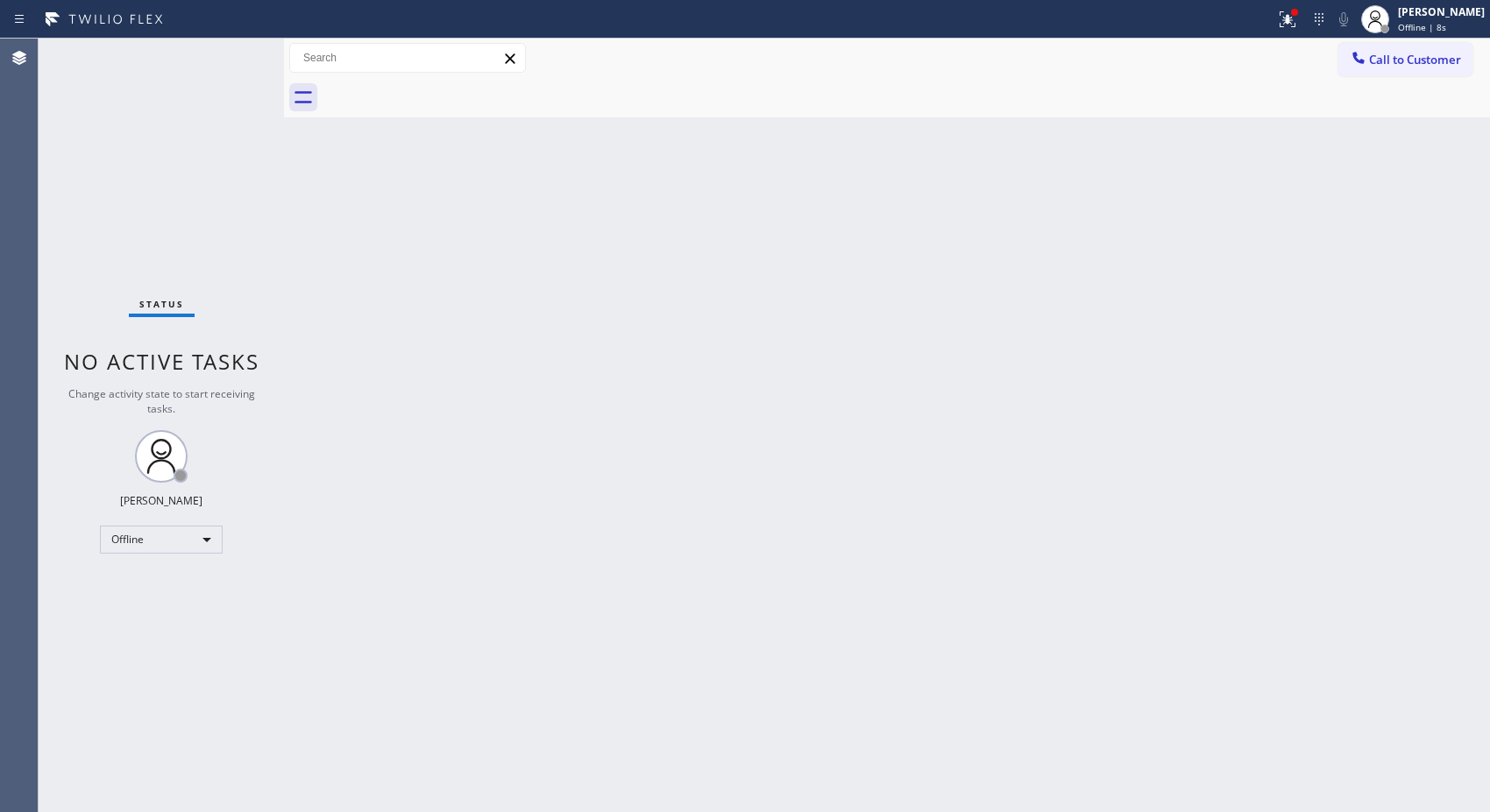
drag, startPoint x: 1101, startPoint y: 459, endPoint x: 1089, endPoint y: 410, distance: 50.4
click at [1097, 447] on div "Back to Dashboard Change Sender ID Customers Technicians Select a contact Outbo…" at bounding box center [887, 425] width 1206 height 773
